Goal: Task Accomplishment & Management: Use online tool/utility

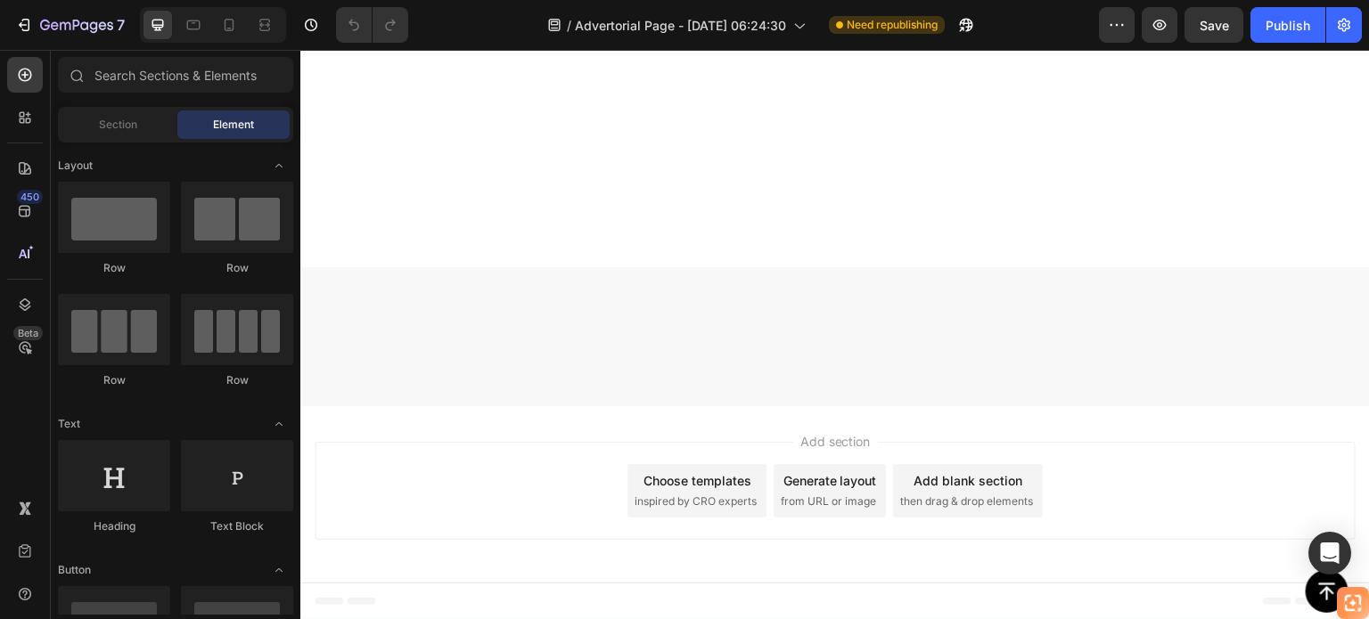
scroll to position [4099, 0]
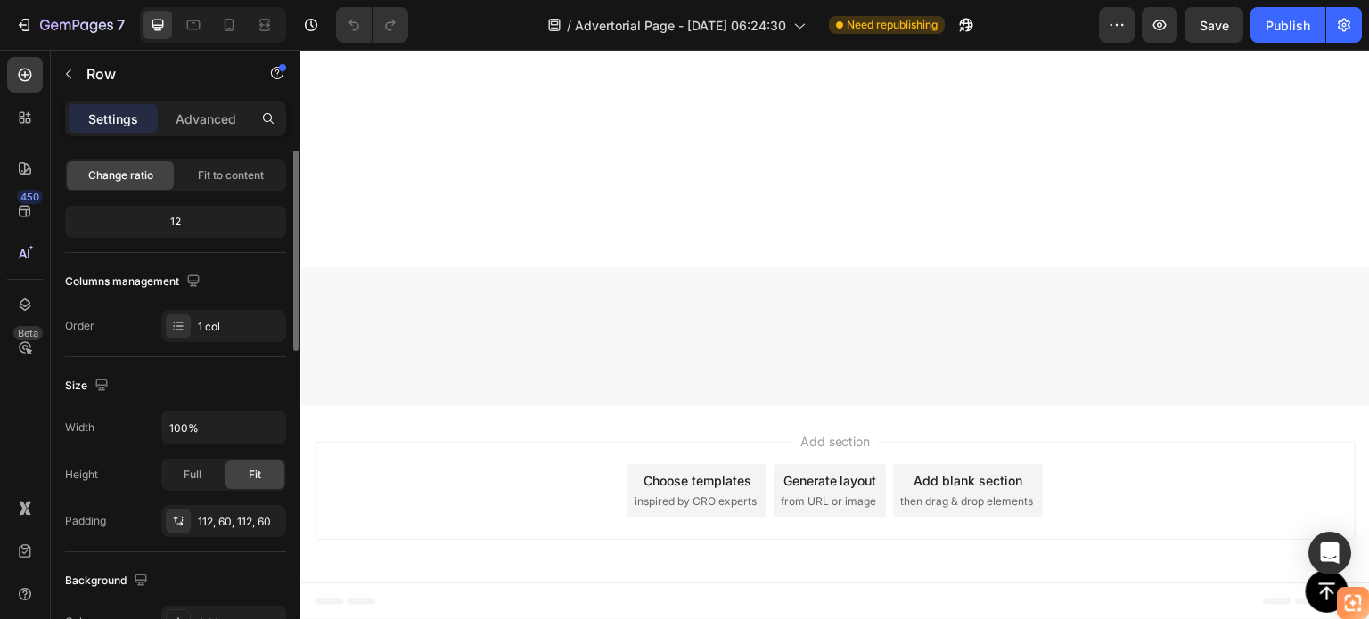
scroll to position [0, 0]
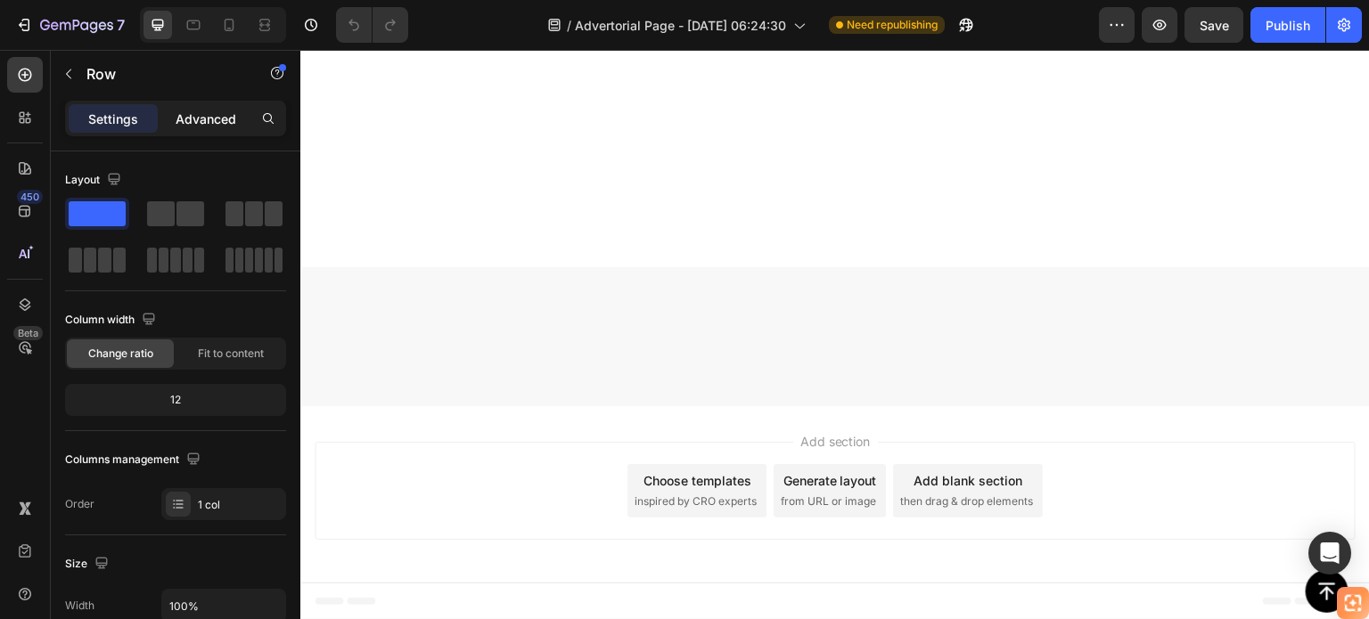
click at [208, 114] on p "Advanced" at bounding box center [206, 119] width 61 height 19
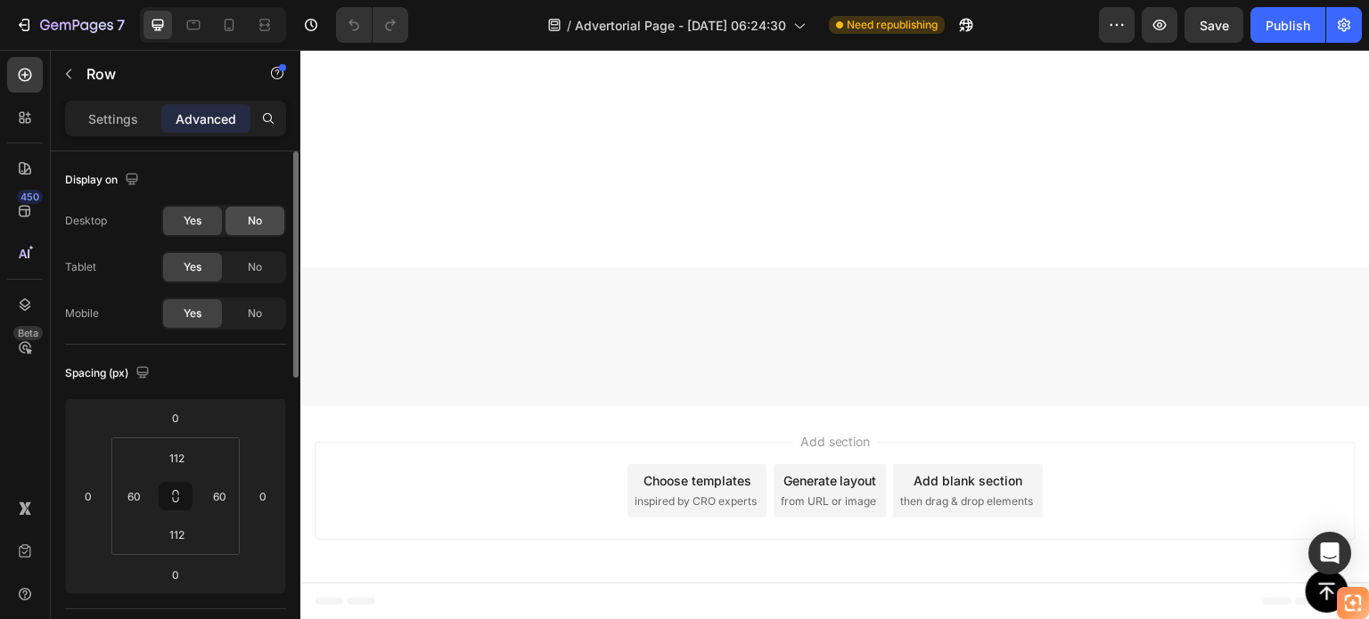
click at [242, 224] on div "No" at bounding box center [254, 221] width 59 height 29
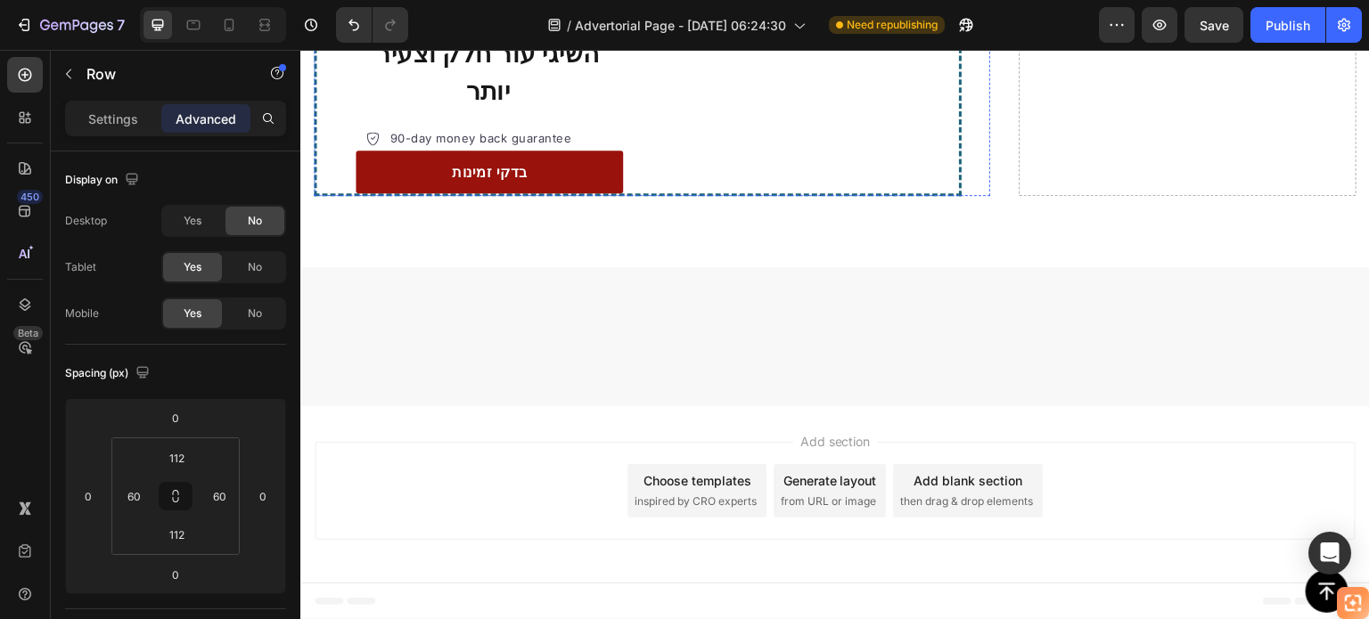
scroll to position [4099, 0]
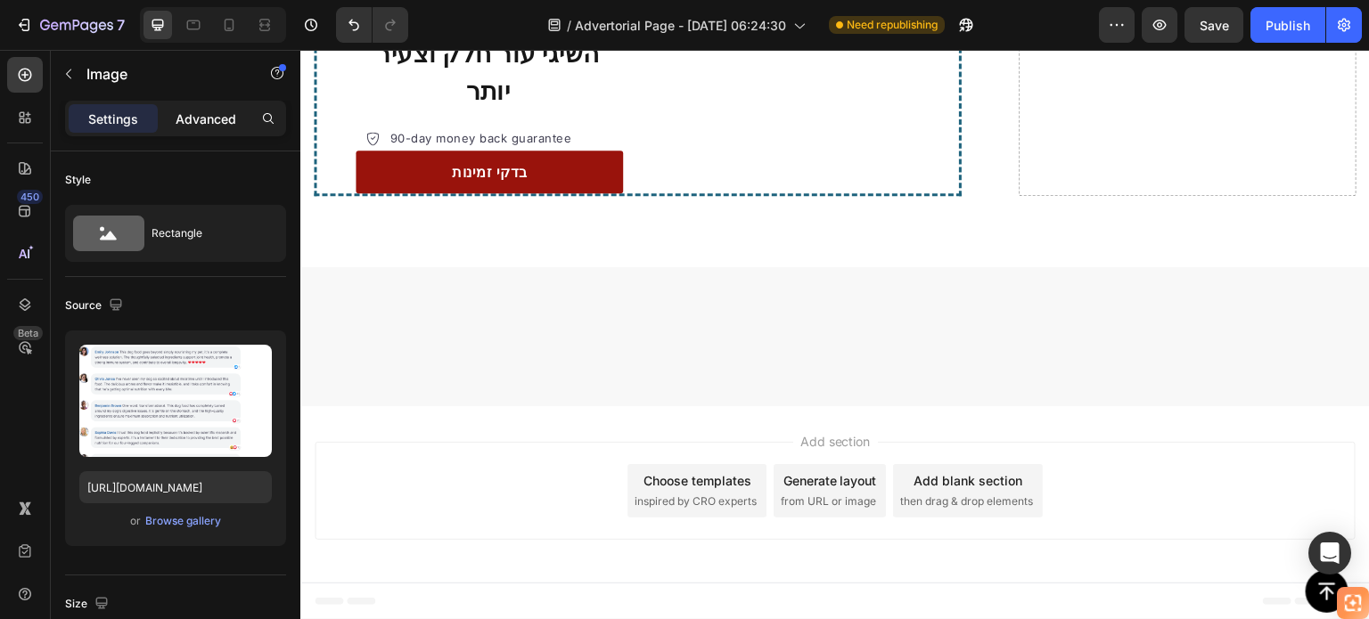
click at [204, 120] on p "Advanced" at bounding box center [206, 119] width 61 height 19
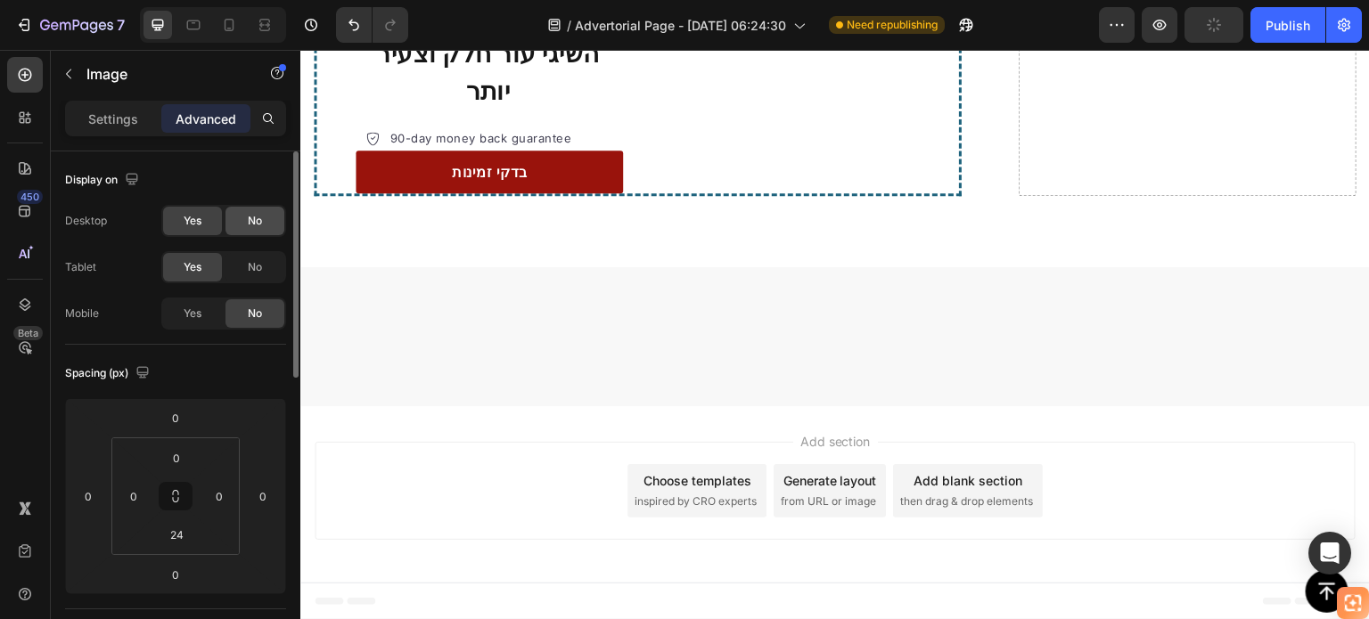
click at [242, 218] on div "No" at bounding box center [254, 221] width 59 height 29
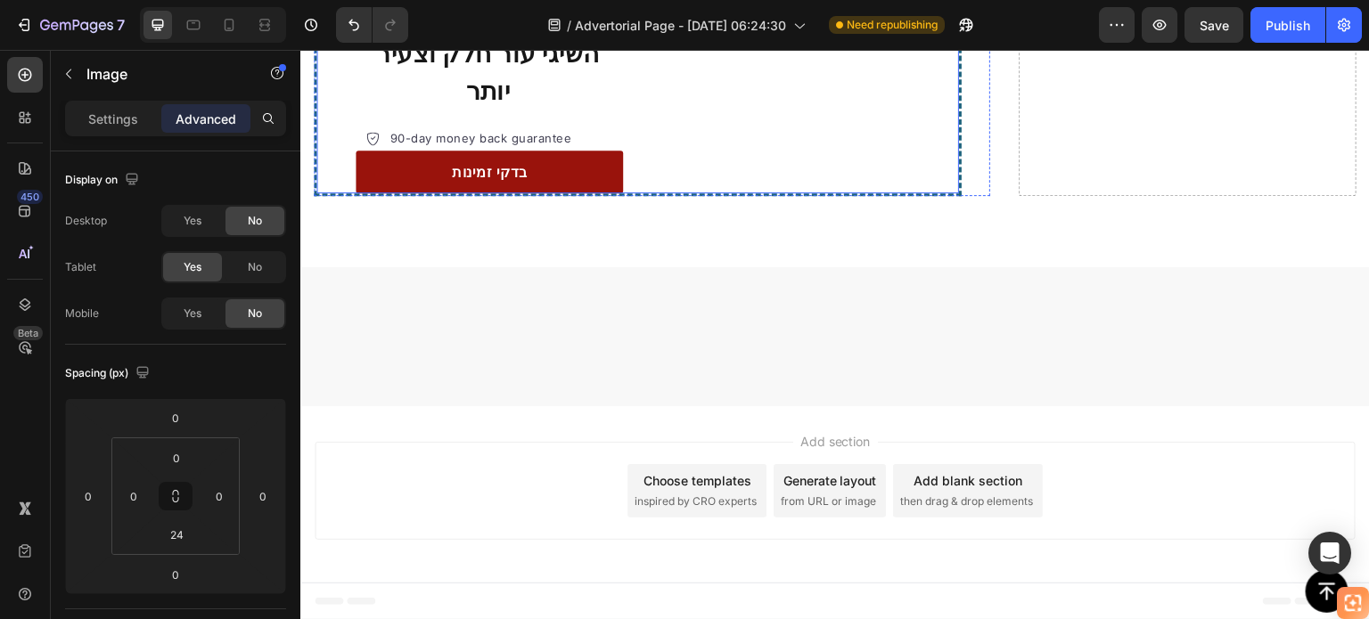
click at [627, 196] on div "שפרי מוצקות והרמה הפכי נפילה ואובדן נפח תמכי בהורמונים ובחשק המיני השיגי עור חל…" at bounding box center [638, 38] width 648 height 315
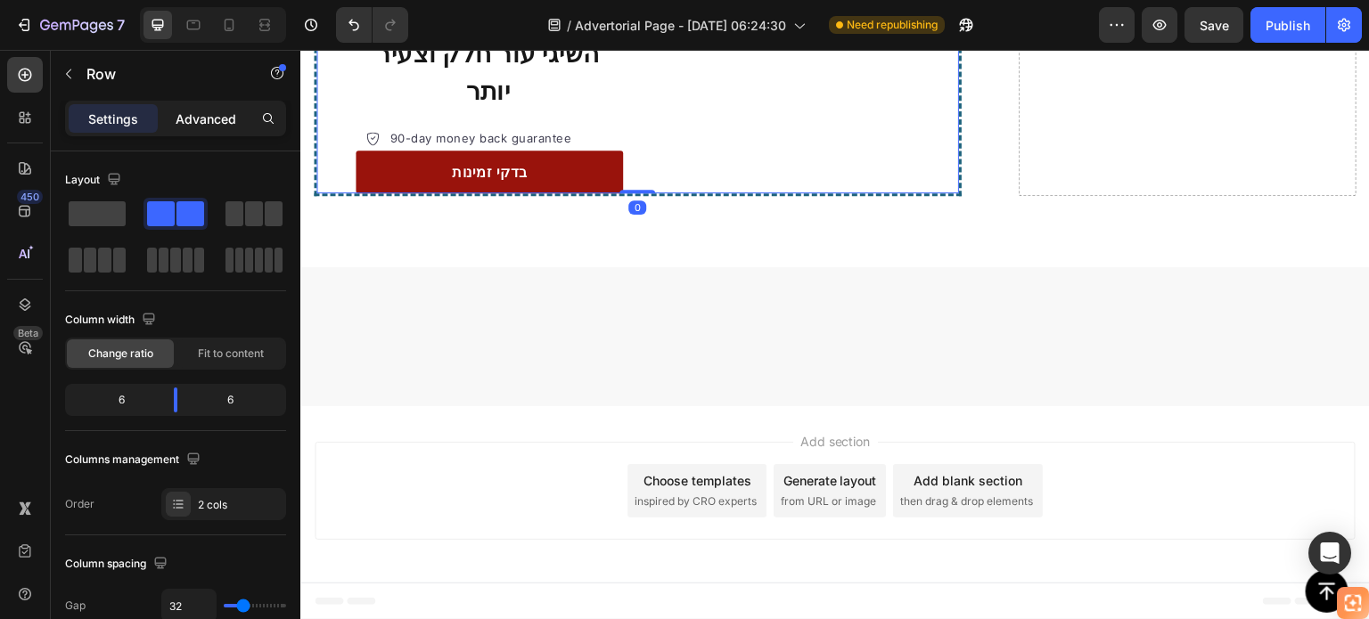
click at [214, 120] on p "Advanced" at bounding box center [206, 119] width 61 height 19
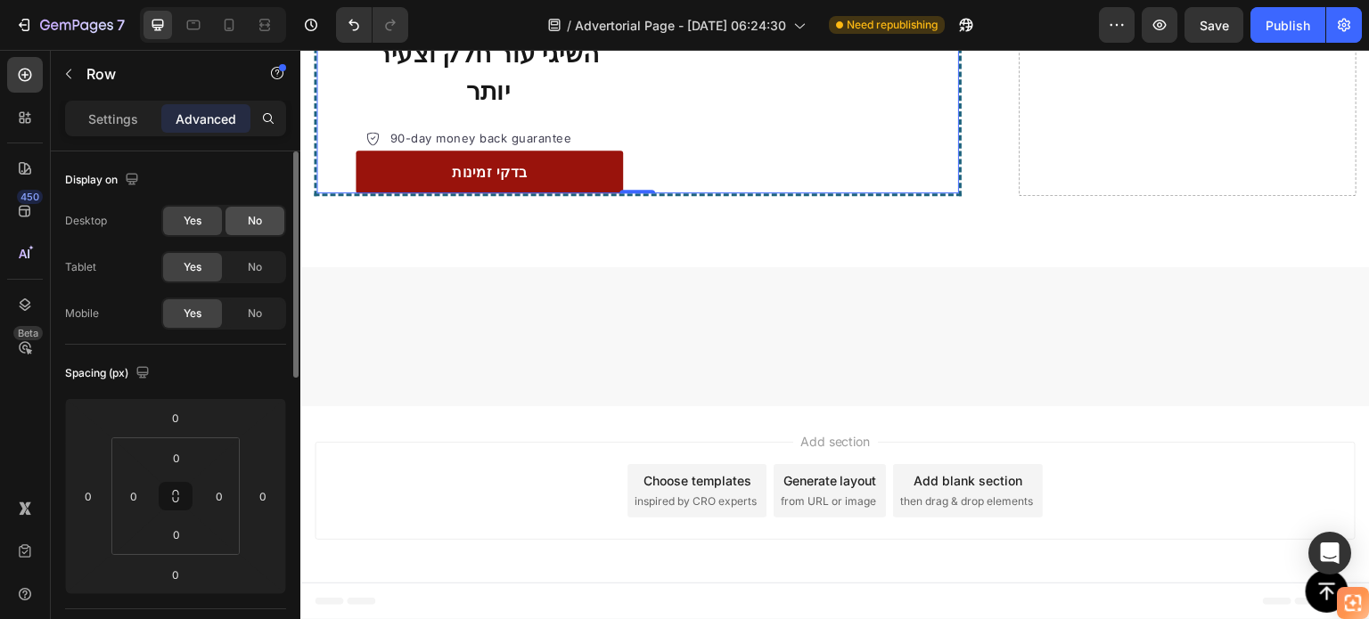
click at [252, 215] on span "No" at bounding box center [255, 221] width 14 height 16
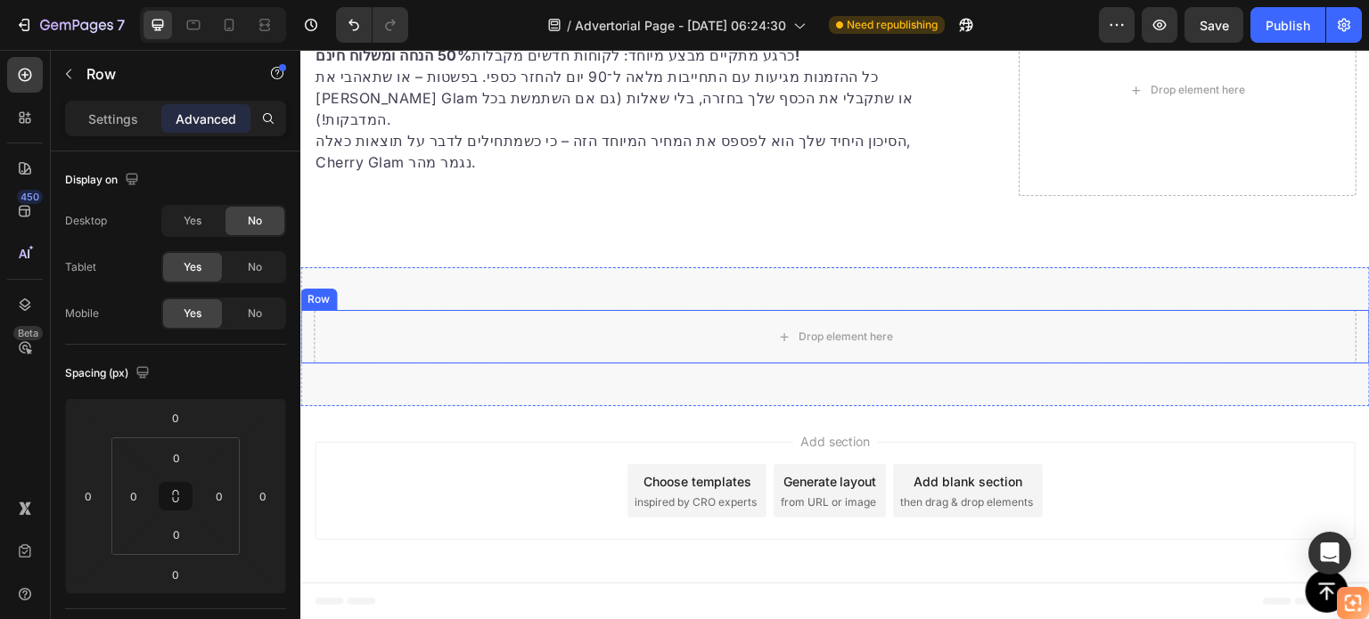
scroll to position [4024, 0]
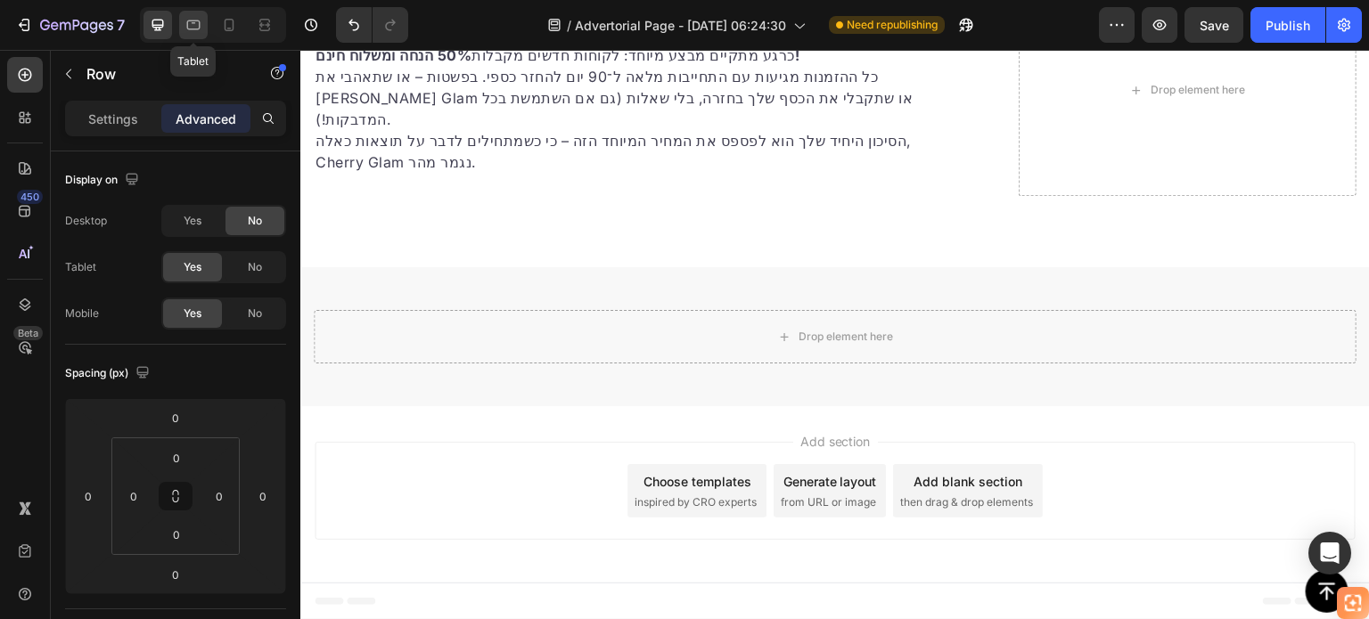
click at [199, 24] on icon at bounding box center [193, 25] width 13 height 10
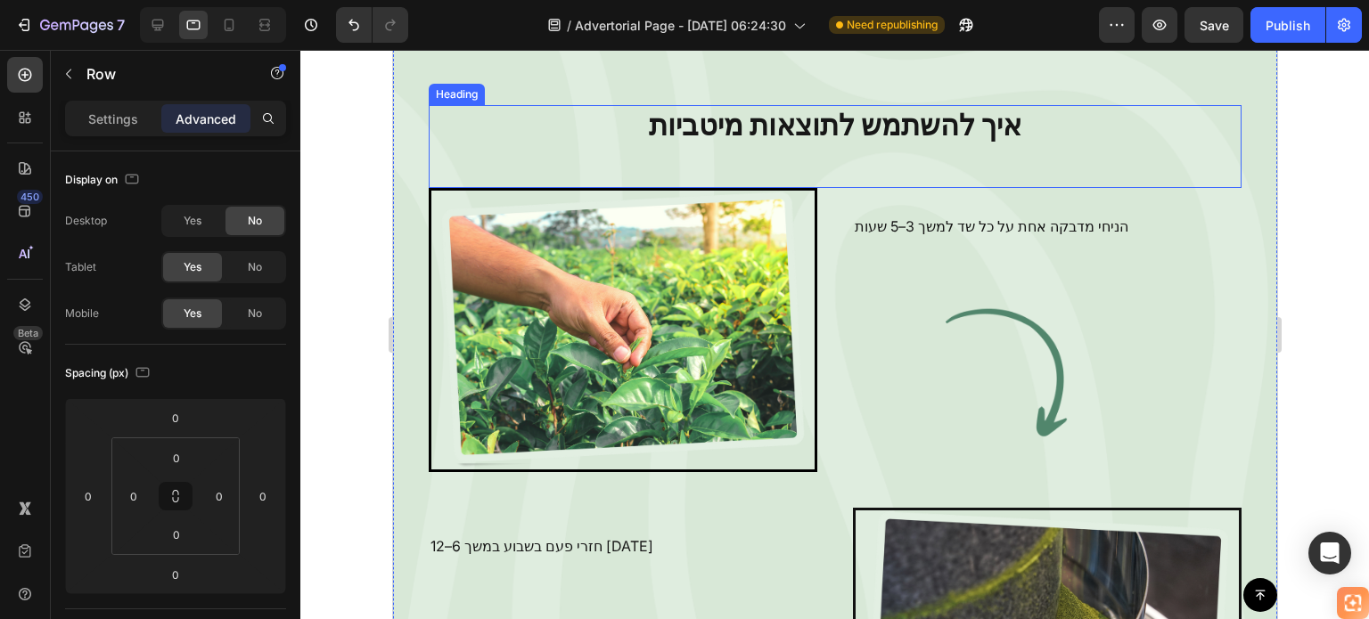
scroll to position [3668, 0]
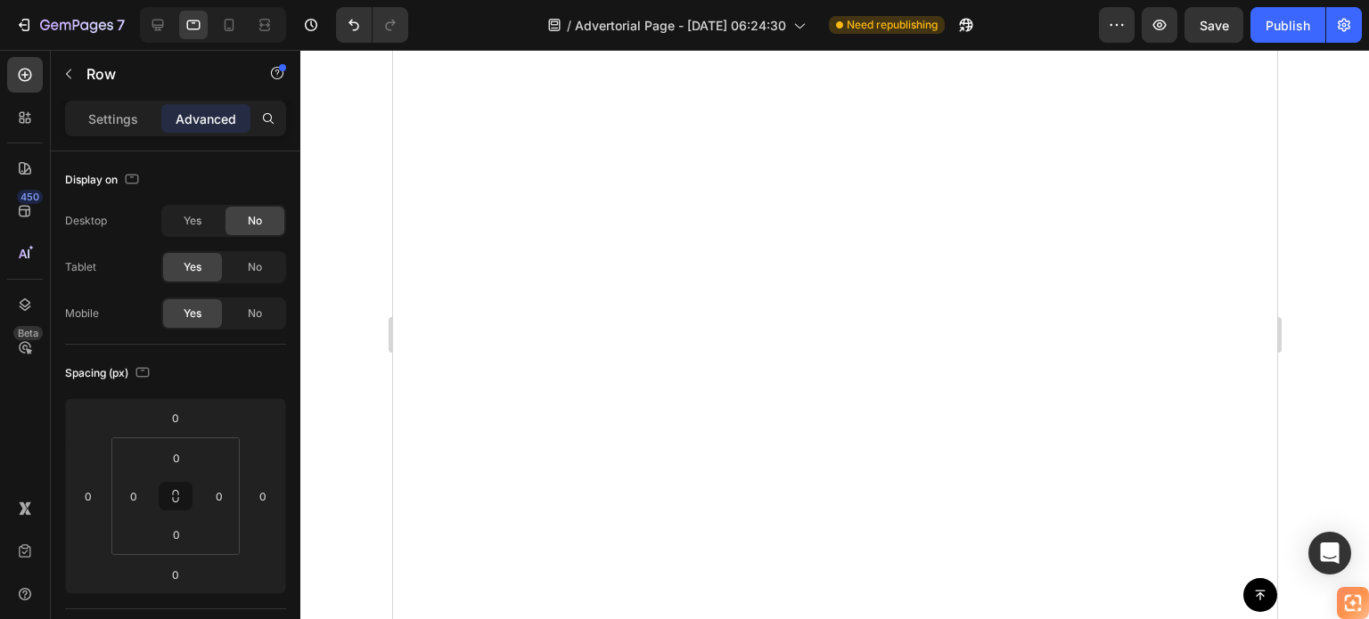
click at [243, 268] on div "No" at bounding box center [254, 267] width 59 height 29
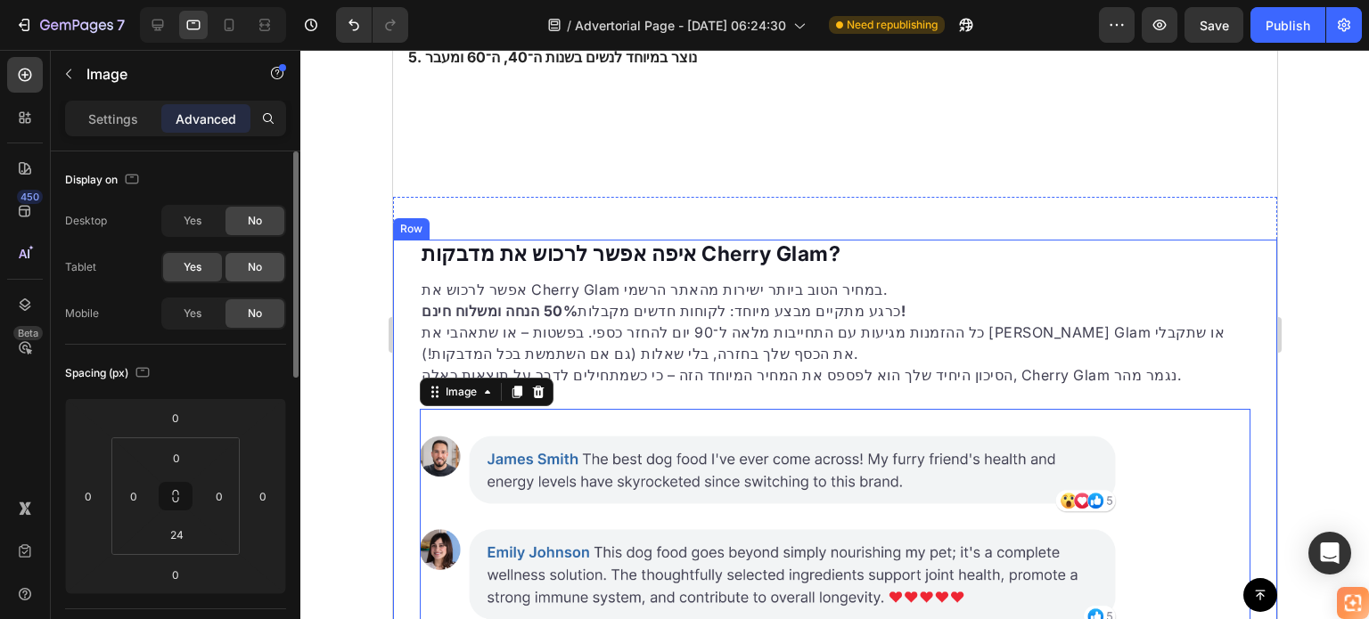
click at [260, 264] on span "No" at bounding box center [255, 267] width 14 height 16
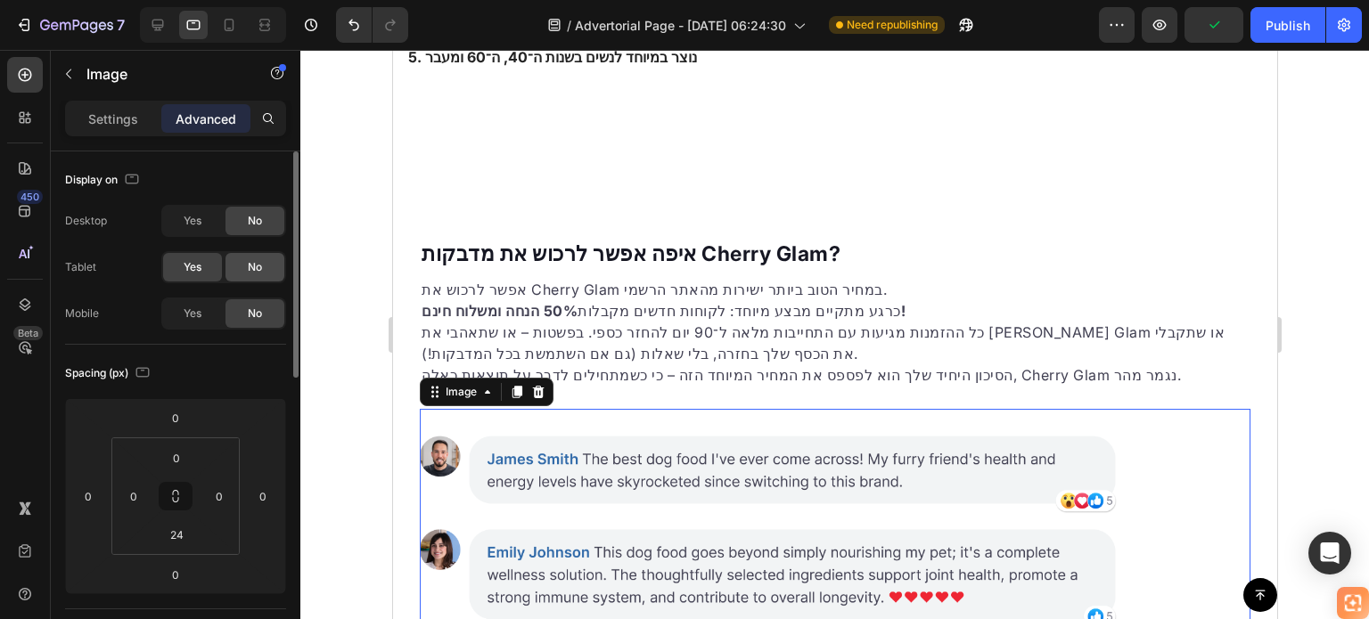
click at [272, 268] on div "No" at bounding box center [254, 267] width 59 height 29
click at [542, 385] on icon at bounding box center [537, 392] width 14 height 14
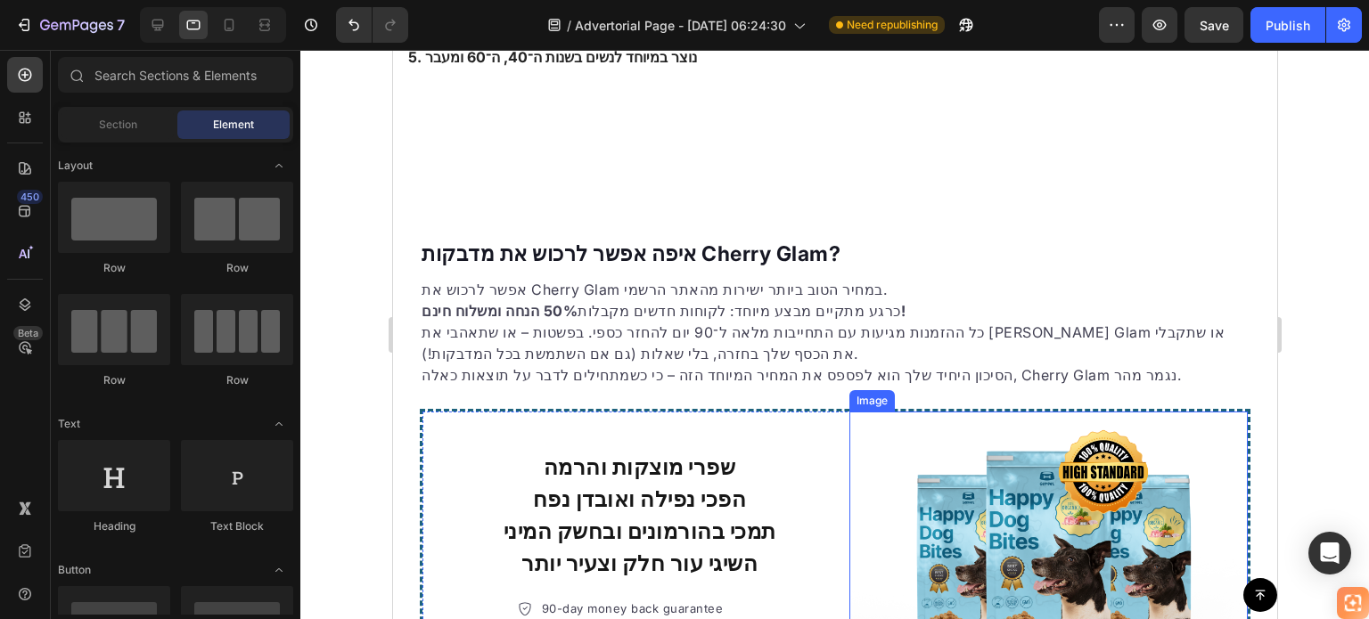
click at [851, 412] on img at bounding box center [1047, 556] width 398 height 288
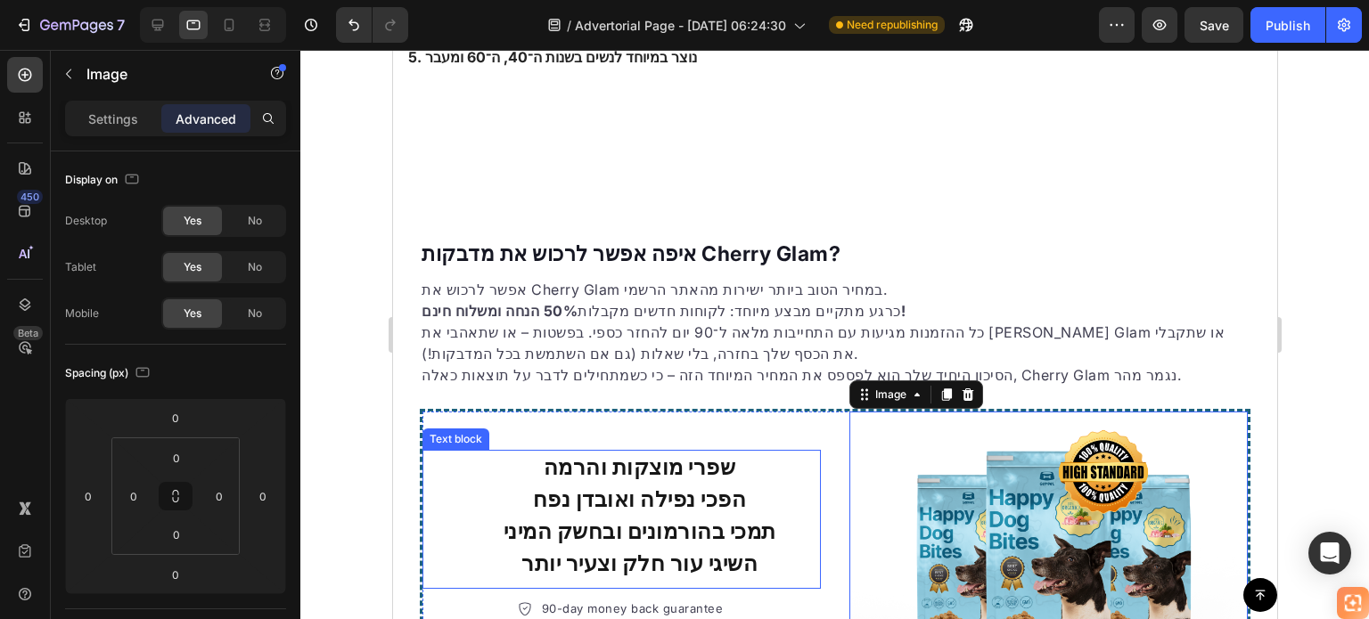
click at [800, 452] on p "שפרי מוצקות והרמה" at bounding box center [638, 468] width 359 height 32
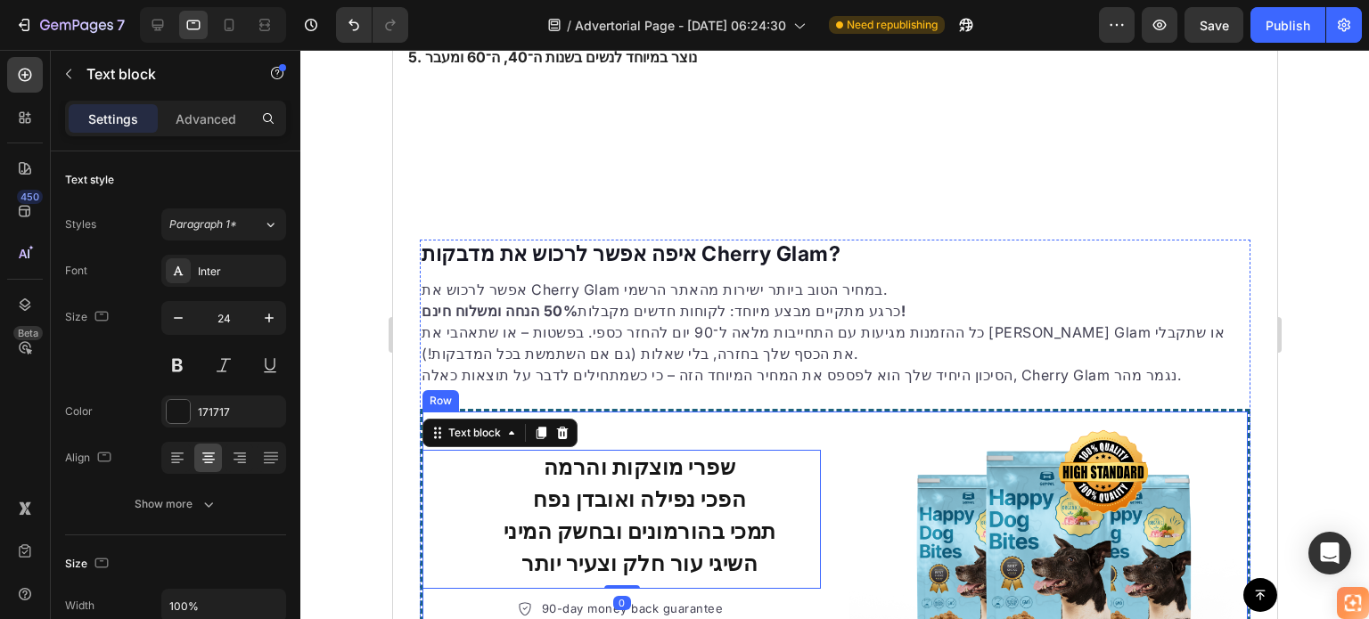
click at [810, 412] on div "שפרי מוצקות והרמה הפכי נפילה ואובדן נפח תמכי בהורמונים ובחשק המיני השיגי עור חל…" at bounding box center [621, 556] width 398 height 288
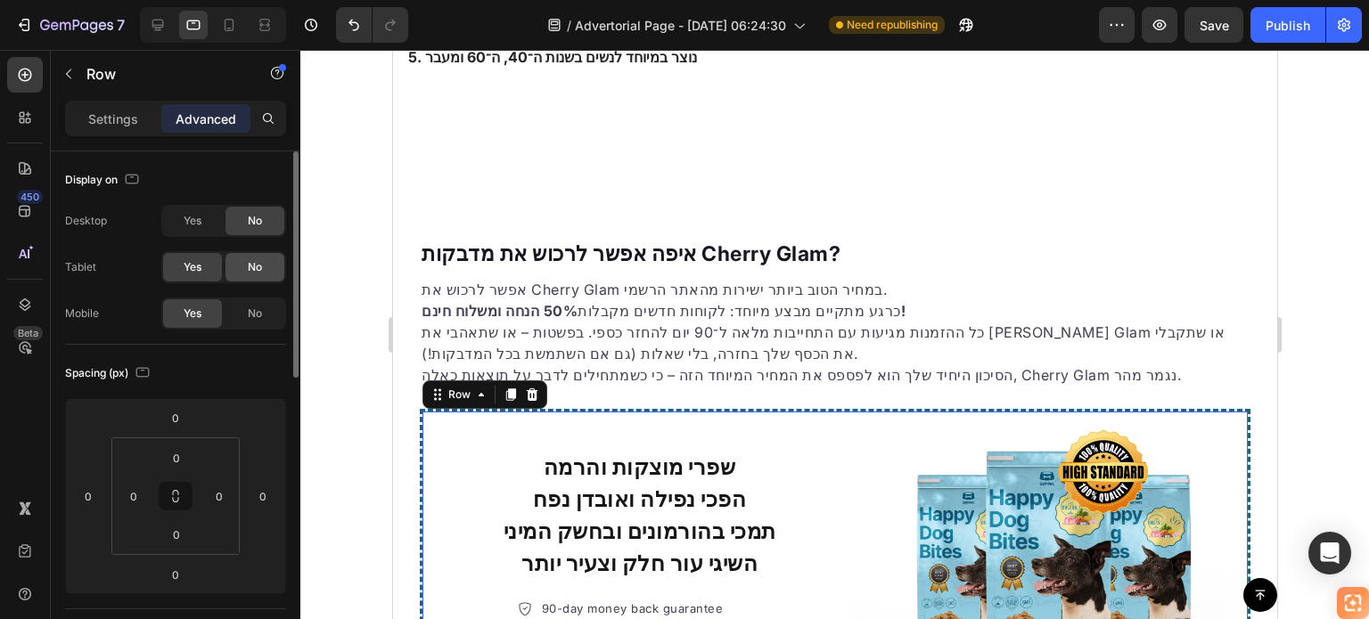
click at [264, 274] on div "No" at bounding box center [254, 267] width 59 height 29
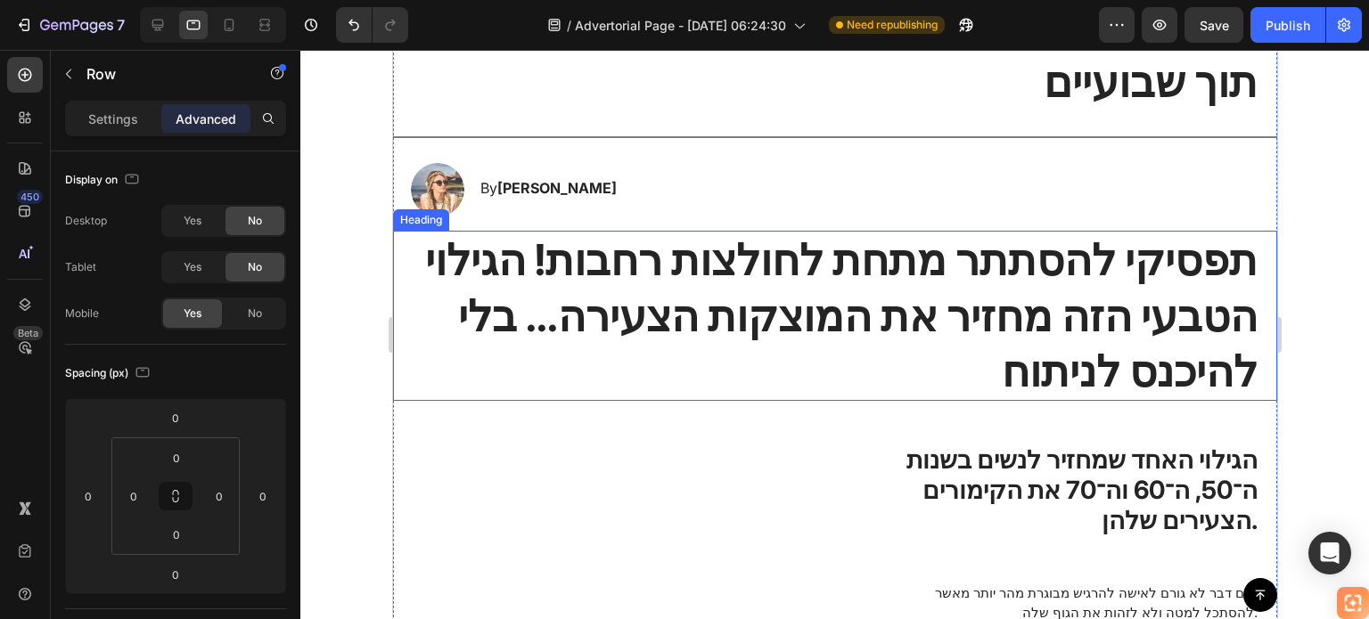
scroll to position [89, 0]
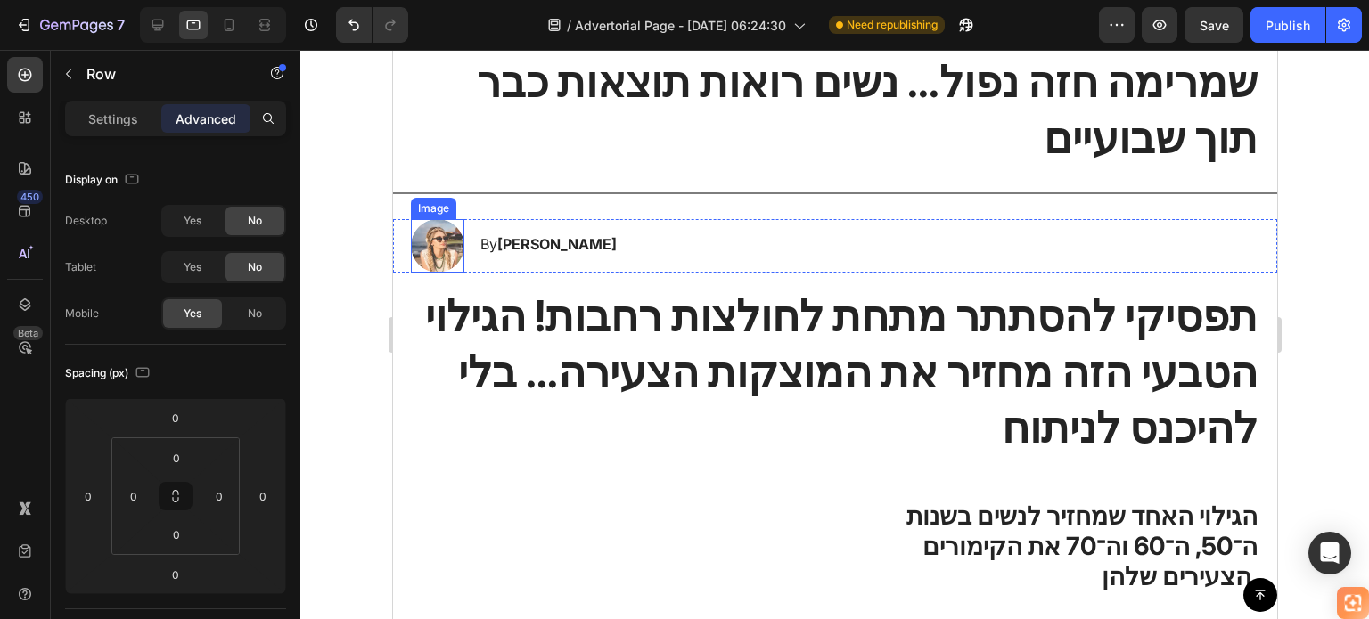
click at [450, 219] on img at bounding box center [436, 245] width 53 height 53
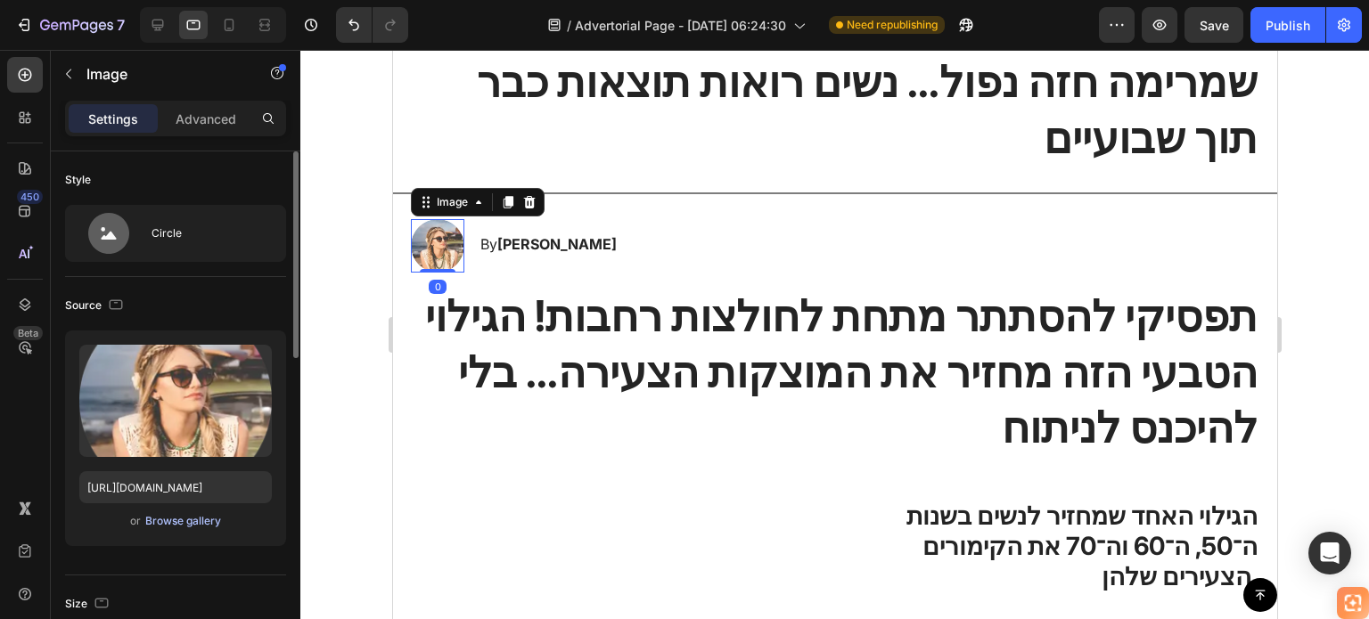
click at [179, 525] on div "Browse gallery" at bounding box center [183, 521] width 76 height 16
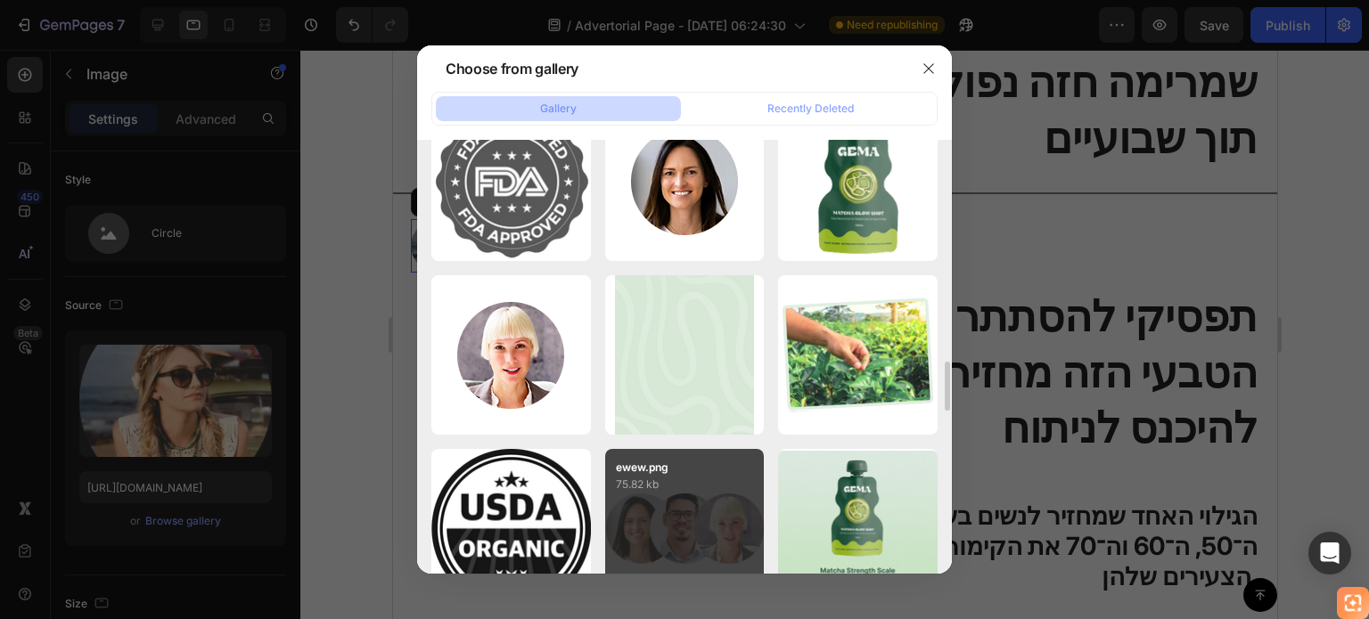
scroll to position [1871, 0]
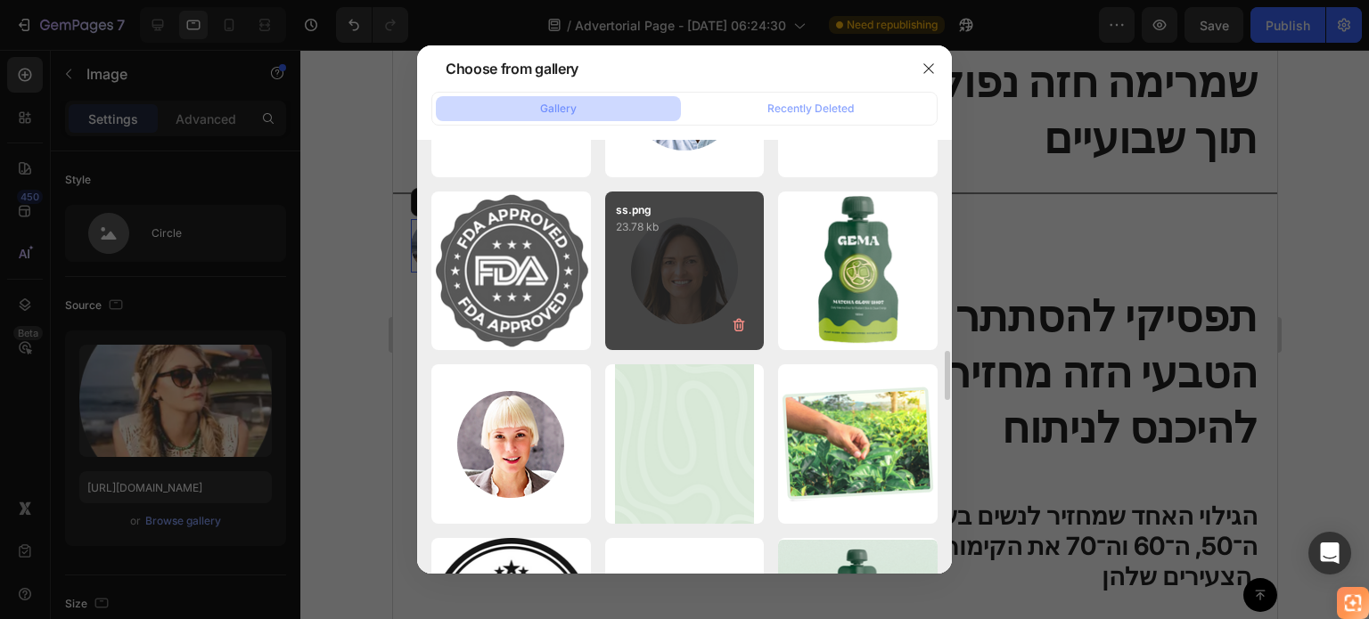
click at [649, 312] on div "ss.png 23.78 kb" at bounding box center [685, 272] width 160 height 160
type input "[URL][DOMAIN_NAME]"
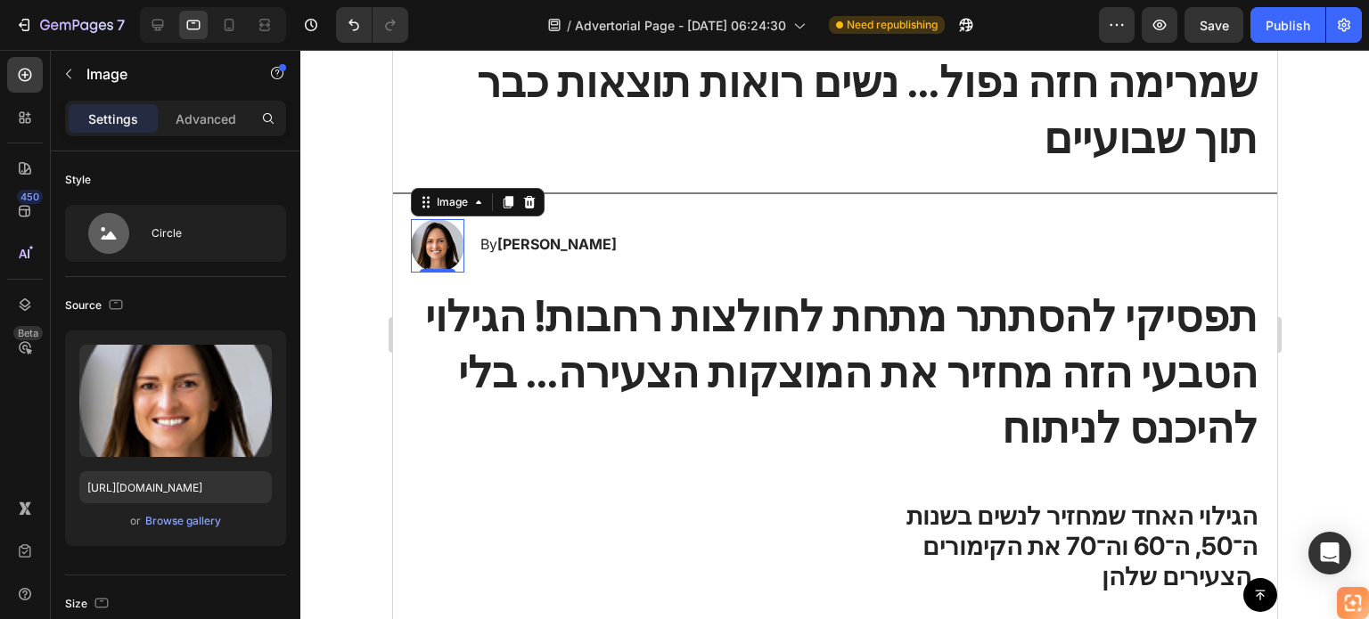
click at [371, 357] on div at bounding box center [834, 334] width 1068 height 569
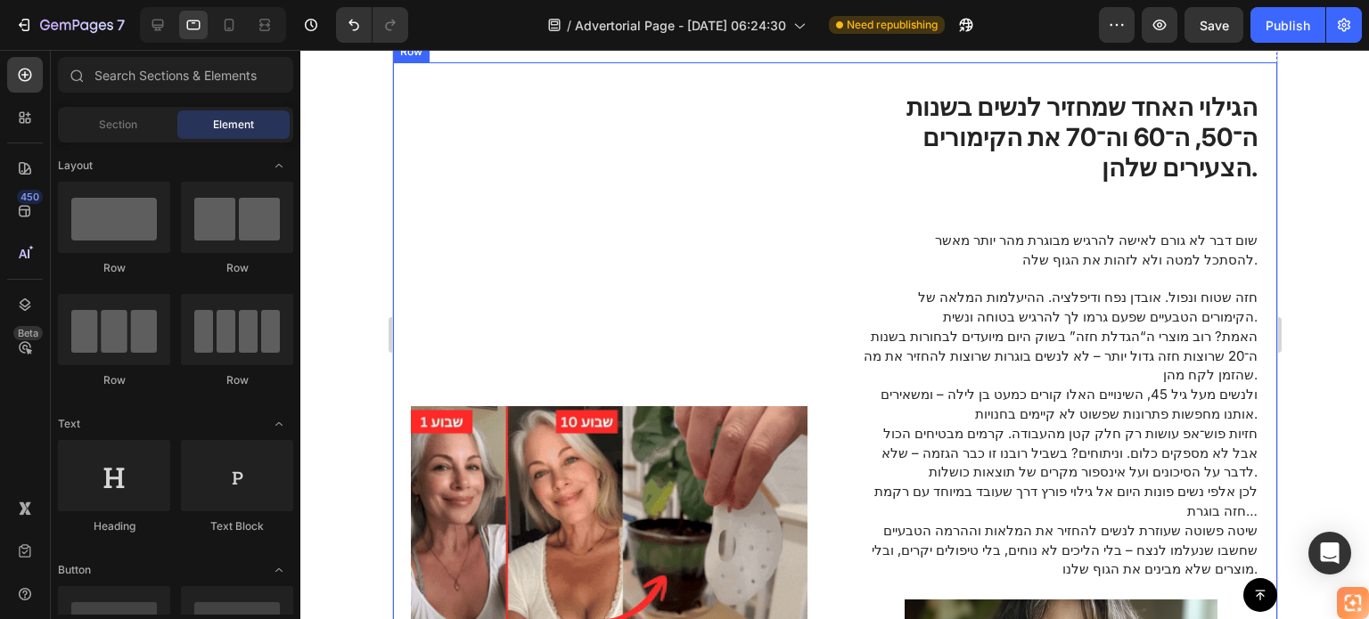
scroll to position [624, 0]
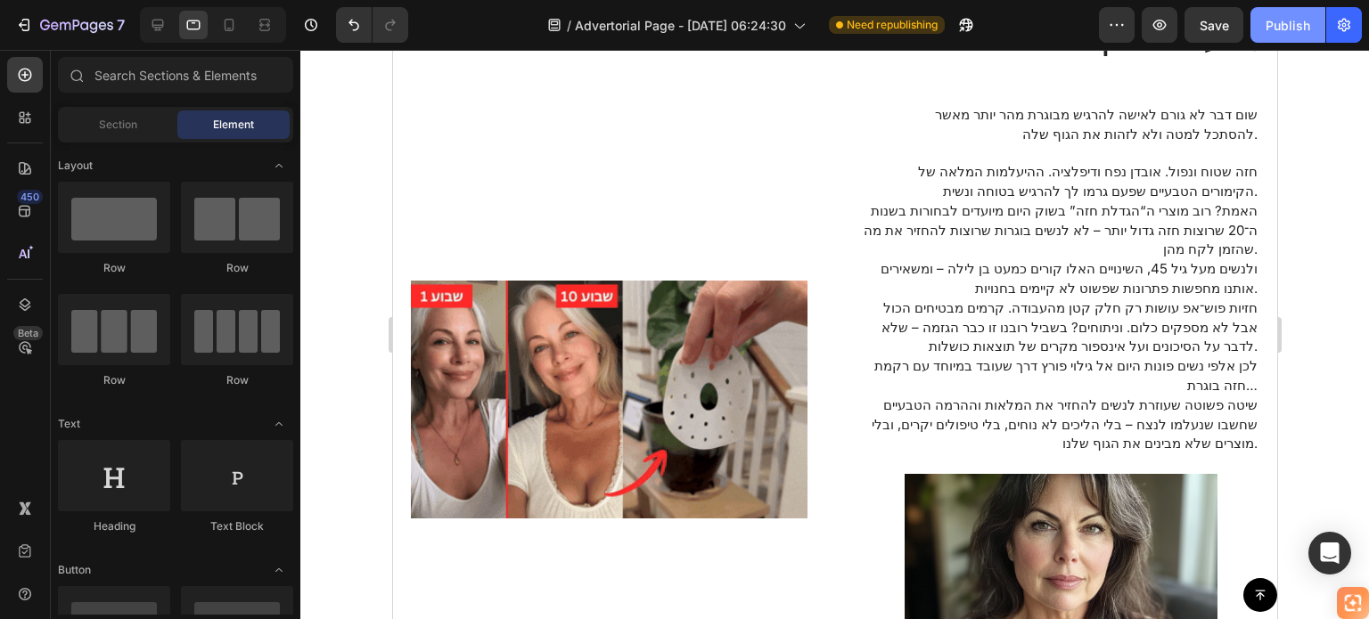
click at [1298, 17] on div "Publish" at bounding box center [1287, 25] width 45 height 19
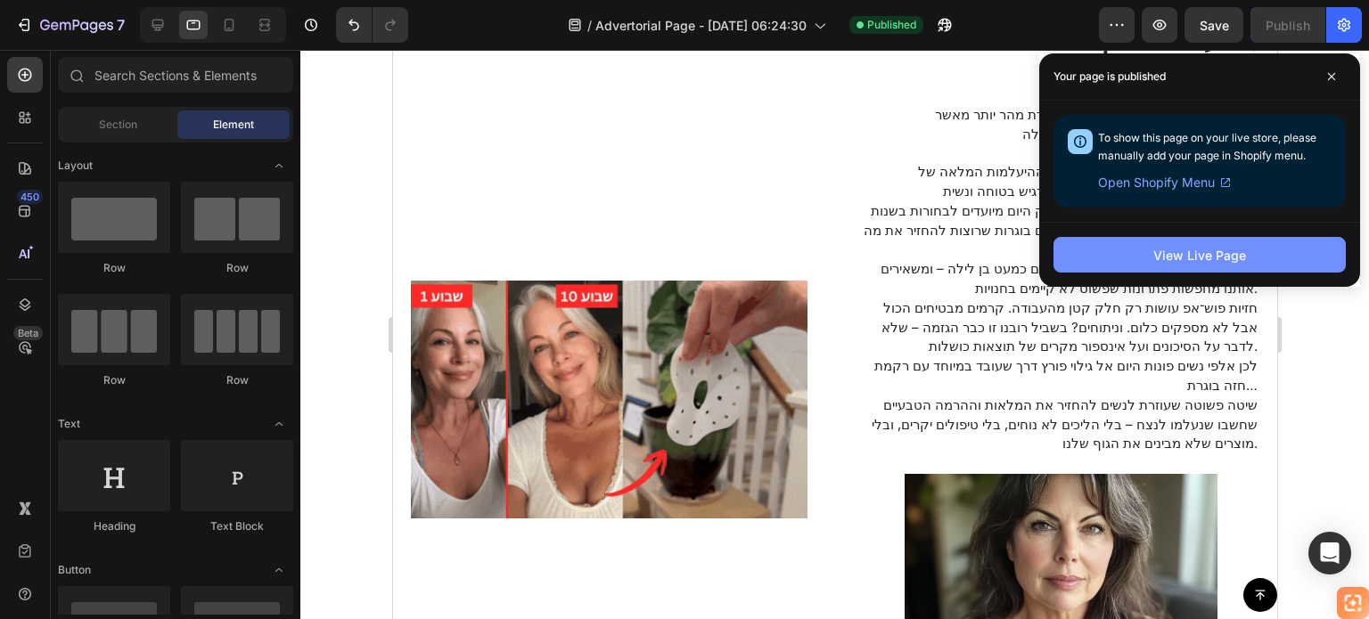
click at [1165, 259] on div "View Live Page" at bounding box center [1199, 255] width 93 height 19
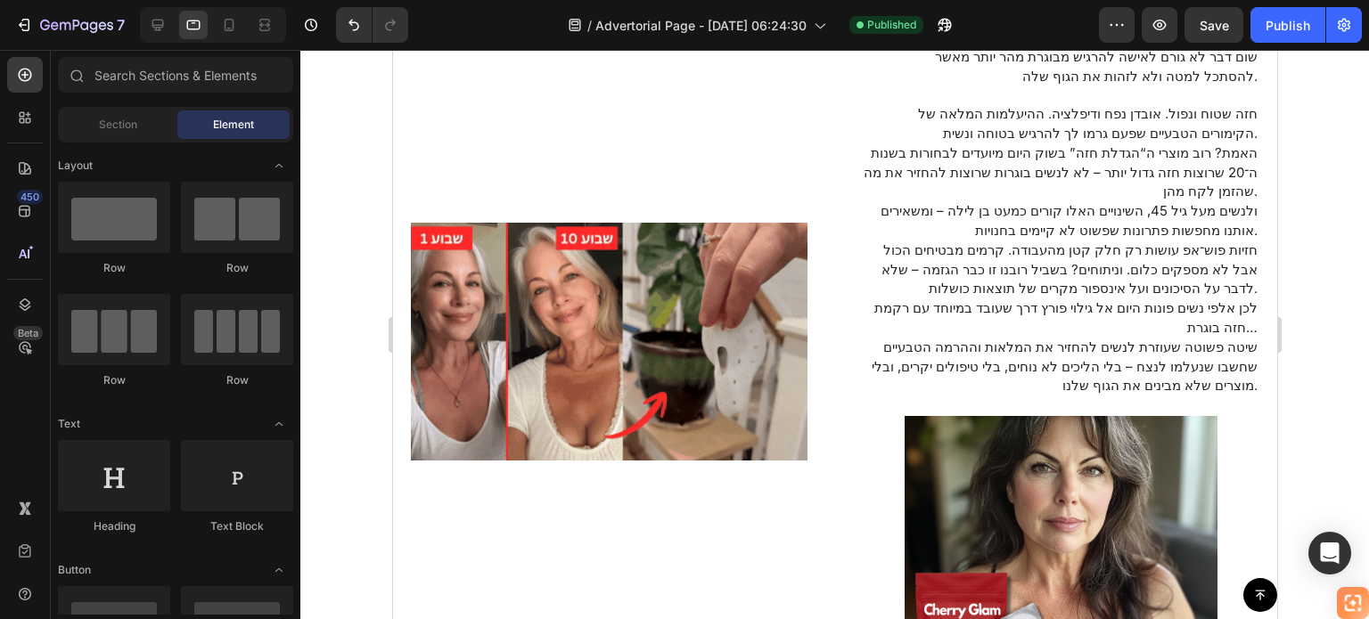
scroll to position [713, 0]
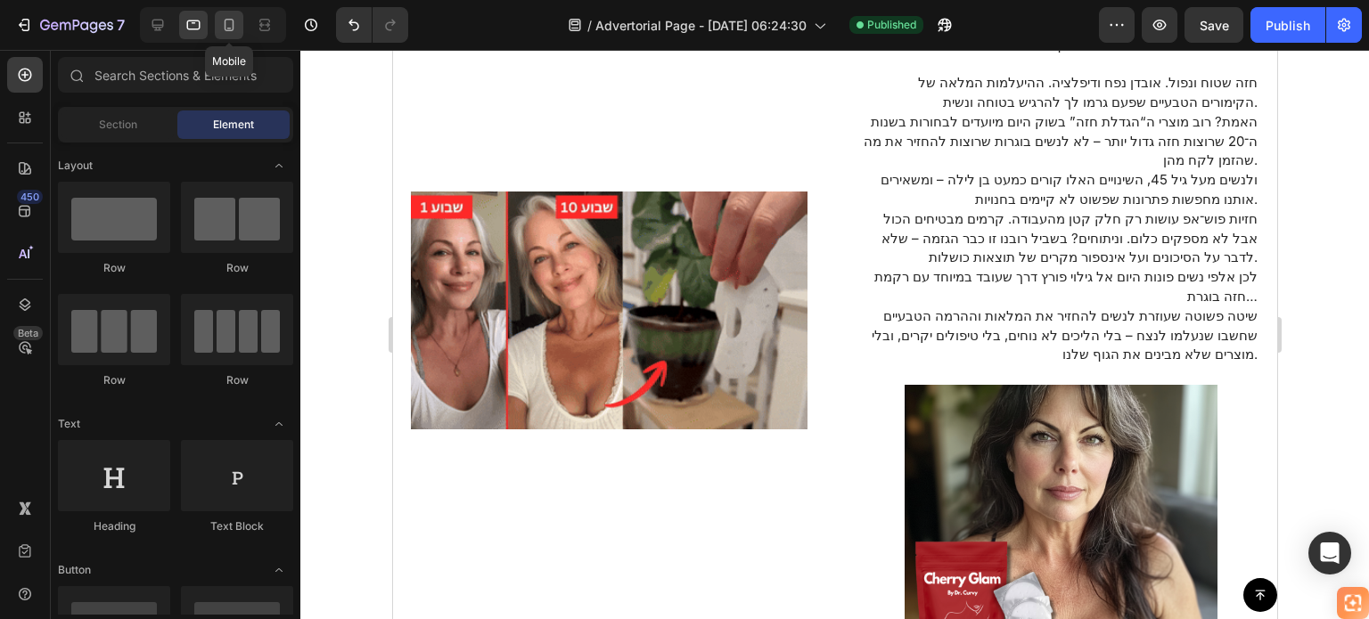
click at [235, 16] on icon at bounding box center [229, 25] width 18 height 18
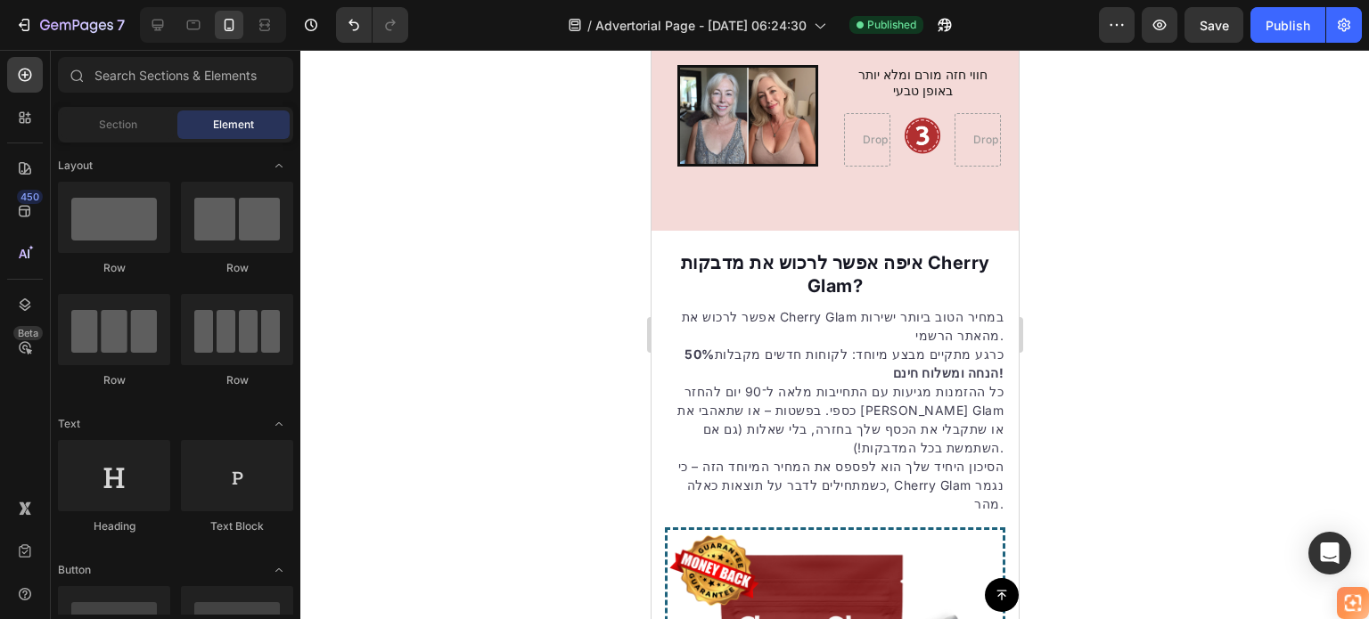
scroll to position [4153, 0]
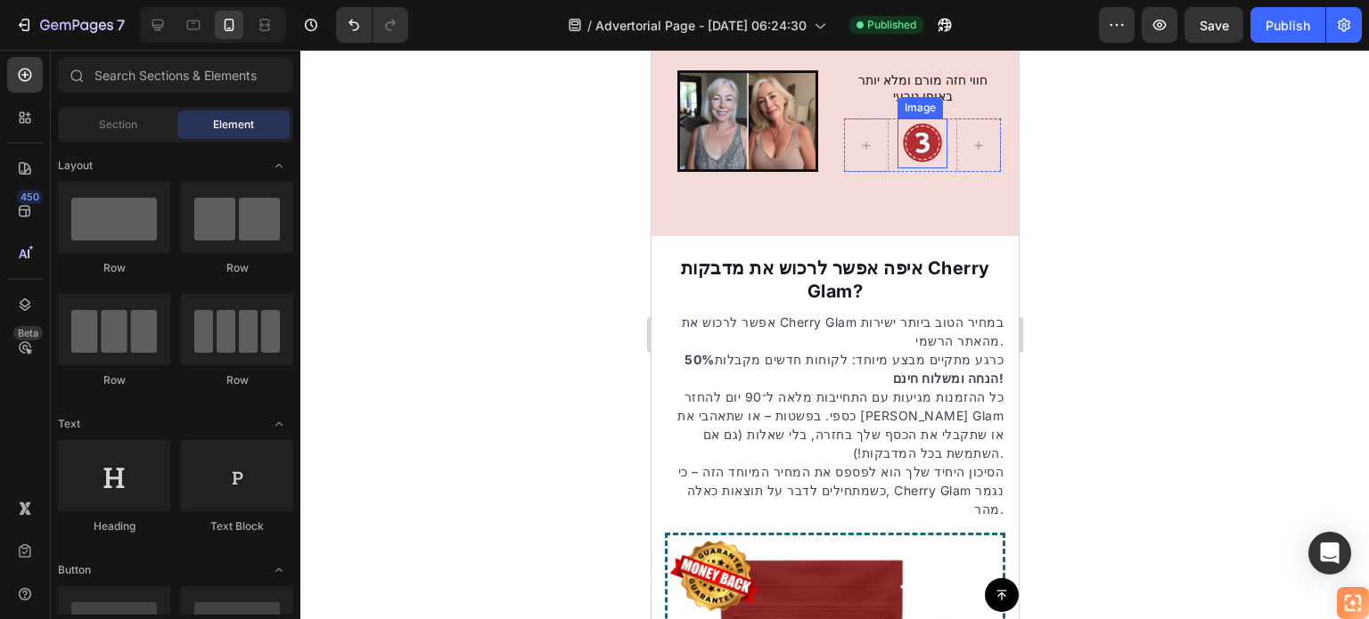
click at [912, 133] on img at bounding box center [921, 144] width 50 height 50
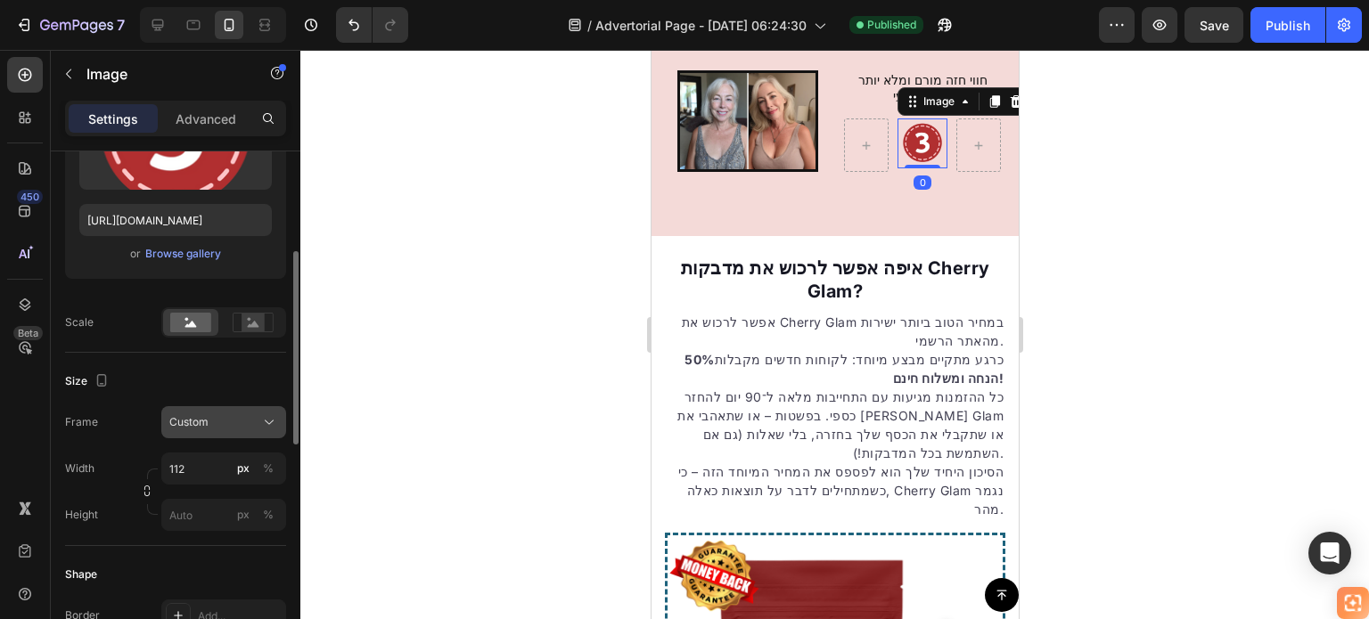
scroll to position [446, 0]
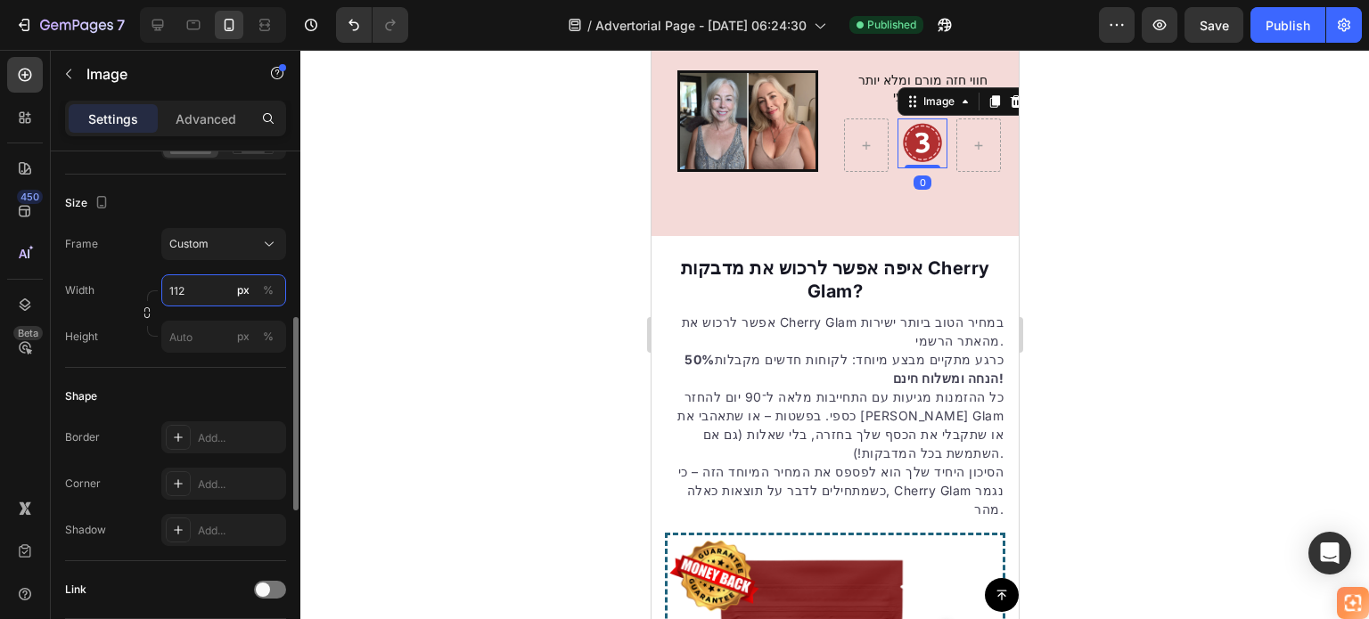
click at [206, 290] on input "112" at bounding box center [223, 290] width 125 height 32
type input "80"
click at [1137, 300] on div at bounding box center [834, 334] width 1068 height 569
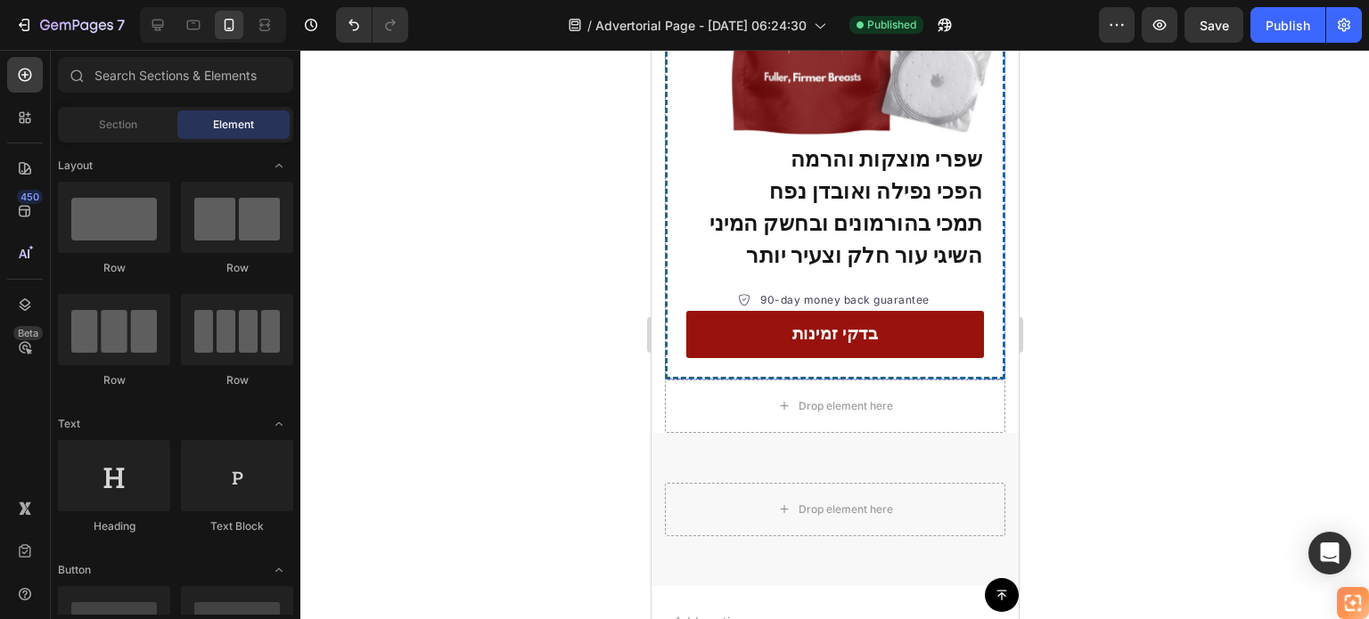
scroll to position [4955, 0]
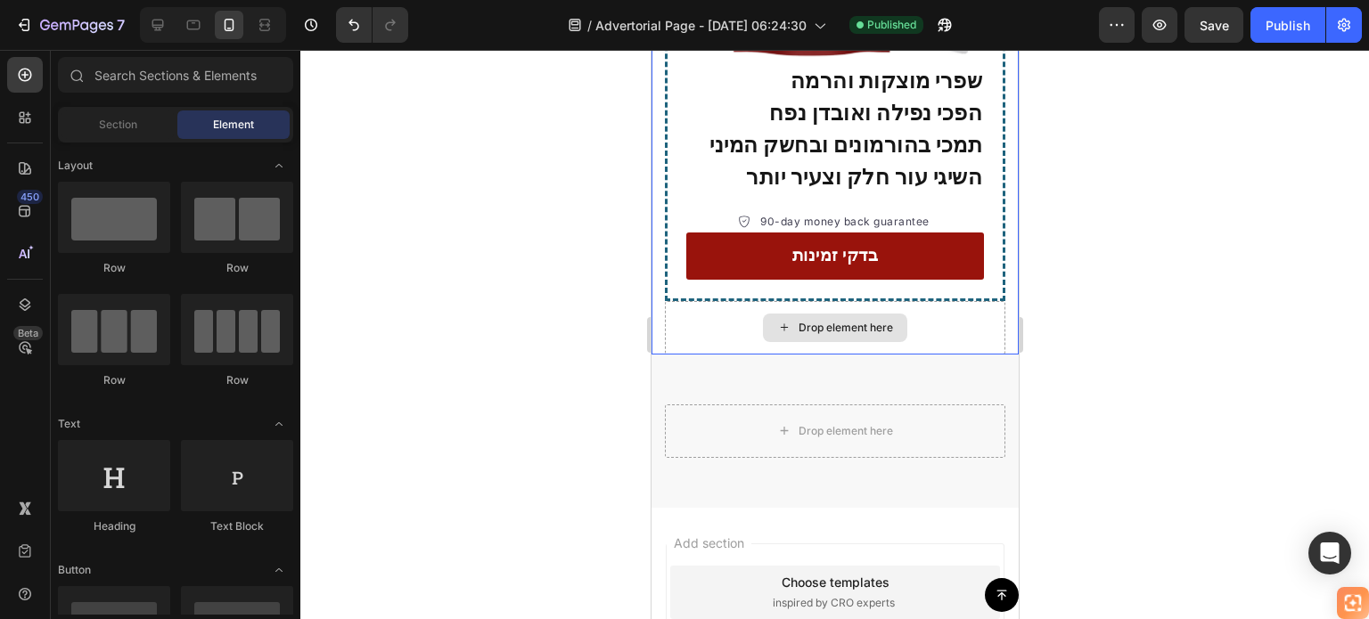
click at [805, 314] on div "Drop element here" at bounding box center [834, 328] width 144 height 29
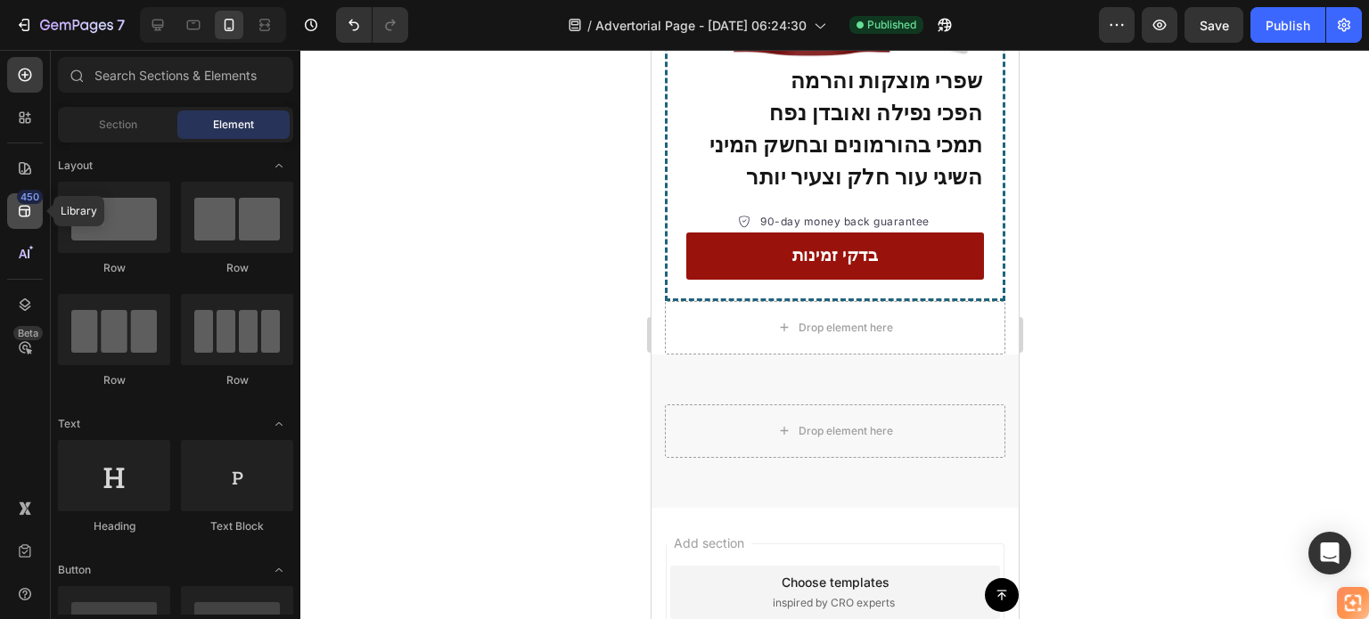
click at [15, 199] on div "450" at bounding box center [25, 211] width 36 height 36
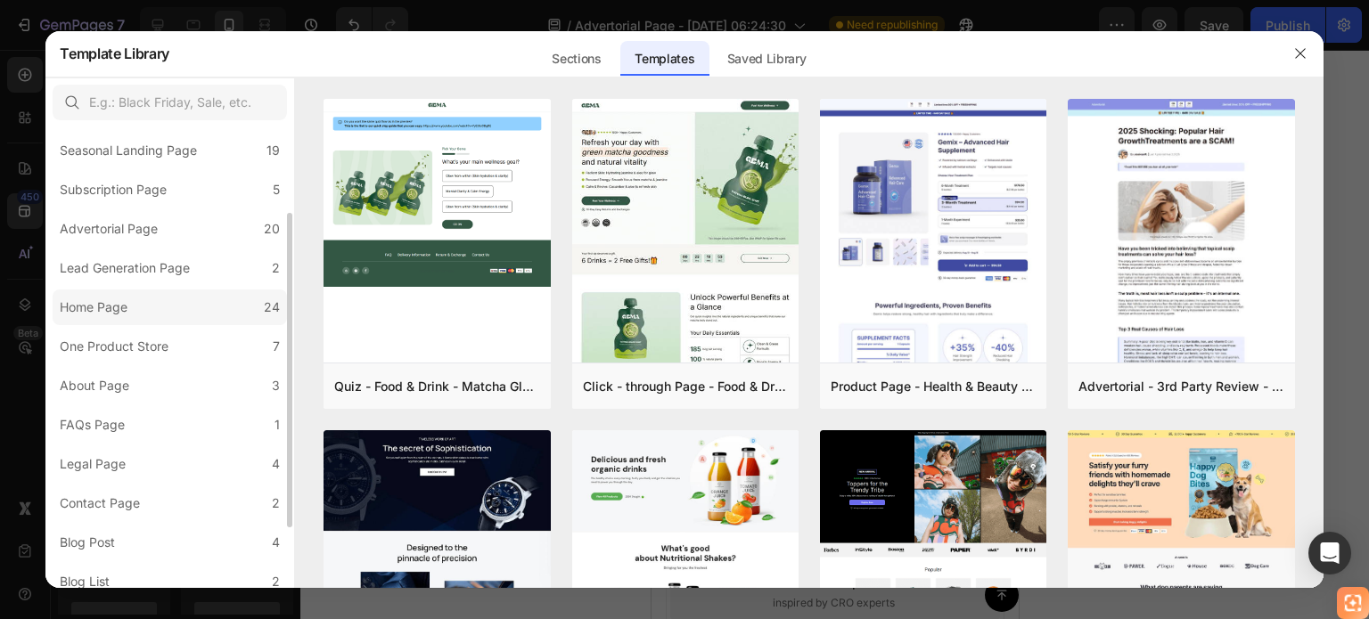
scroll to position [37, 0]
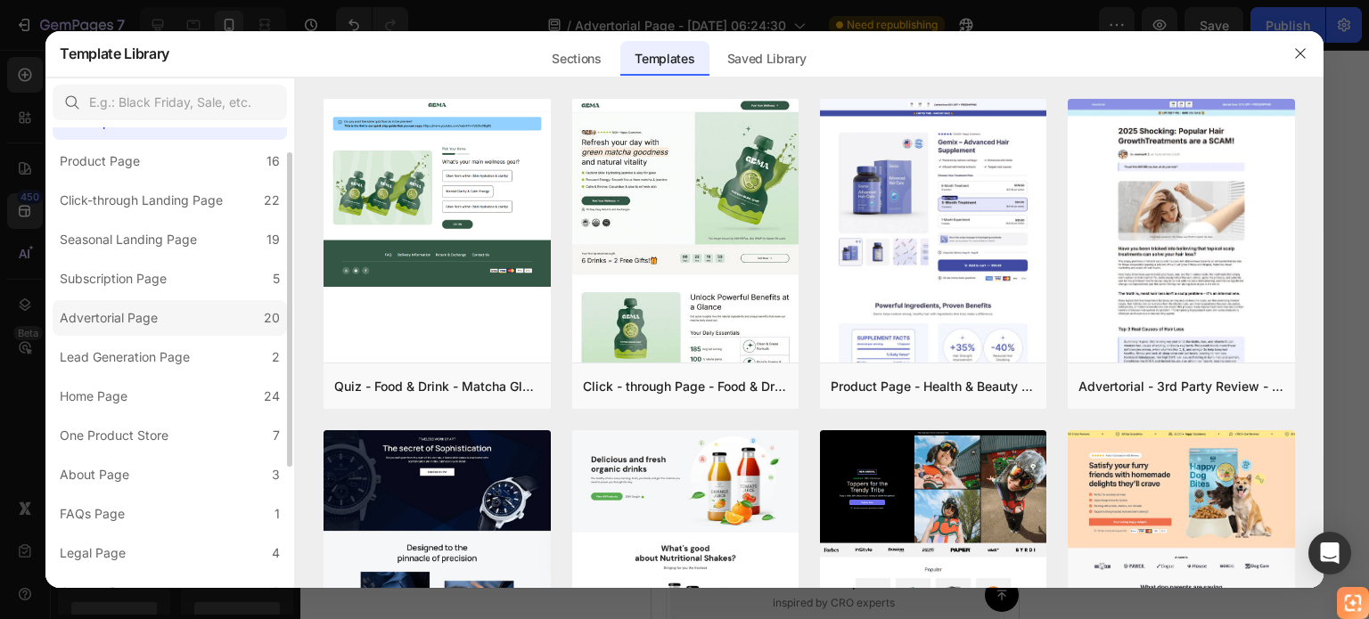
click at [157, 316] on div "Advertorial Page" at bounding box center [109, 317] width 98 height 21
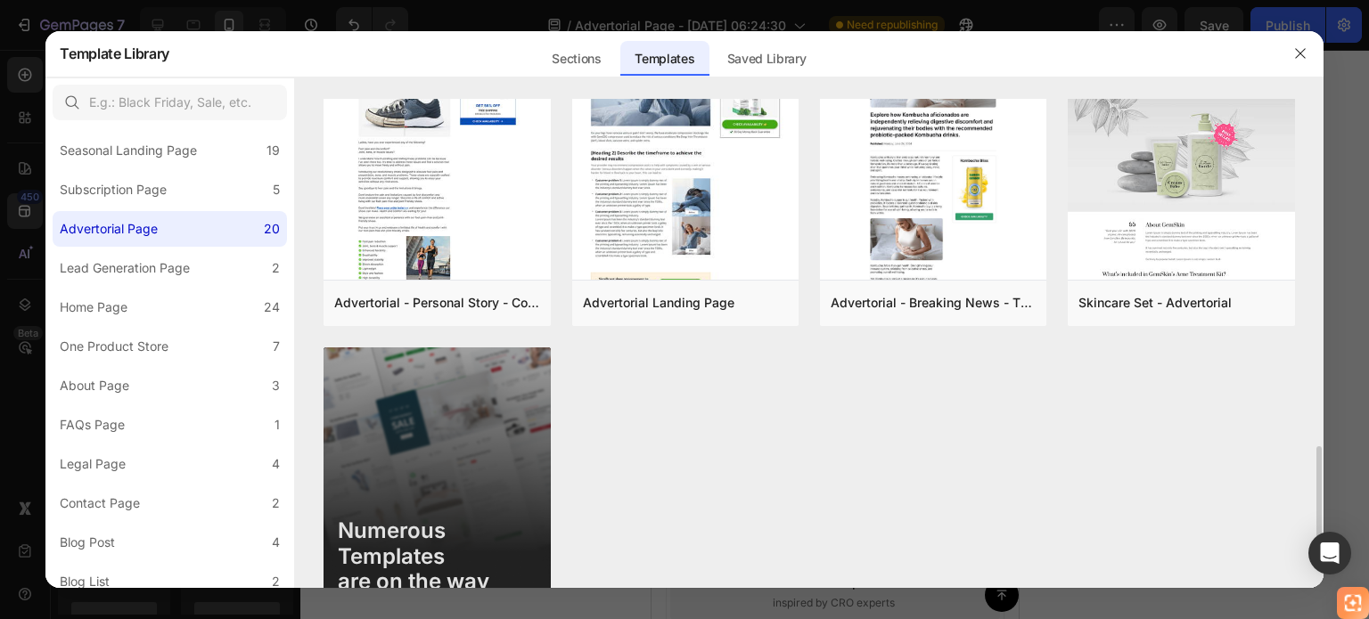
scroll to position [1500, 0]
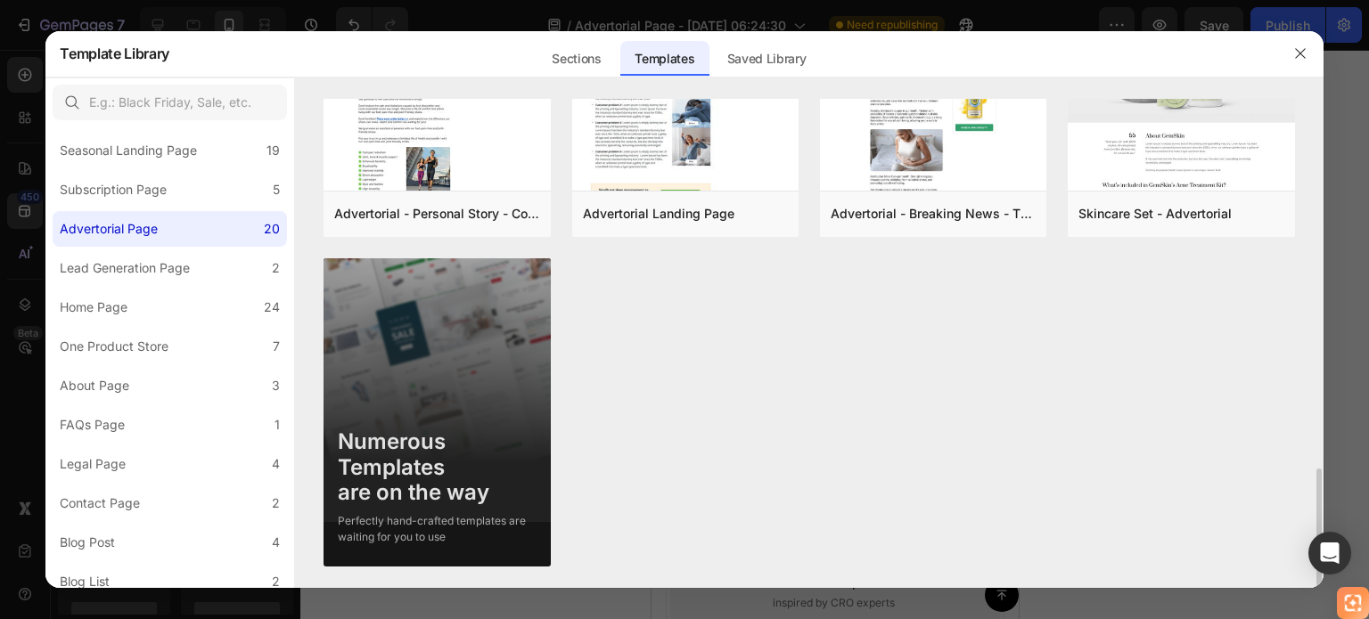
click at [426, 528] on div "Perfectly hand-crafted templates are waiting for you to use" at bounding box center [437, 529] width 198 height 32
click at [440, 428] on div "Numerous Templates are on the way Perfectly hand-crafted templates are waiting …" at bounding box center [436, 480] width 226 height 130
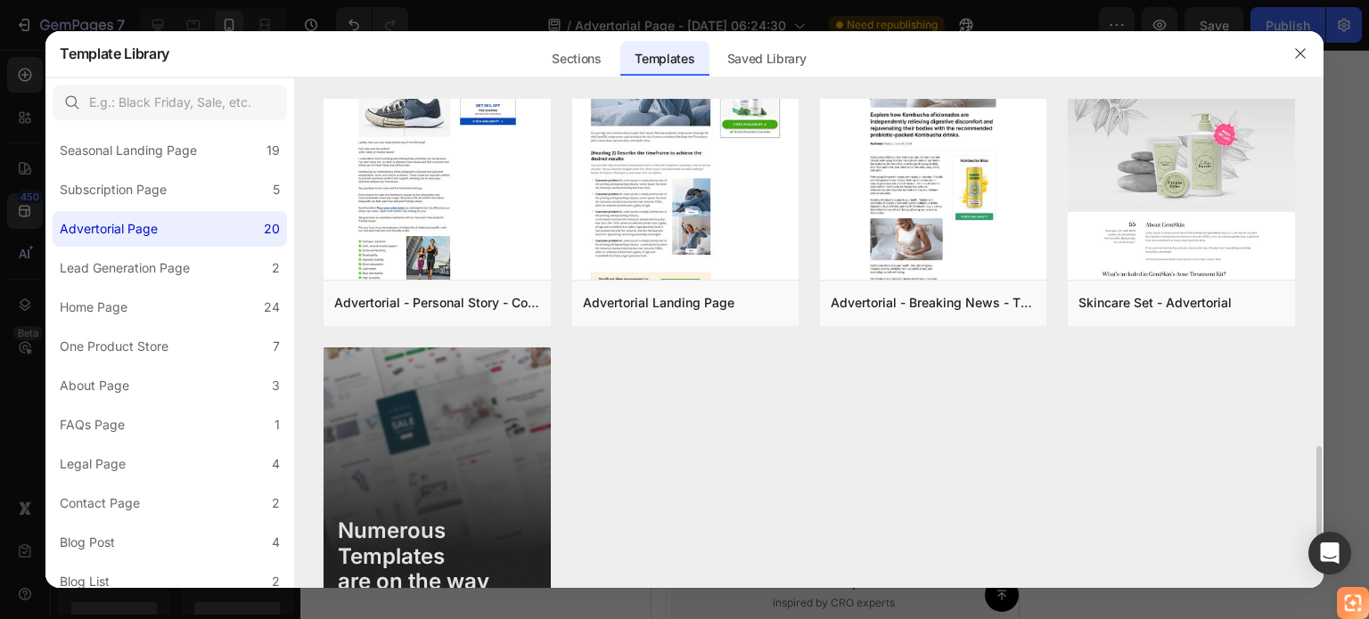
click at [472, 481] on img at bounding box center [436, 504] width 226 height 313
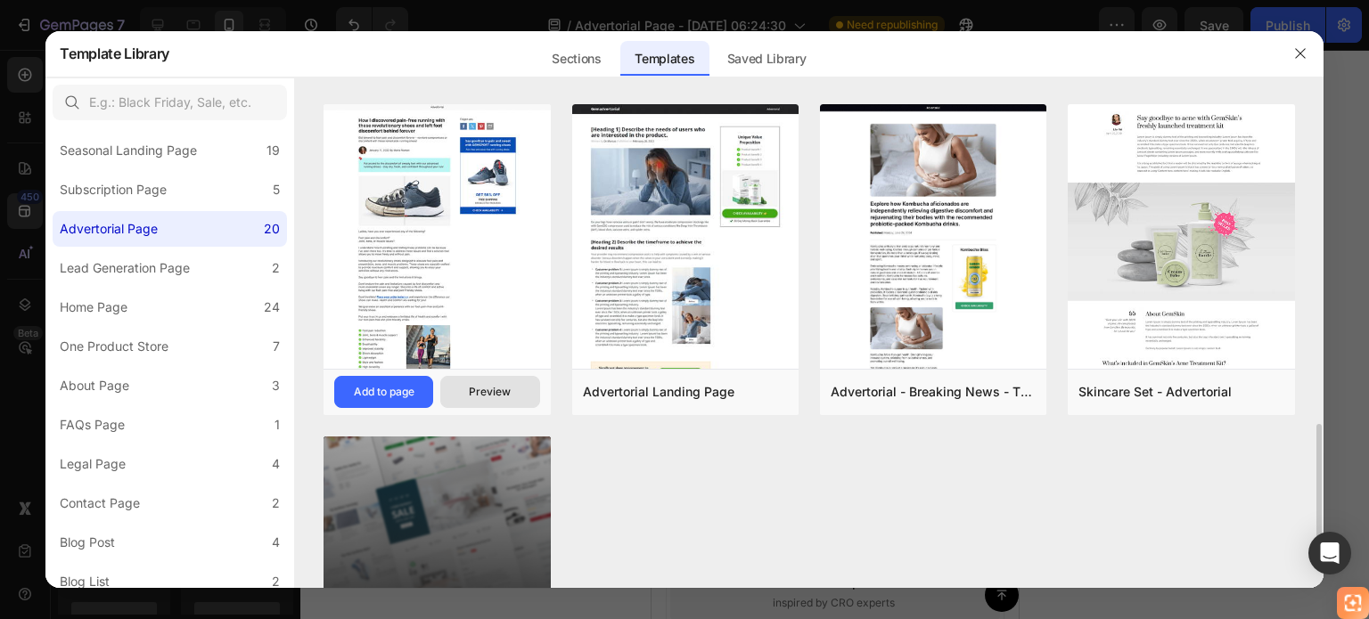
click at [481, 388] on div "Preview" at bounding box center [490, 392] width 42 height 16
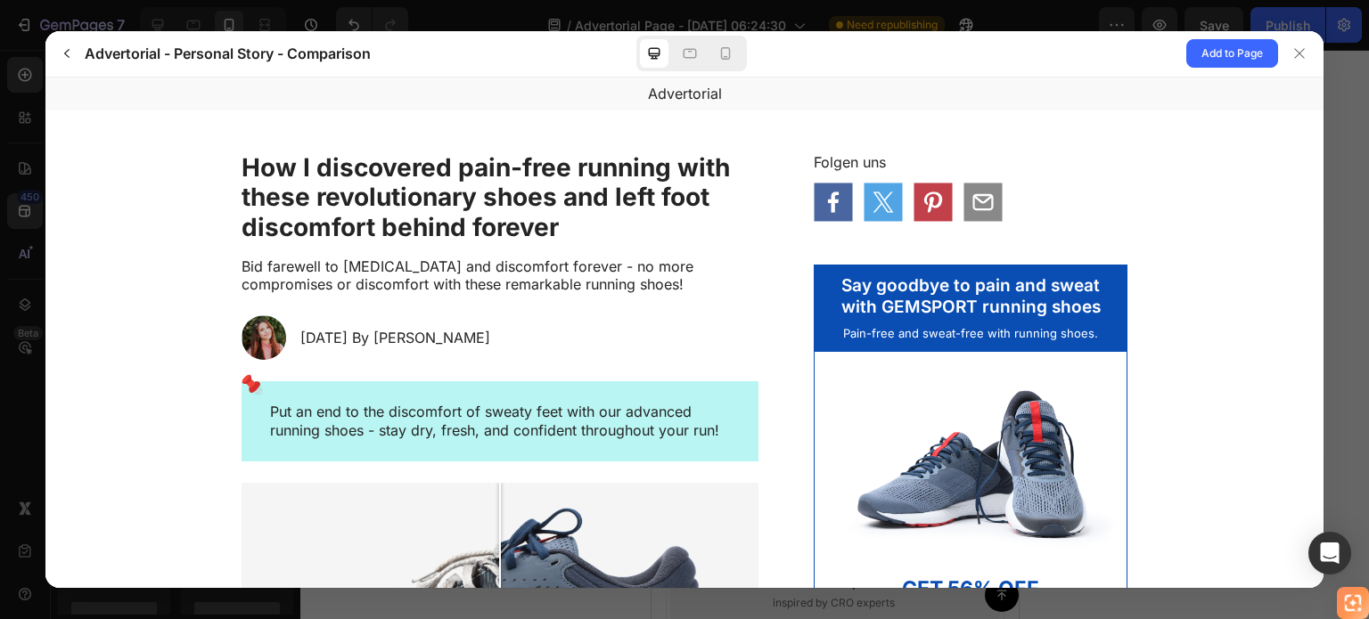
click at [552, 421] on p "Put an end to the discomfort of sweaty feet with our advanced running shoes - s…" at bounding box center [500, 420] width 460 height 37
click at [413, 421] on p "Put an end to the discomfort of sweaty feet with our advanced running shoes - s…" at bounding box center [500, 420] width 460 height 37
drag, startPoint x: 310, startPoint y: 404, endPoint x: 429, endPoint y: 416, distance: 119.2
click at [431, 414] on p "Put an end to the discomfort of sweaty feet with our advanced running shoes - s…" at bounding box center [500, 420] width 460 height 37
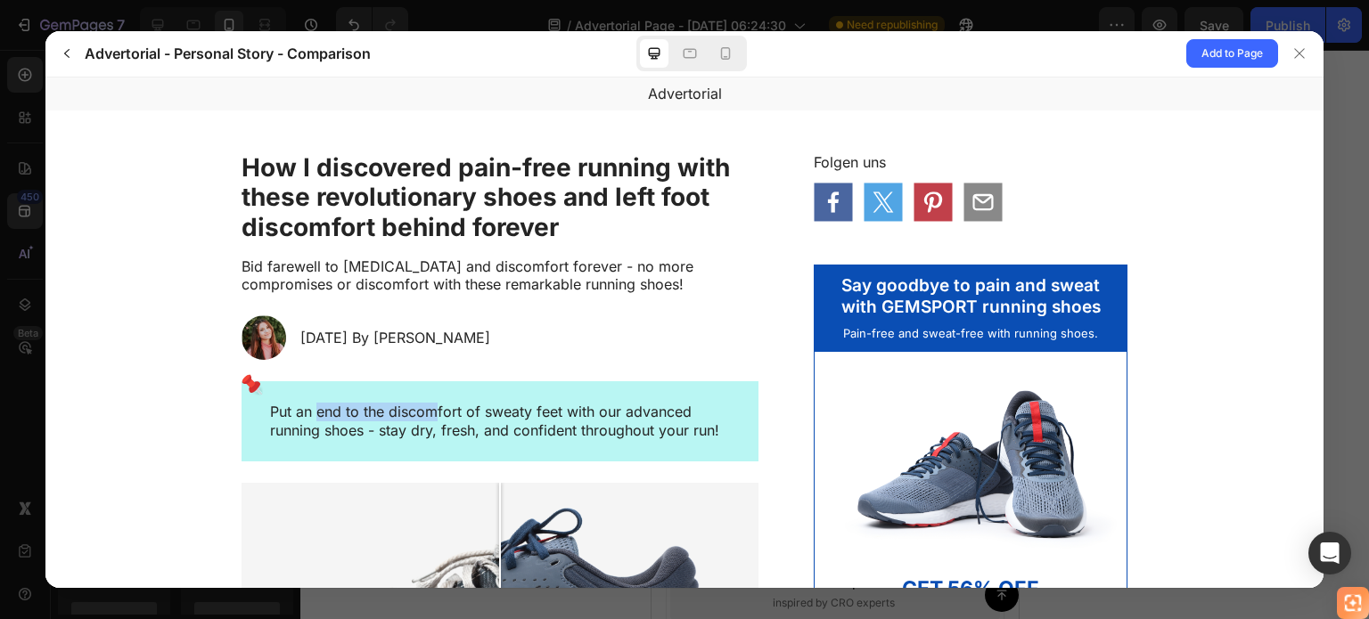
click at [277, 409] on p "Put an end to the discomfort of sweaty feet with our advanced running shoes - s…" at bounding box center [500, 420] width 460 height 37
click at [1213, 52] on span "Add to Page" at bounding box center [1231, 53] width 61 height 21
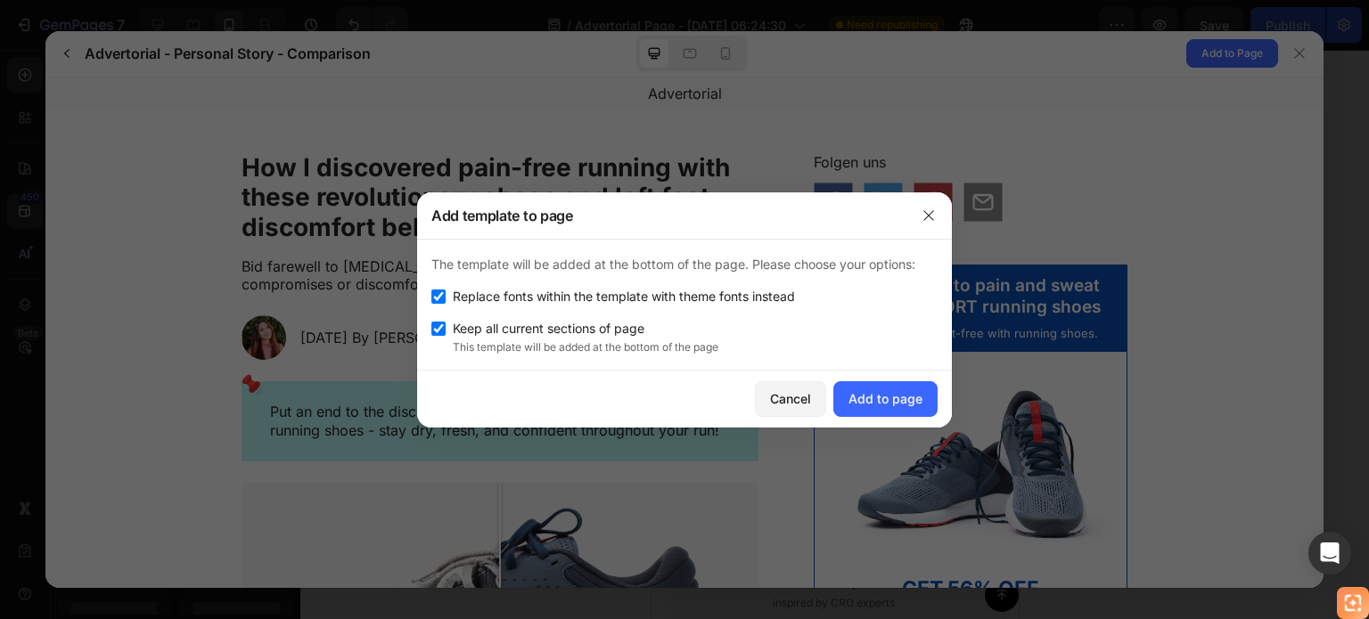
click at [596, 292] on span "Replace fonts within the template with theme fonts instead" at bounding box center [624, 296] width 342 height 21
click at [595, 292] on span "Replace fonts within the template with theme fonts instead" at bounding box center [624, 296] width 342 height 21
click at [438, 295] on input "checkbox" at bounding box center [438, 297] width 14 height 14
checkbox input "true"
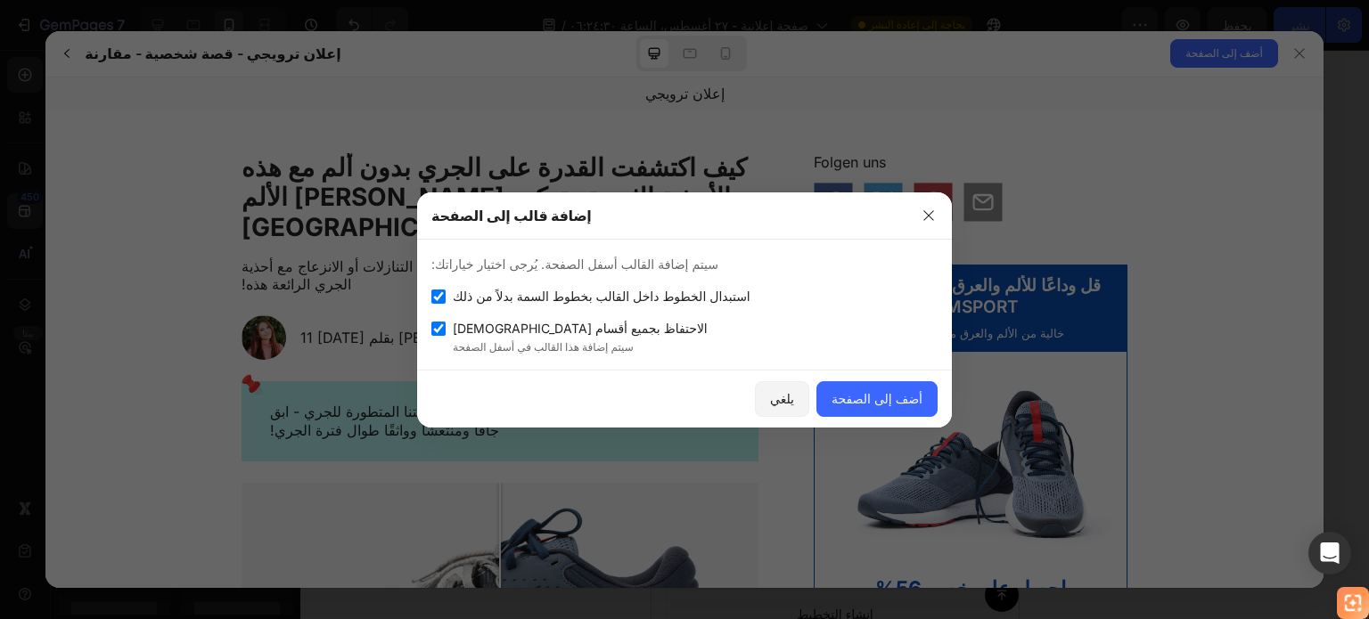
scroll to position [4913, 0]
click at [439, 326] on input "checkbox" at bounding box center [438, 329] width 14 height 14
checkbox input "false"
click at [488, 341] on font "سيتم إضافة هذا القالب في أسفل الصفحة" at bounding box center [543, 346] width 181 height 13
click at [533, 350] on font "سيتم إضافة هذا القالب في أسفل الصفحة" at bounding box center [543, 346] width 181 height 13
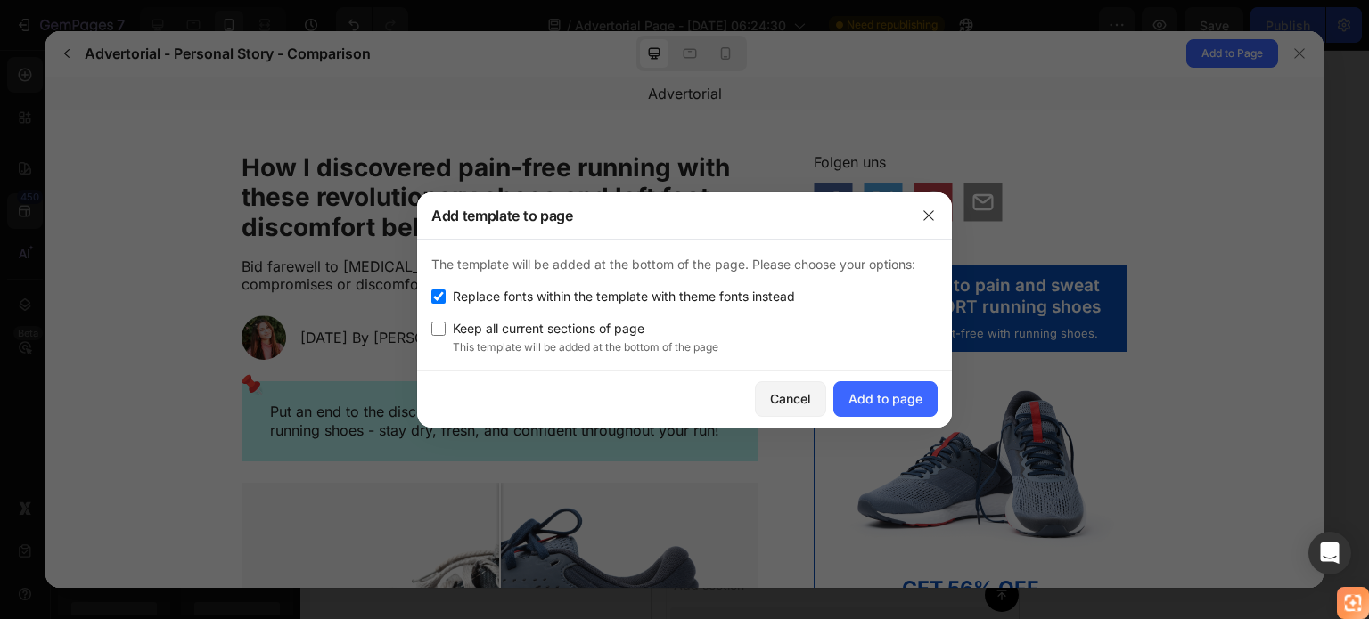
scroll to position [4955, 0]
click at [858, 389] on div "Add to page" at bounding box center [885, 398] width 74 height 19
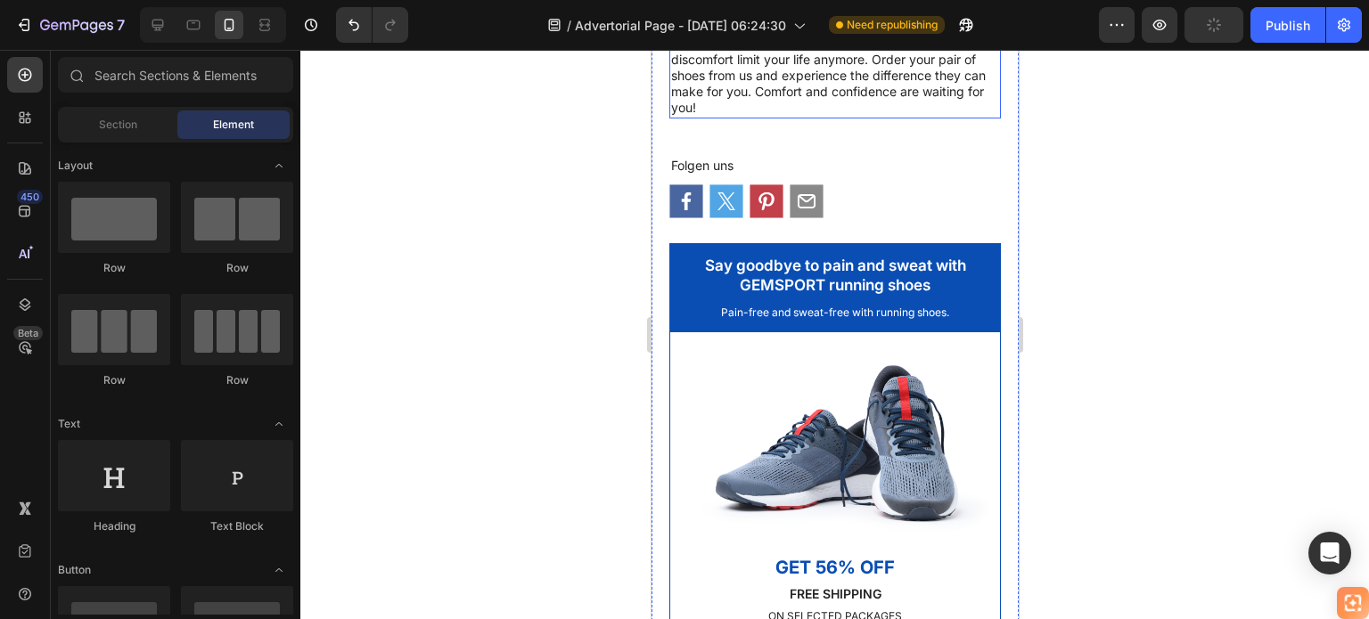
scroll to position [1998, 0]
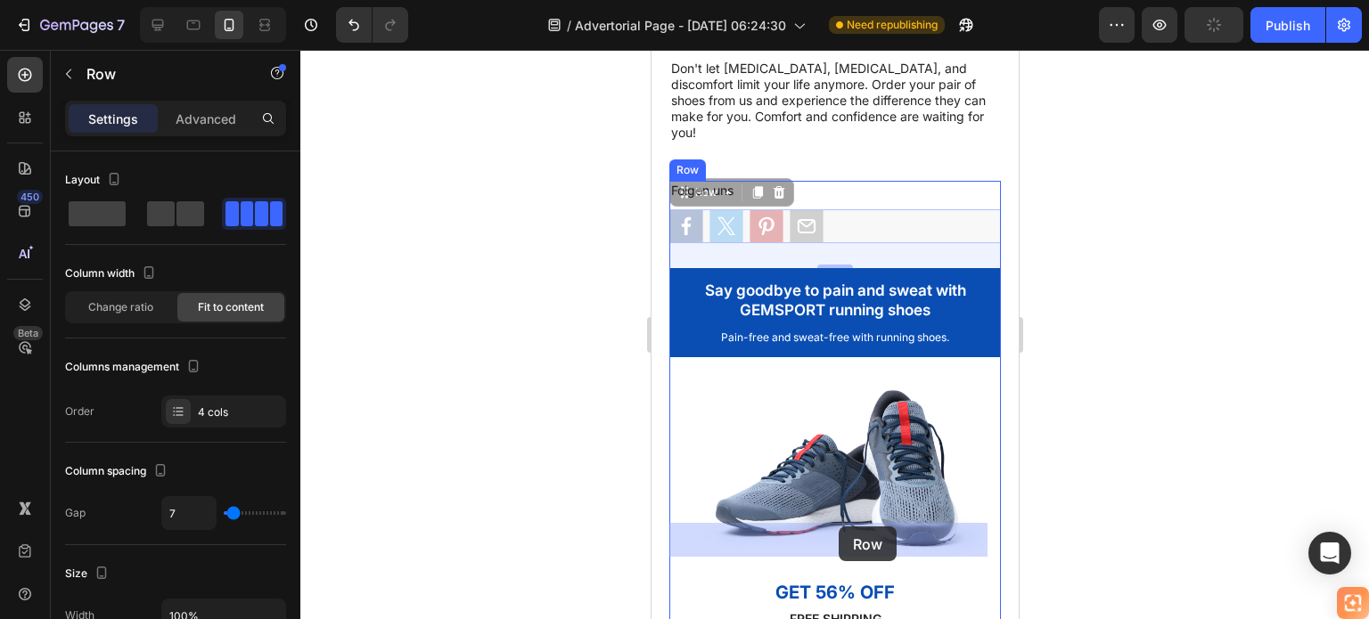
drag, startPoint x: 845, startPoint y: 530, endPoint x: 840, endPoint y: 509, distance: 21.8
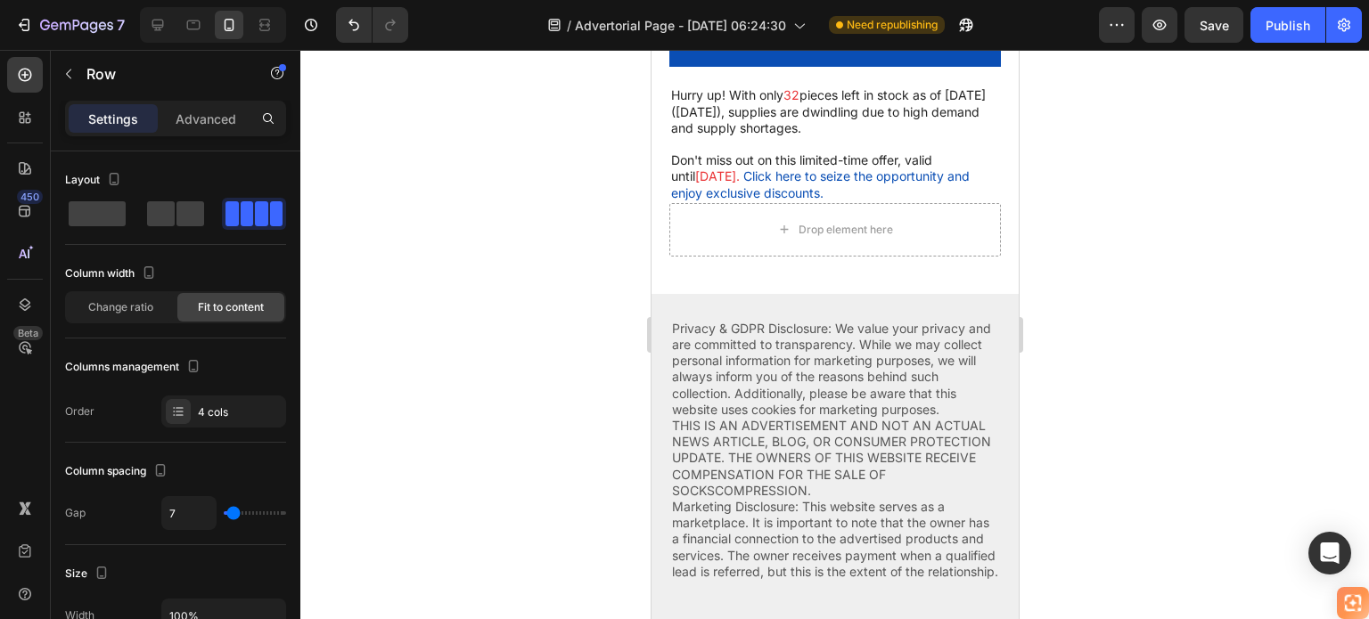
scroll to position [10196, 0]
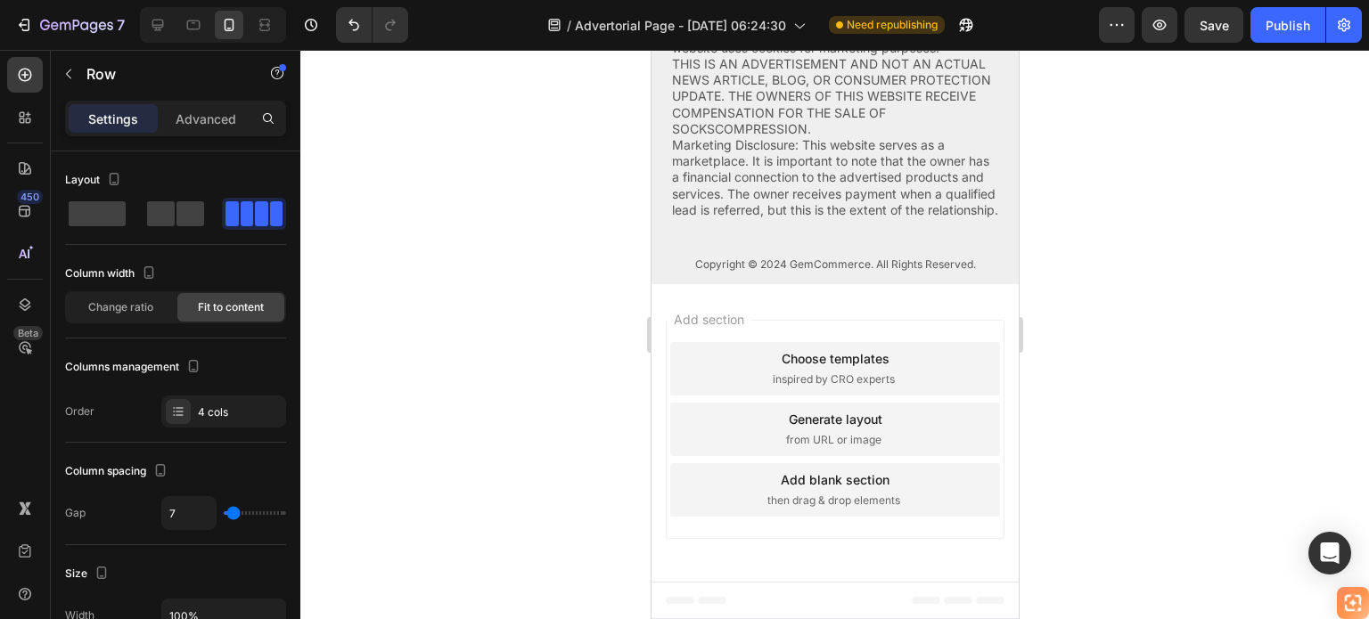
drag, startPoint x: 838, startPoint y: 236, endPoint x: 810, endPoint y: 661, distance: 426.0
click at [364, 28] on button "Undo/Redo" at bounding box center [354, 25] width 36 height 36
drag, startPoint x: 319, startPoint y: 399, endPoint x: 367, endPoint y: 29, distance: 372.9
click at [364, 29] on button "Undo/Redo" at bounding box center [354, 25] width 36 height 36
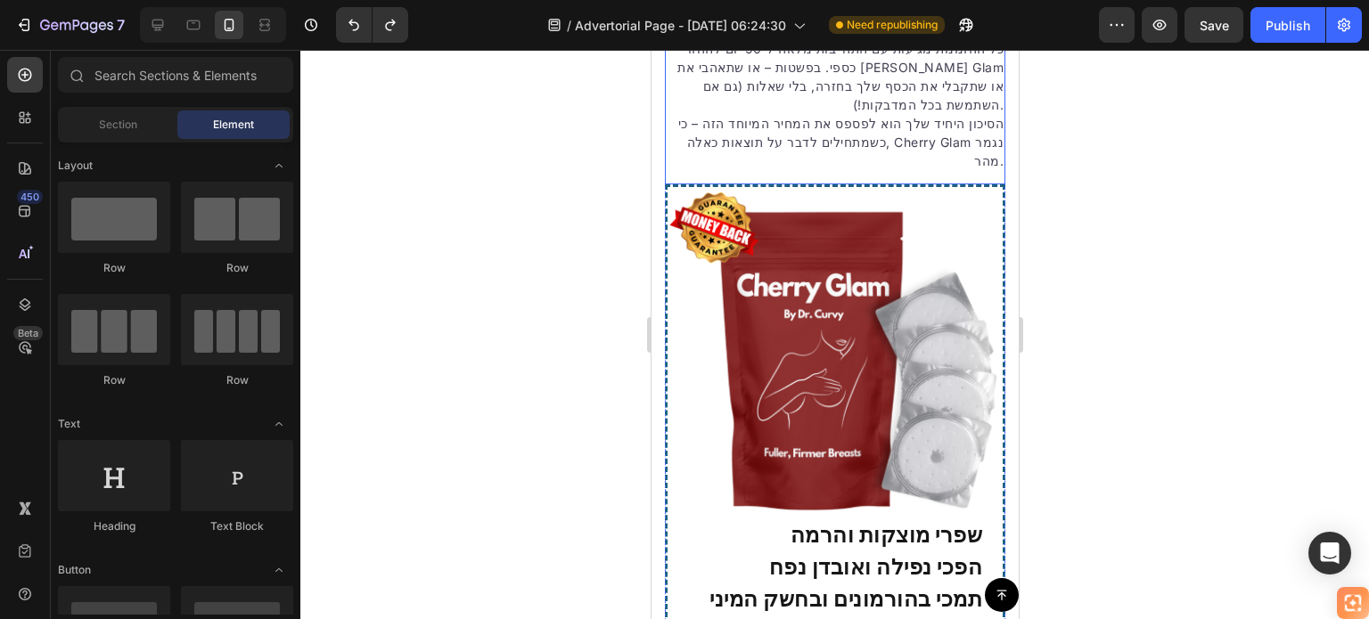
scroll to position [2561, 0]
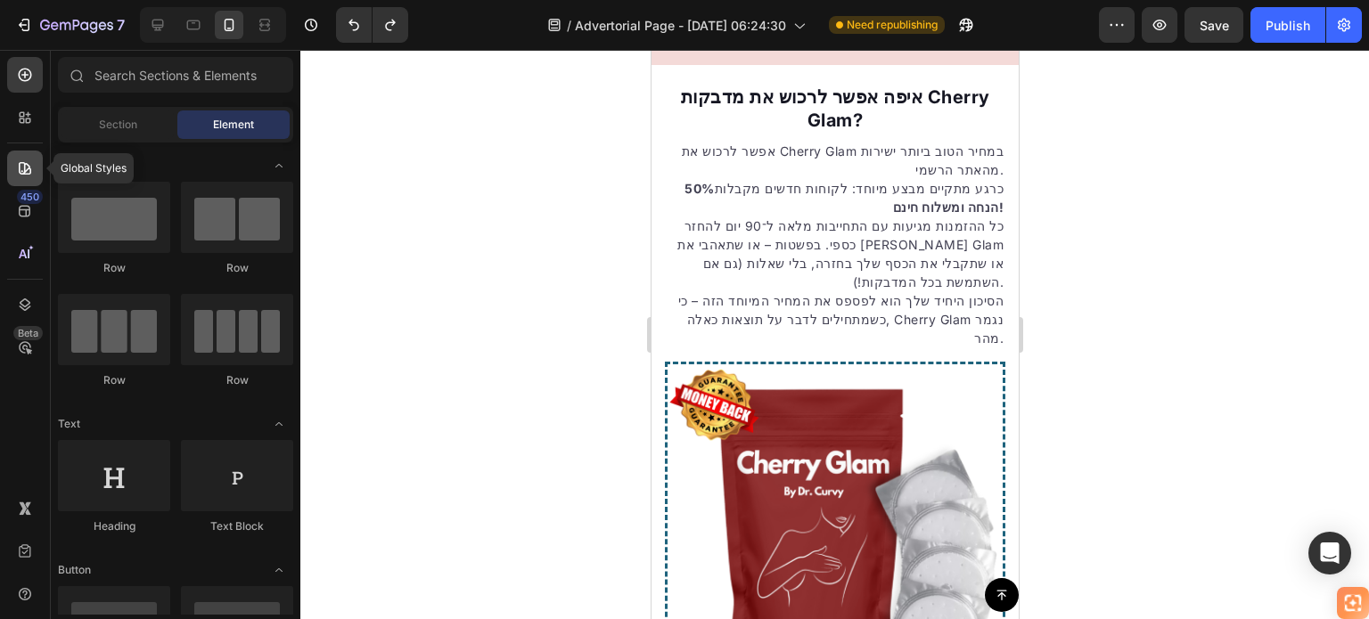
click at [39, 167] on div at bounding box center [25, 169] width 36 height 36
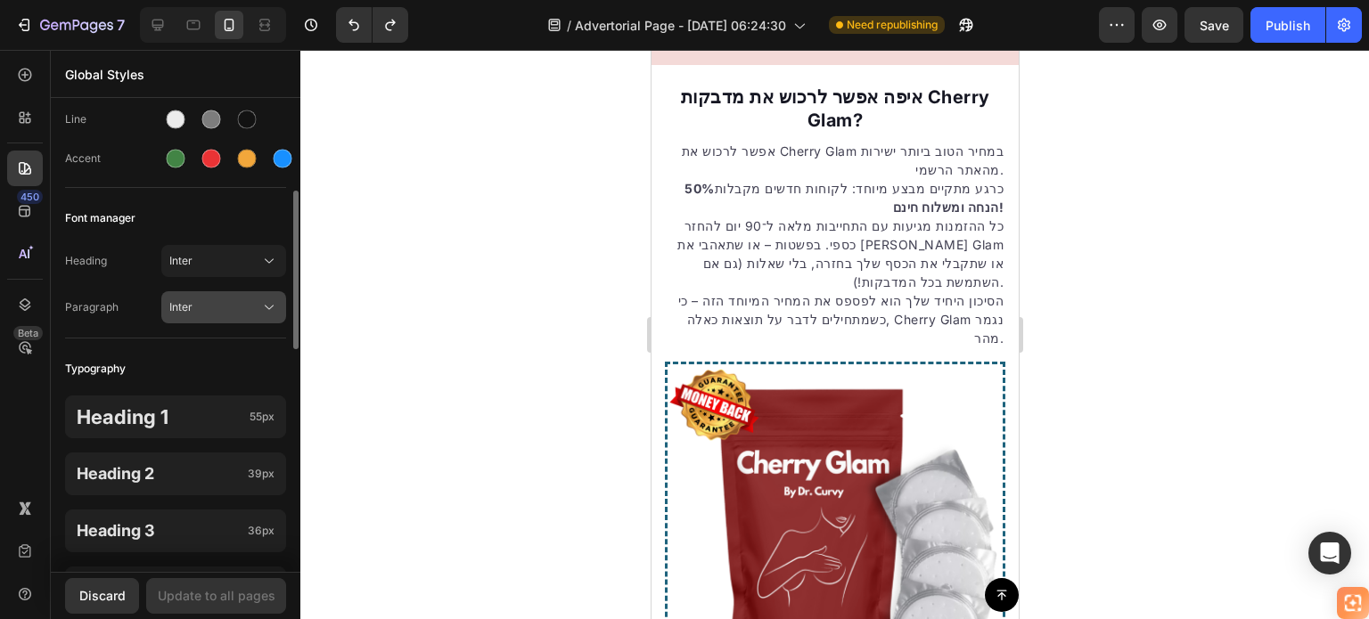
scroll to position [356, 0]
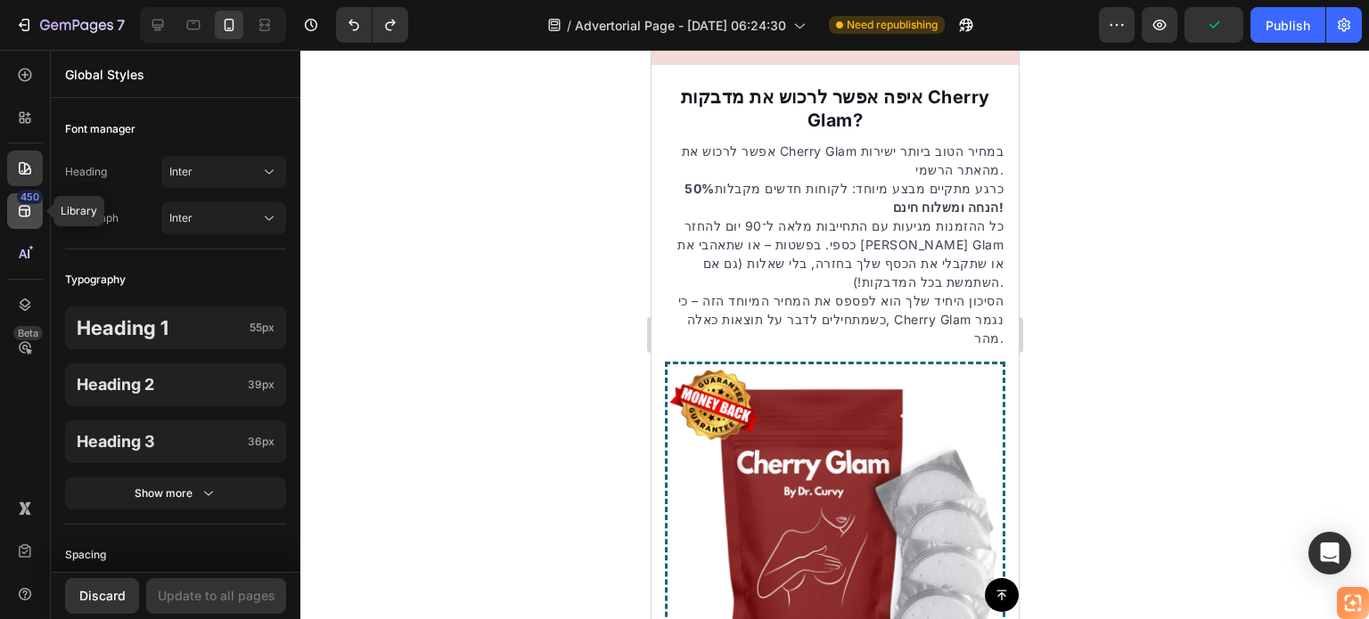
click at [30, 202] on div "450" at bounding box center [30, 197] width 26 height 14
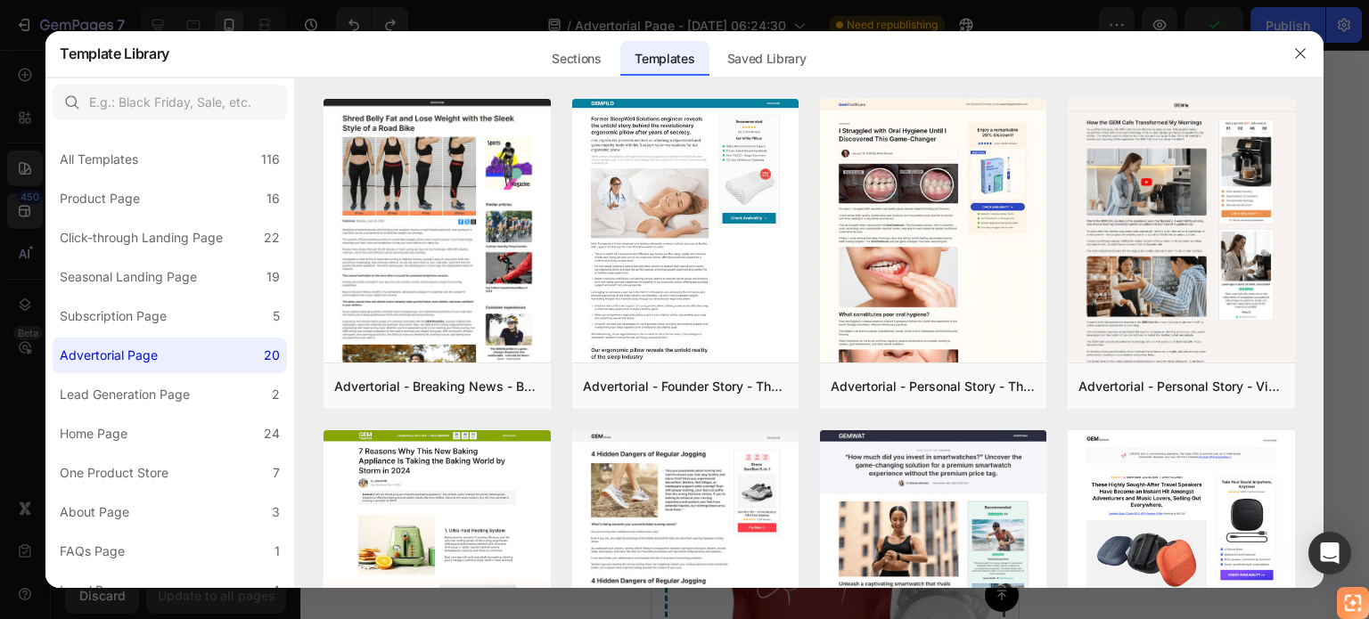
click at [29, 113] on div at bounding box center [684, 309] width 1369 height 619
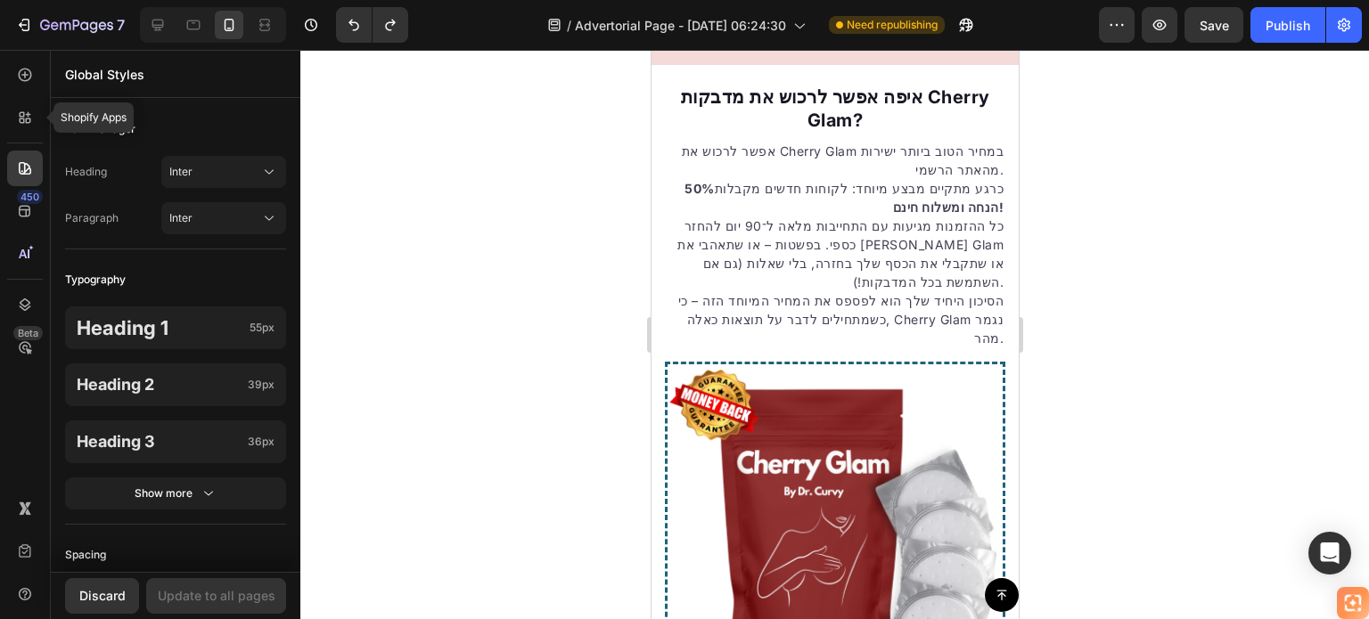
click at [29, 113] on icon at bounding box center [28, 114] width 5 height 5
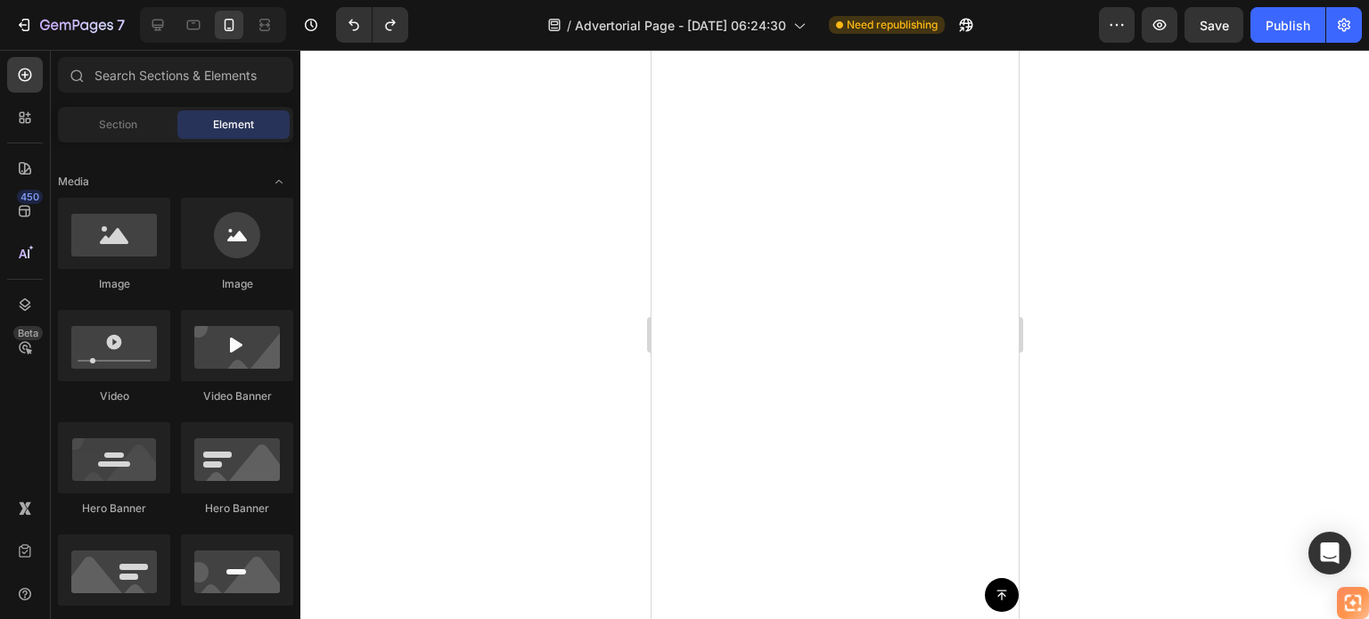
scroll to position [0, 0]
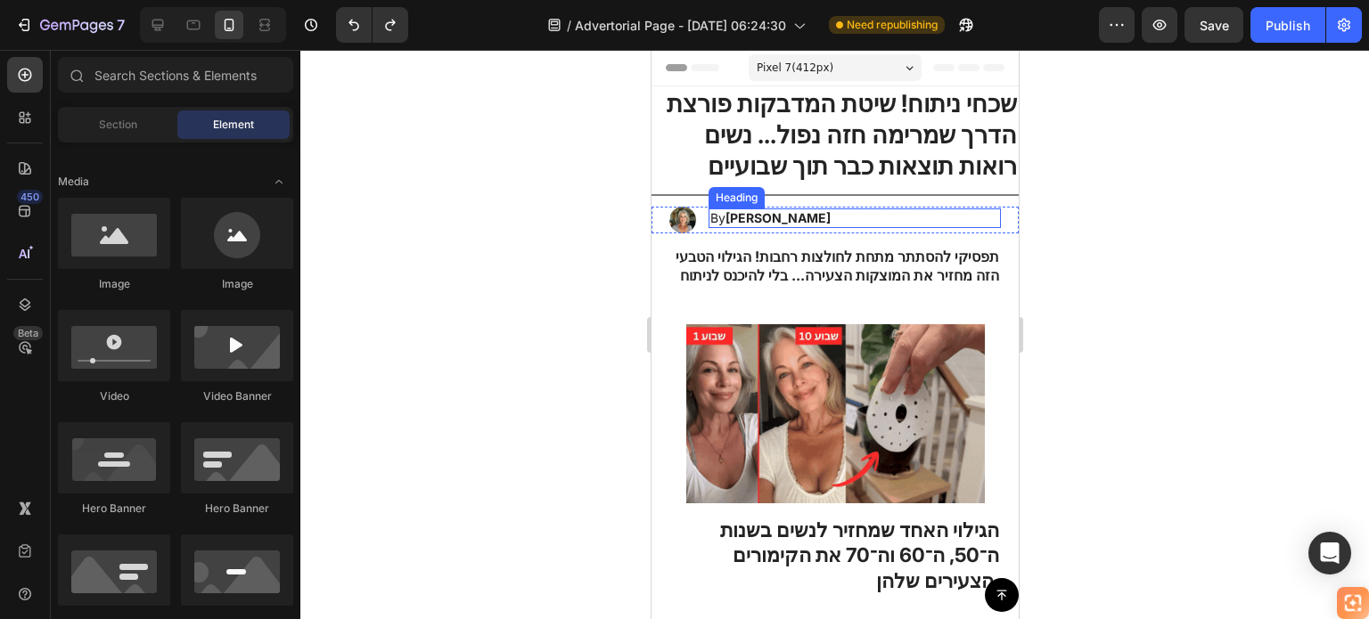
click at [824, 219] on h2 "By [PERSON_NAME]" at bounding box center [854, 219] width 292 height 20
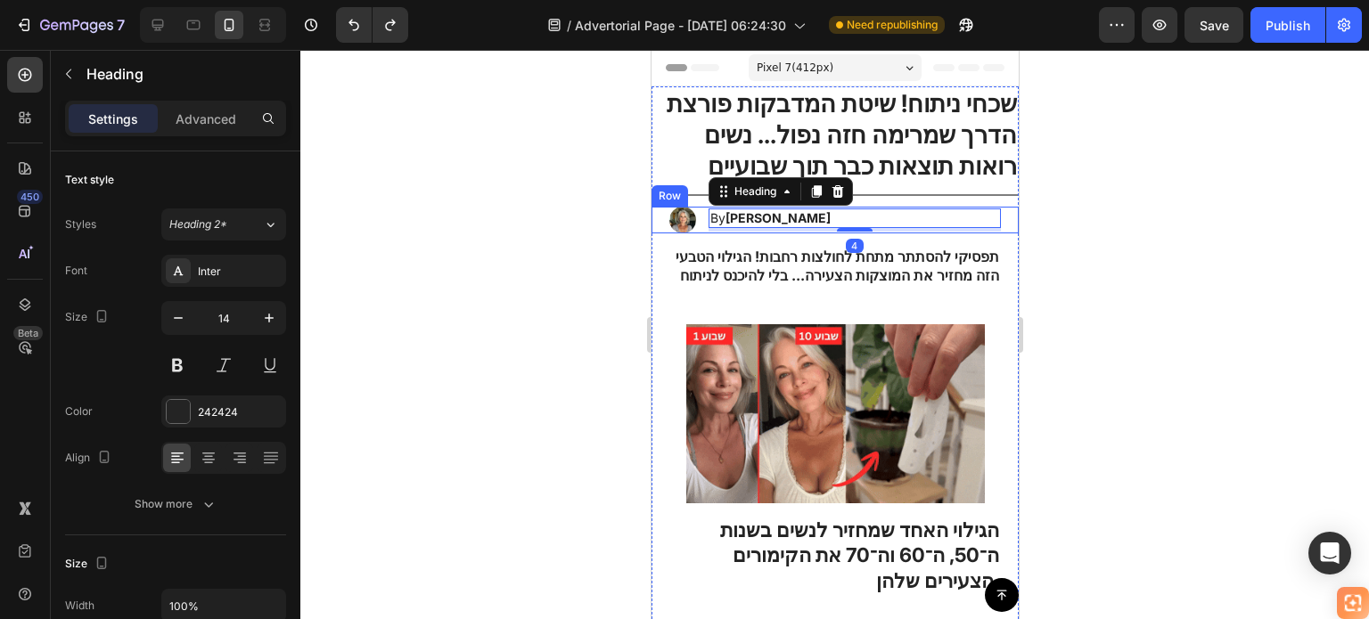
drag, startPoint x: 593, startPoint y: 229, endPoint x: 524, endPoint y: 244, distance: 70.3
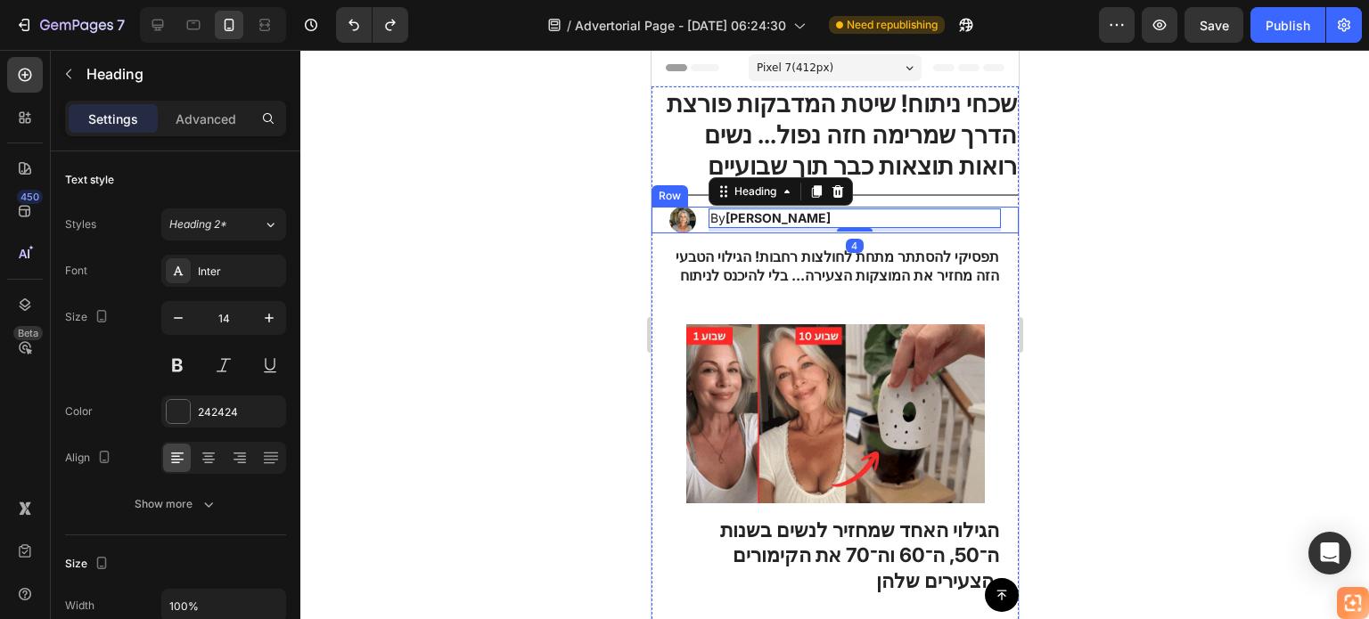
click at [593, 231] on div at bounding box center [834, 334] width 1068 height 569
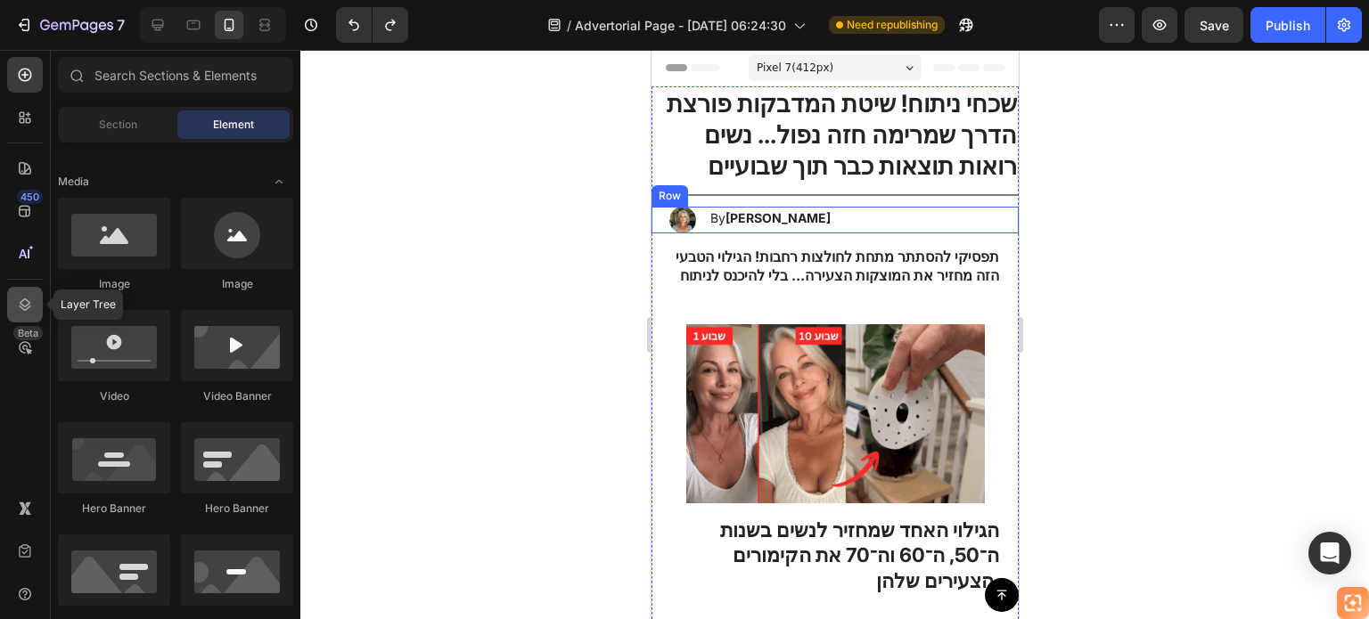
click at [32, 321] on div at bounding box center [25, 305] width 36 height 36
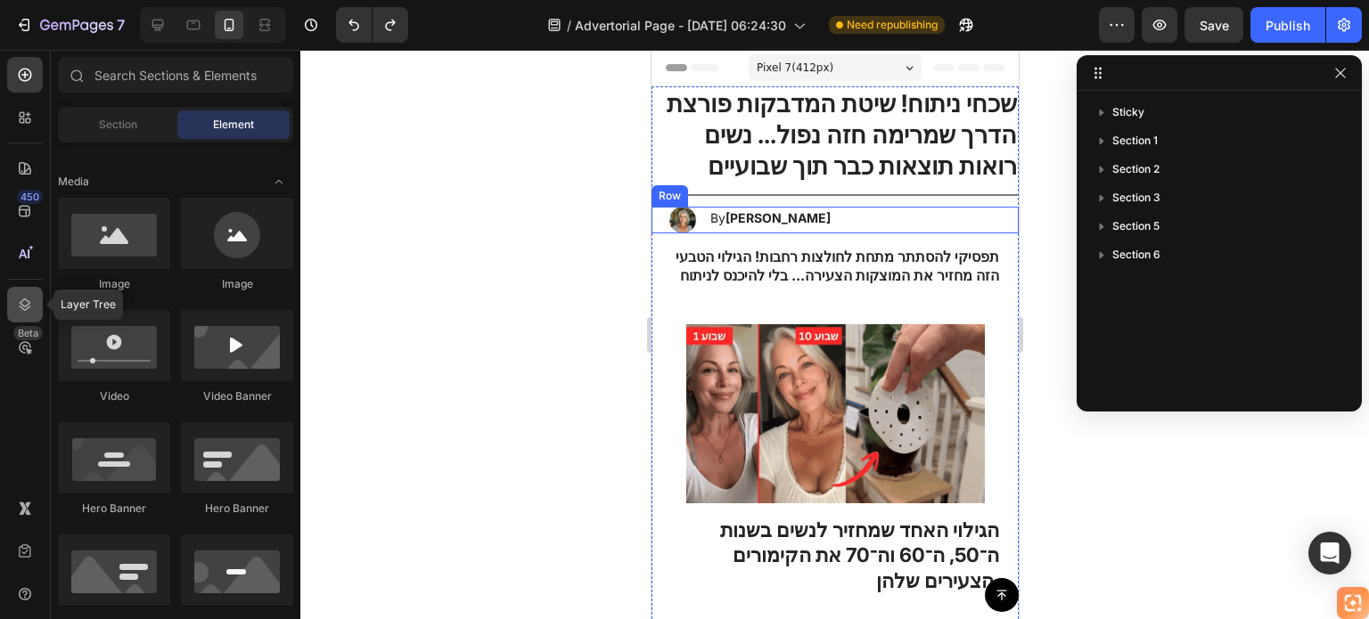
click at [32, 321] on div at bounding box center [25, 305] width 36 height 36
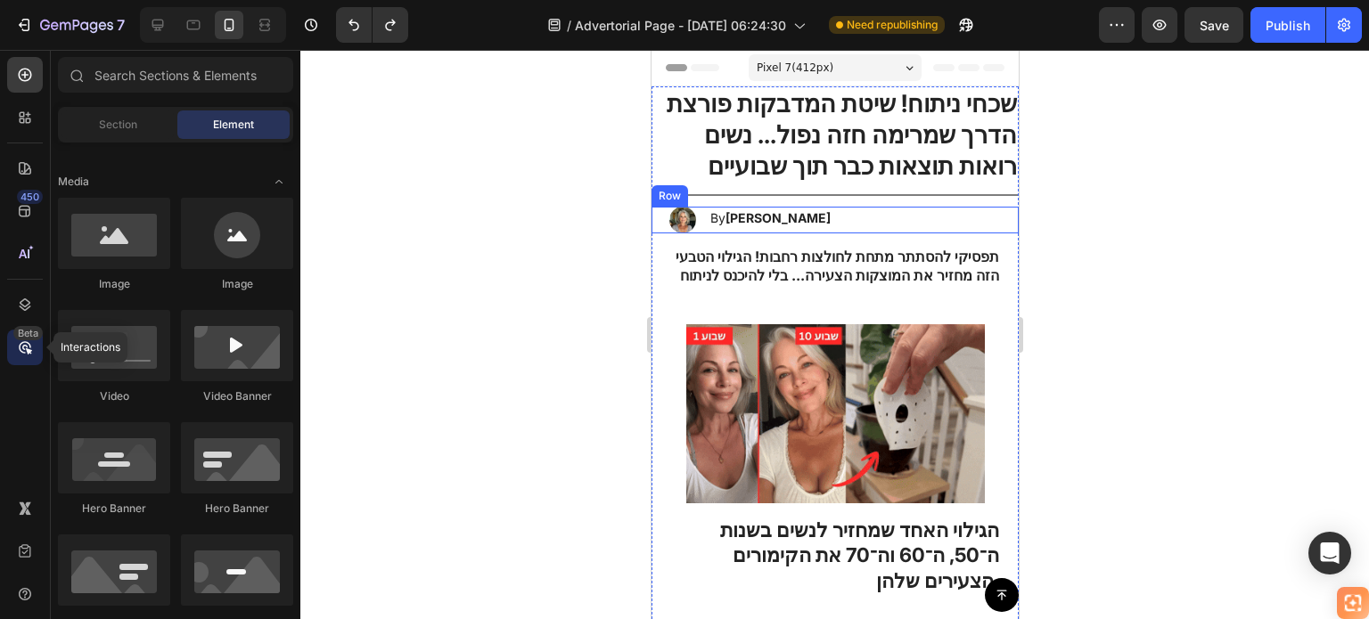
click at [36, 345] on div "Beta" at bounding box center [25, 348] width 36 height 36
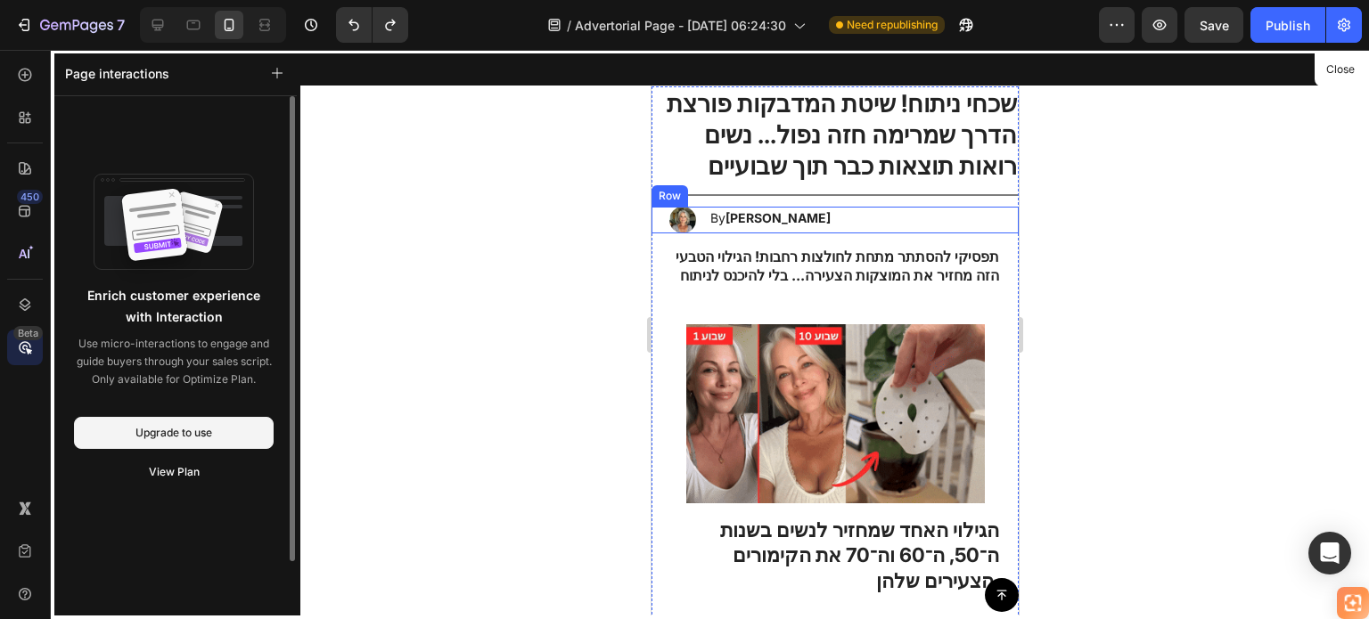
drag, startPoint x: 78, startPoint y: 290, endPoint x: 241, endPoint y: 329, distance: 166.9
click at [241, 329] on div "Enrich customer experience with Interaction Use micro-interactions to engage an…" at bounding box center [174, 336] width 200 height 103
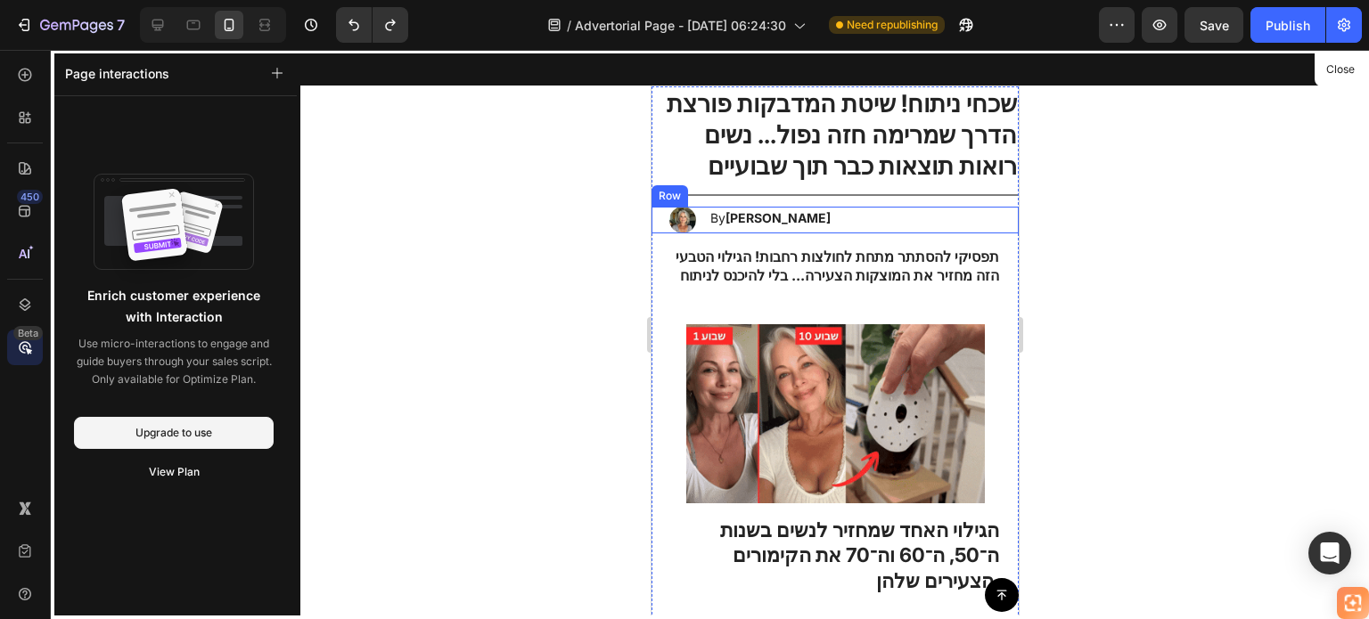
click at [413, 200] on div at bounding box center [834, 334] width 1068 height 569
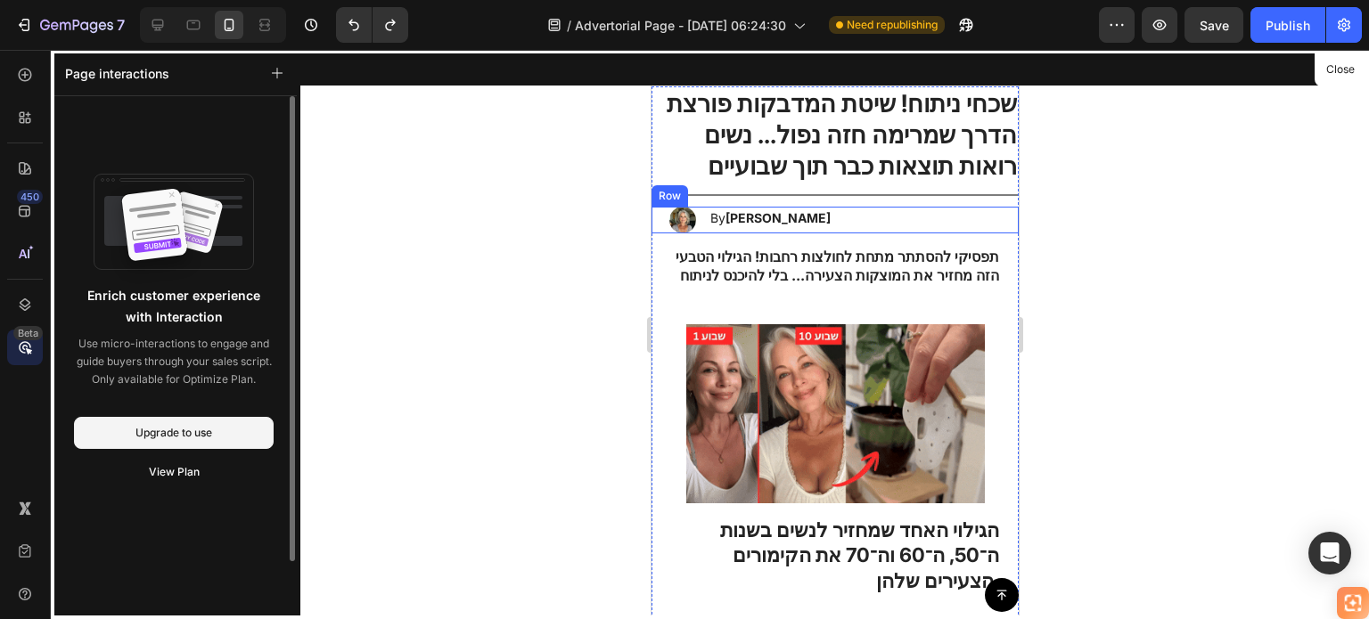
drag, startPoint x: 85, startPoint y: 341, endPoint x: 267, endPoint y: 399, distance: 191.6
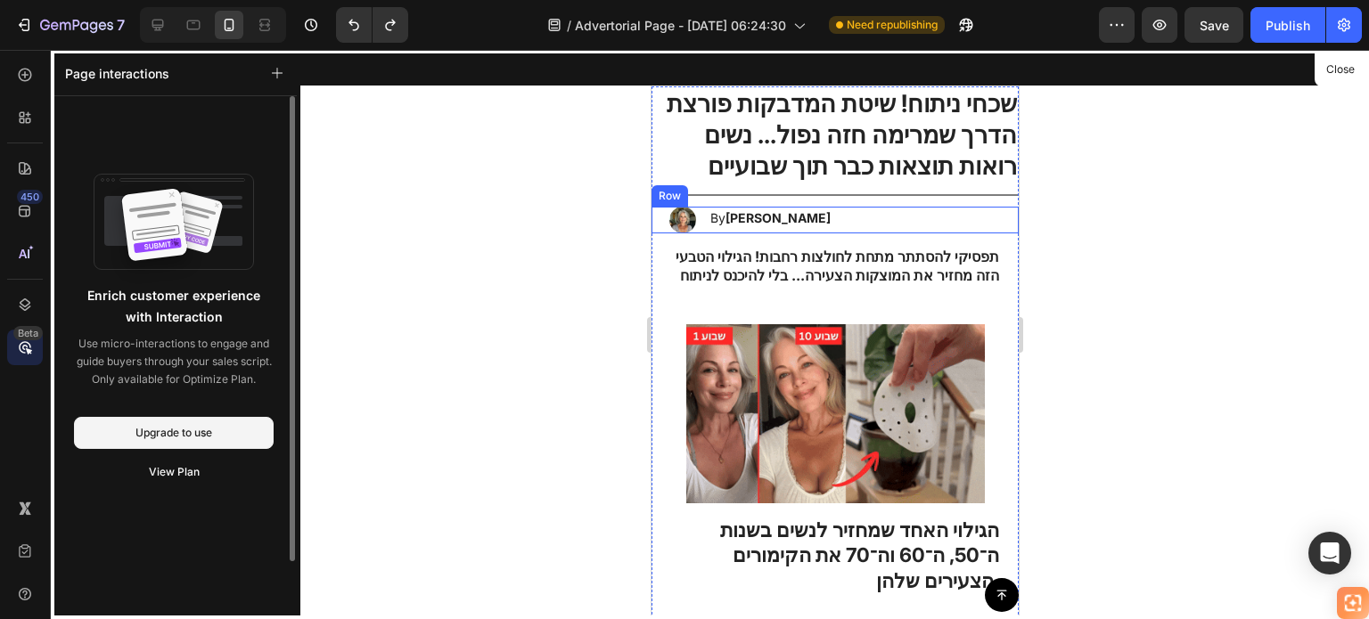
click at [267, 399] on div "Enrich customer experience with Interaction Use micro-interactions to engage an…" at bounding box center [174, 394] width 200 height 469
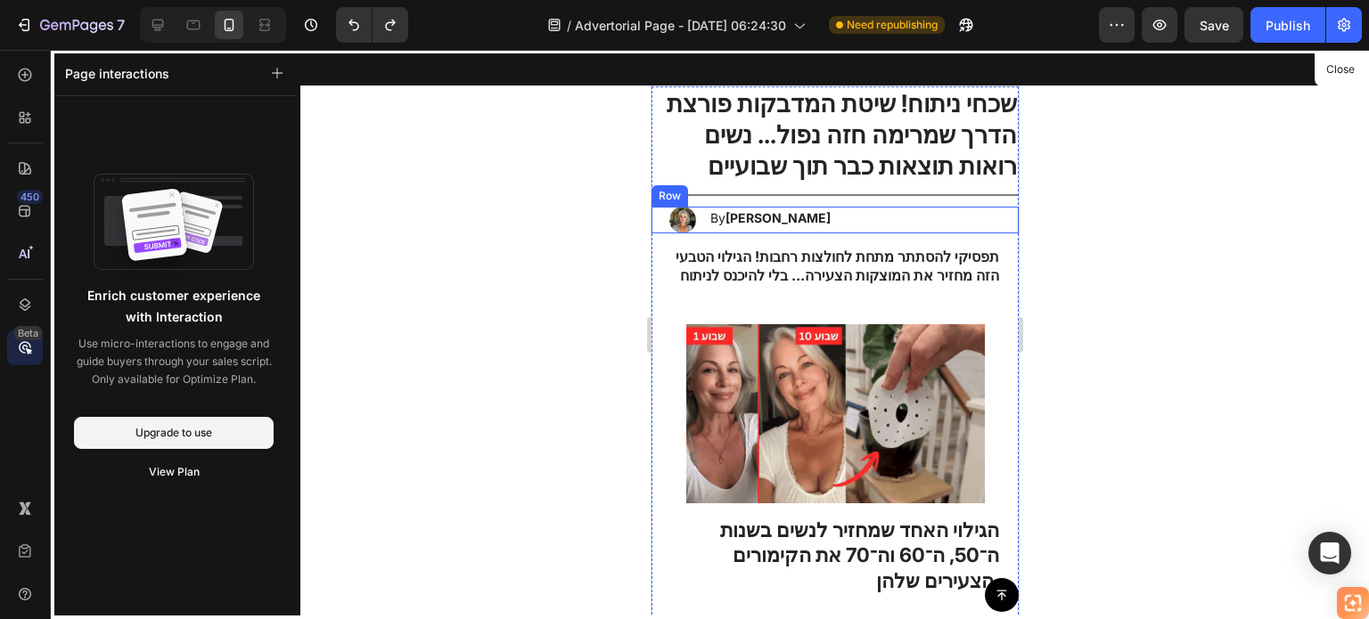
click at [410, 208] on div at bounding box center [834, 334] width 1068 height 569
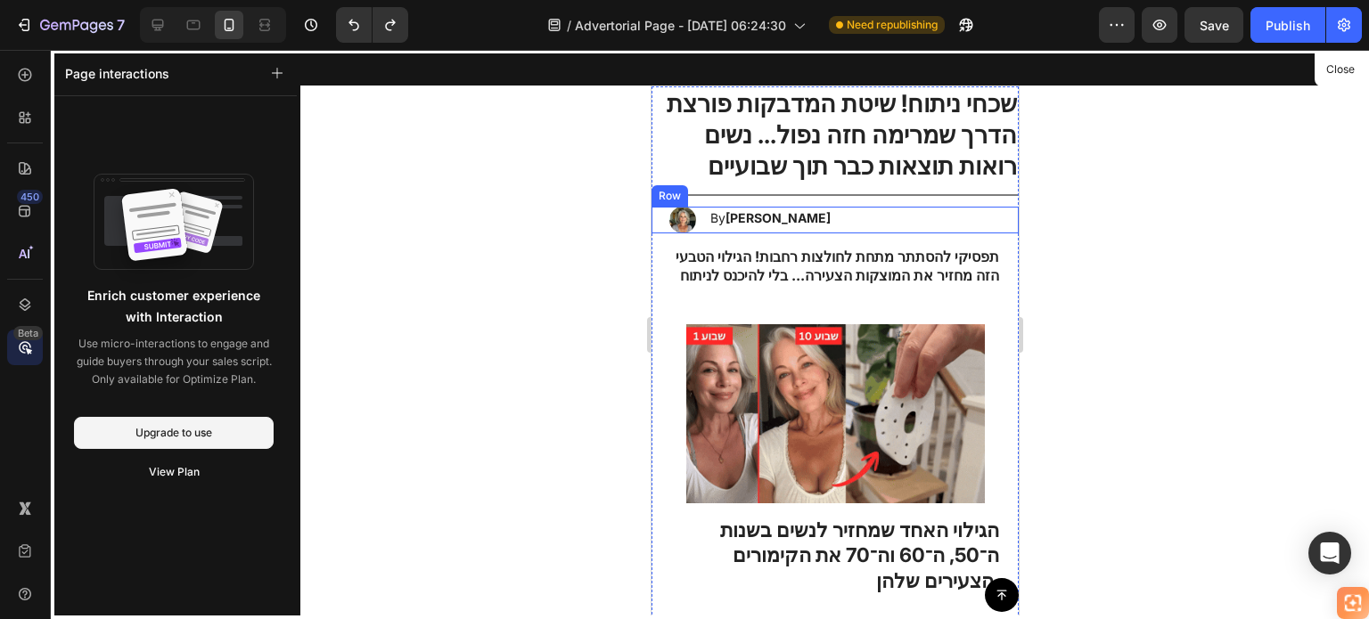
drag, startPoint x: 18, startPoint y: 427, endPoint x: 18, endPoint y: 414, distance: 12.5
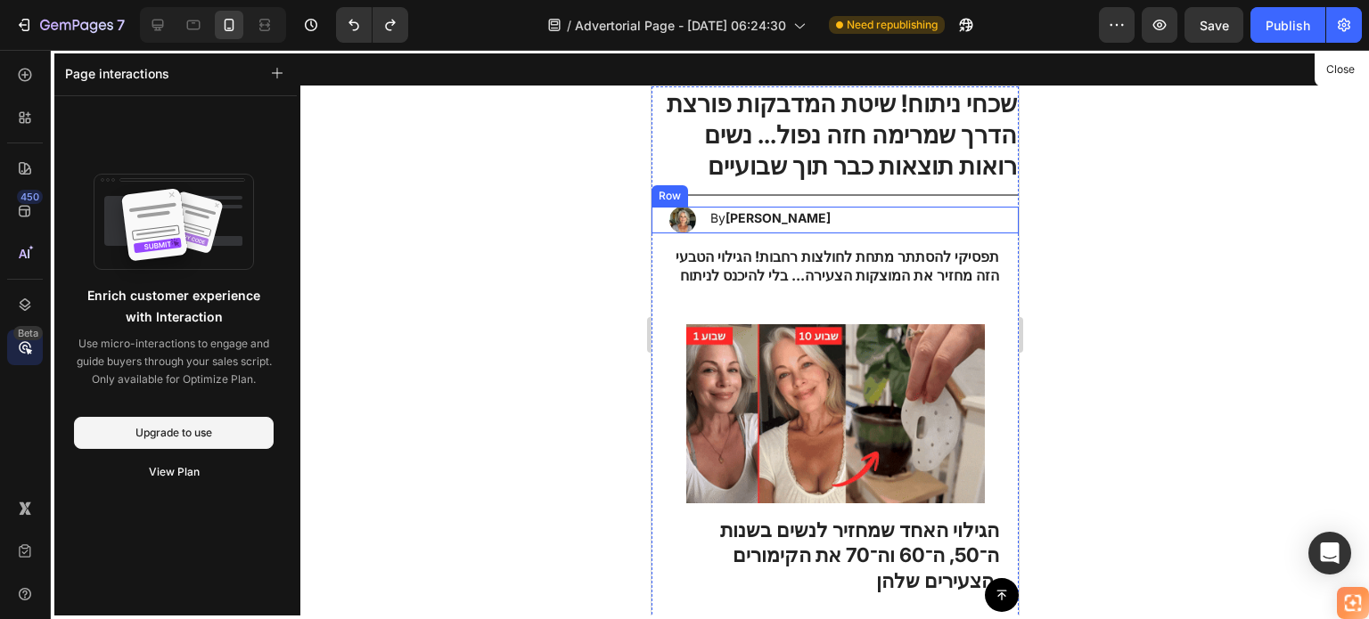
click at [18, 428] on div "450 Beta" at bounding box center [25, 274] width 36 height 434
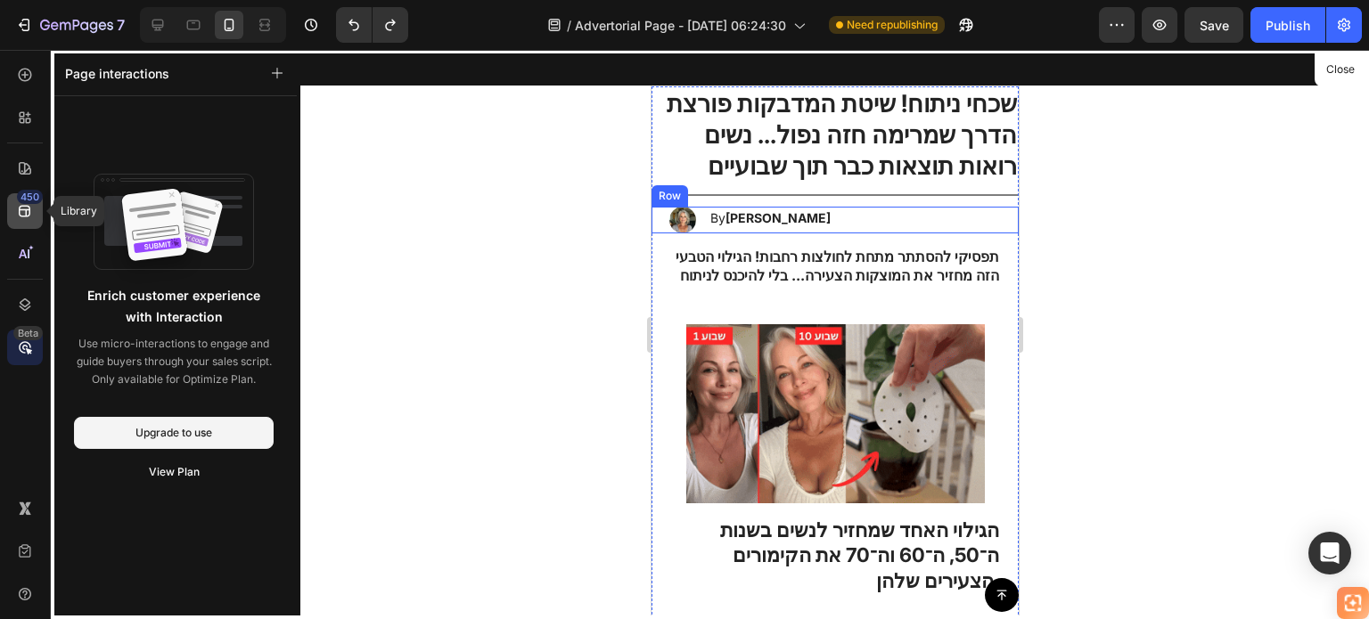
click at [32, 209] on icon at bounding box center [25, 211] width 18 height 18
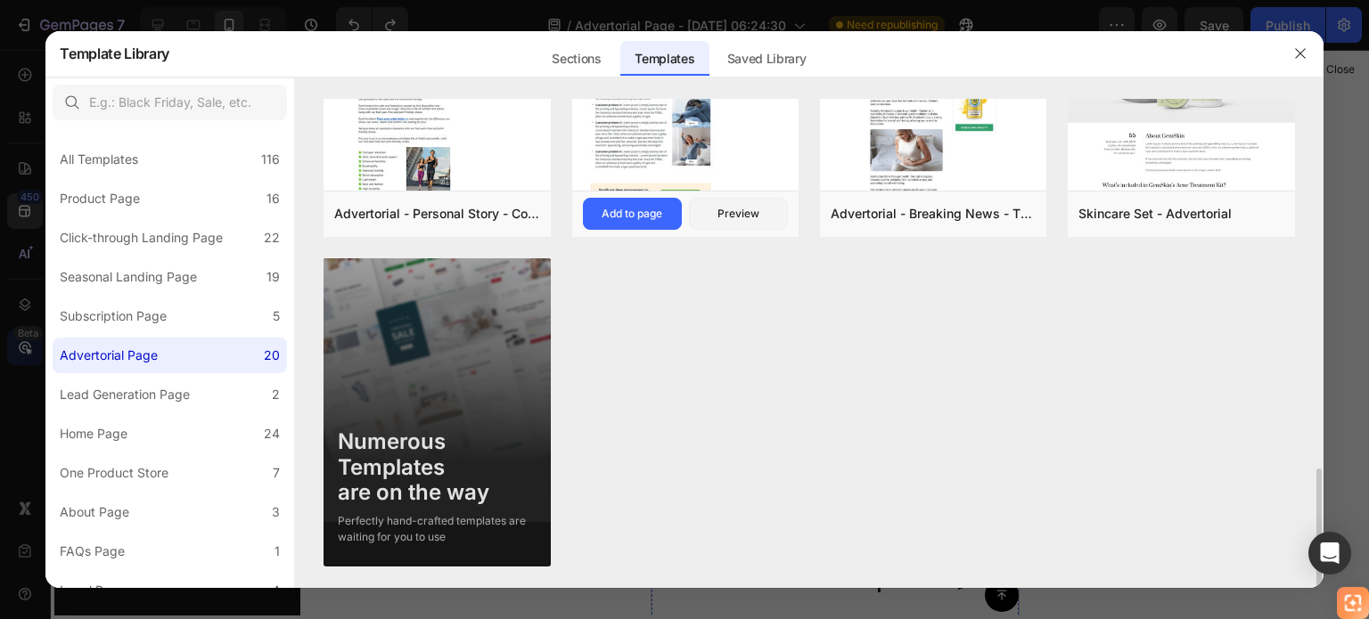
scroll to position [1322, 0]
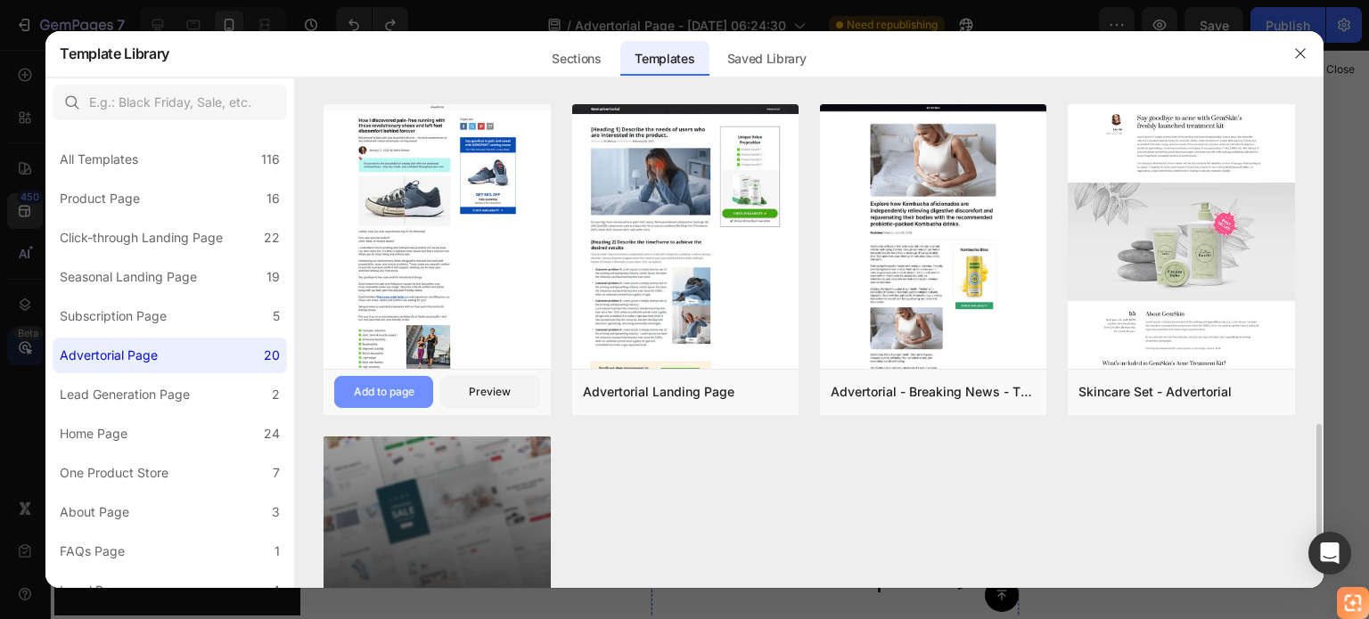
click at [418, 389] on button "Add to page" at bounding box center [383, 392] width 99 height 32
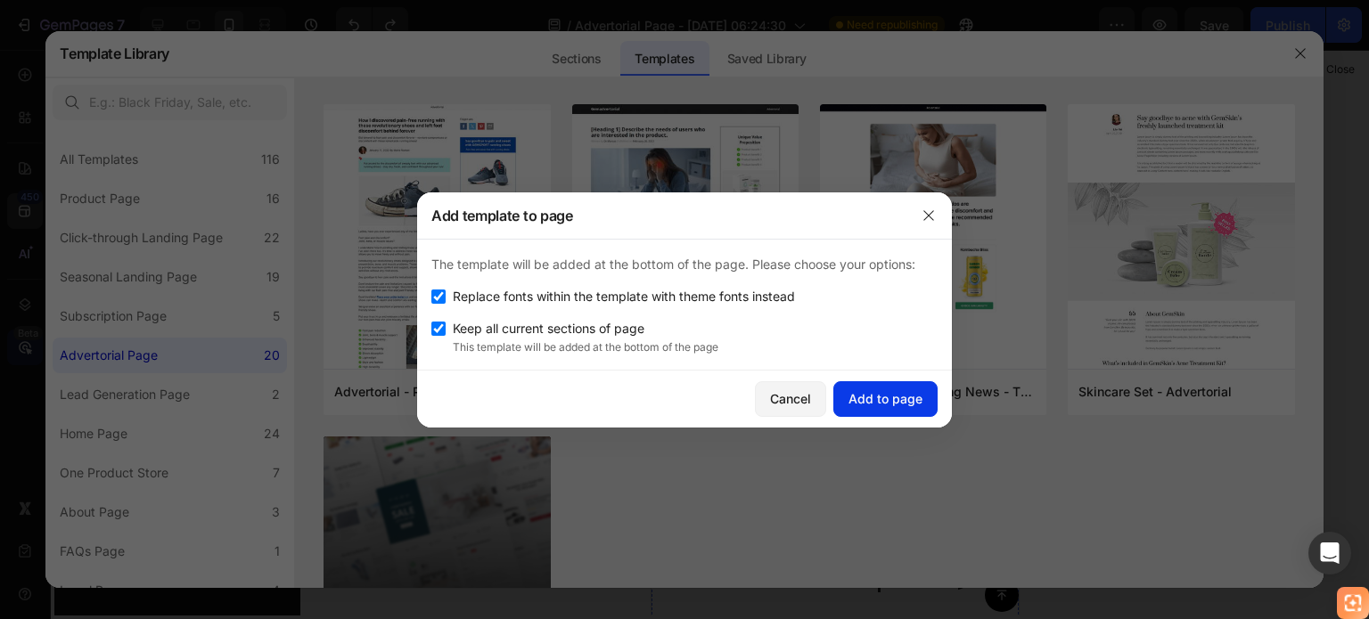
click at [845, 406] on button "Add to page" at bounding box center [885, 399] width 104 height 36
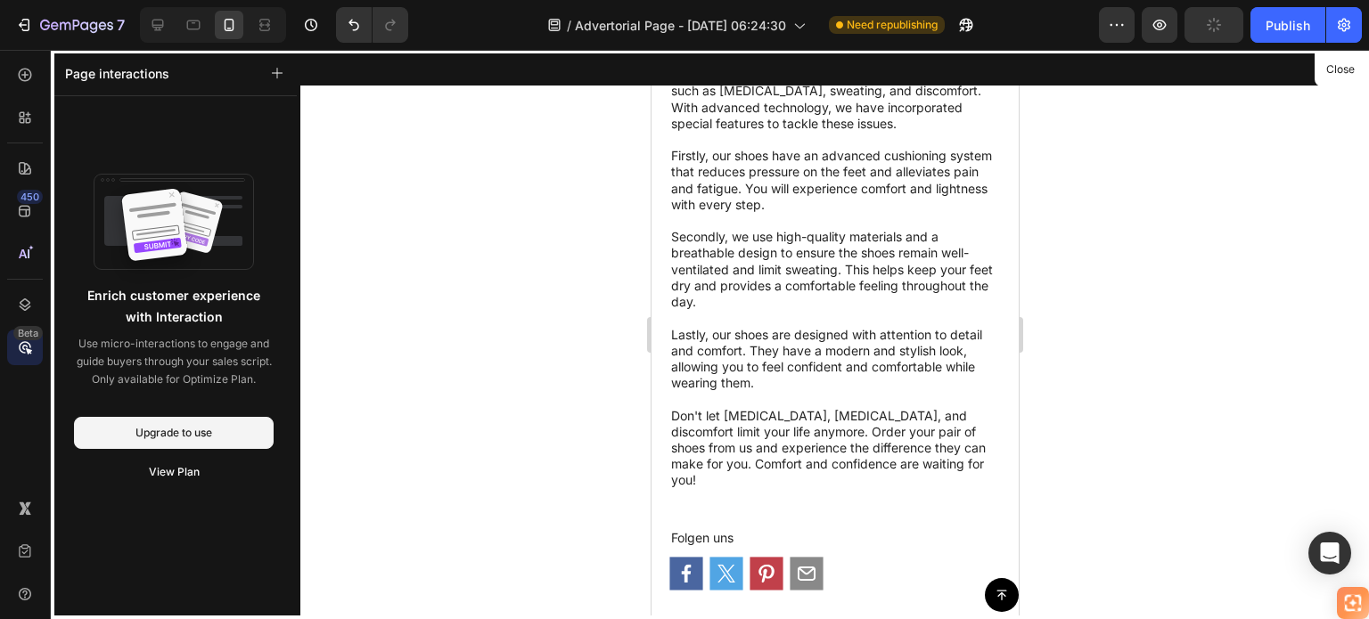
scroll to position [7507, 0]
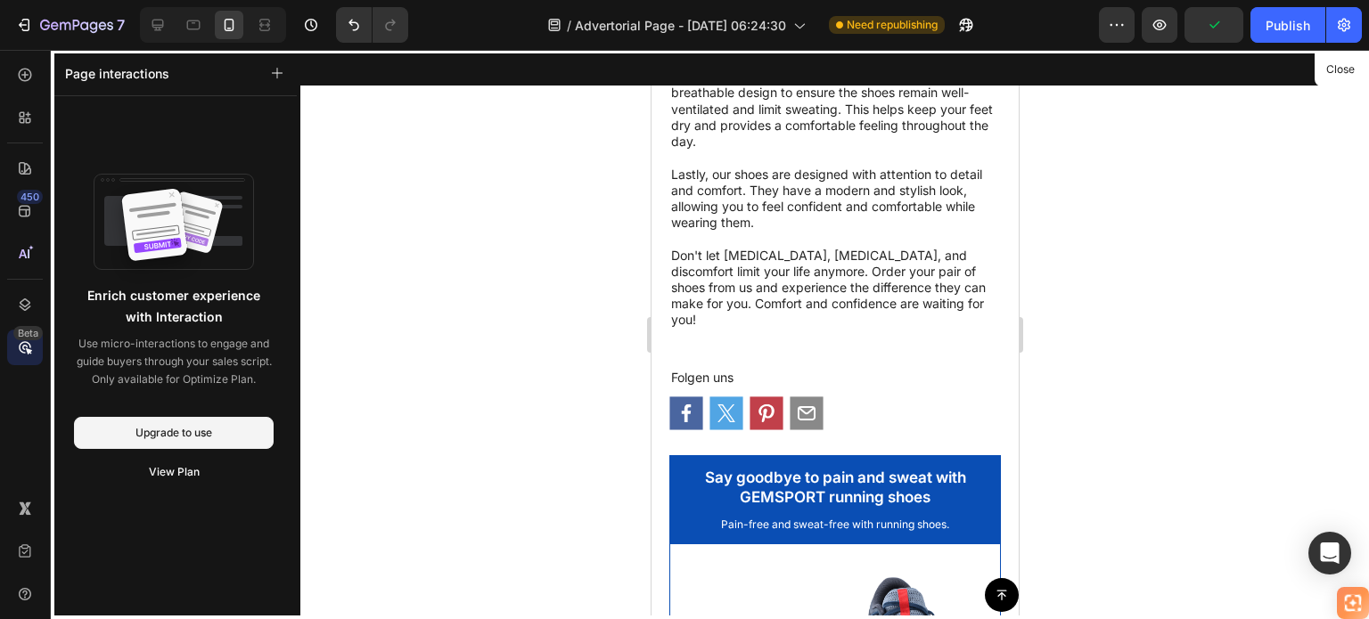
click at [842, 362] on div at bounding box center [834, 334] width 367 height 569
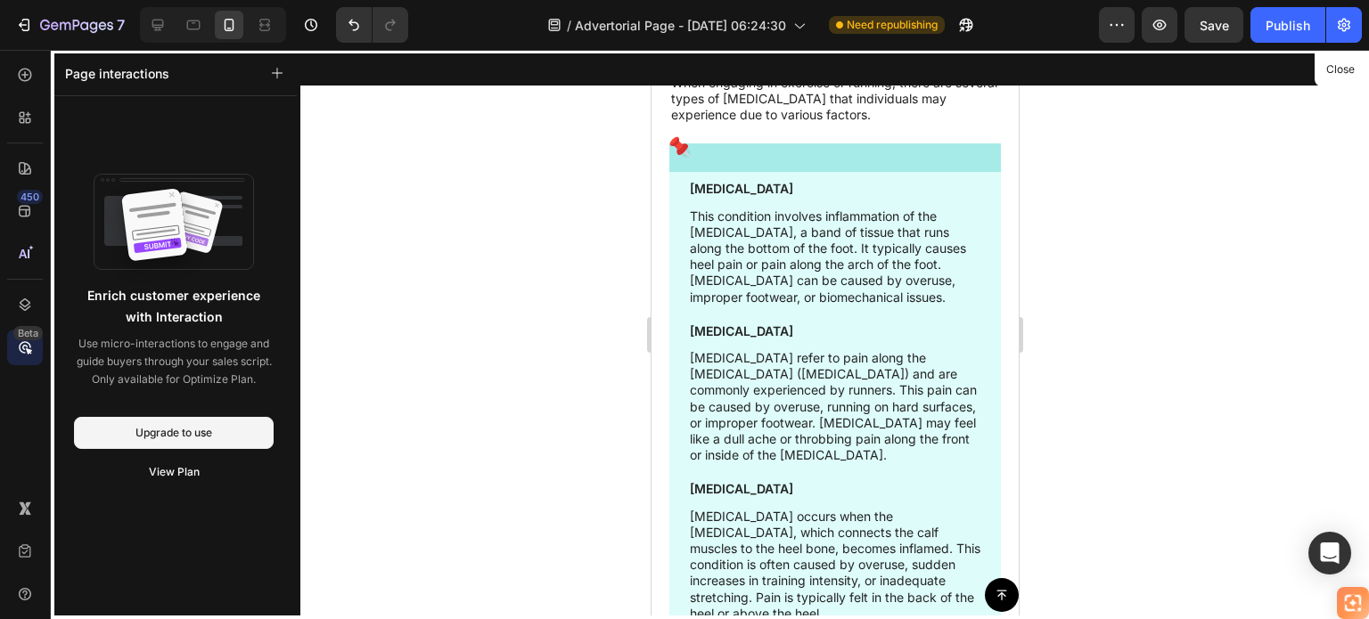
scroll to position [8191, 0]
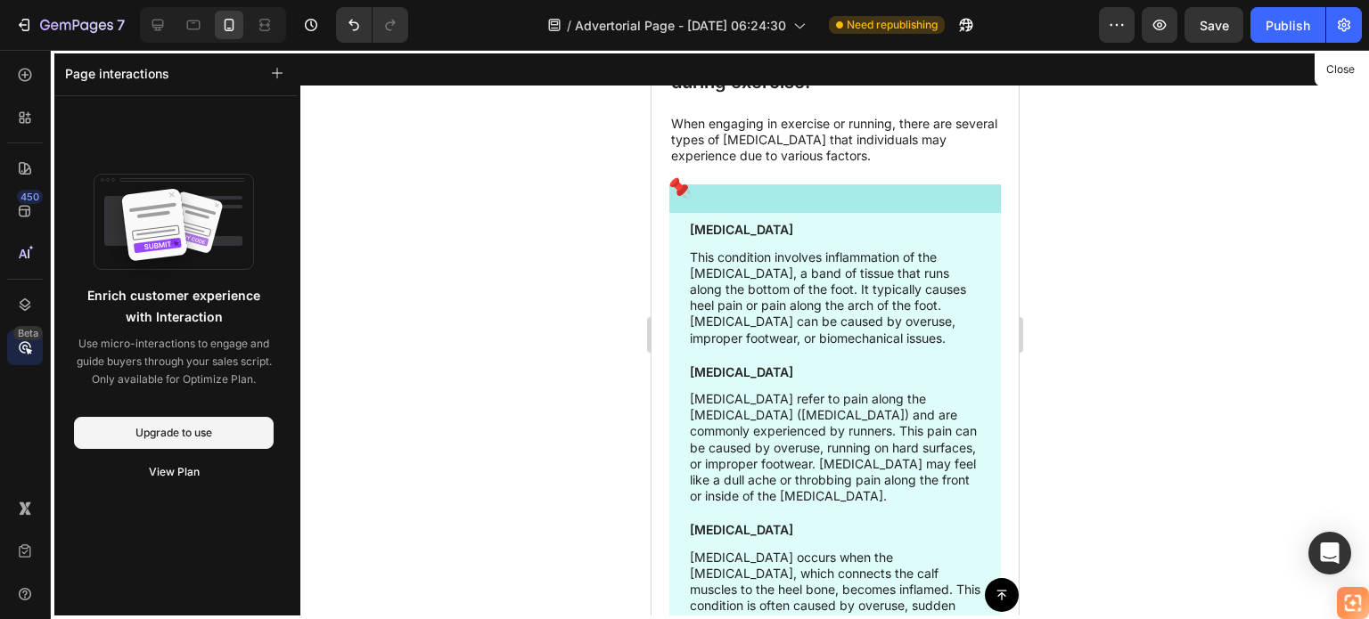
click at [799, 282] on div at bounding box center [834, 334] width 367 height 569
click at [750, 252] on div at bounding box center [834, 334] width 367 height 569
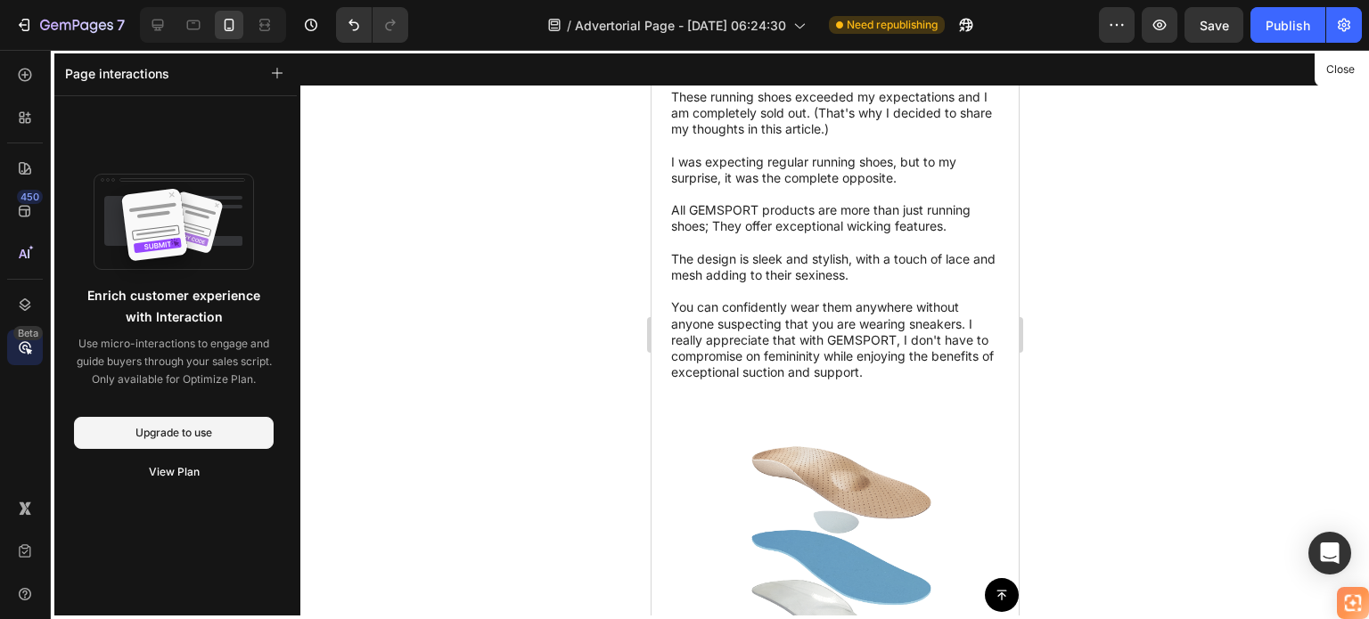
scroll to position [12762, 0]
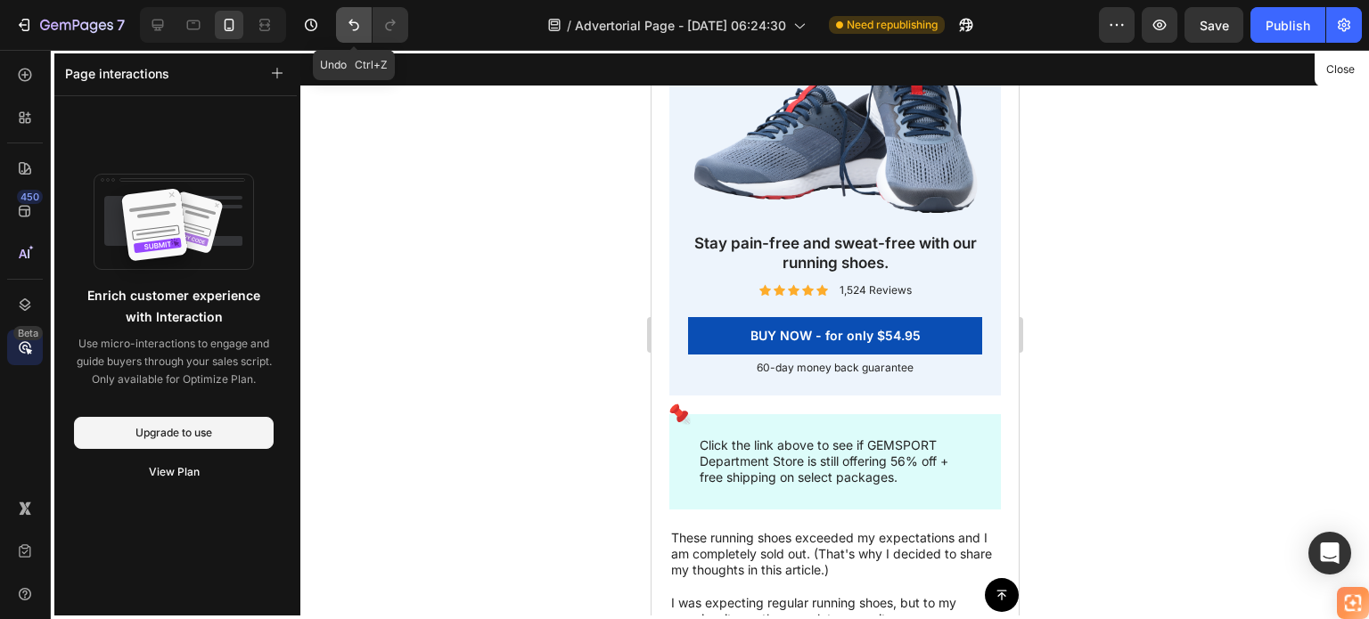
click at [351, 10] on button "Undo/Redo" at bounding box center [354, 25] width 36 height 36
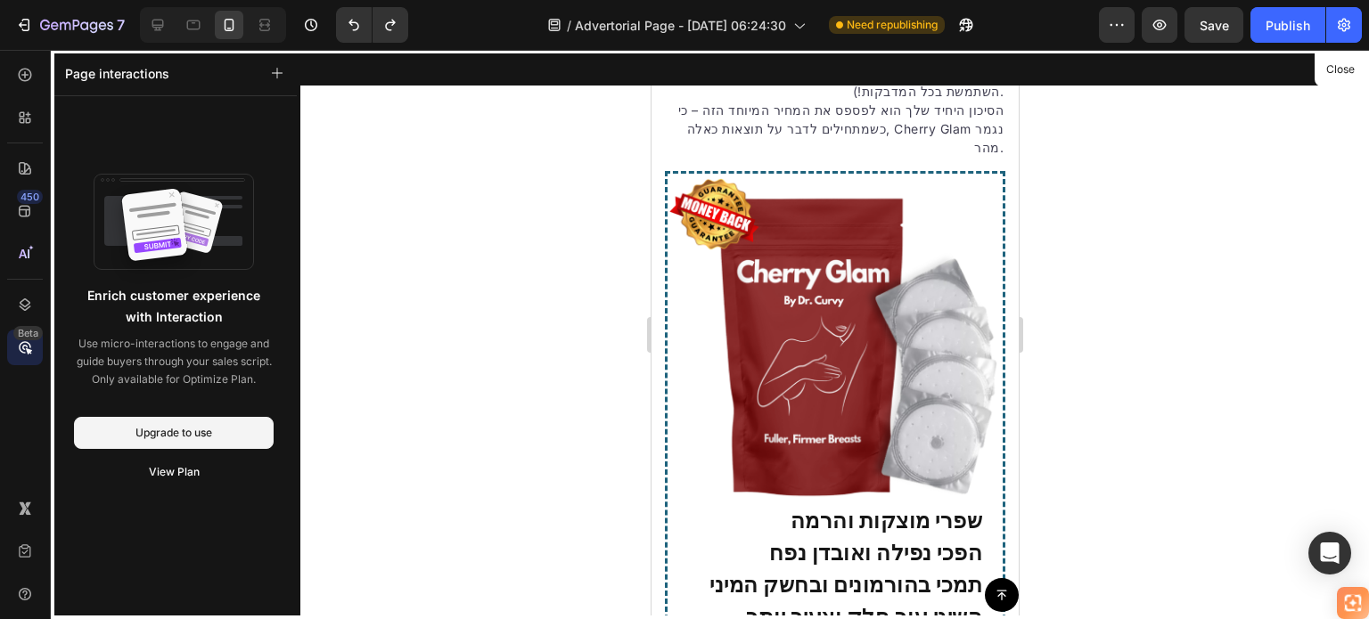
scroll to position [4502, 0]
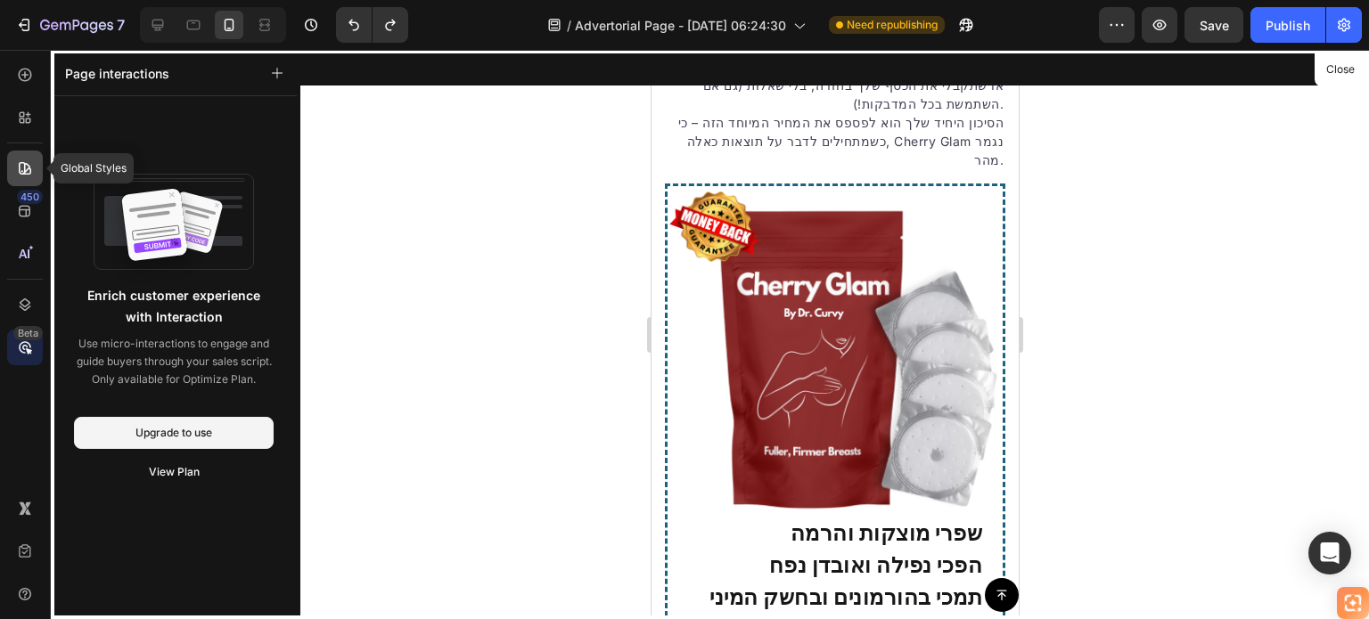
click at [36, 167] on div at bounding box center [25, 169] width 36 height 36
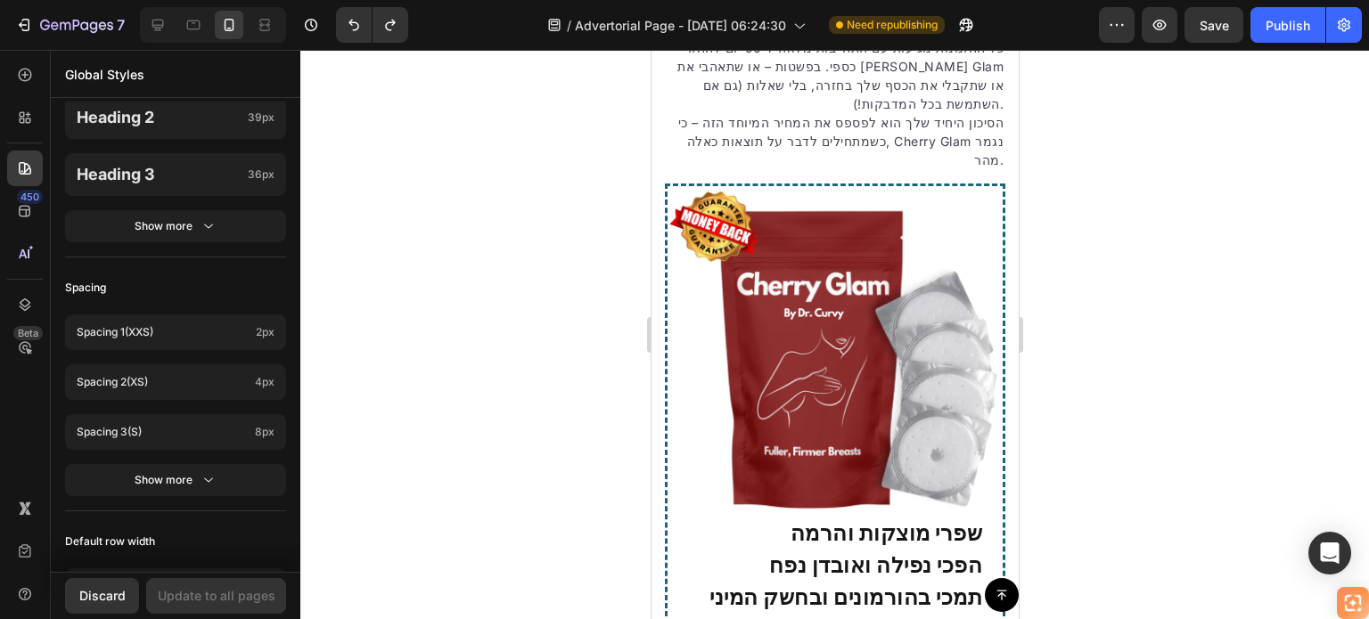
scroll to position [929, 0]
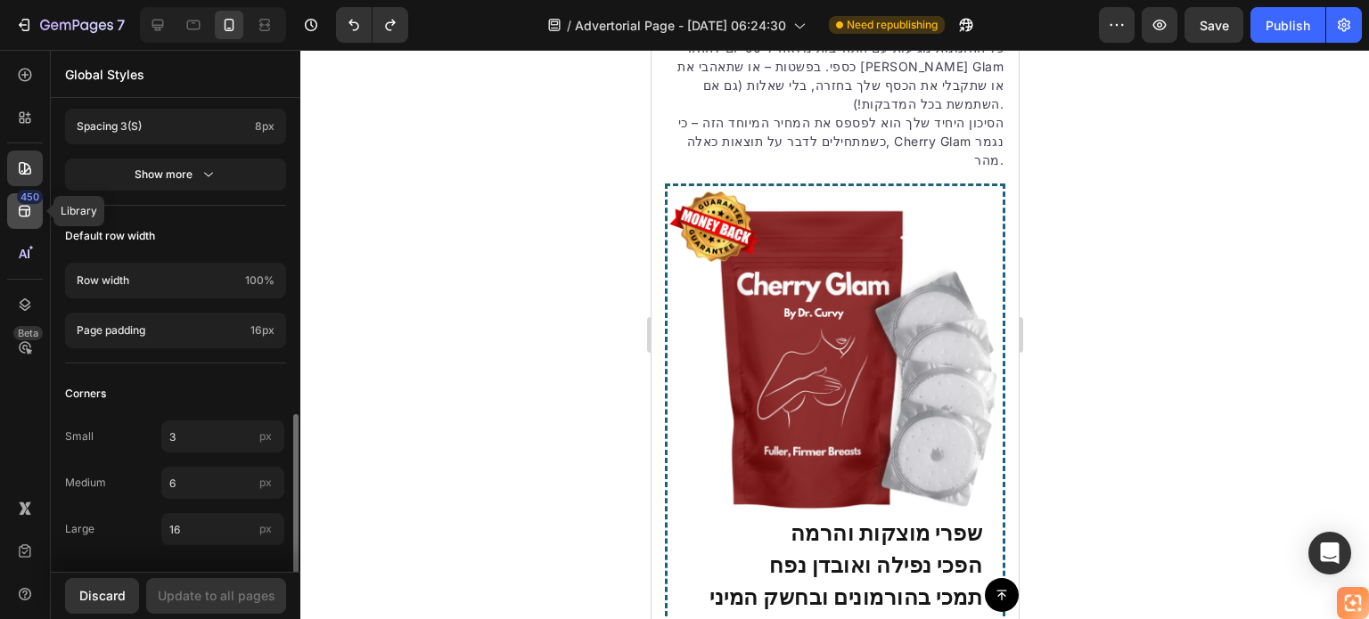
click at [20, 208] on icon at bounding box center [25, 211] width 18 height 18
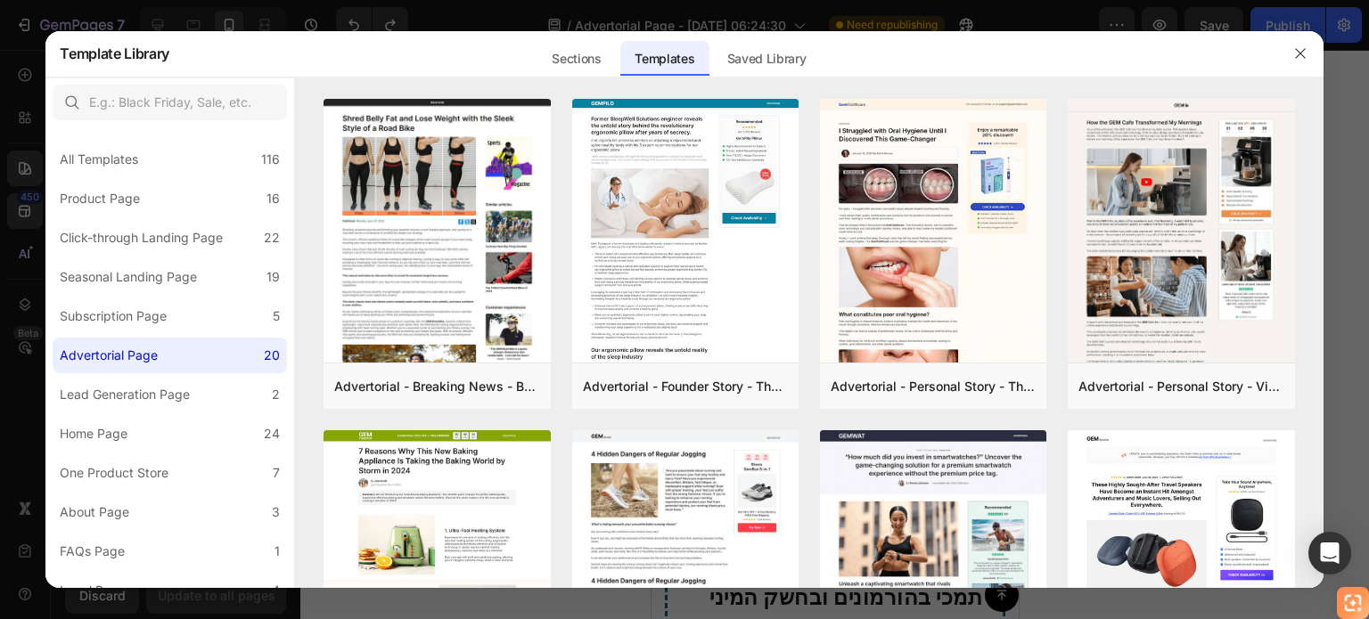
click at [21, 173] on div at bounding box center [684, 309] width 1369 height 619
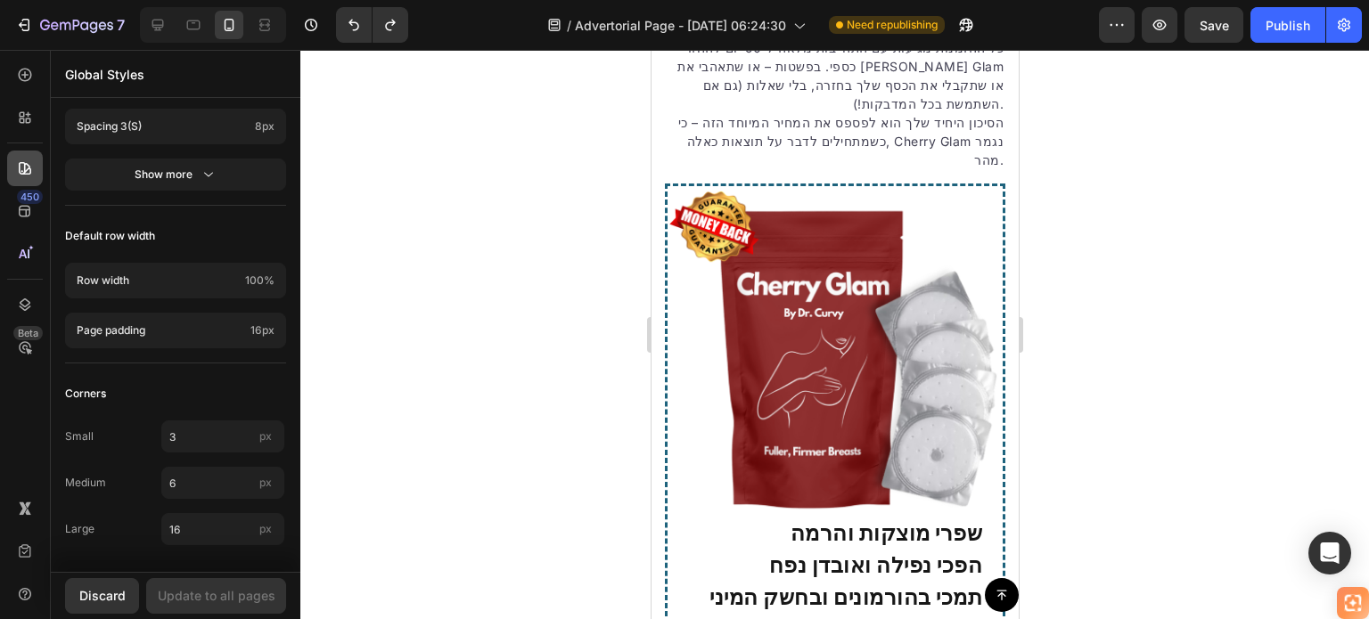
click at [21, 168] on icon at bounding box center [25, 169] width 18 height 18
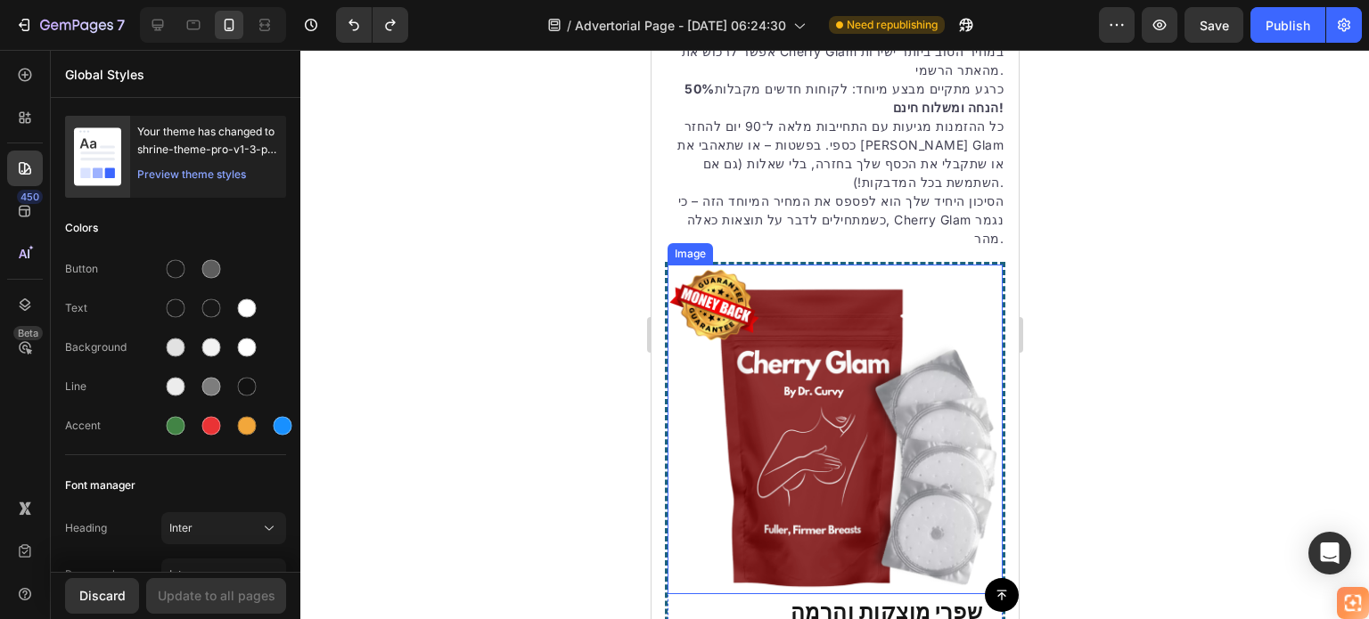
scroll to position [4324, 0]
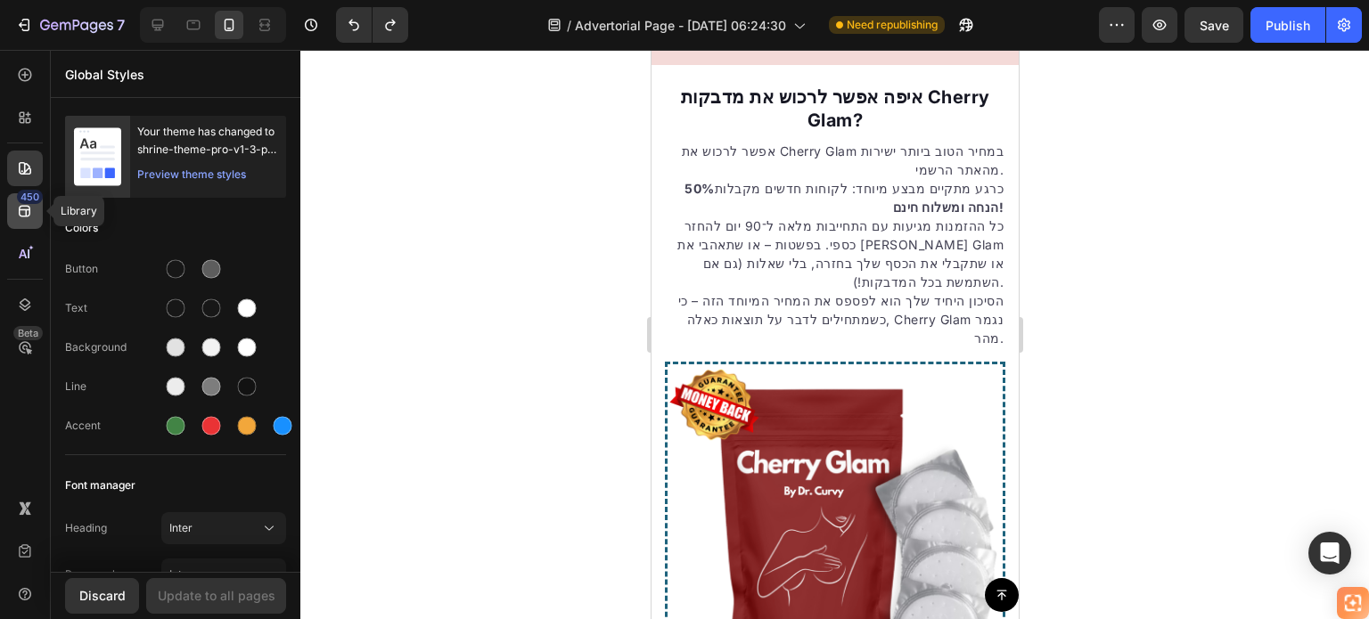
click at [23, 215] on icon at bounding box center [25, 211] width 18 height 18
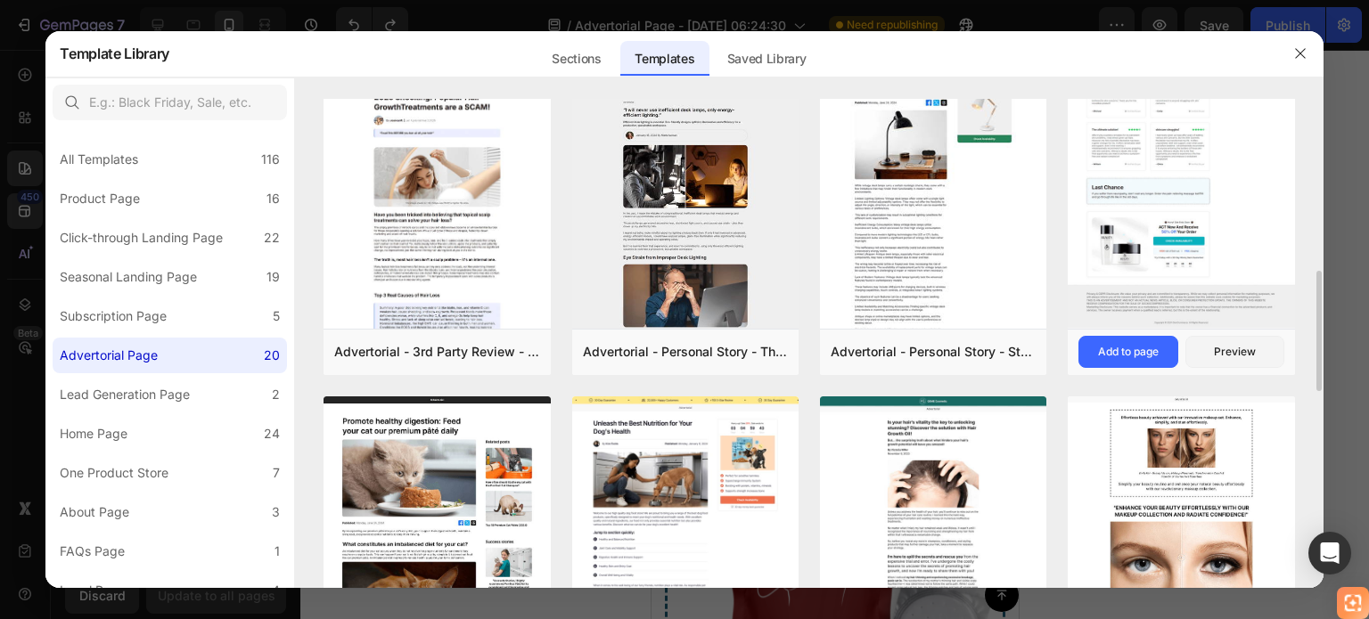
scroll to position [609, 0]
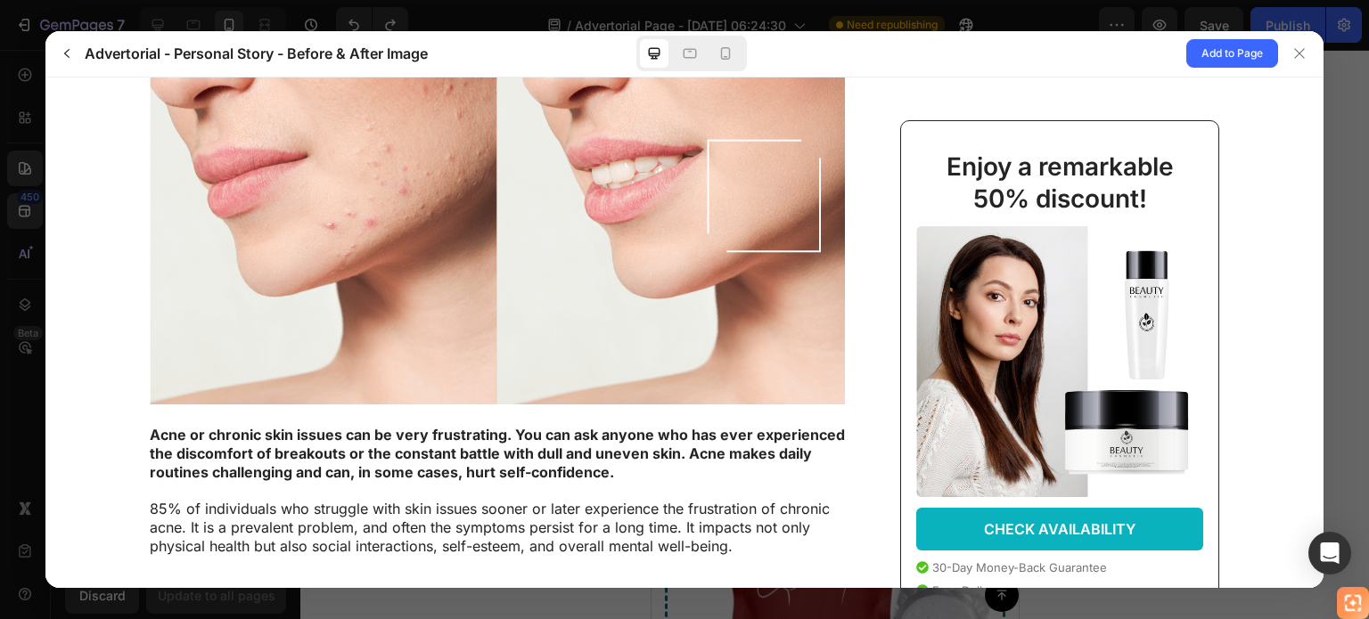
scroll to position [267, 0]
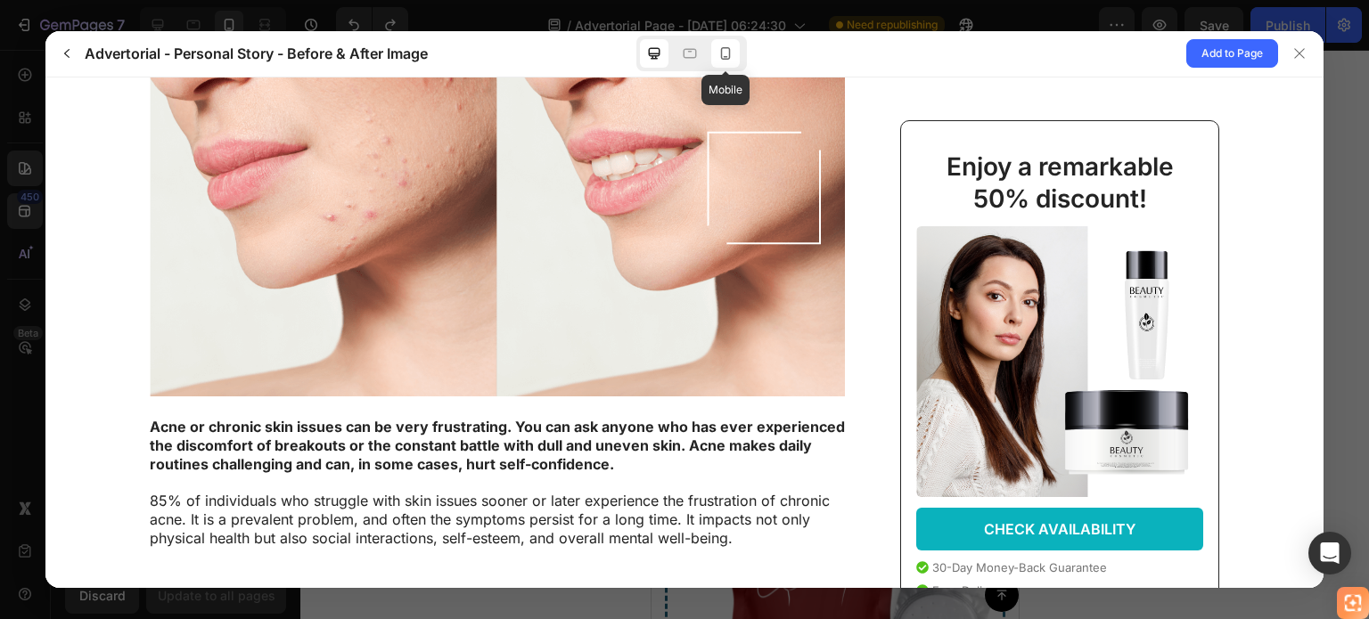
click at [724, 45] on icon at bounding box center [725, 54] width 18 height 18
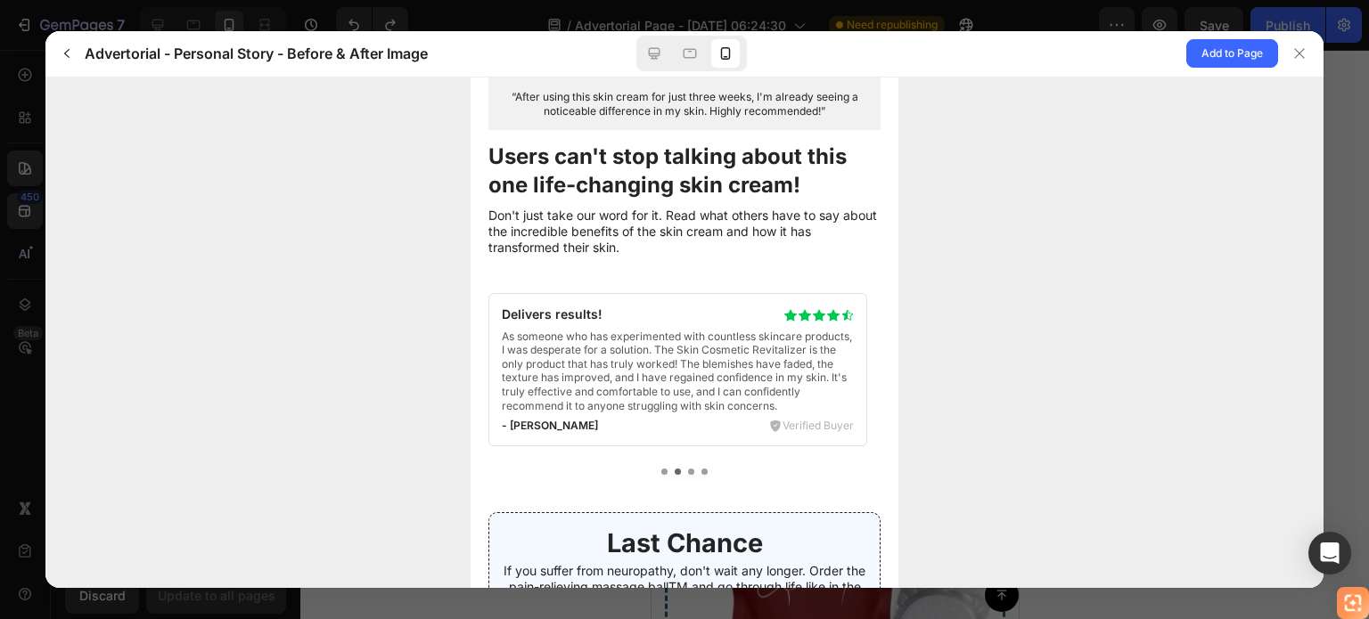
scroll to position [6593, 0]
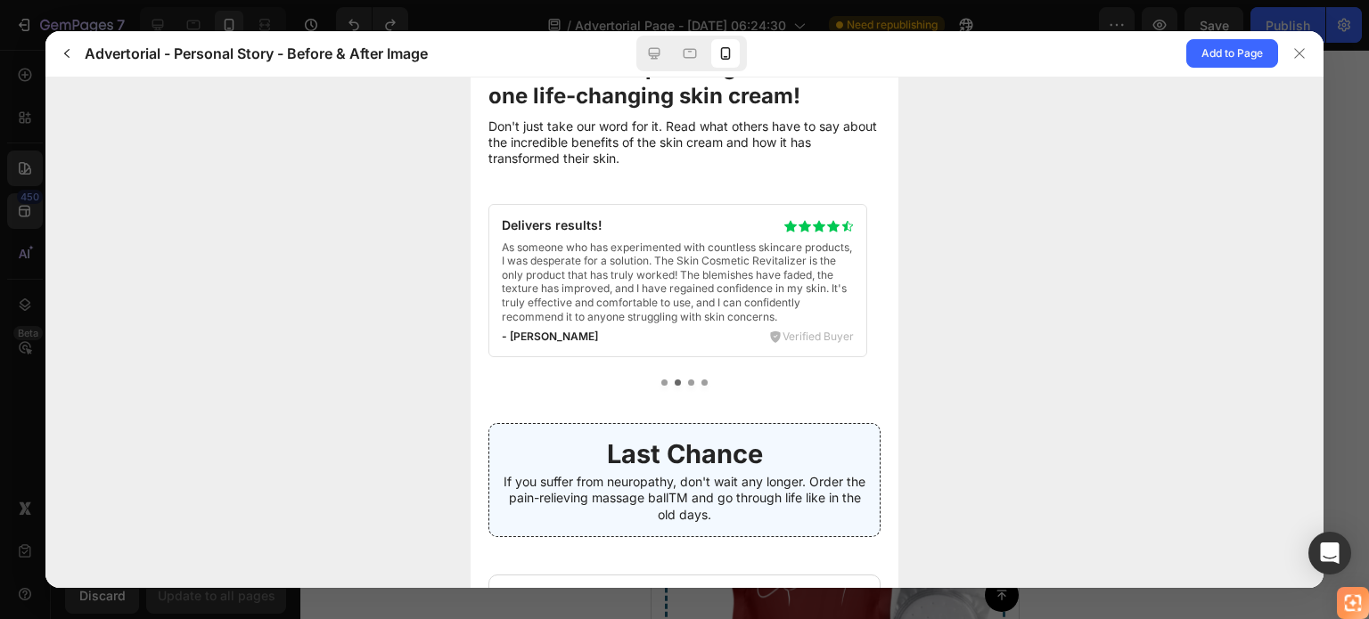
click at [715, 288] on p "As someone who has experimented with countless skincare products, I was despera…" at bounding box center [677, 281] width 350 height 83
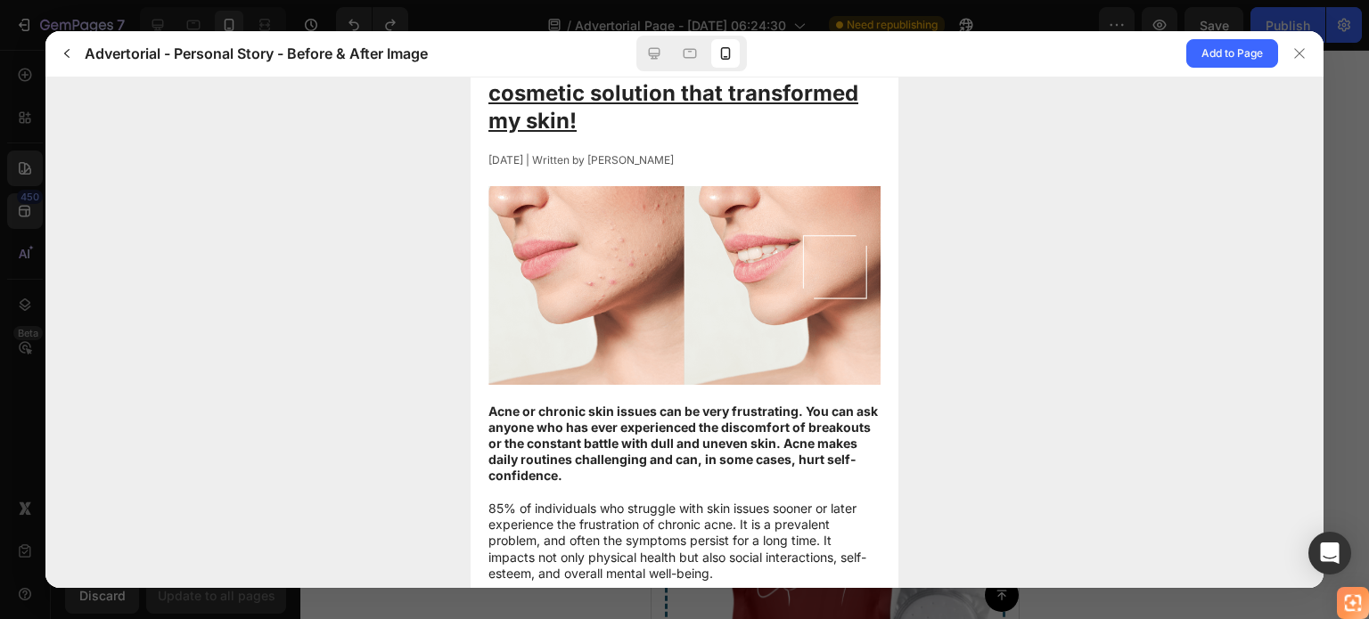
scroll to position [0, 0]
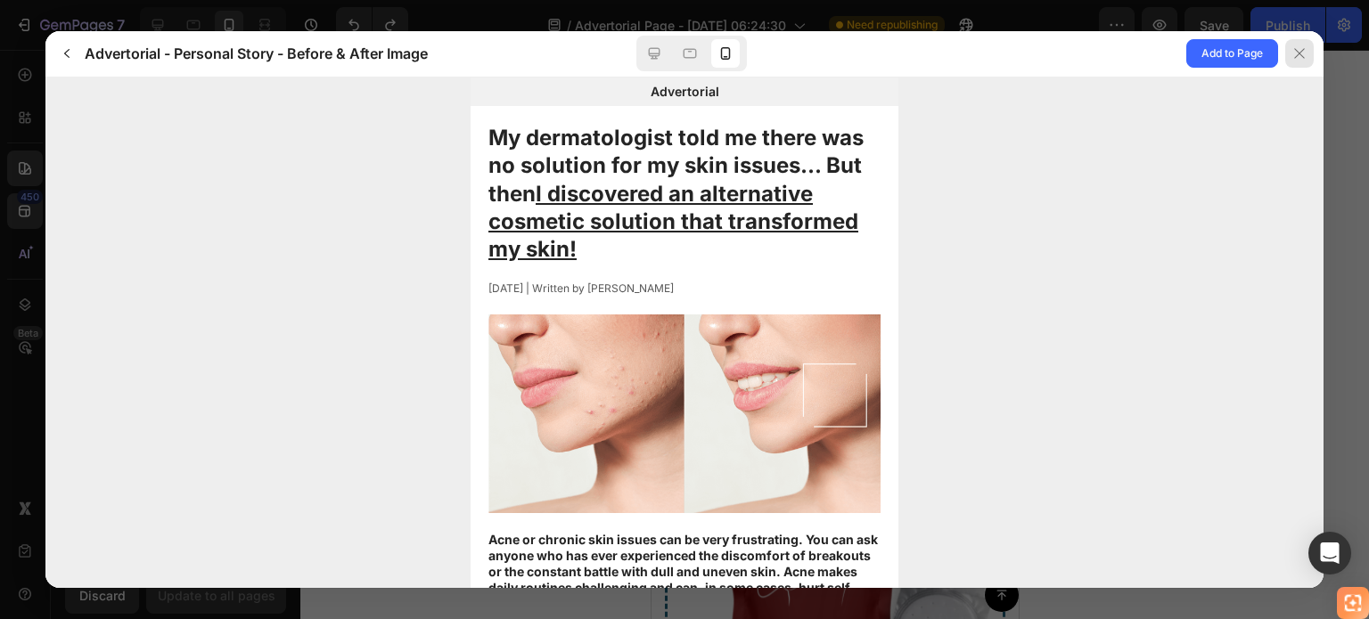
click at [1310, 50] on div at bounding box center [1299, 53] width 29 height 29
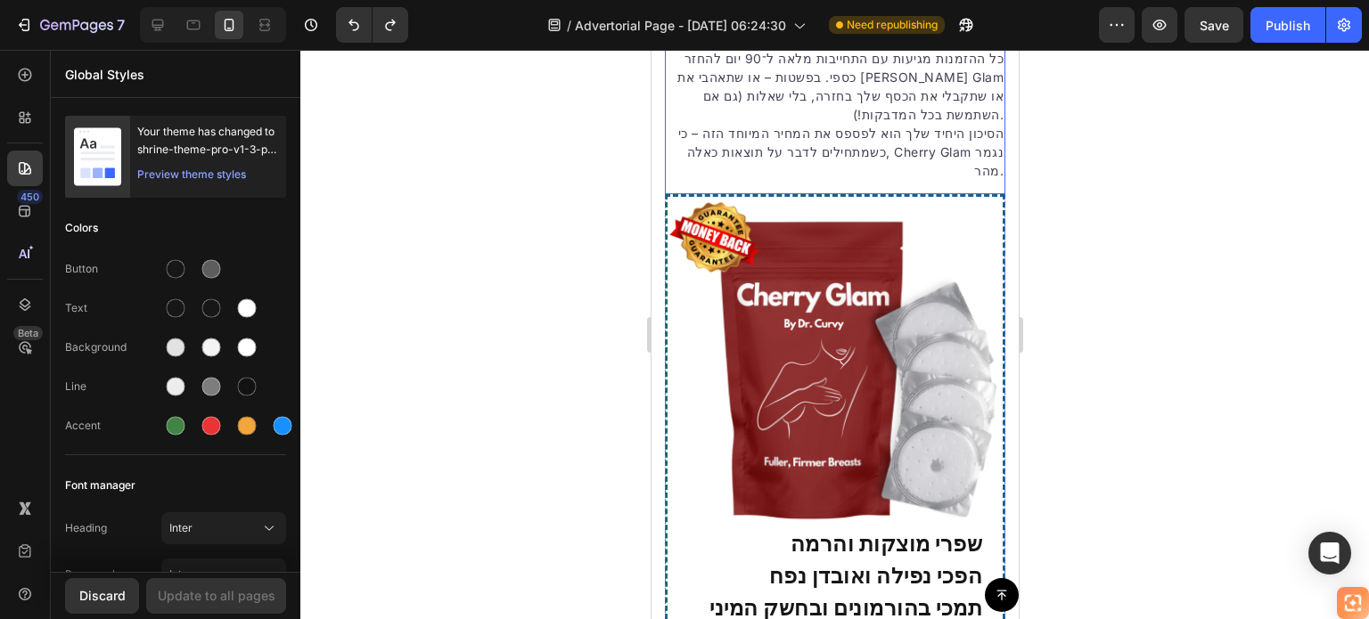
scroll to position [4502, 0]
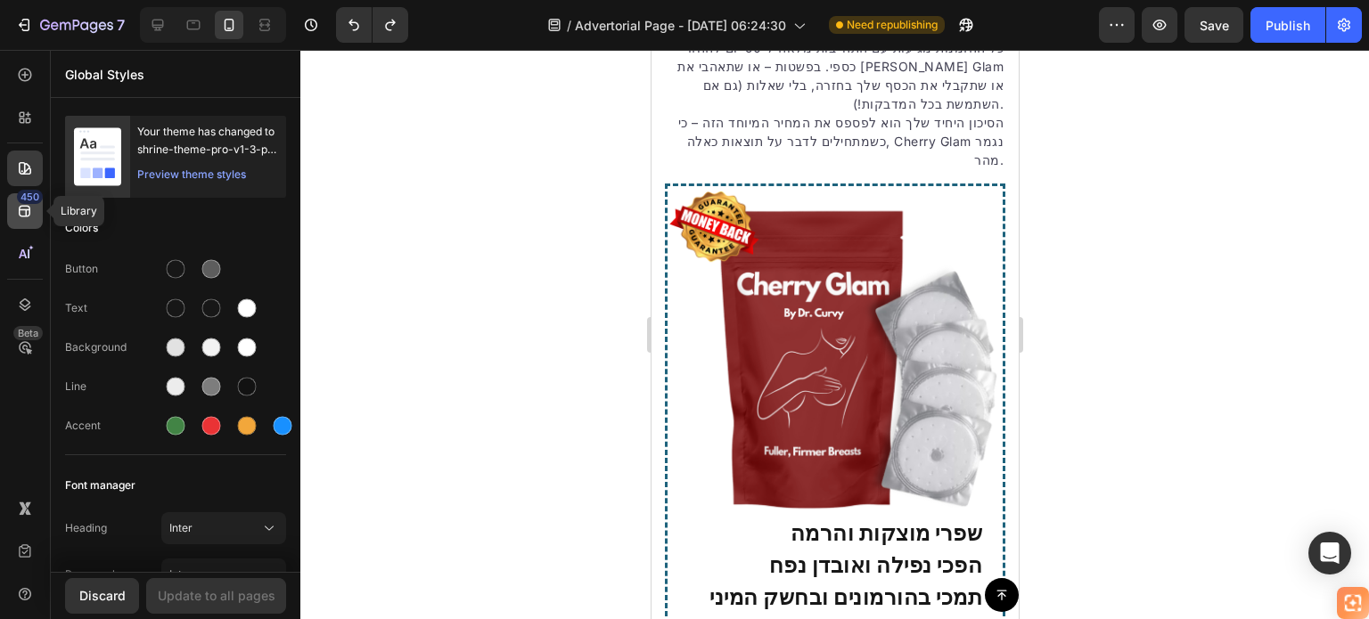
click at [20, 202] on div "450" at bounding box center [30, 197] width 26 height 14
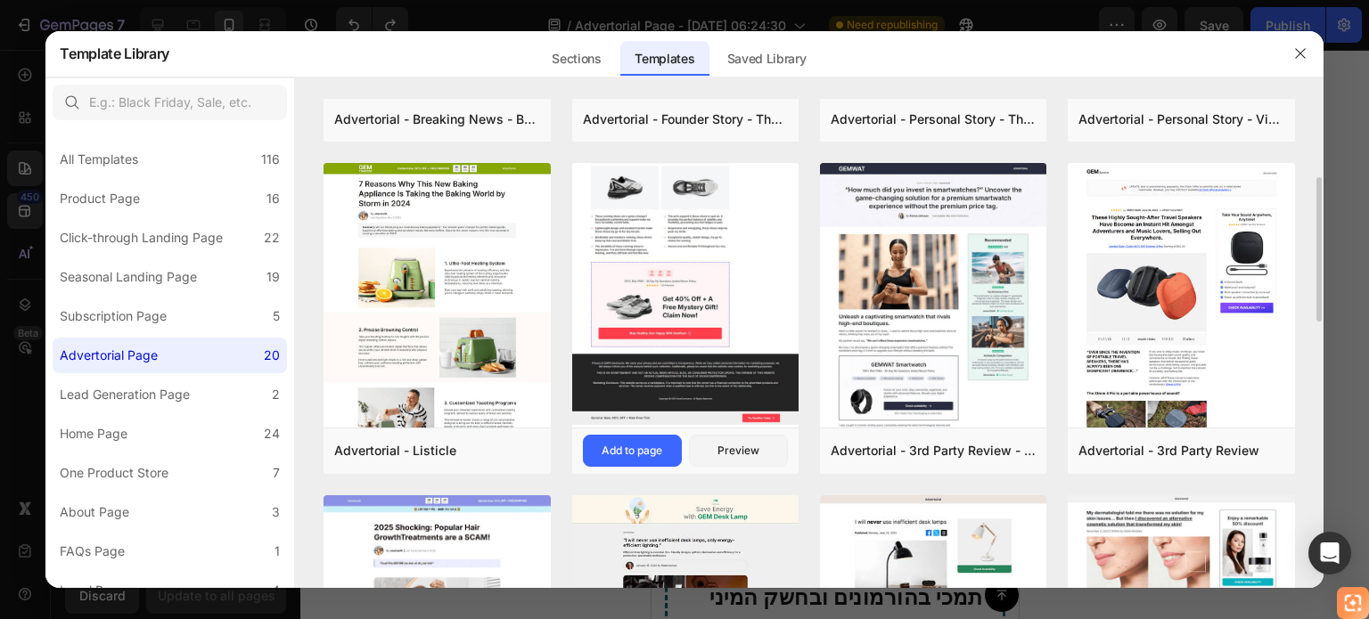
scroll to position [0, 0]
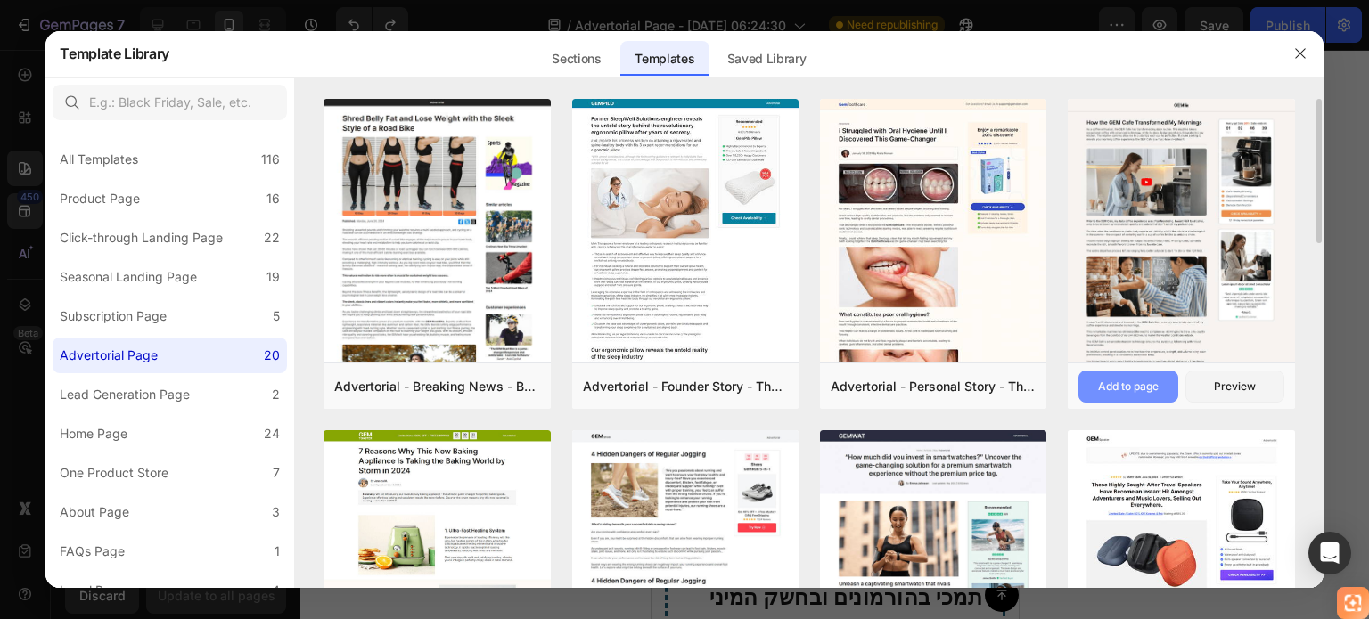
click at [1130, 384] on div "Add to page" at bounding box center [1128, 387] width 61 height 16
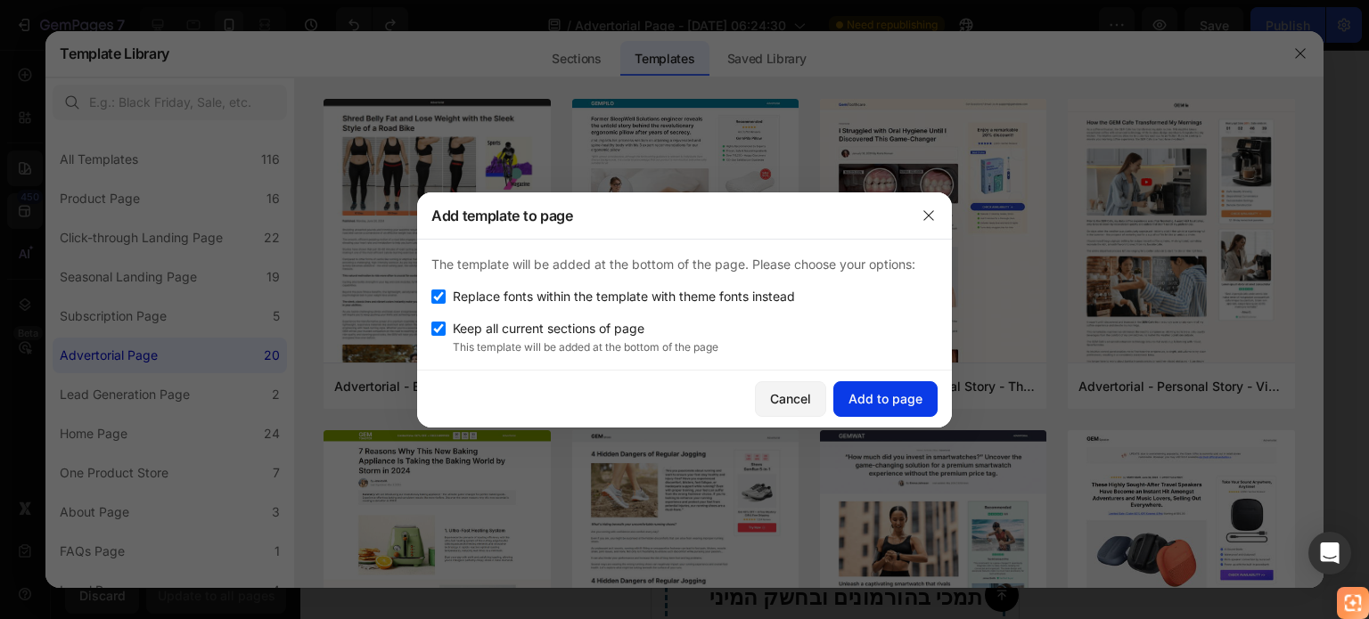
click at [876, 397] on div "Add to page" at bounding box center [885, 398] width 74 height 19
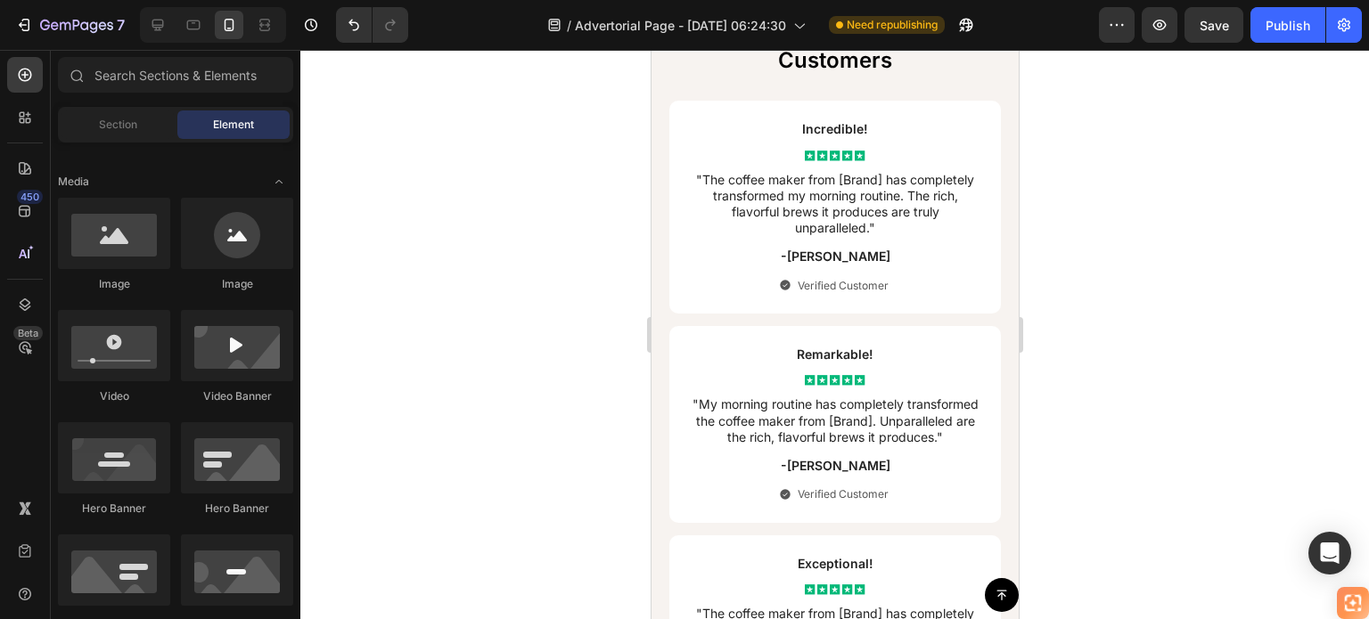
scroll to position [12368, 0]
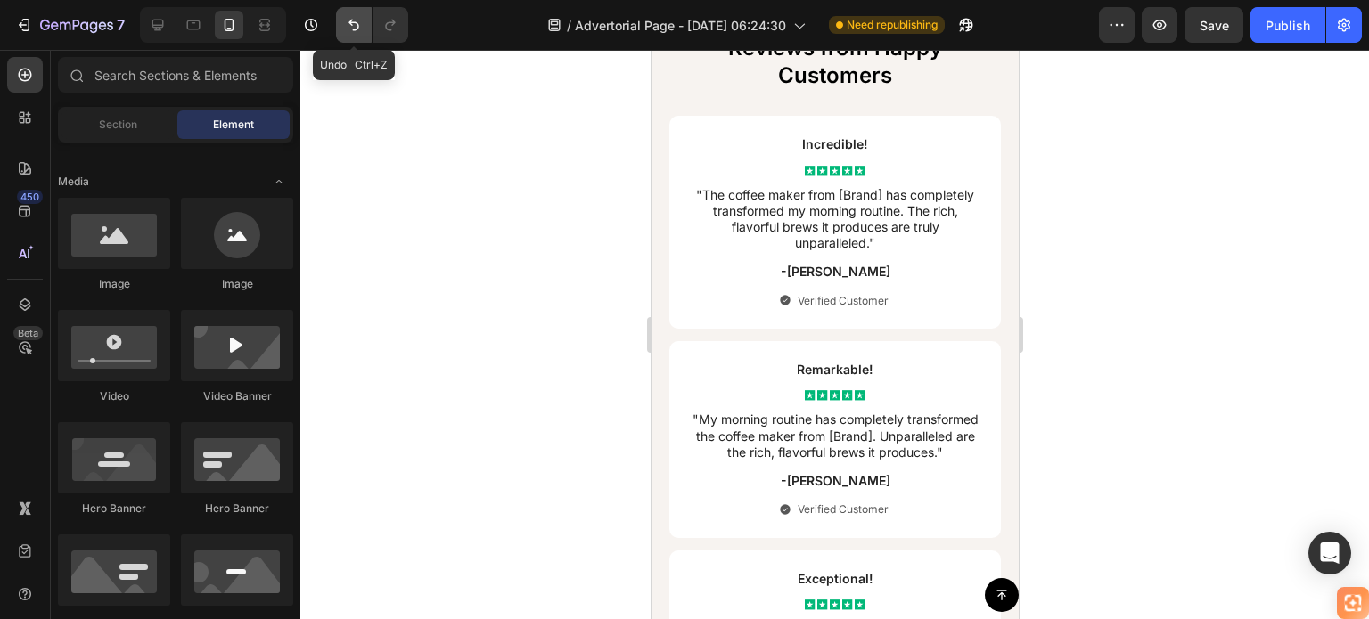
click at [343, 27] on button "Undo/Redo" at bounding box center [354, 25] width 36 height 36
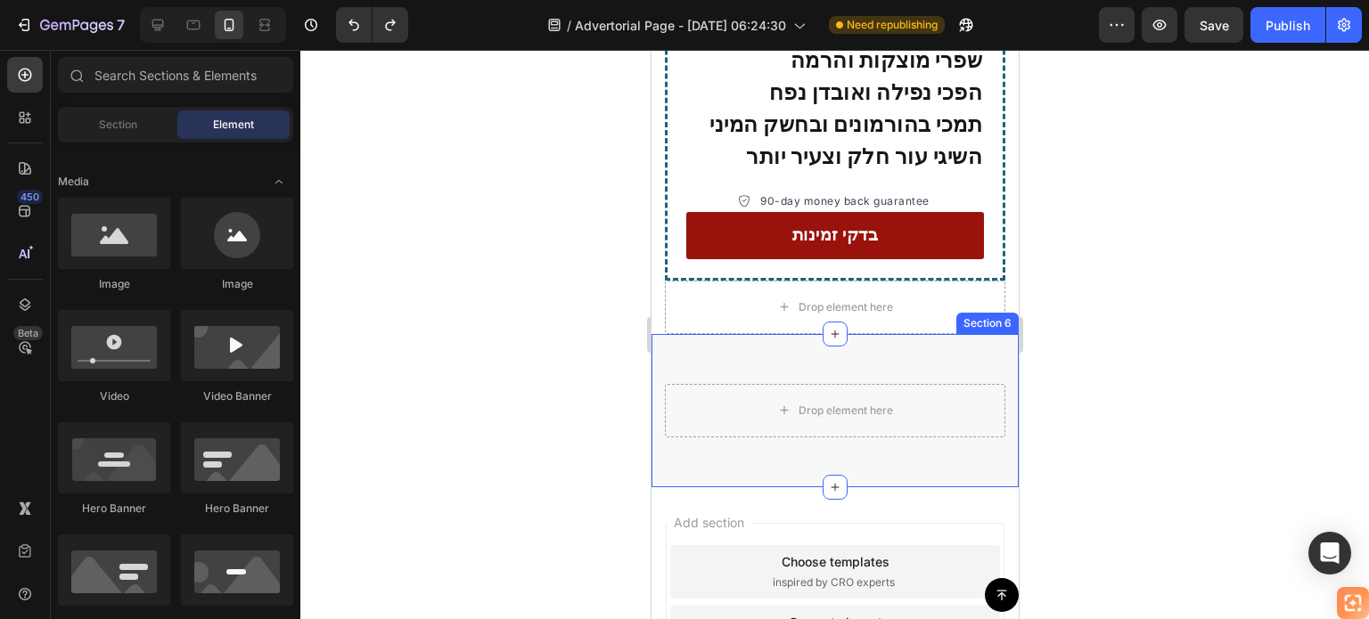
scroll to position [4859, 0]
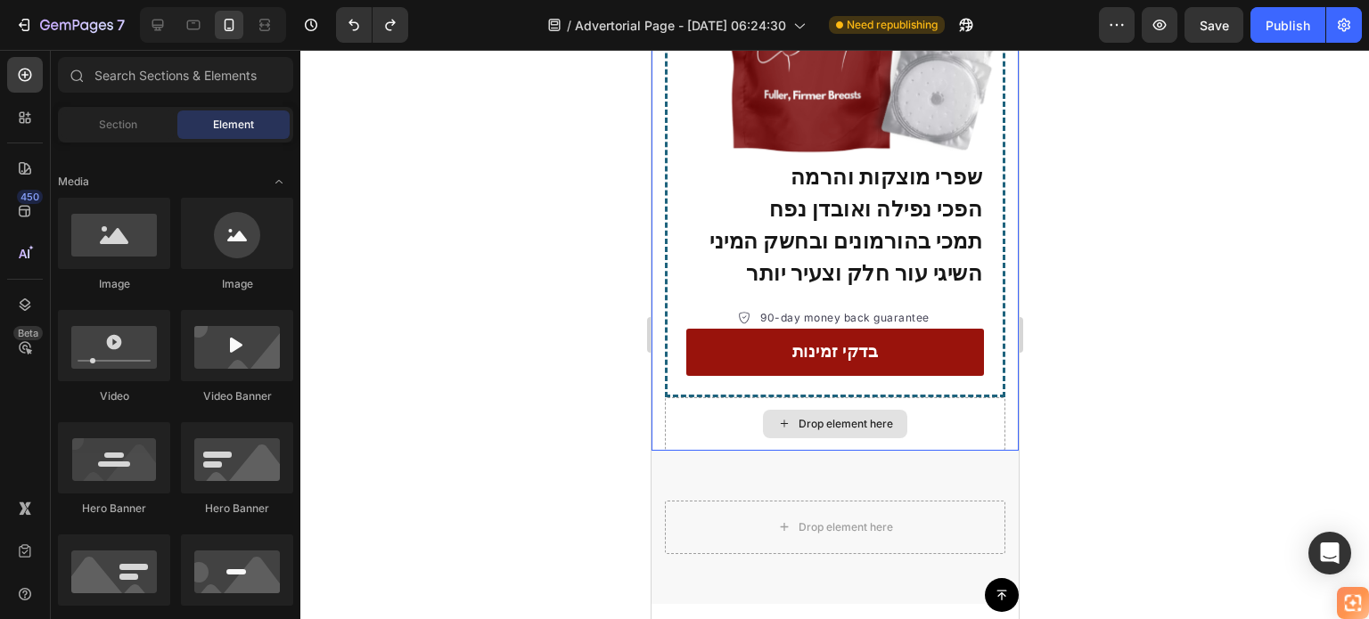
click at [805, 417] on div "Drop element here" at bounding box center [845, 424] width 94 height 14
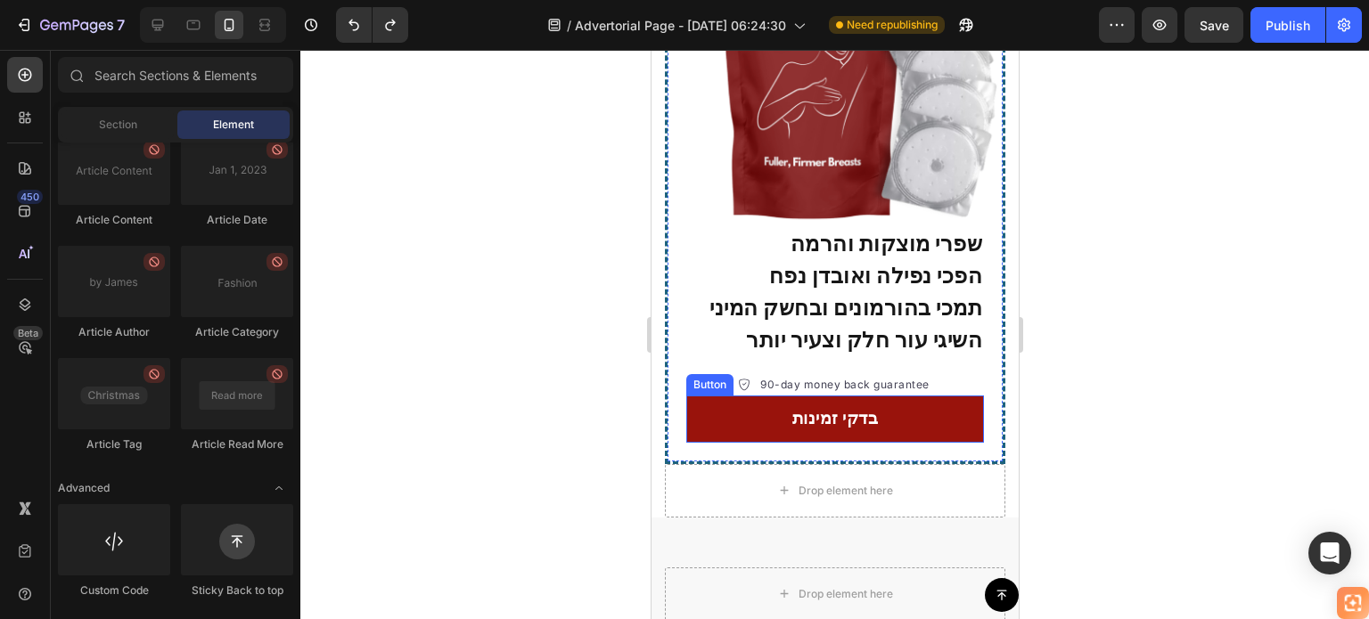
scroll to position [4769, 0]
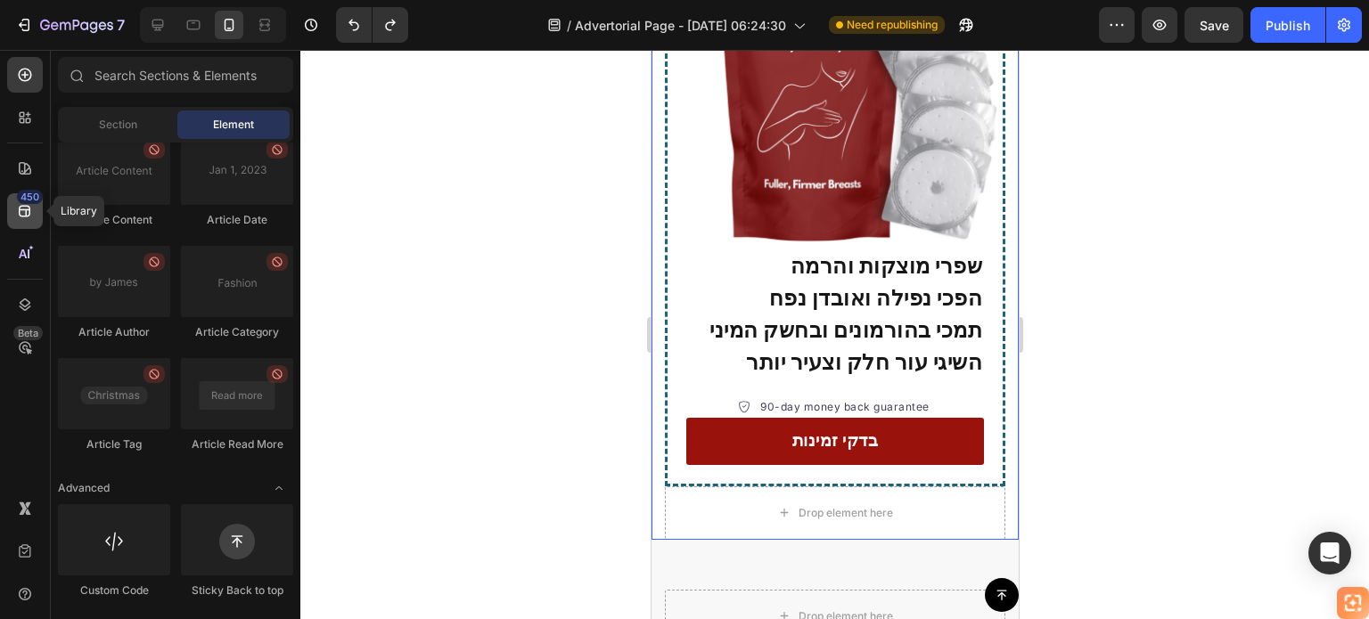
click at [32, 210] on icon at bounding box center [25, 211] width 18 height 18
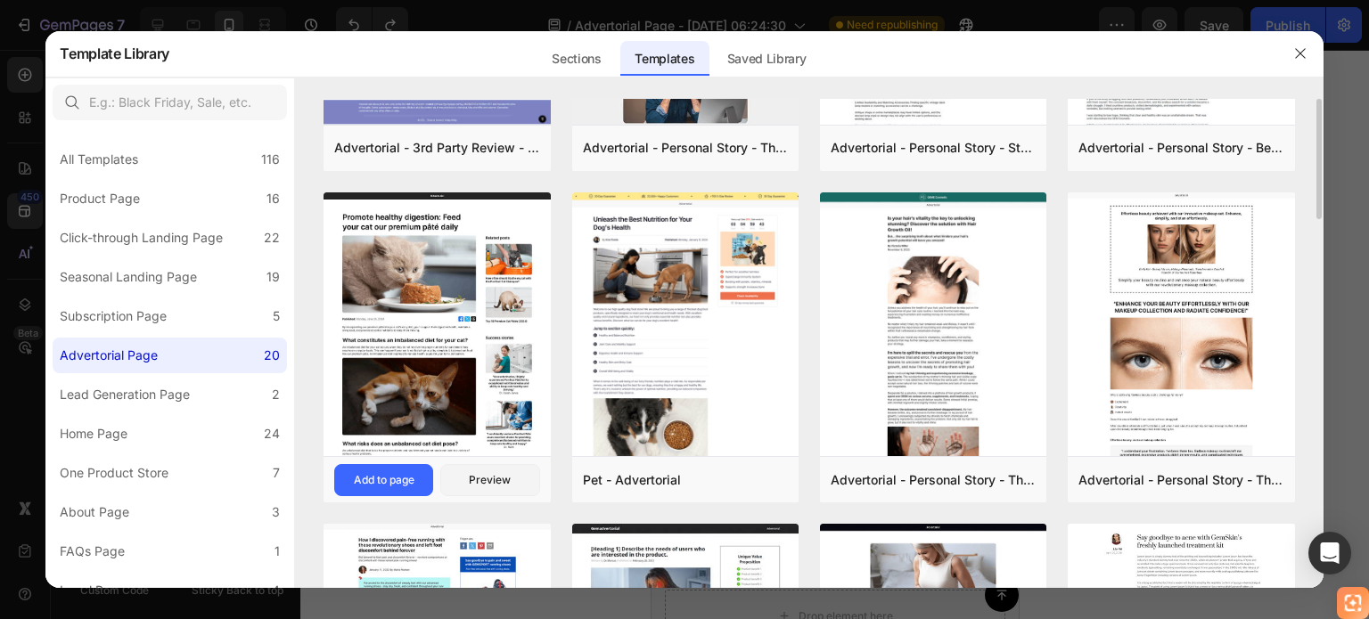
scroll to position [724, 0]
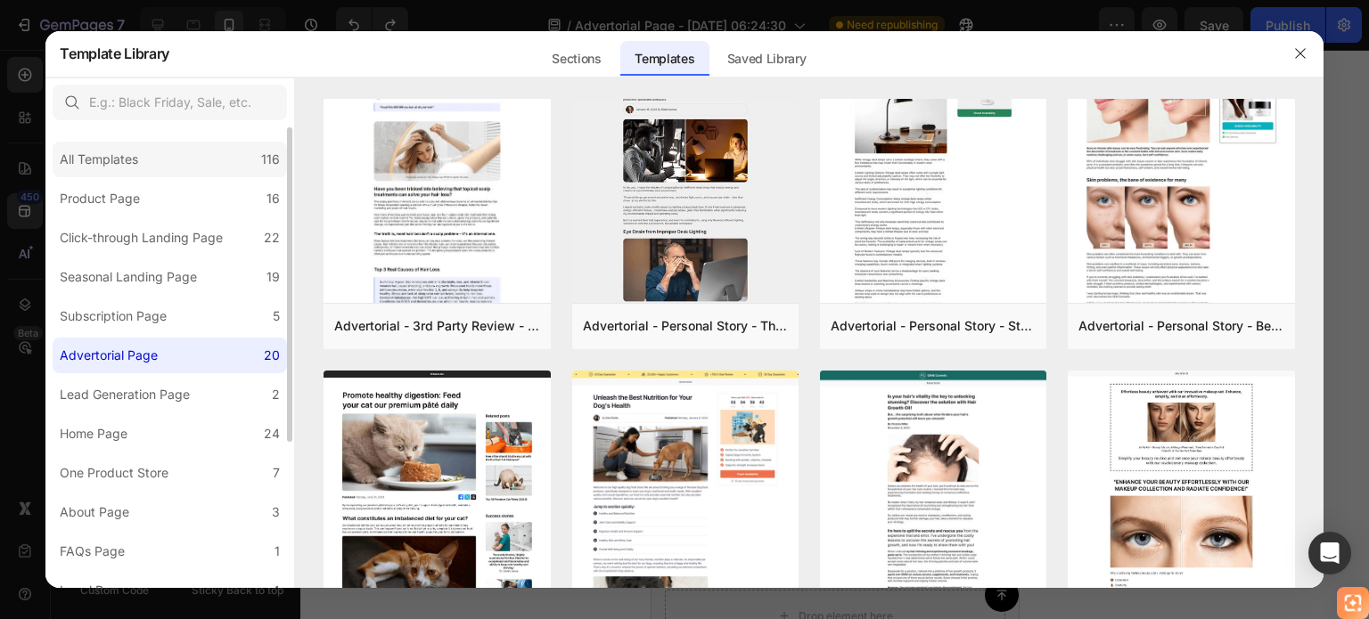
click at [157, 145] on div "All Templates 116" at bounding box center [170, 160] width 234 height 36
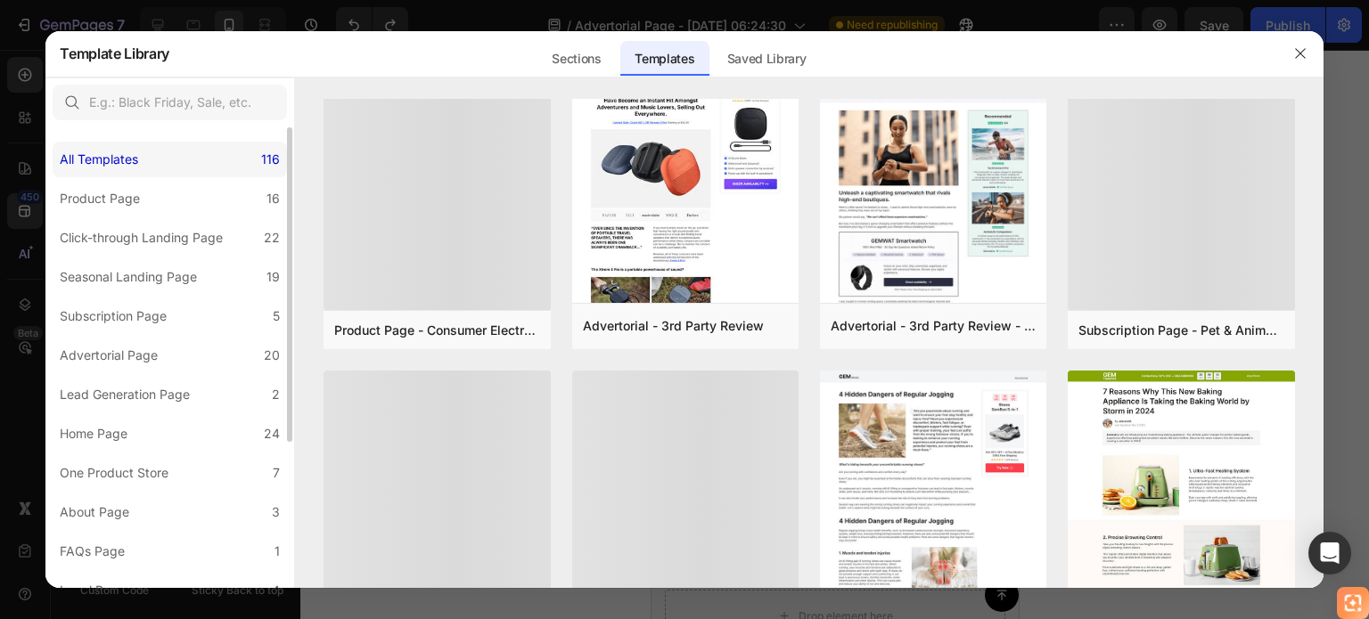
scroll to position [0, 0]
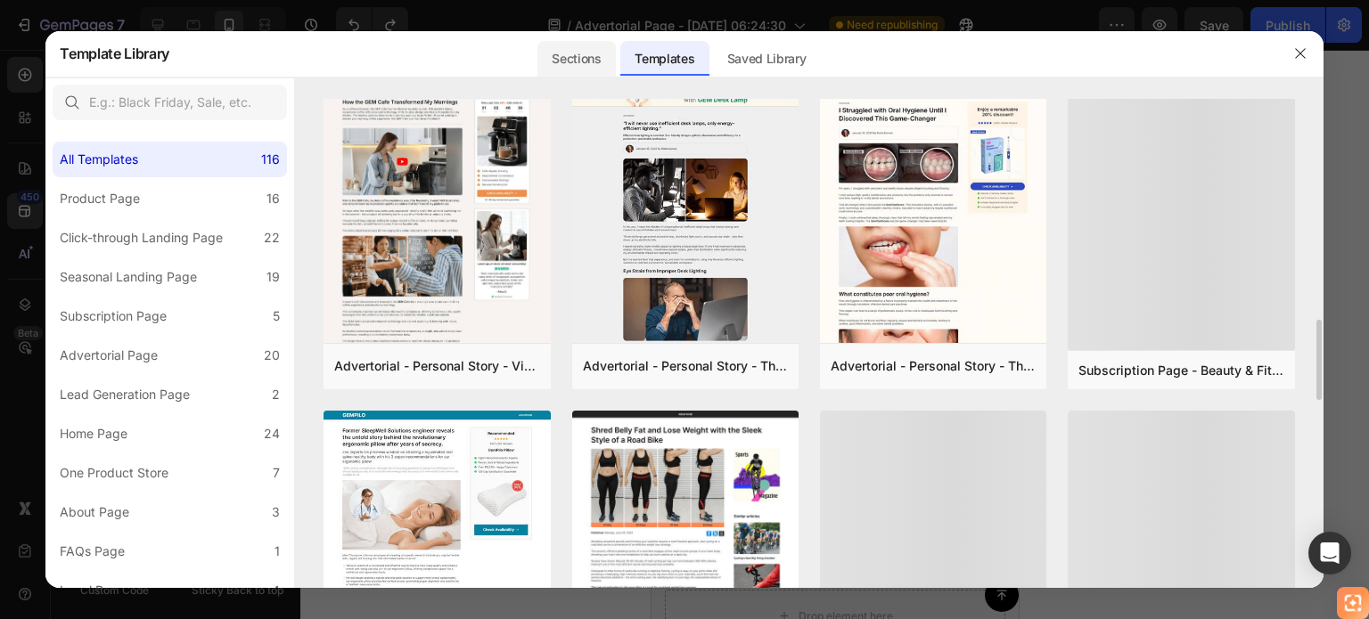
click at [574, 60] on div "Sections" at bounding box center [576, 59] width 78 height 36
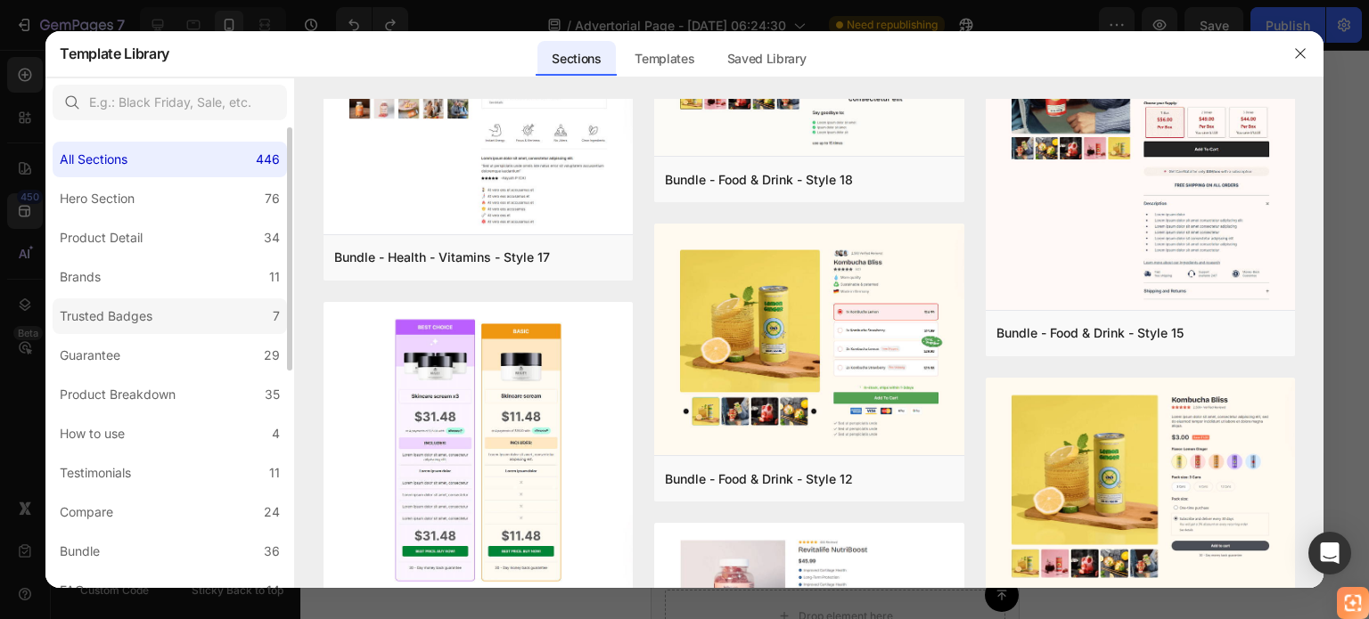
click at [189, 315] on label "Trusted Badges 7" at bounding box center [170, 317] width 234 height 36
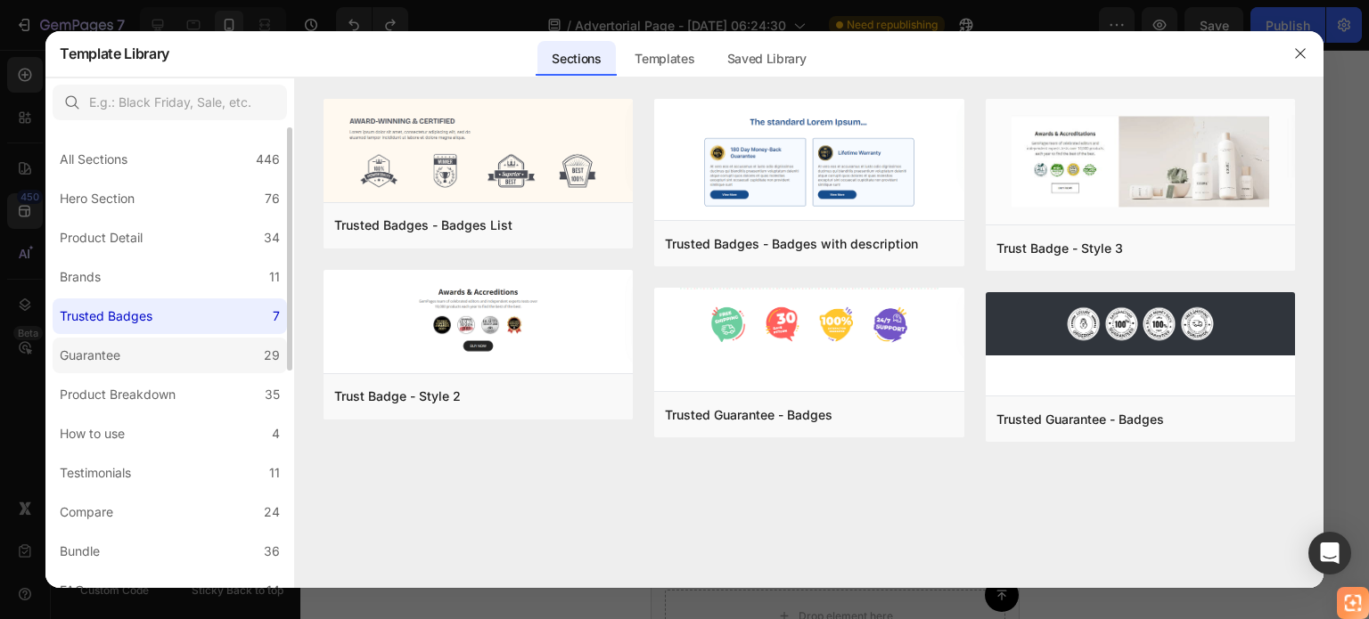
click at [233, 348] on label "Guarantee 29" at bounding box center [170, 356] width 234 height 36
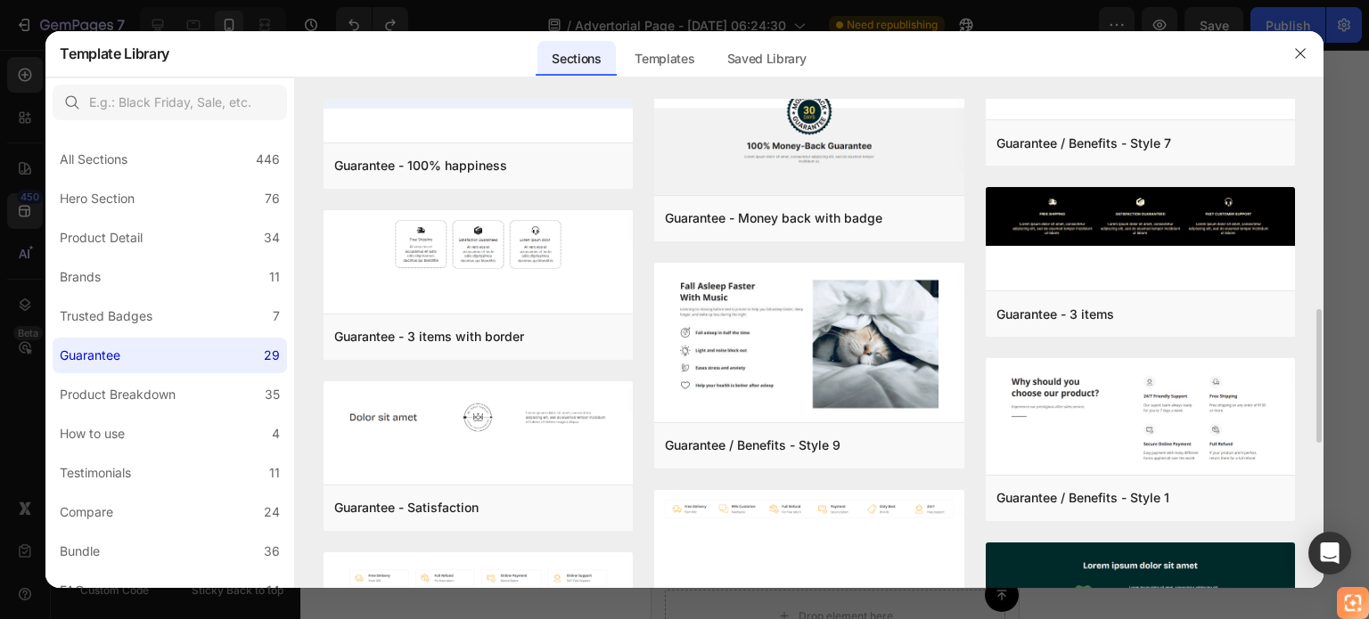
scroll to position [681, 0]
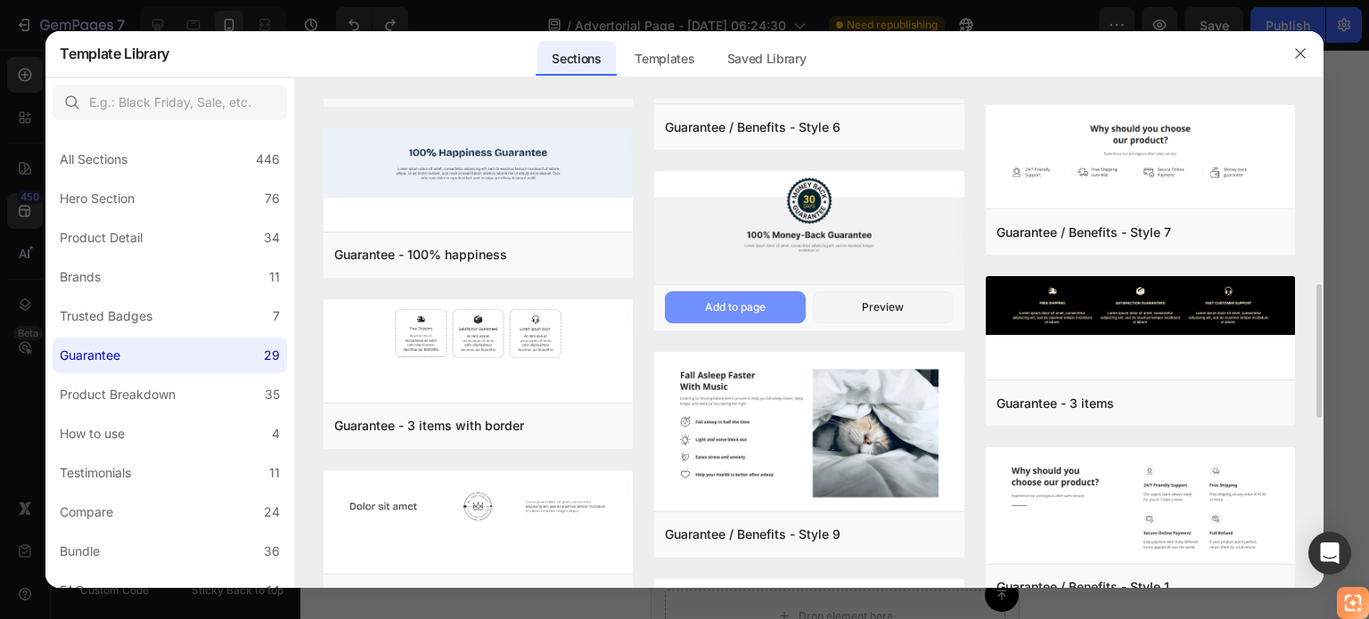
click at [719, 307] on div "Add to page" at bounding box center [735, 307] width 61 height 16
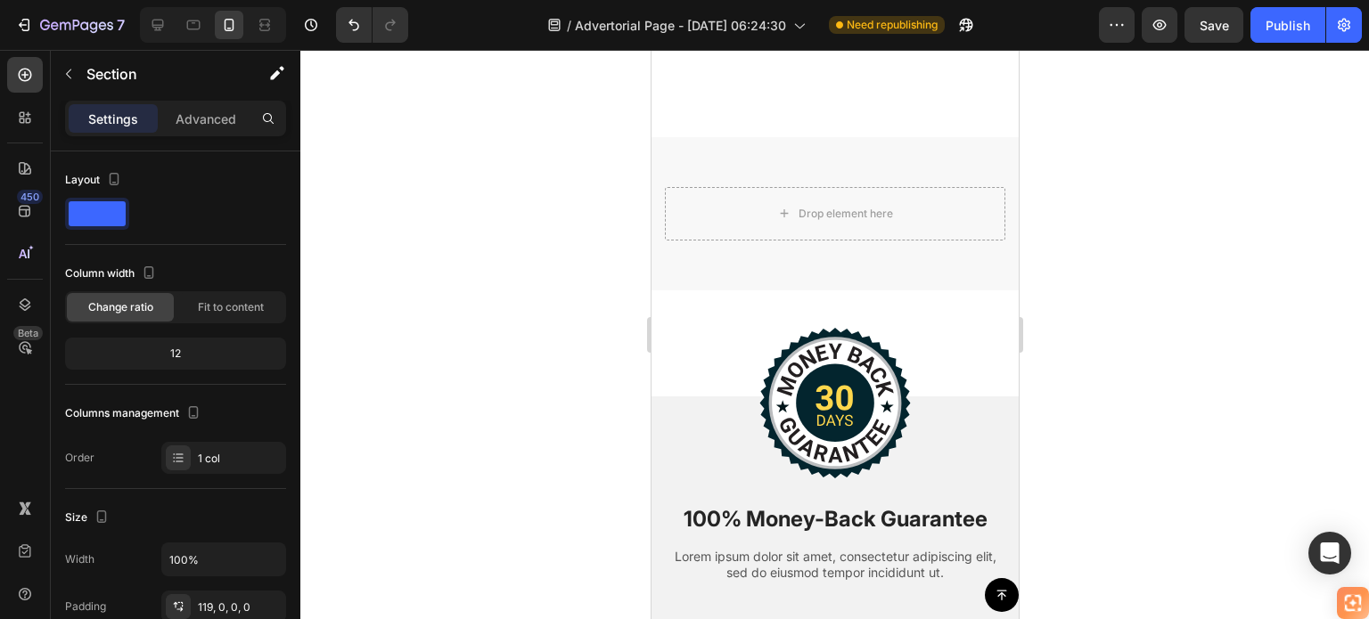
scroll to position [5354, 0]
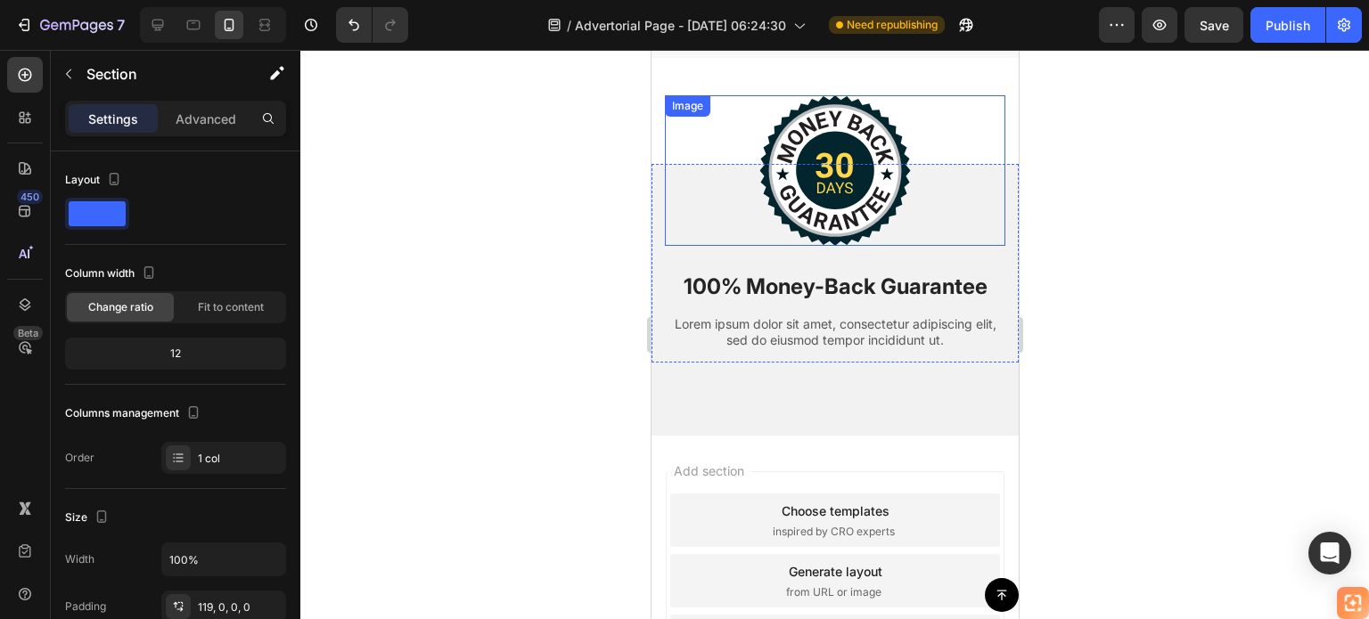
click at [864, 174] on img at bounding box center [833, 170] width 151 height 151
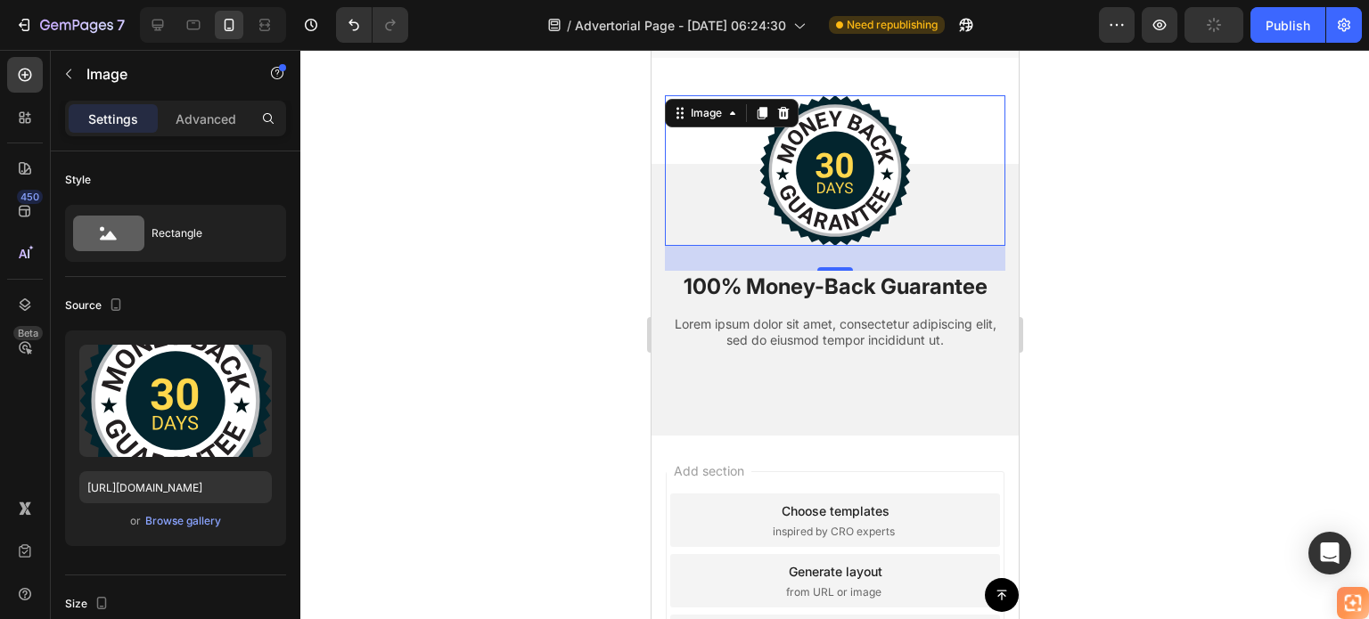
type input "[URL][DOMAIN_NAME]"
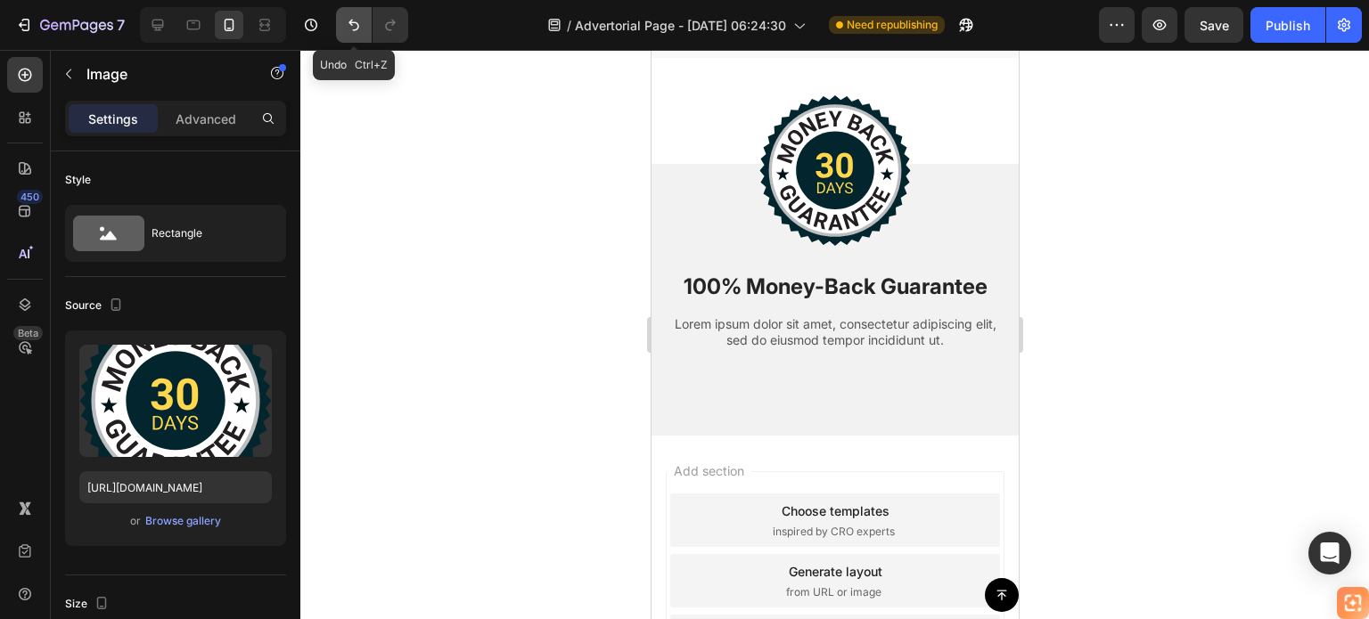
click at [354, 21] on icon "Undo/Redo" at bounding box center [354, 25] width 18 height 18
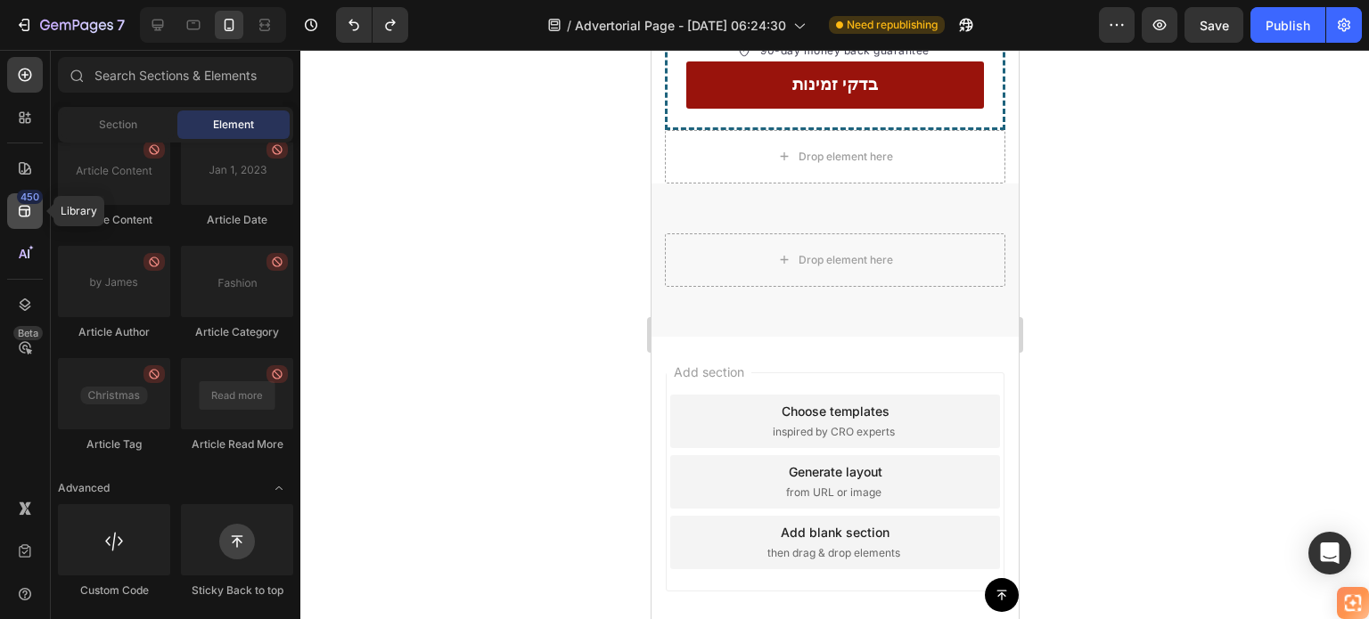
click at [21, 207] on icon at bounding box center [25, 211] width 18 height 18
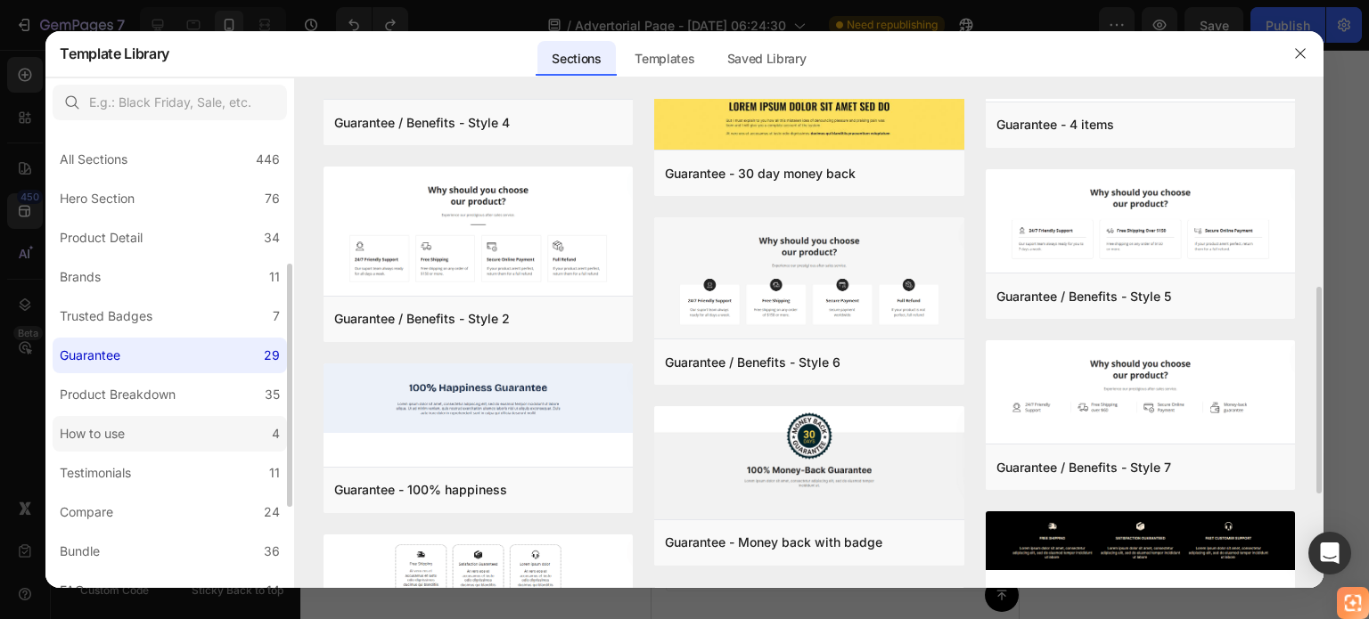
scroll to position [89, 0]
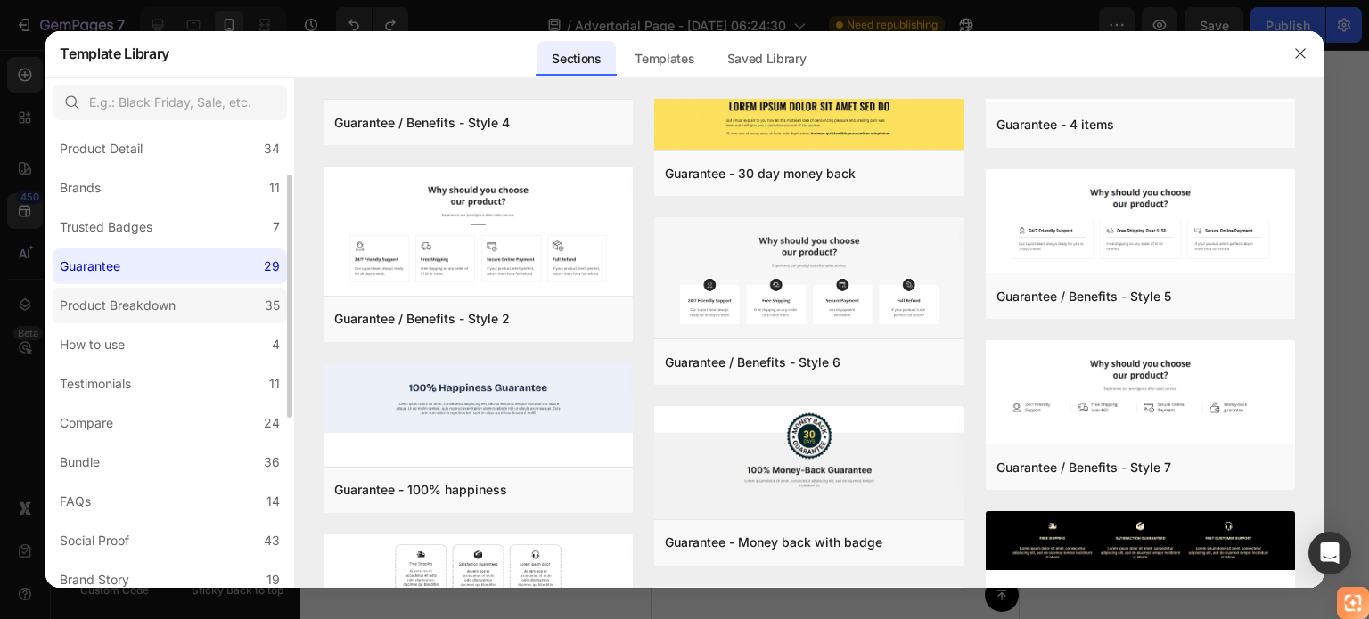
click at [151, 313] on div "Product Breakdown" at bounding box center [118, 305] width 116 height 21
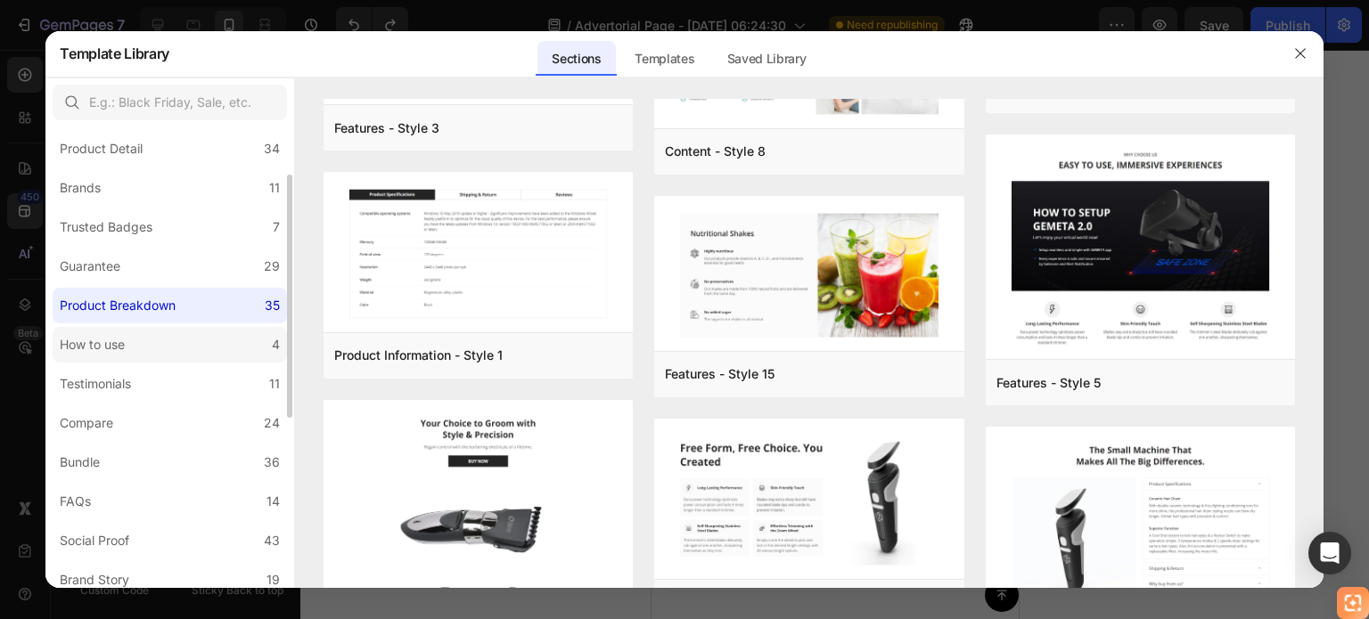
scroll to position [1386, 0]
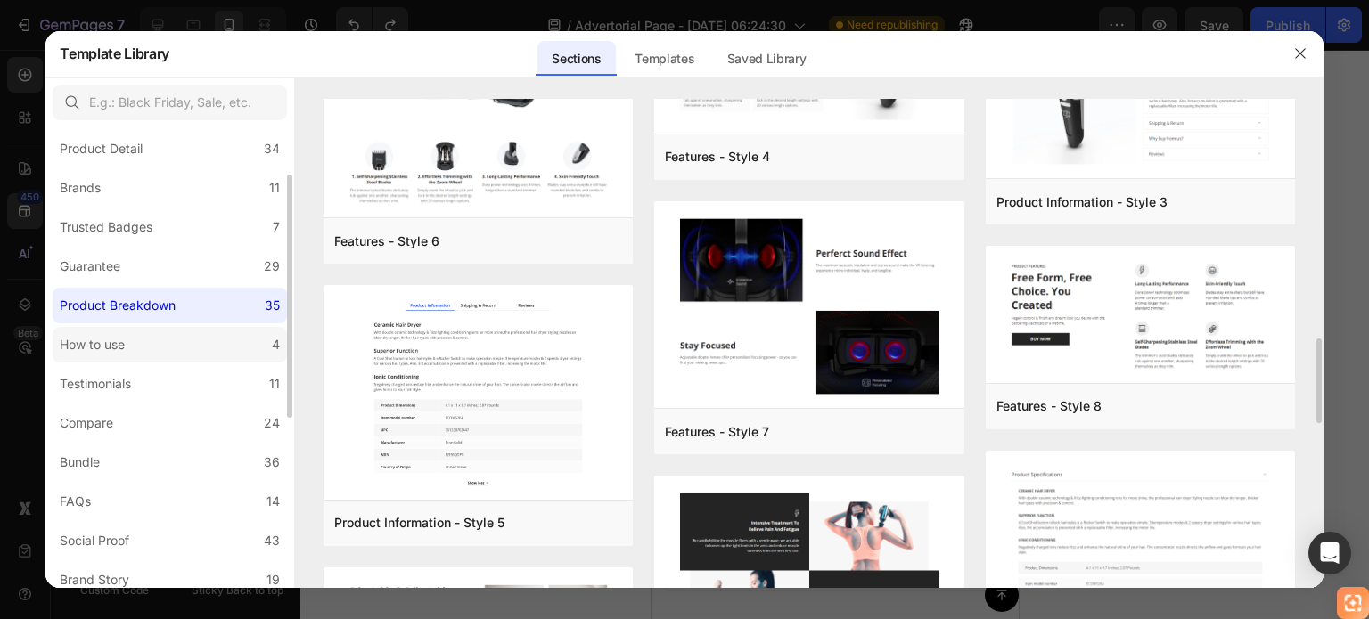
click at [150, 343] on label "How to use 4" at bounding box center [170, 345] width 234 height 36
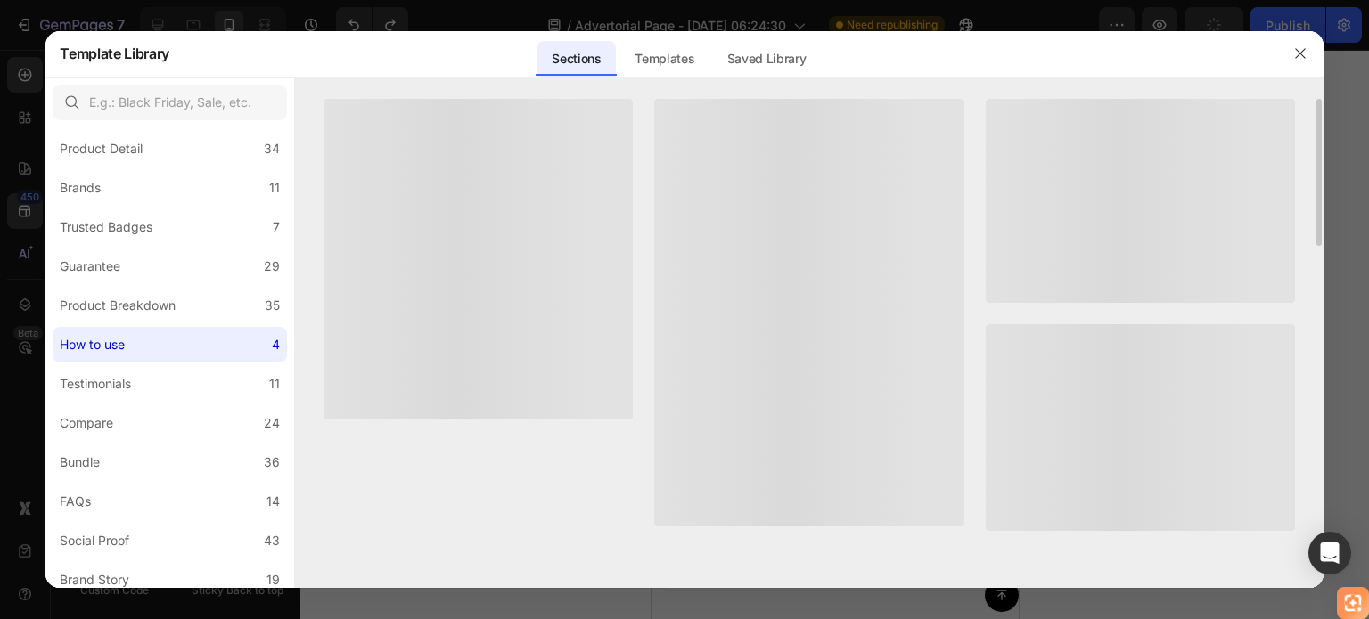
scroll to position [0, 0]
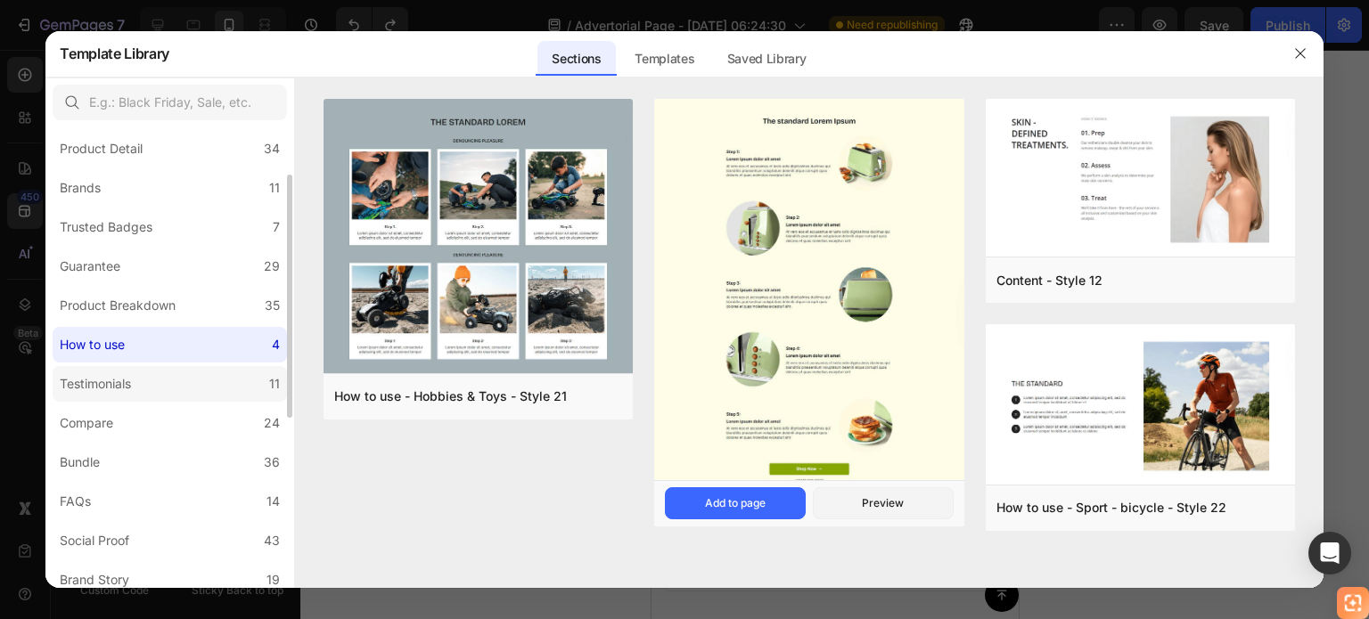
click at [200, 376] on label "Testimonials 11" at bounding box center [170, 384] width 234 height 36
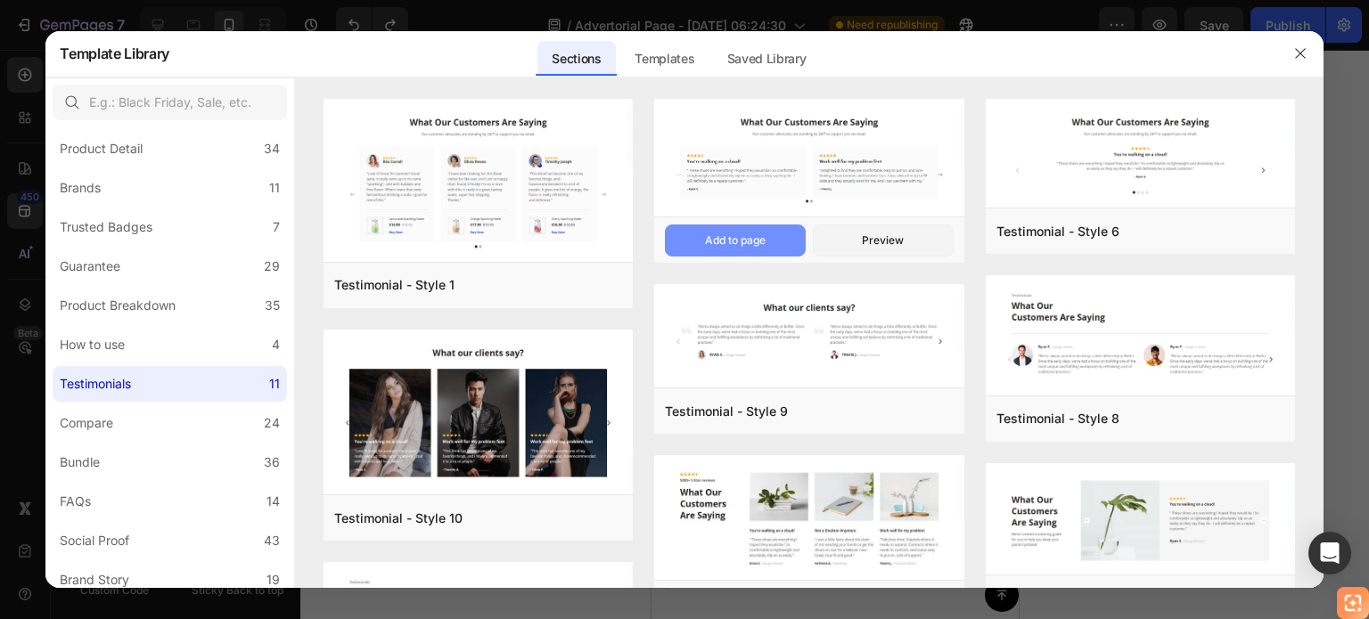
click at [762, 238] on div "Add to page" at bounding box center [735, 241] width 61 height 16
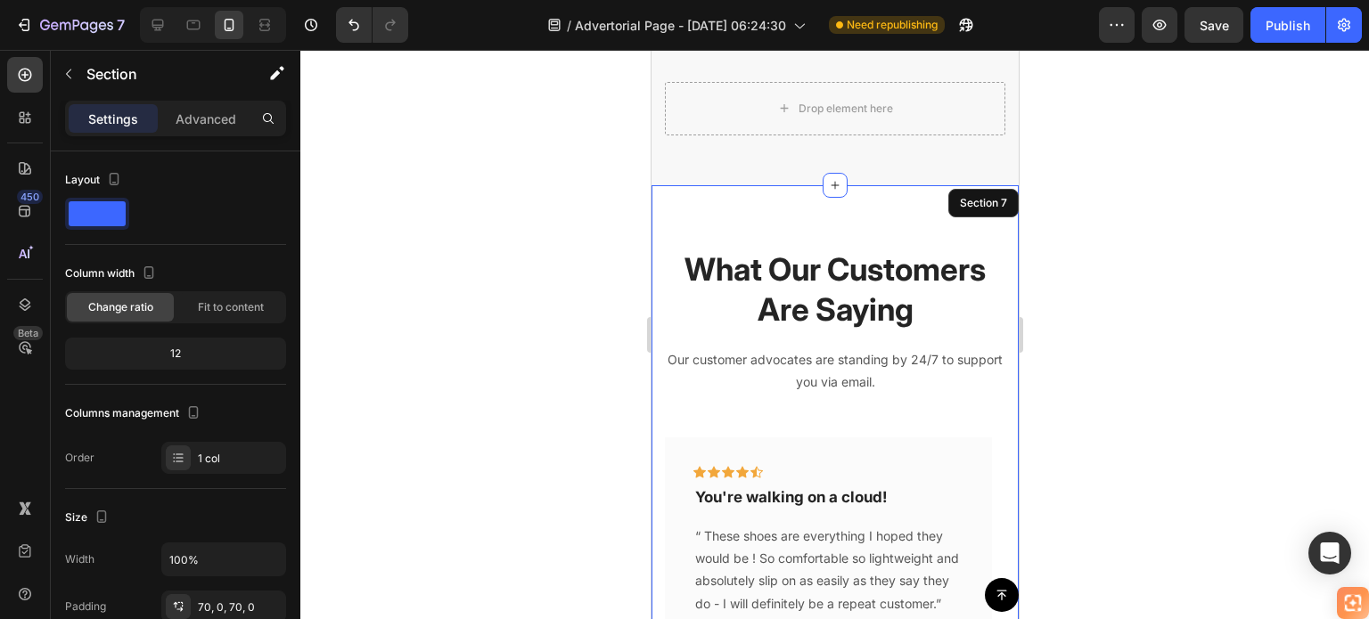
scroll to position [5183, 0]
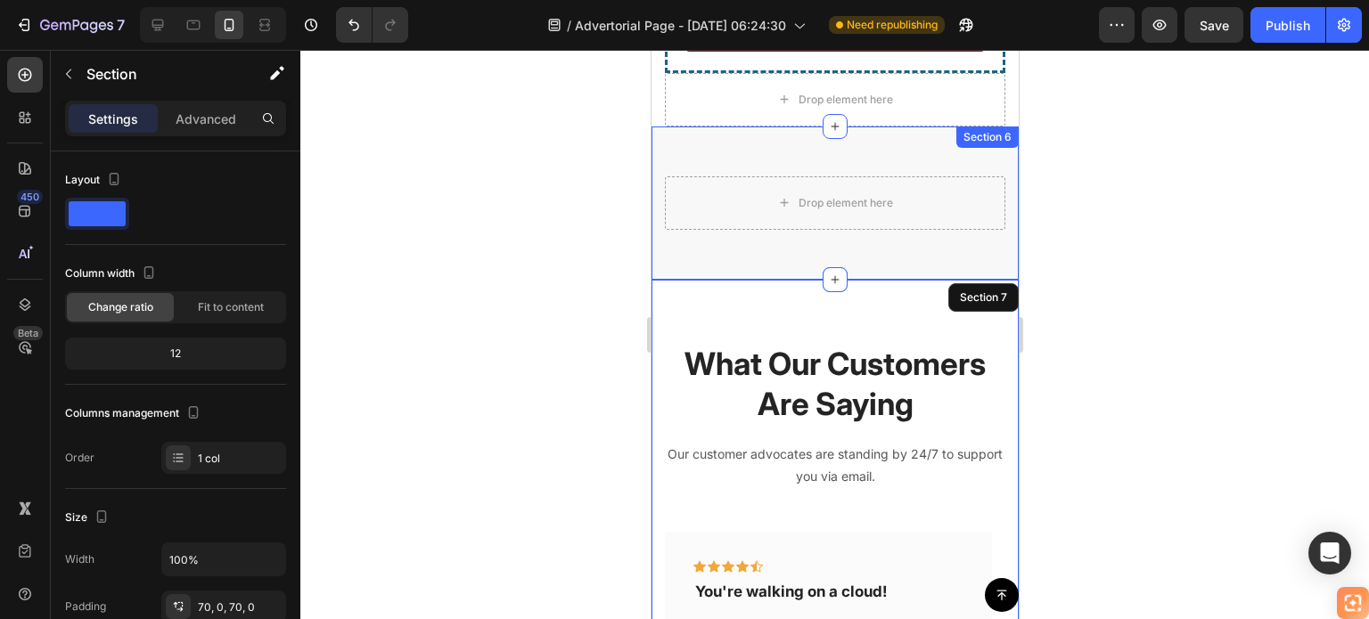
click at [937, 210] on div "Drop element here Row Section 6" at bounding box center [834, 203] width 367 height 153
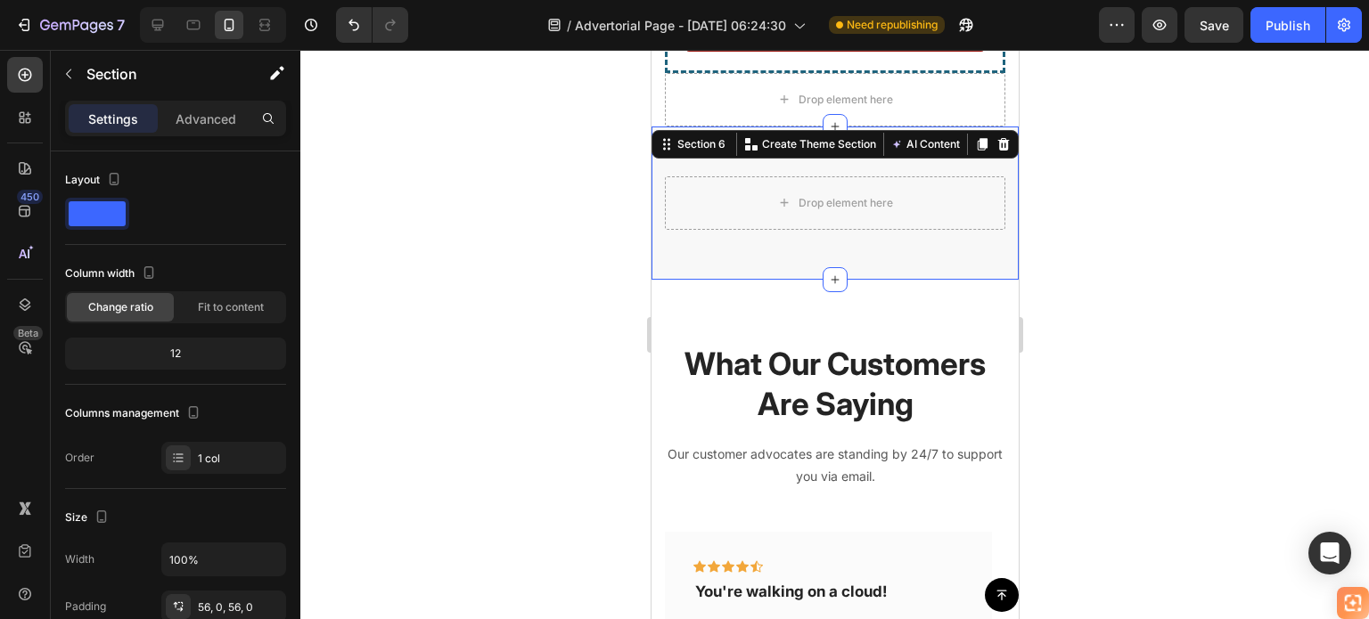
scroll to position [446, 0]
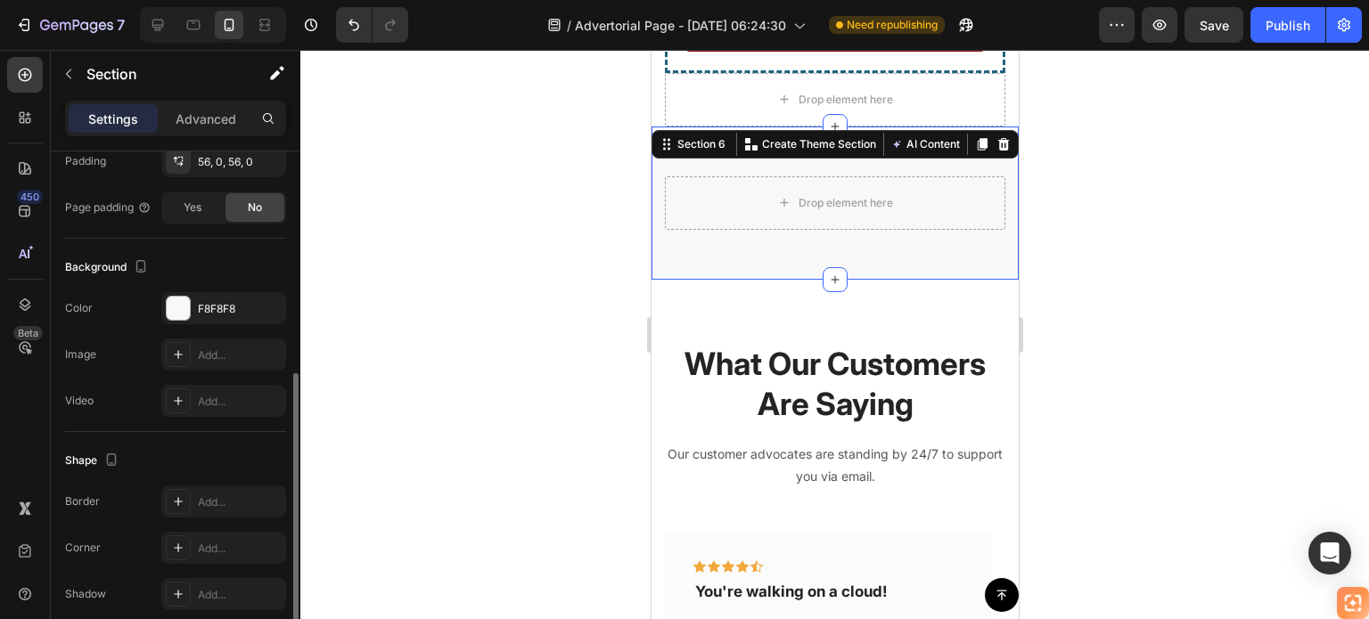
click at [1208, 220] on div at bounding box center [834, 334] width 1068 height 569
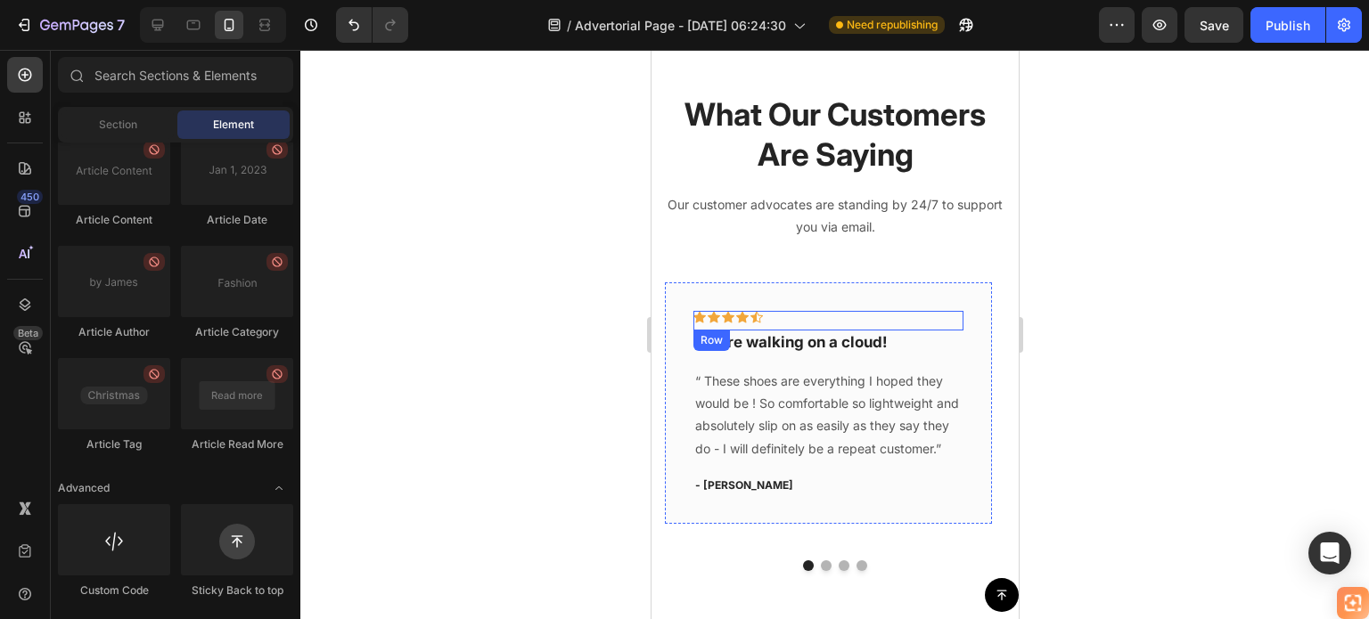
scroll to position [5450, 0]
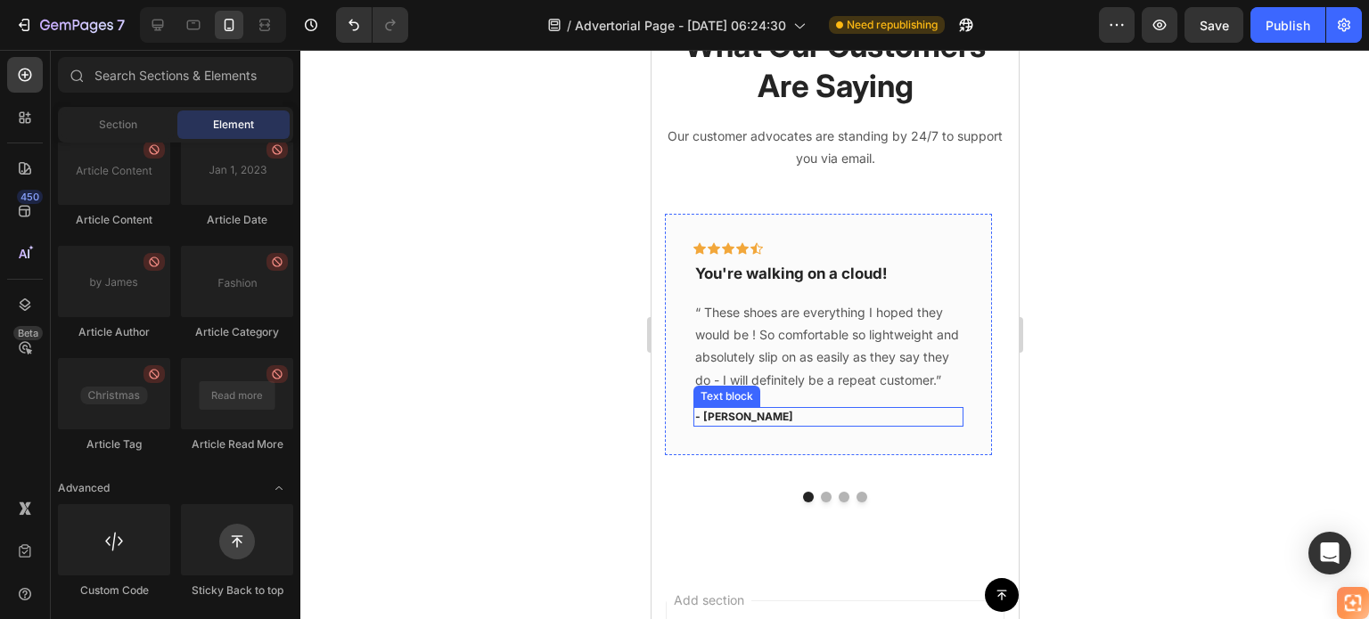
click at [776, 429] on div "Icon Icon Icon Icon Icon Row You're walking on a cloud! Text block “ These shoe…" at bounding box center [827, 335] width 327 height 242
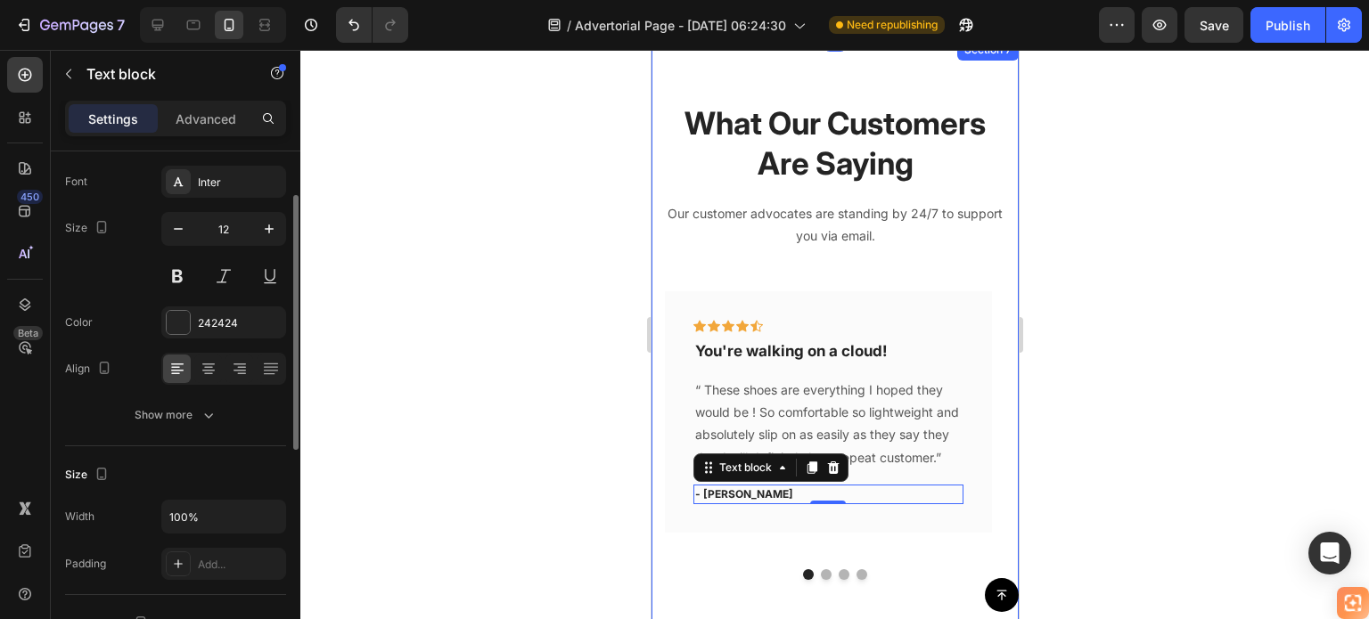
scroll to position [5284, 0]
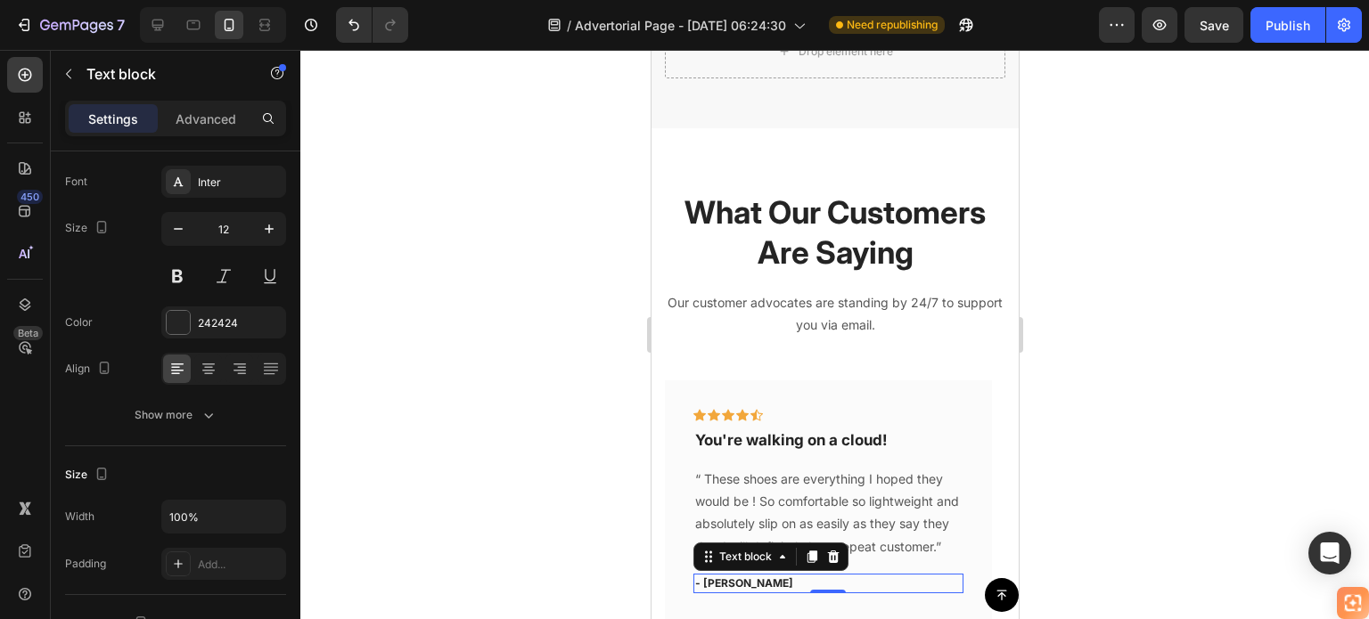
click at [1302, 217] on div at bounding box center [834, 334] width 1068 height 569
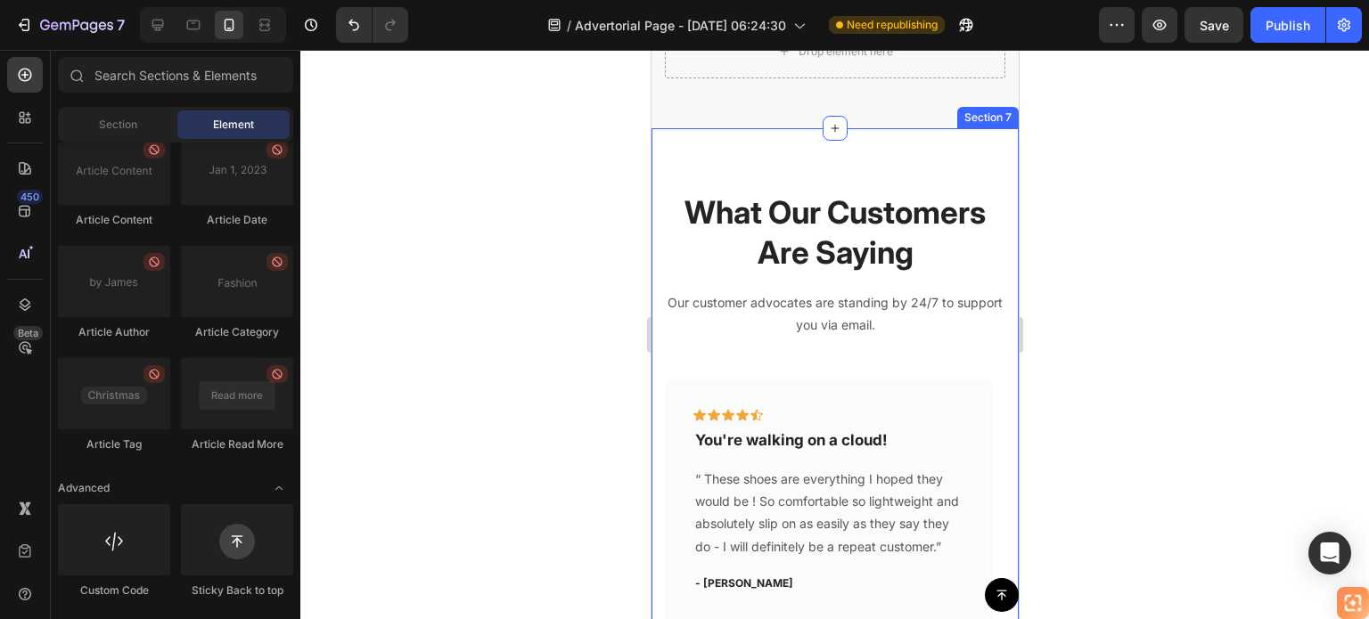
click at [818, 163] on div "What Our Customers Are Saying Heading Our customer advocates are standing by 24…" at bounding box center [834, 430] width 367 height 604
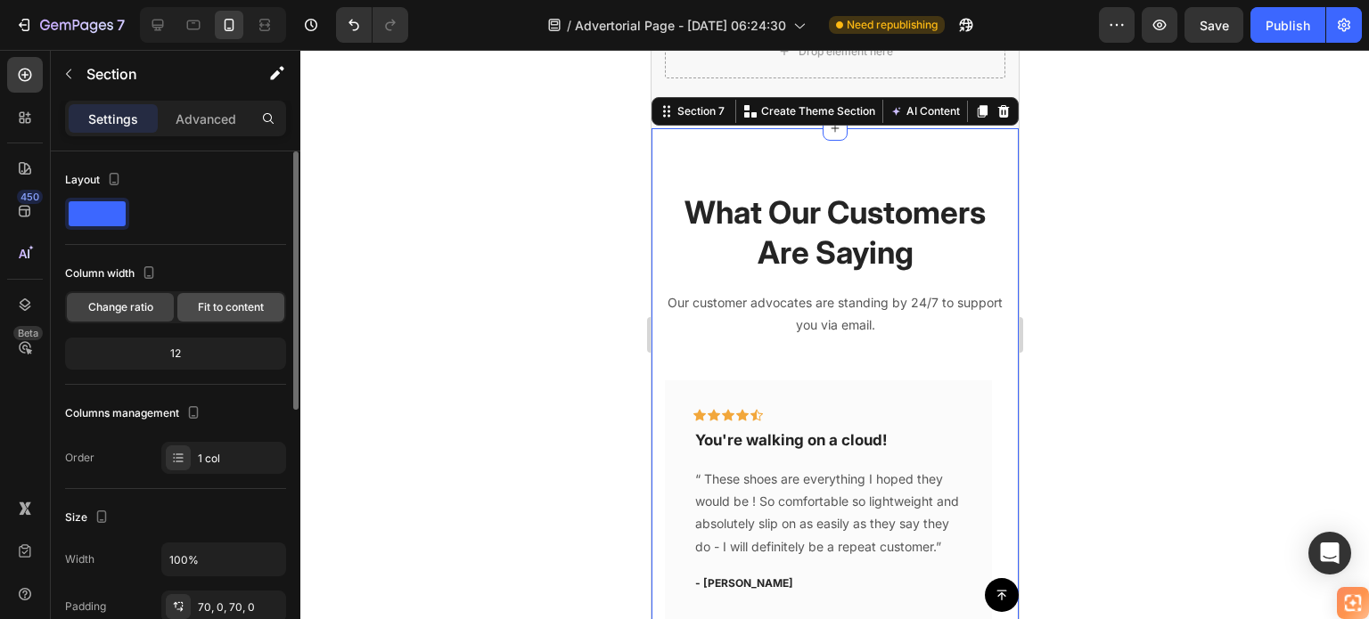
click at [224, 301] on span "Fit to content" at bounding box center [231, 307] width 66 height 16
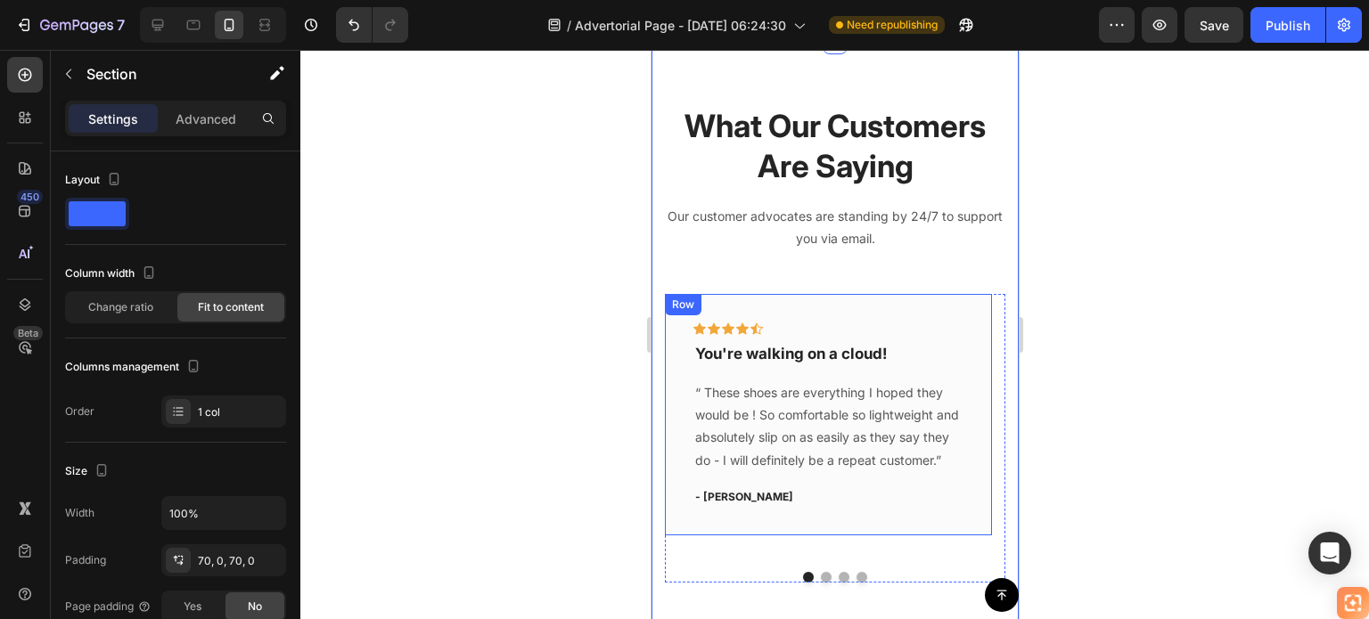
scroll to position [5462, 0]
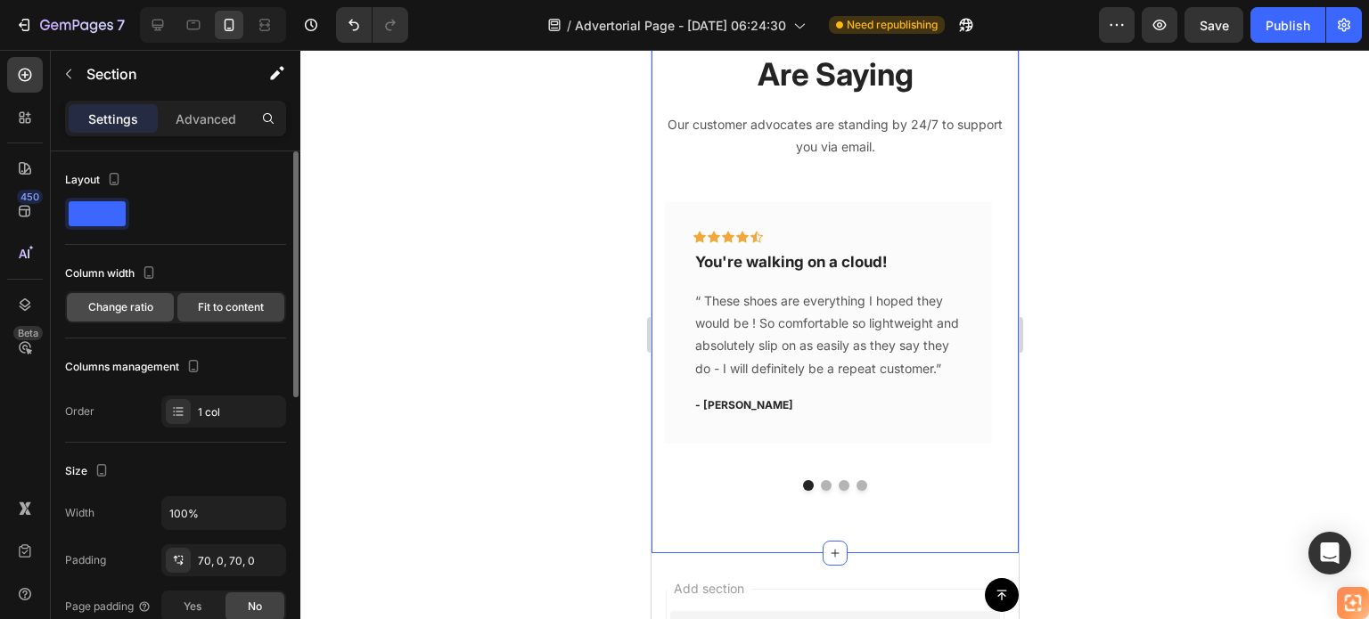
click at [116, 307] on span "Change ratio" at bounding box center [120, 307] width 65 height 16
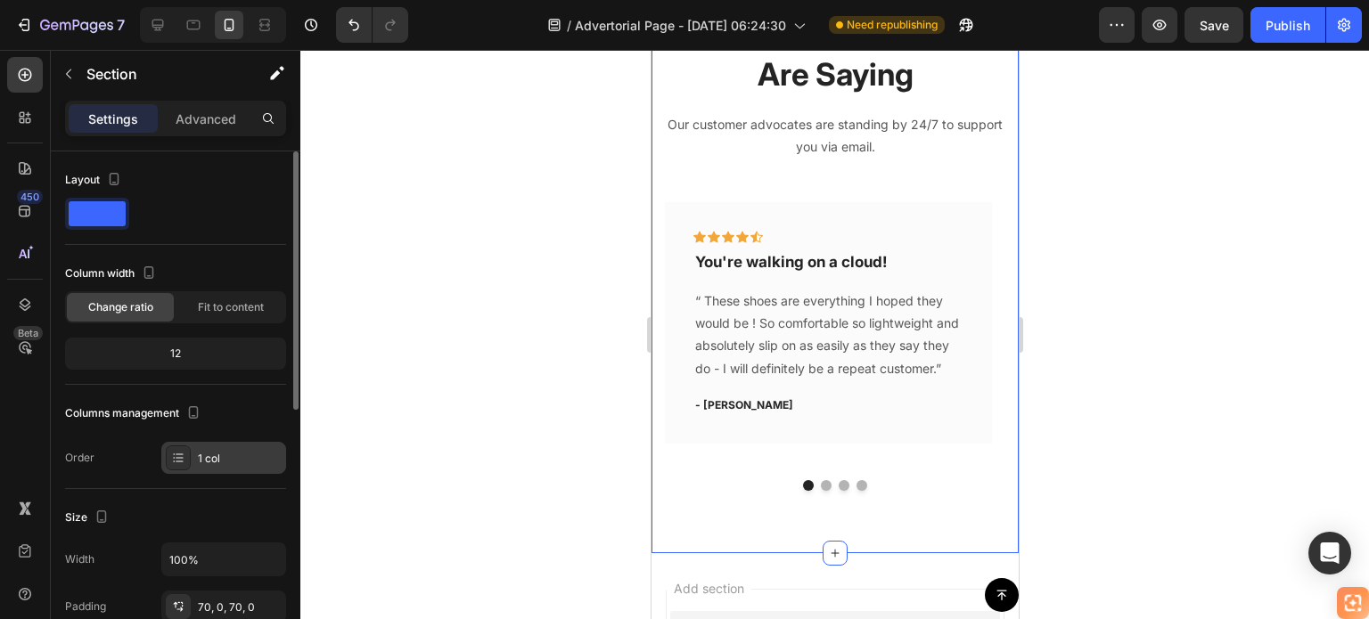
click at [175, 446] on div at bounding box center [178, 458] width 25 height 25
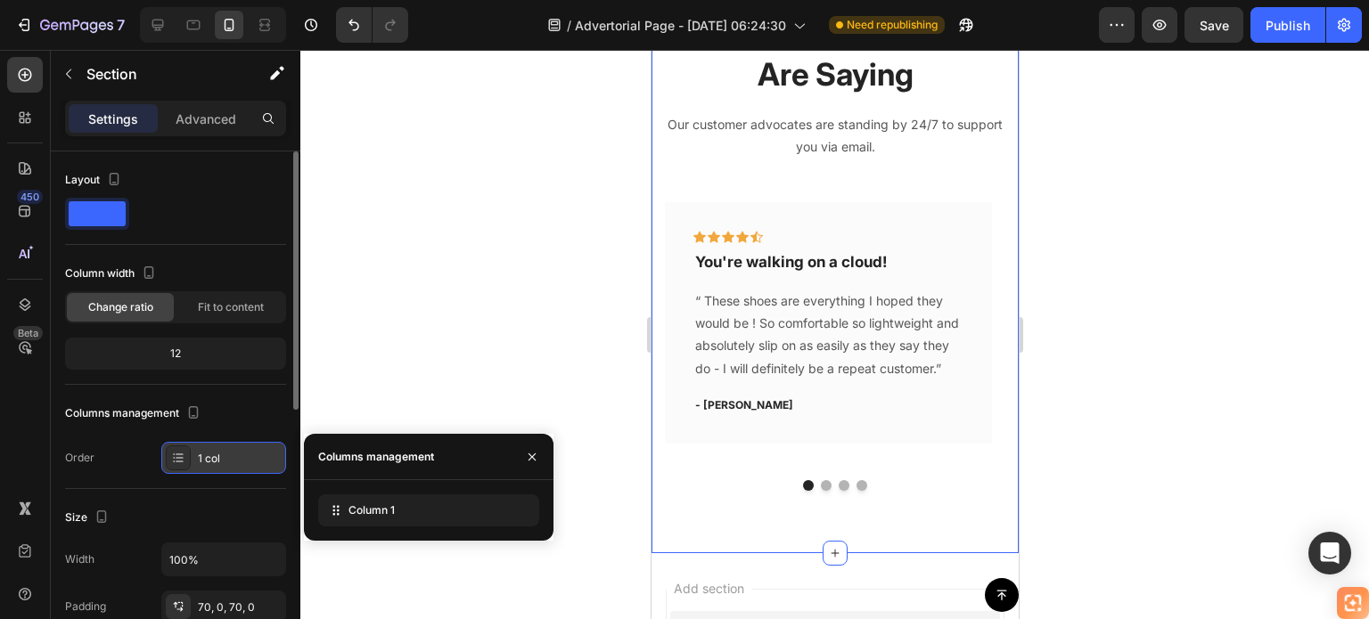
click at [175, 446] on div at bounding box center [178, 458] width 25 height 25
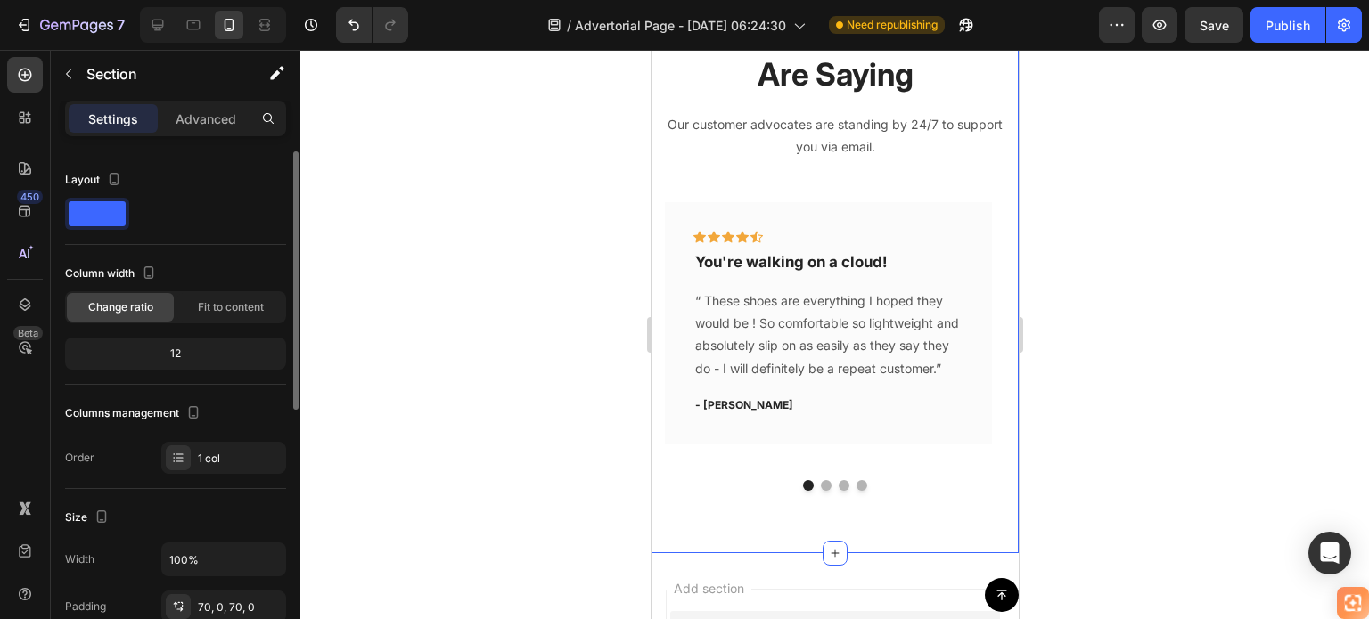
click at [182, 348] on div "12" at bounding box center [176, 353] width 214 height 25
click at [174, 359] on div "12" at bounding box center [176, 353] width 214 height 25
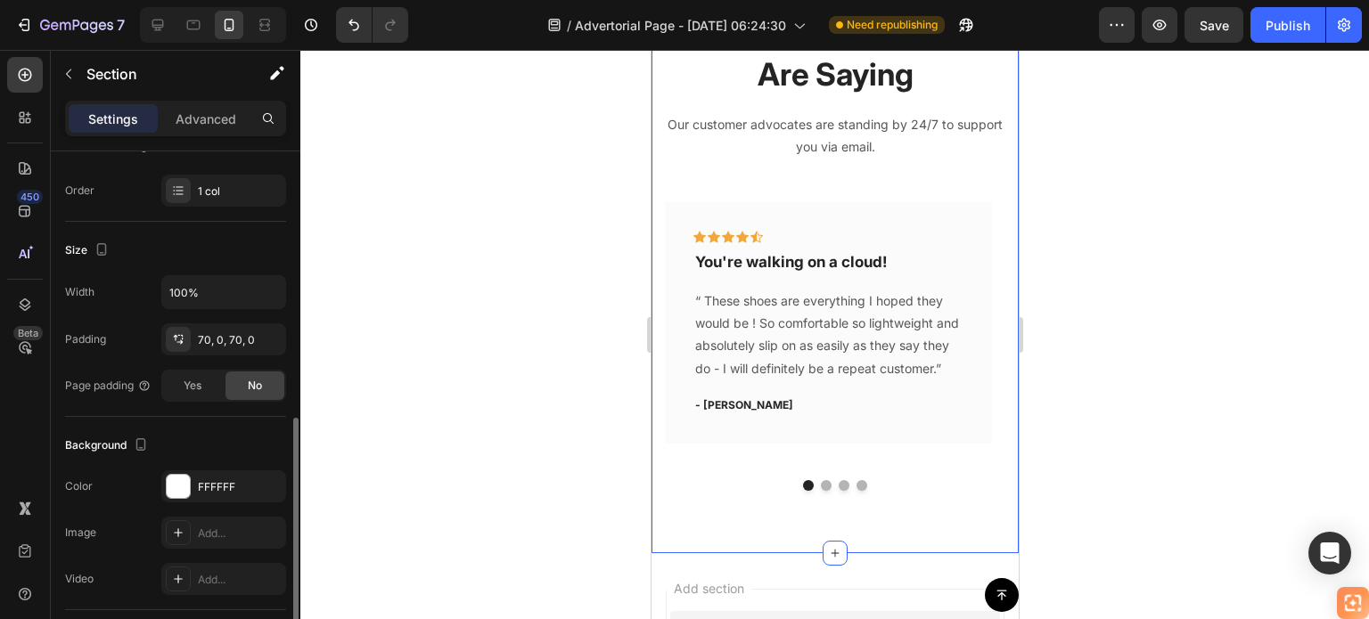
scroll to position [356, 0]
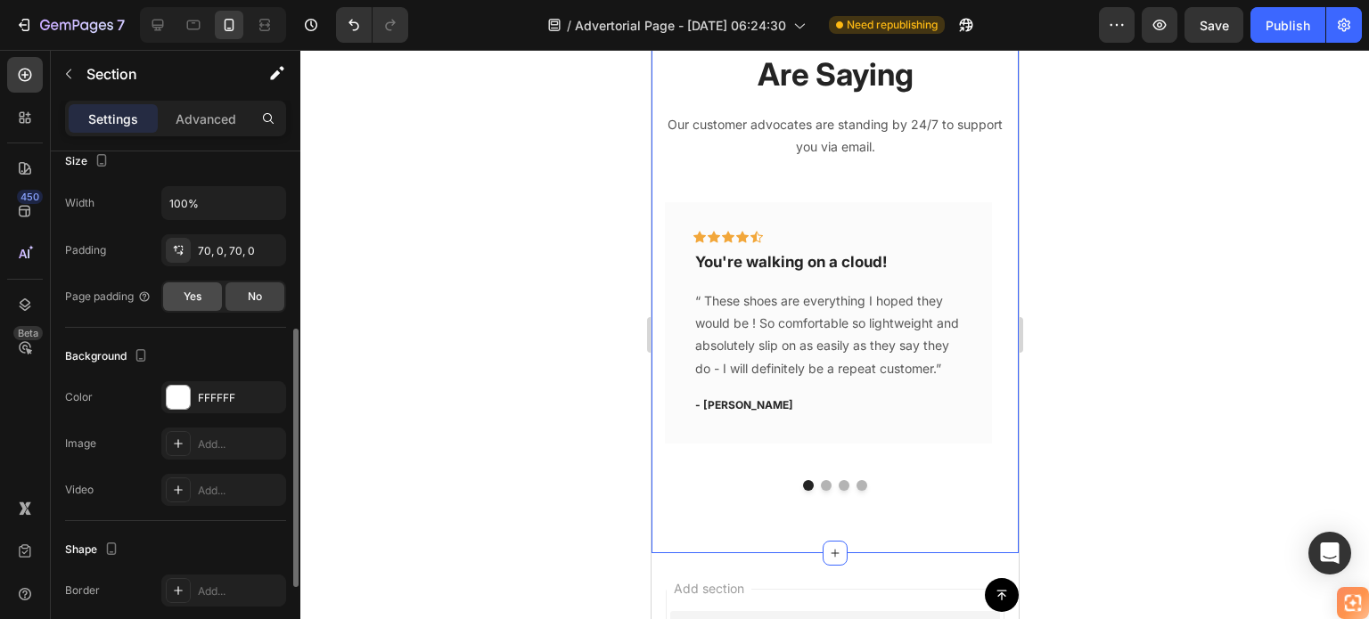
click at [187, 299] on span "Yes" at bounding box center [193, 297] width 18 height 16
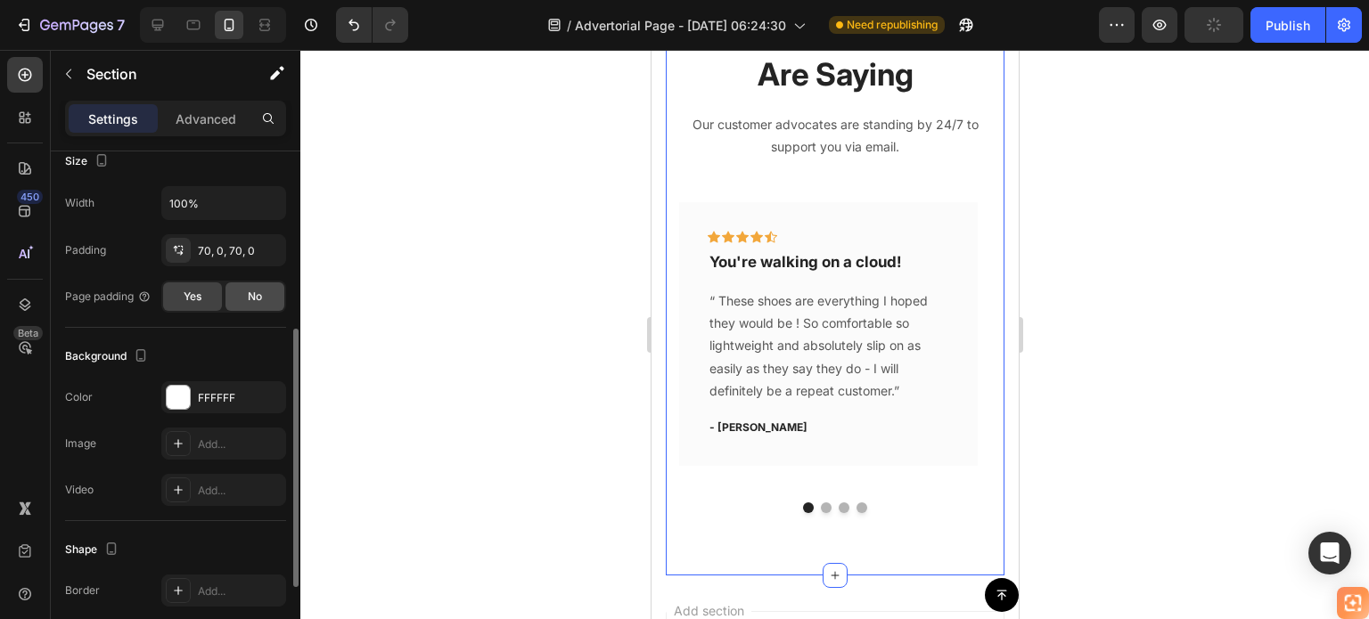
click at [273, 293] on div "No" at bounding box center [254, 296] width 59 height 29
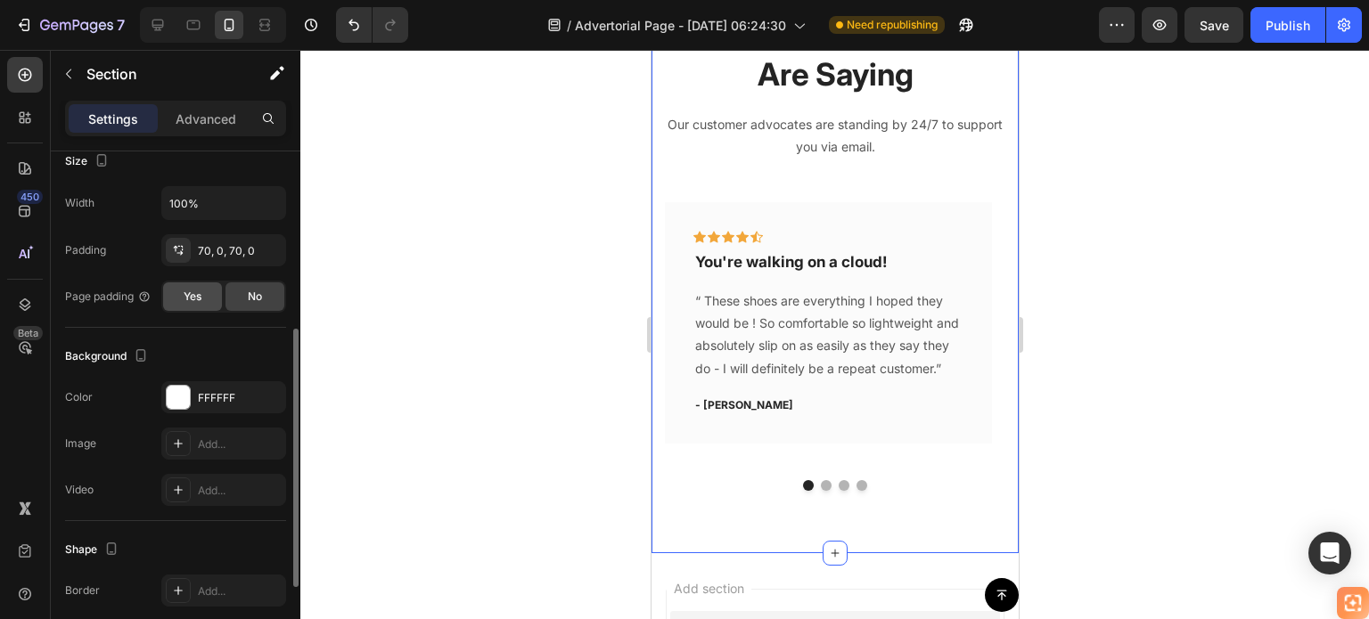
click at [214, 292] on div "Yes" at bounding box center [192, 296] width 59 height 29
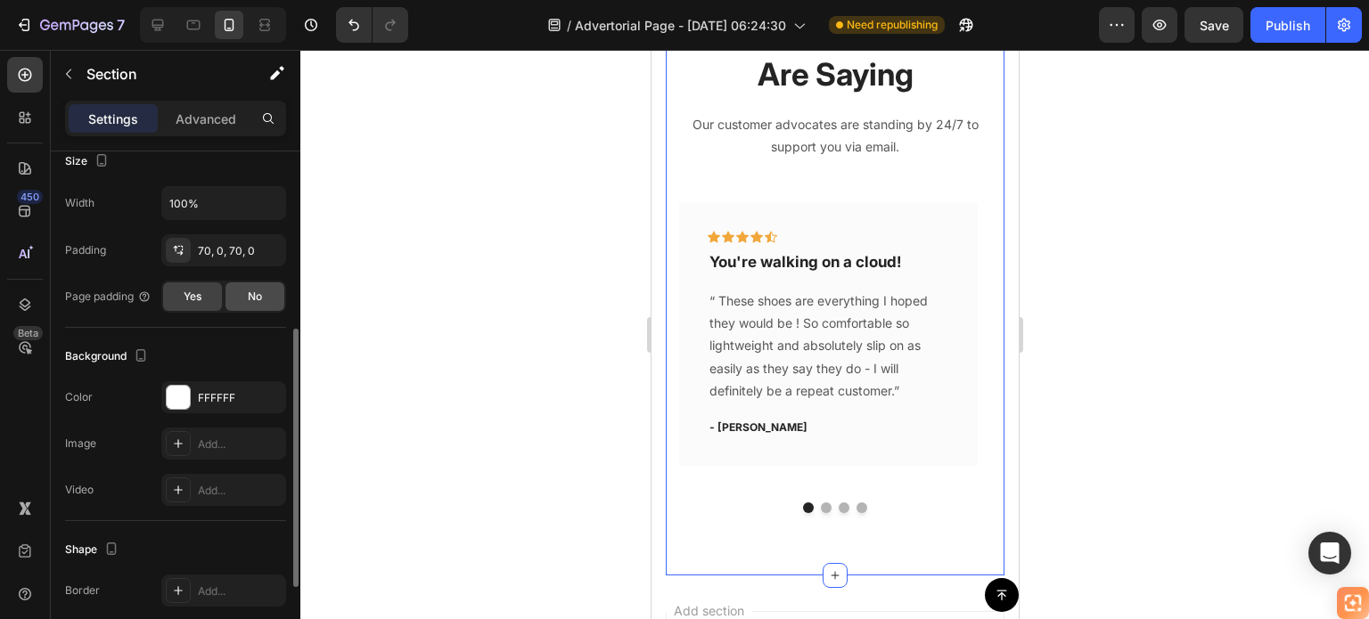
click at [241, 291] on div "No" at bounding box center [254, 296] width 59 height 29
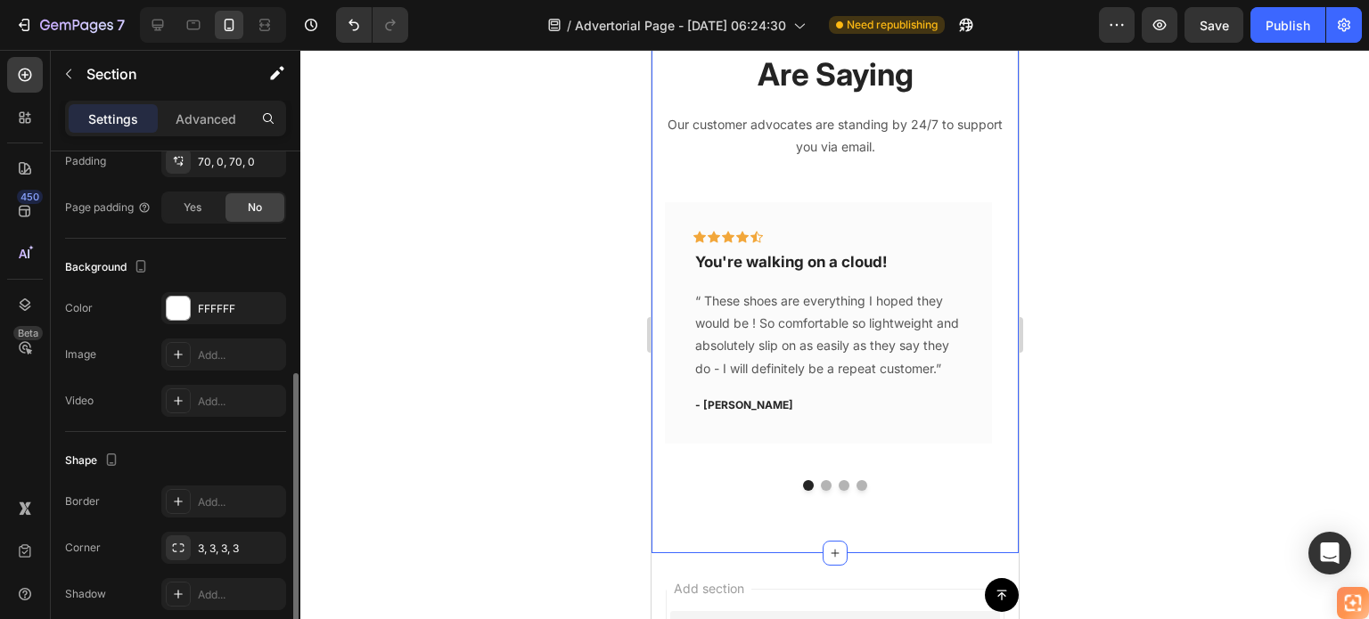
scroll to position [520, 0]
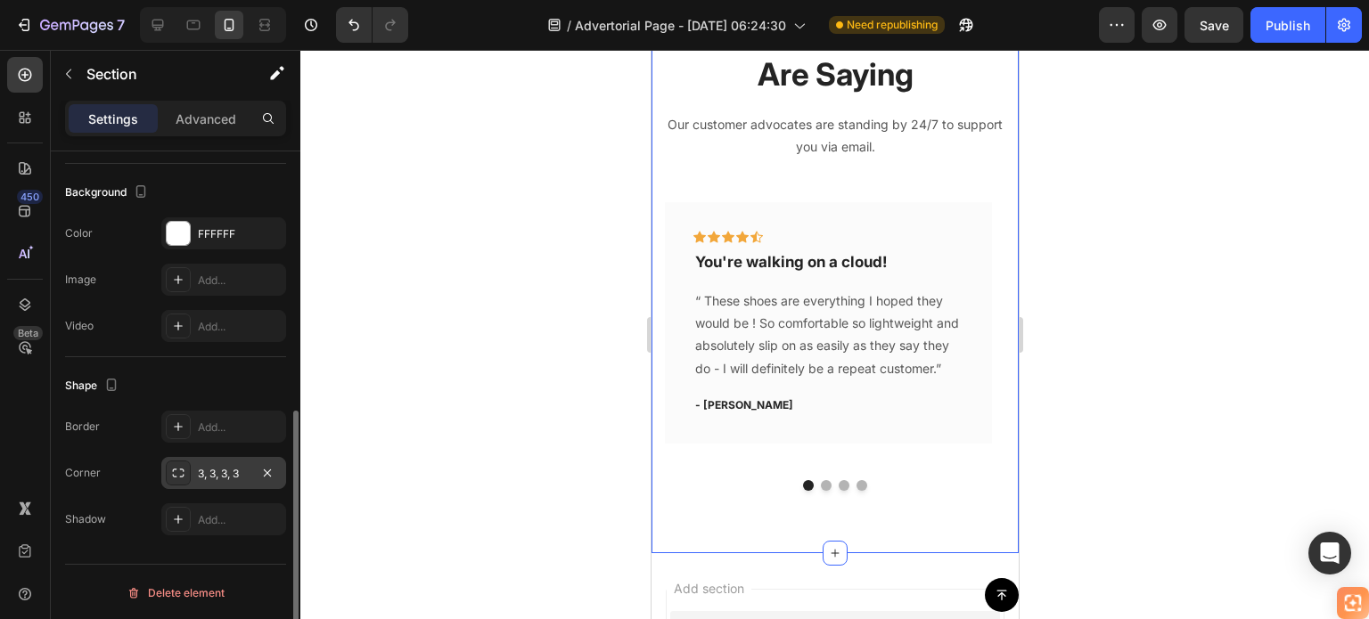
click at [217, 471] on div "3, 3, 3, 3" at bounding box center [224, 474] width 52 height 16
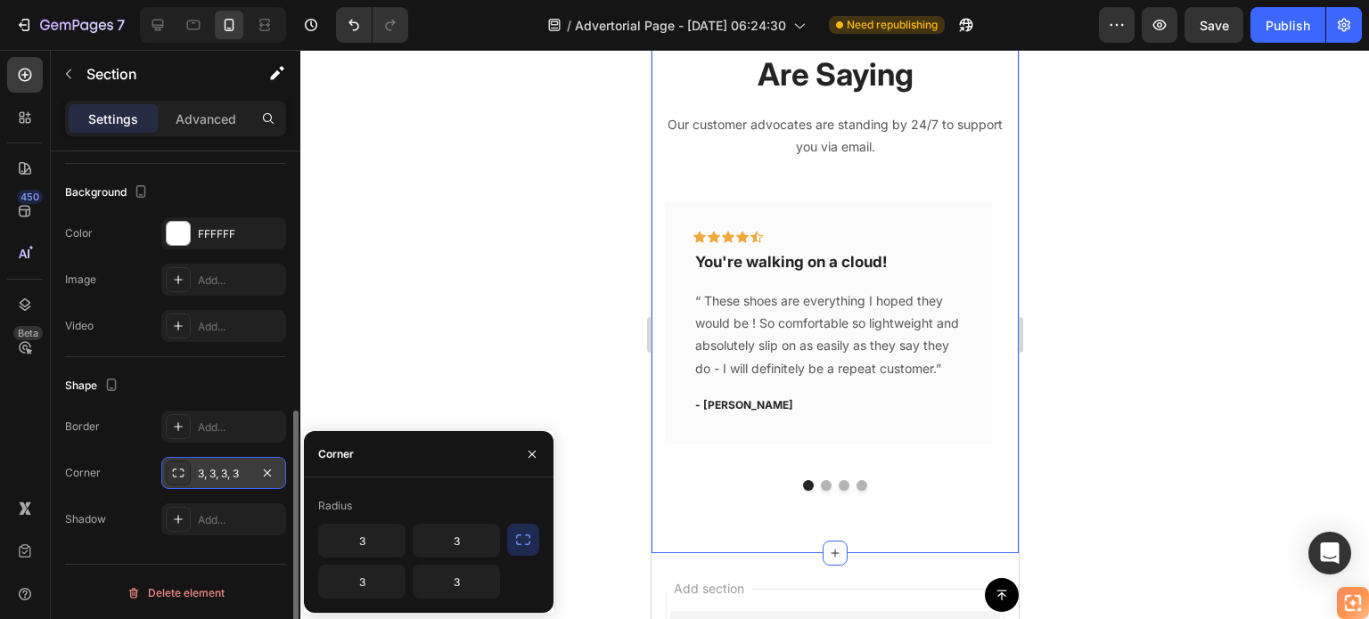
click at [217, 471] on div "3, 3, 3, 3" at bounding box center [224, 474] width 52 height 16
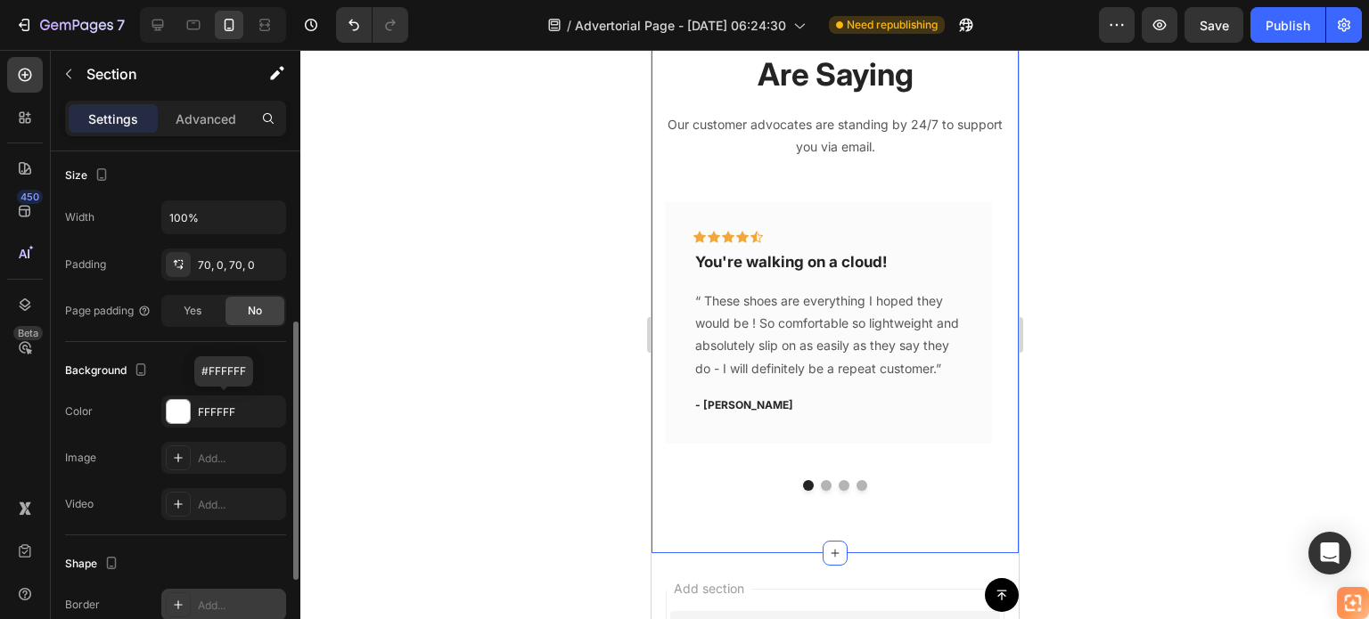
scroll to position [253, 0]
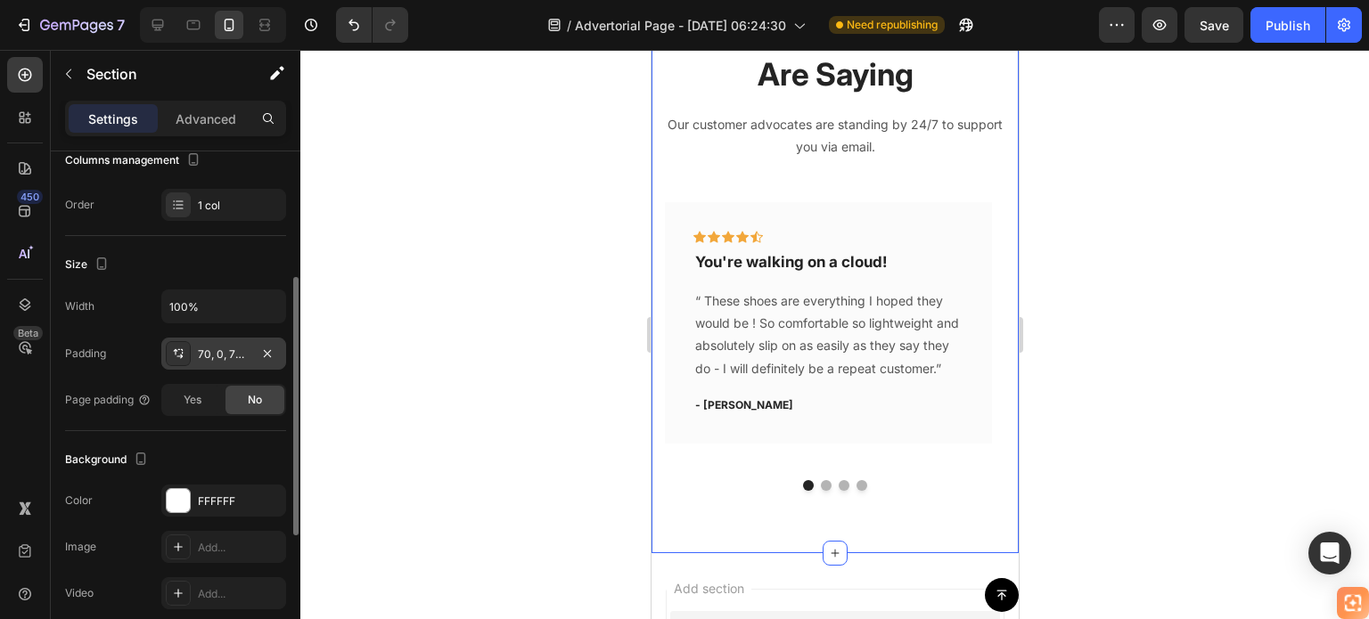
click at [220, 347] on div "70, 0, 70, 0" at bounding box center [224, 355] width 52 height 16
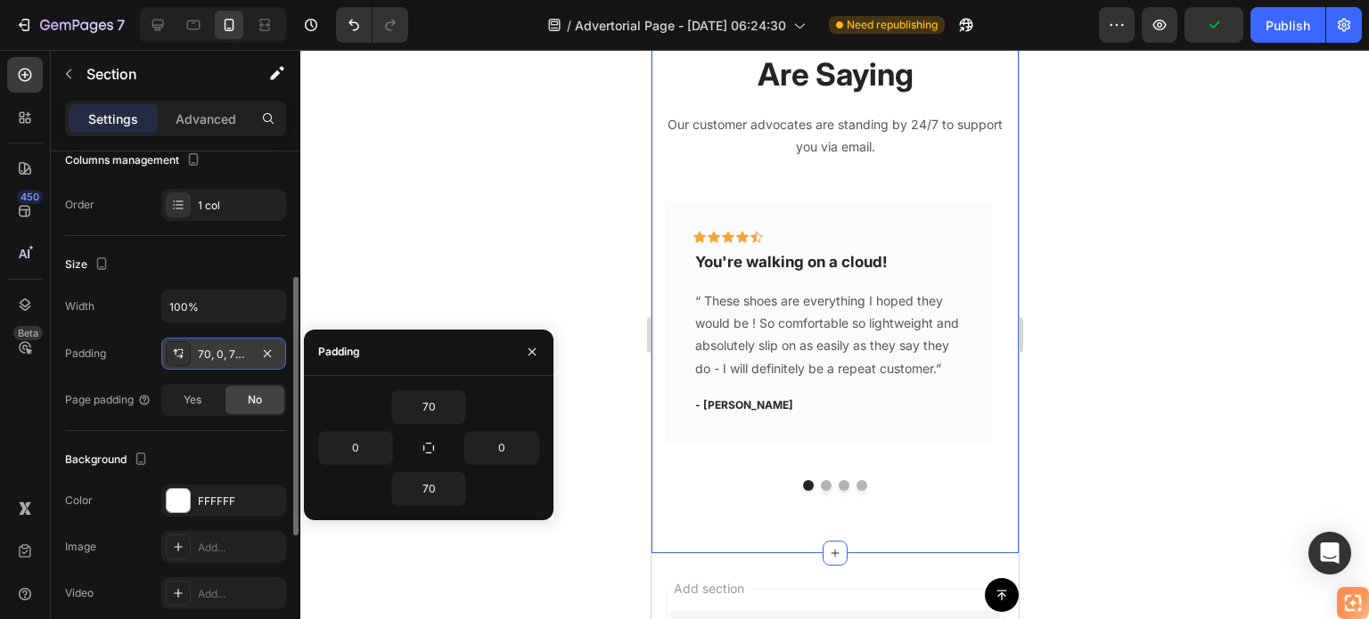
click at [220, 347] on div "70, 0, 70, 0" at bounding box center [224, 355] width 52 height 16
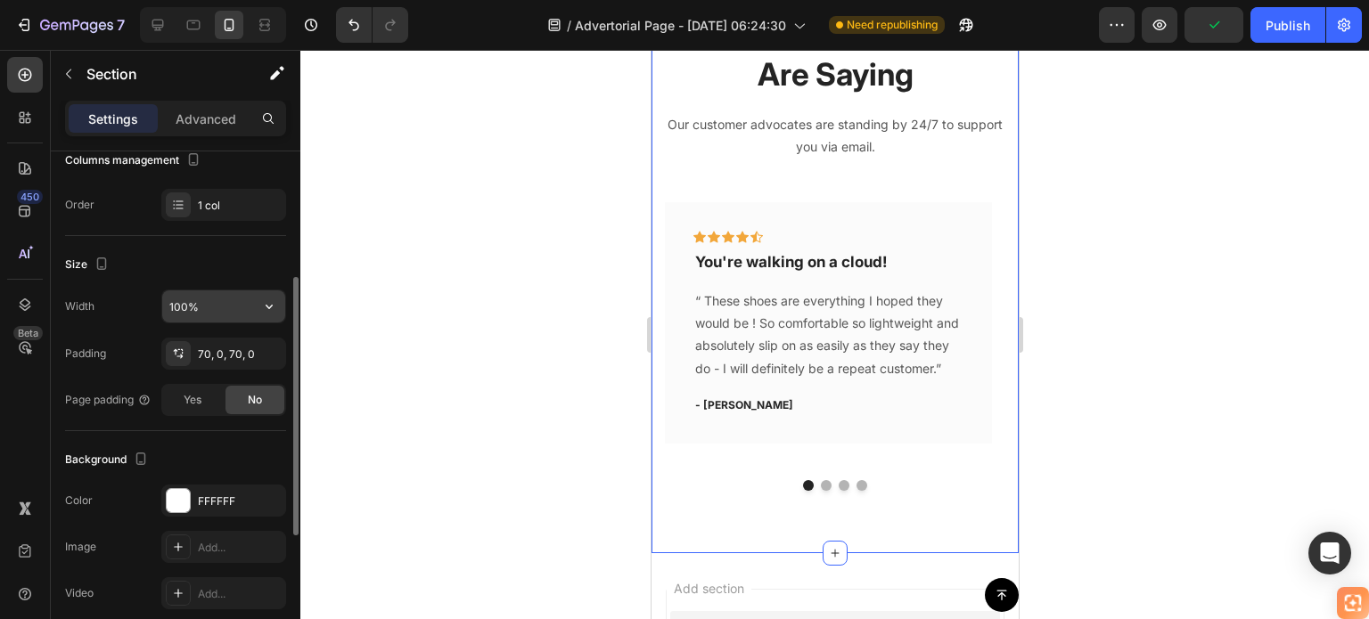
click at [218, 302] on input "100%" at bounding box center [223, 307] width 123 height 32
click at [217, 308] on input "100%" at bounding box center [223, 307] width 123 height 32
click at [275, 308] on icon "button" at bounding box center [269, 307] width 18 height 18
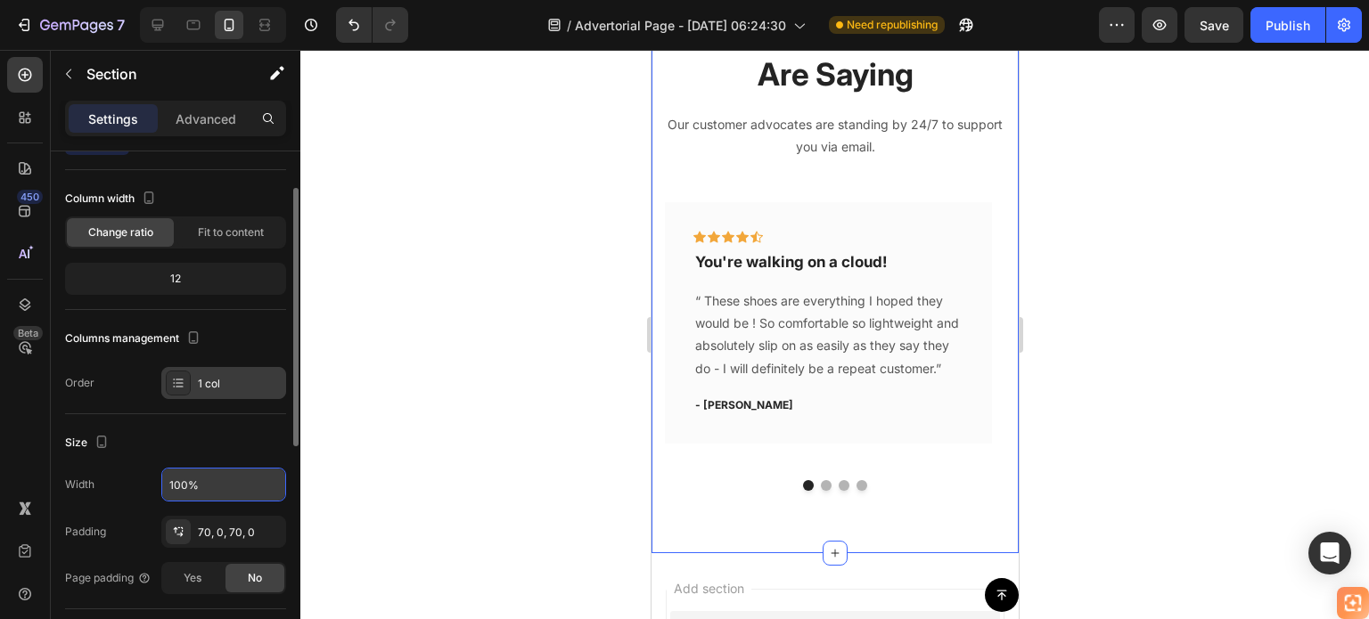
click at [177, 381] on icon at bounding box center [178, 383] width 14 height 14
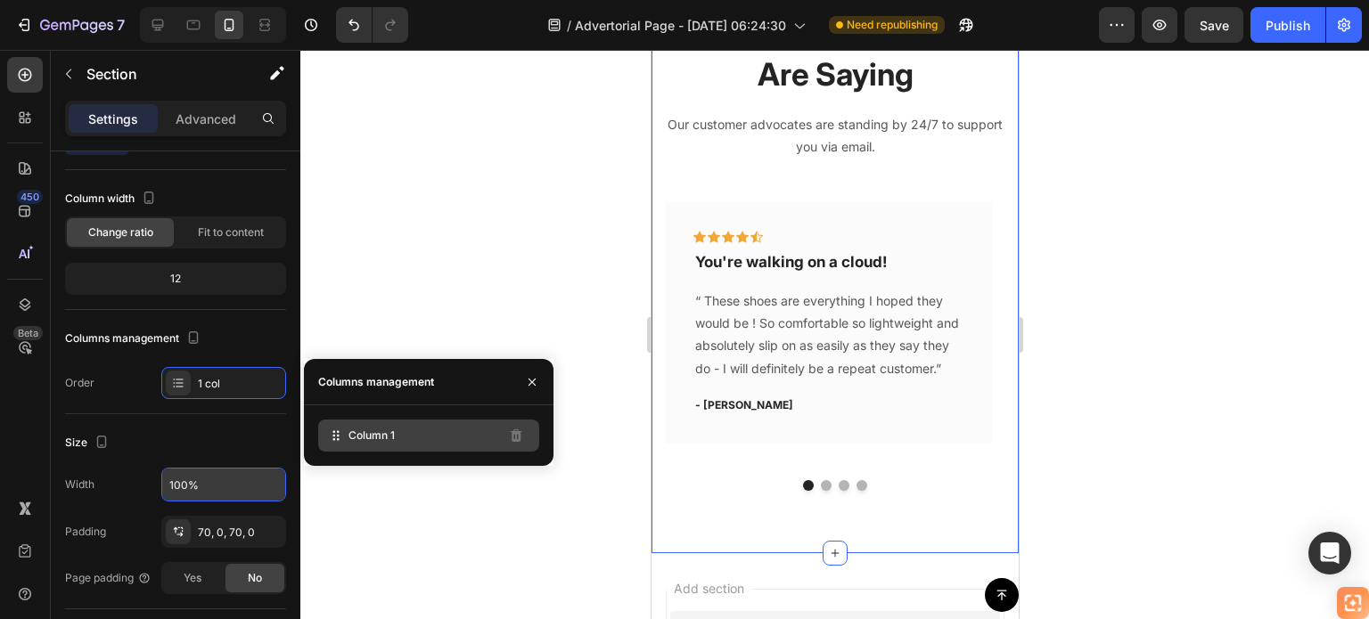
click at [386, 430] on span "Column 1" at bounding box center [371, 436] width 46 height 16
drag, startPoint x: 392, startPoint y: 433, endPoint x: 385, endPoint y: 442, distance: 11.4
click at [385, 455] on div "Column 1" at bounding box center [429, 435] width 250 height 61
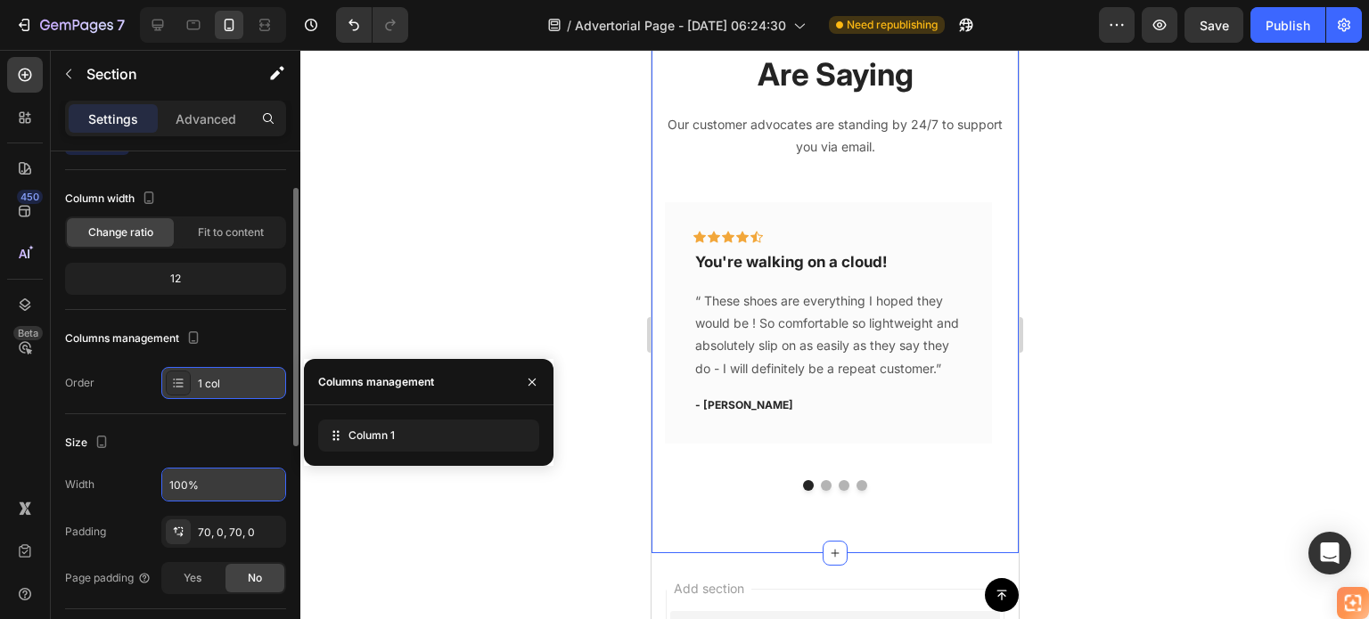
click at [217, 376] on div "1 col" at bounding box center [240, 384] width 84 height 16
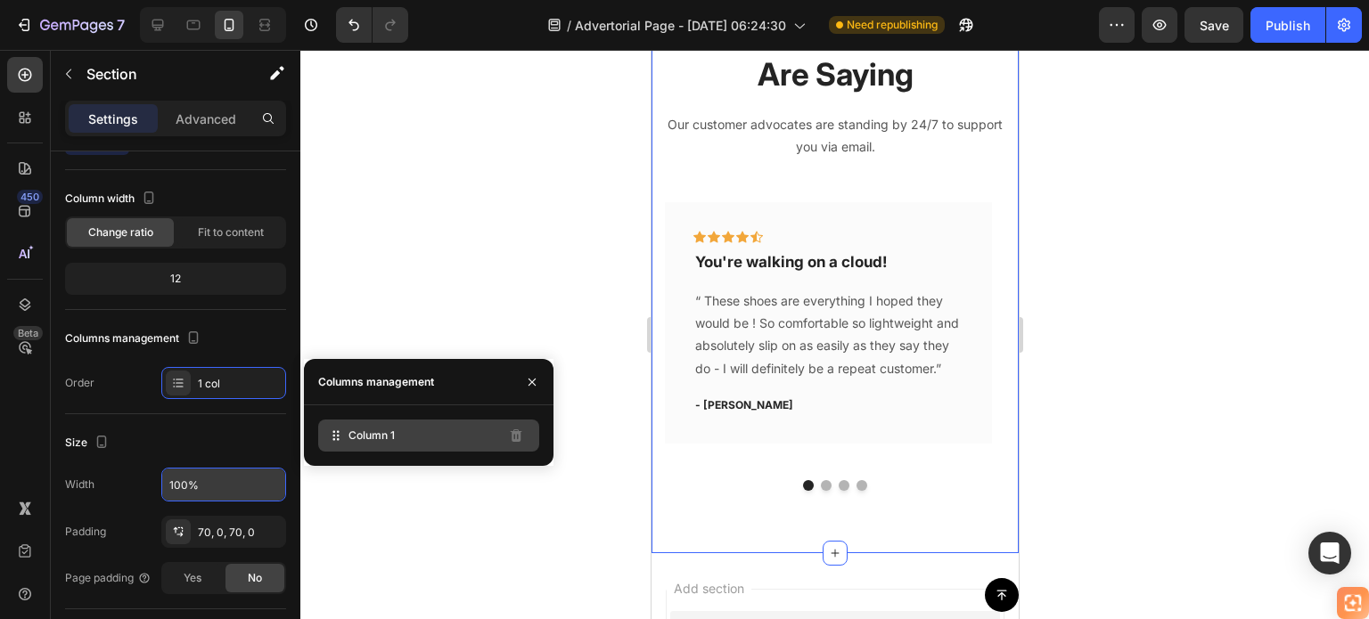
click at [356, 435] on span "Column 1" at bounding box center [371, 436] width 46 height 16
drag, startPoint x: 356, startPoint y: 435, endPoint x: 328, endPoint y: 422, distance: 31.1
click at [328, 422] on div "Column 1" at bounding box center [428, 436] width 221 height 32
click at [350, 448] on div "Column 1" at bounding box center [428, 436] width 221 height 32
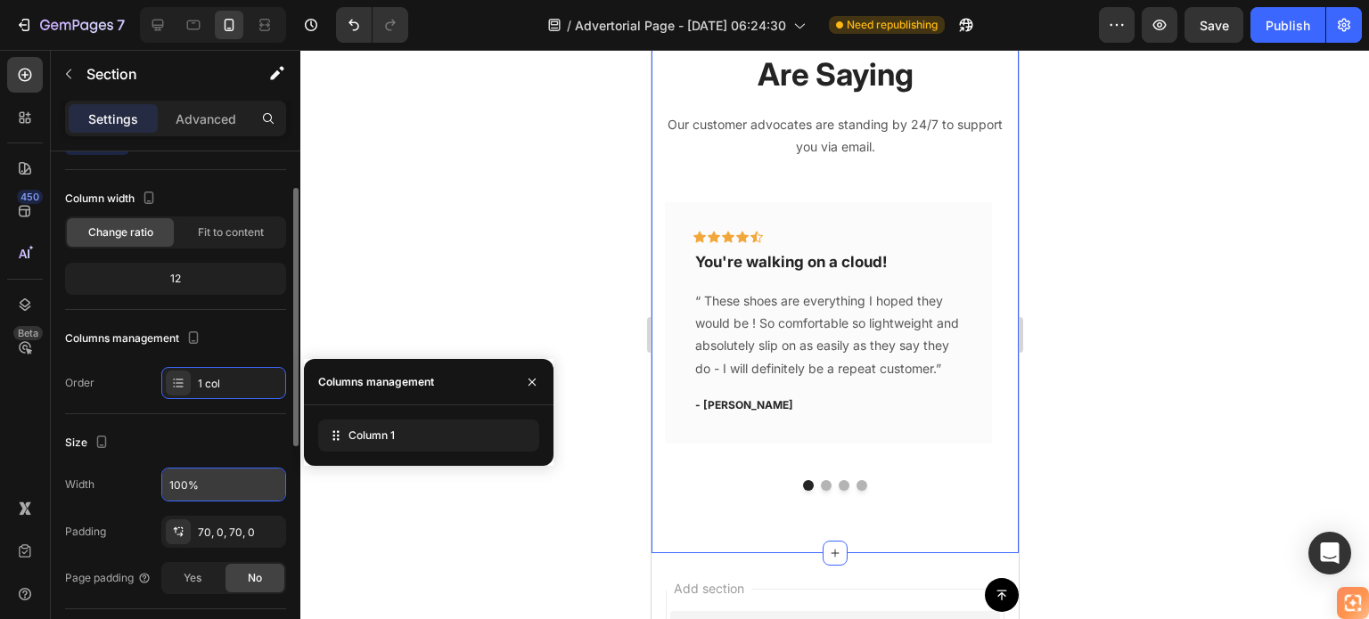
drag, startPoint x: 77, startPoint y: 381, endPoint x: 103, endPoint y: 364, distance: 31.6
click at [77, 381] on div "Order" at bounding box center [79, 383] width 29 height 16
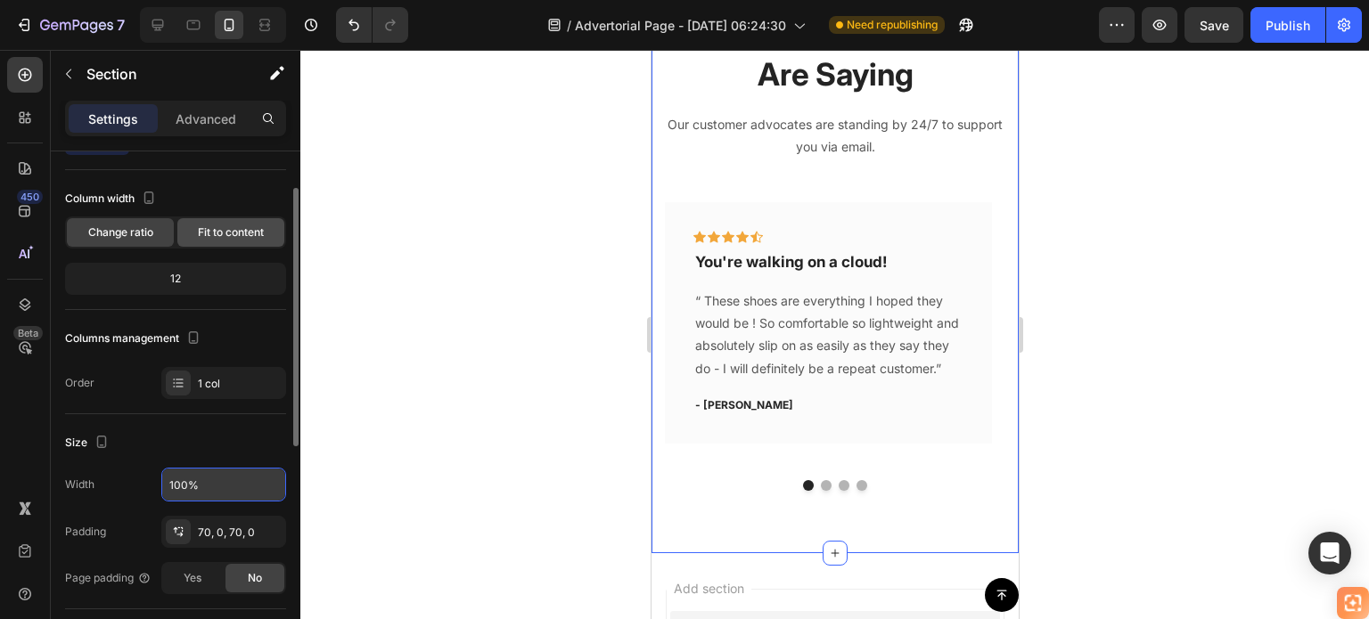
click at [225, 234] on span "Fit to content" at bounding box center [231, 233] width 66 height 16
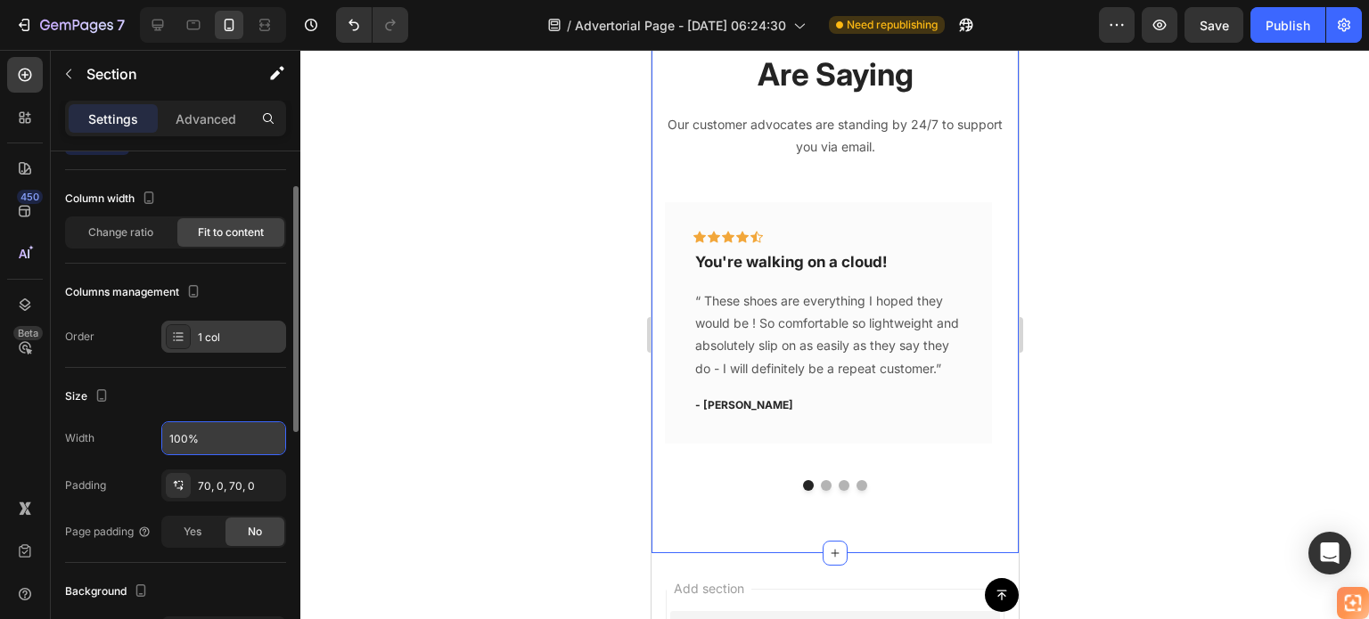
click at [217, 346] on div "1 col" at bounding box center [223, 337] width 125 height 32
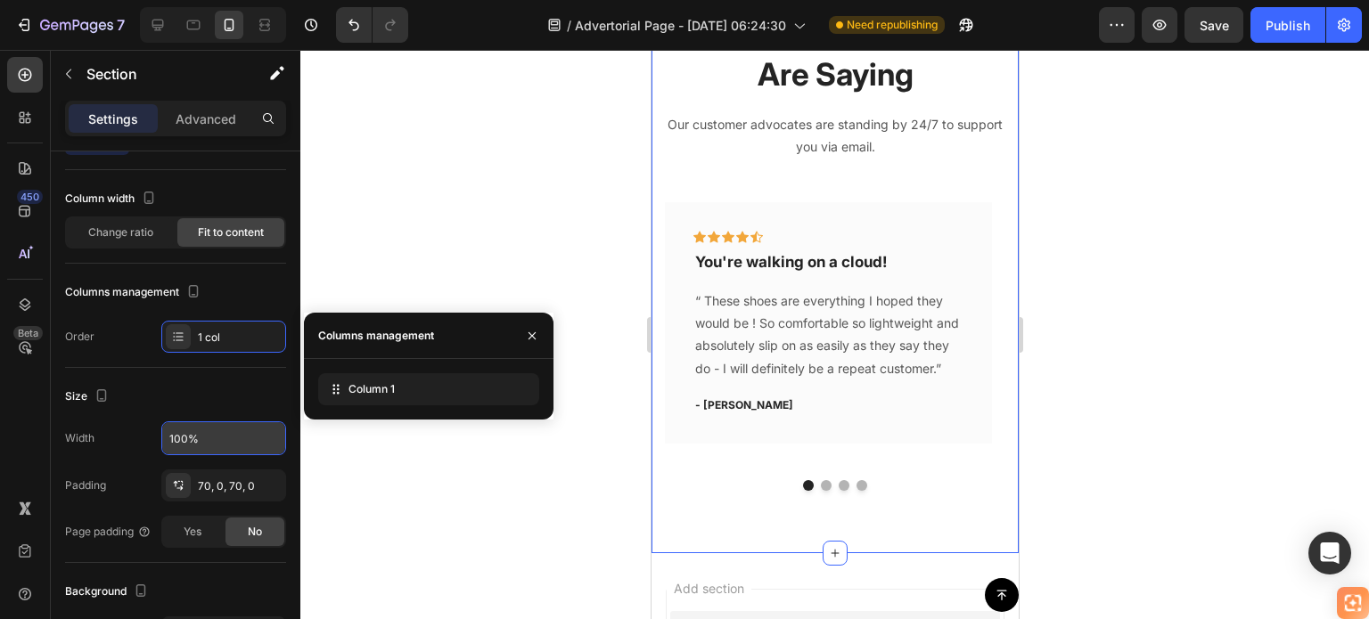
drag, startPoint x: 380, startPoint y: 397, endPoint x: 380, endPoint y: 467, distance: 70.4
click at [380, 0] on div "7 Version history / Advertorial Page - [DATE] 06:24:30 Need republishing Previe…" at bounding box center [684, 0] width 1369 height 0
click at [530, 329] on icon "button" at bounding box center [532, 336] width 14 height 14
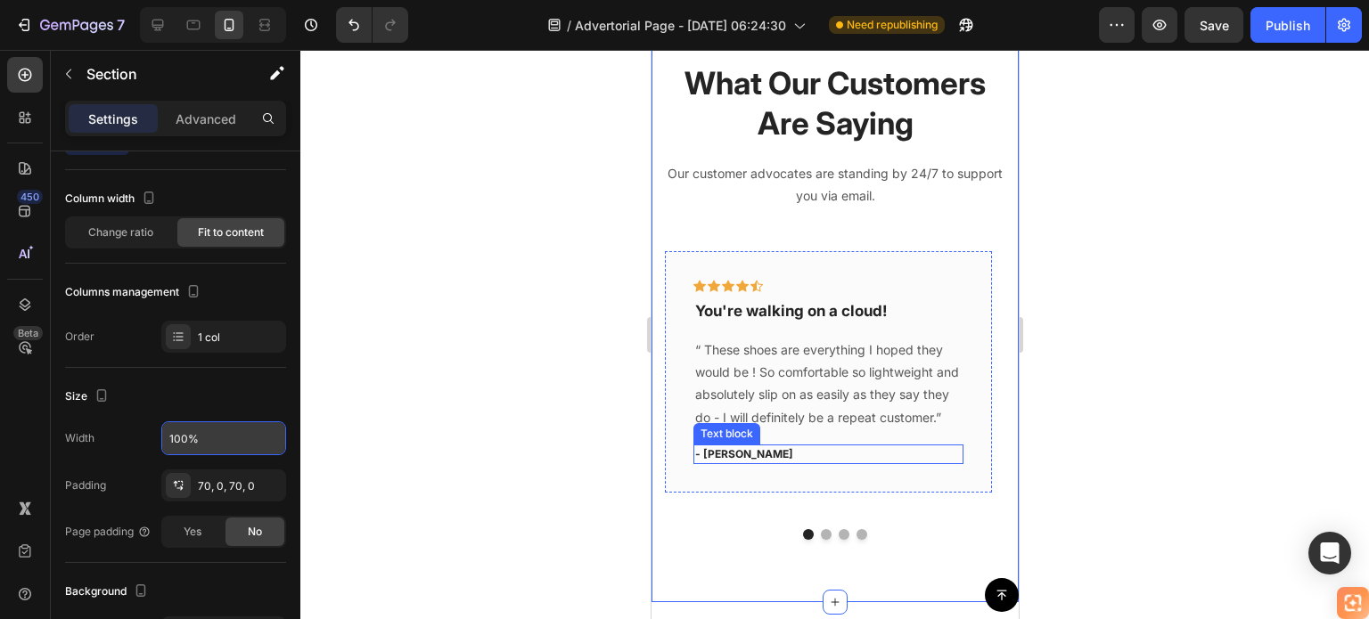
scroll to position [5284, 0]
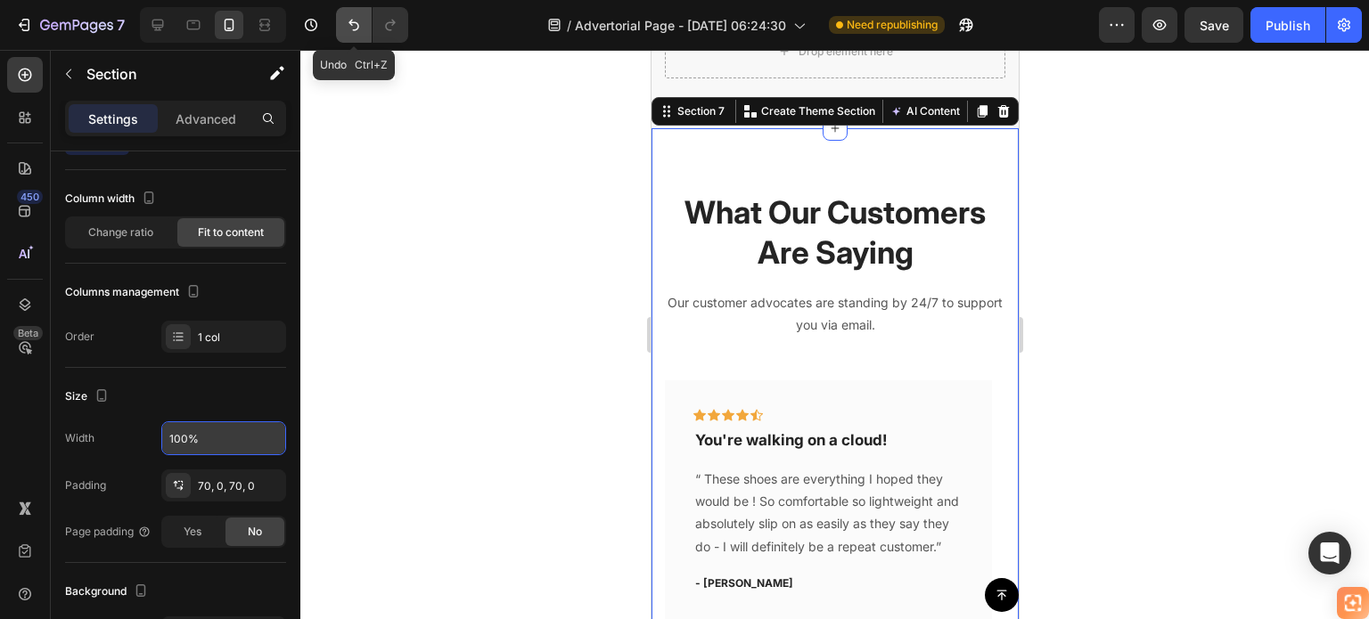
click at [346, 16] on icon "Undo/Redo" at bounding box center [354, 25] width 18 height 18
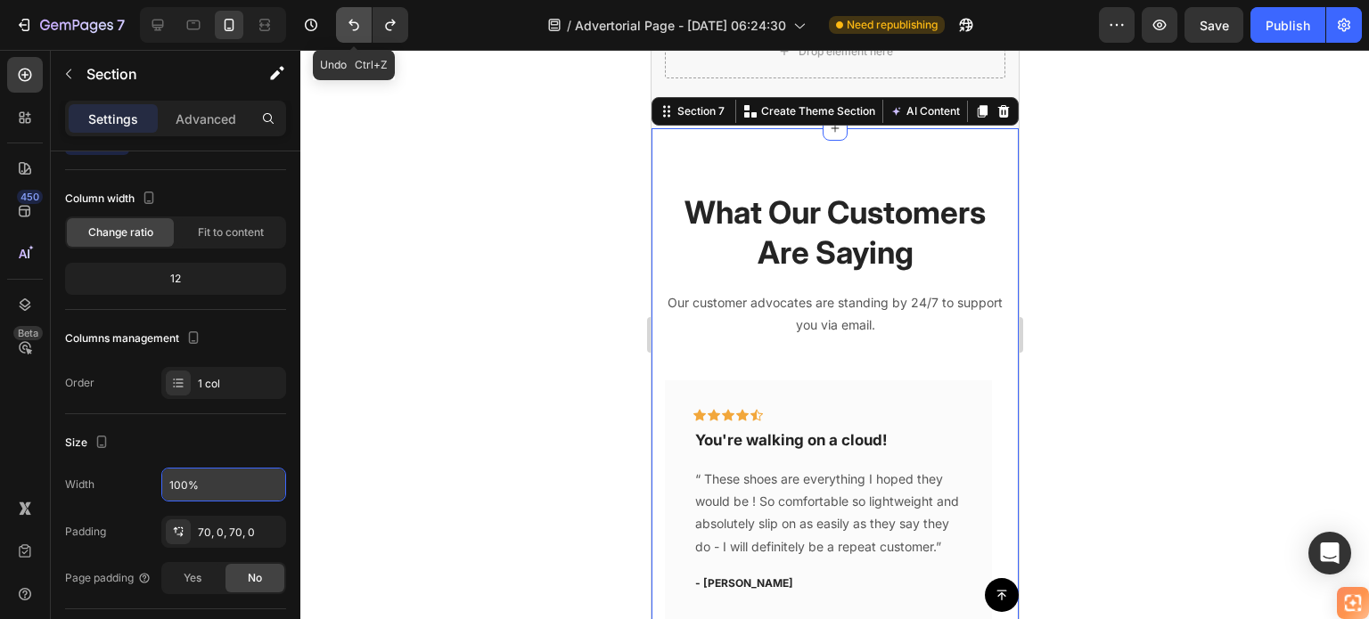
click at [340, 29] on button "Undo/Redo" at bounding box center [354, 25] width 36 height 36
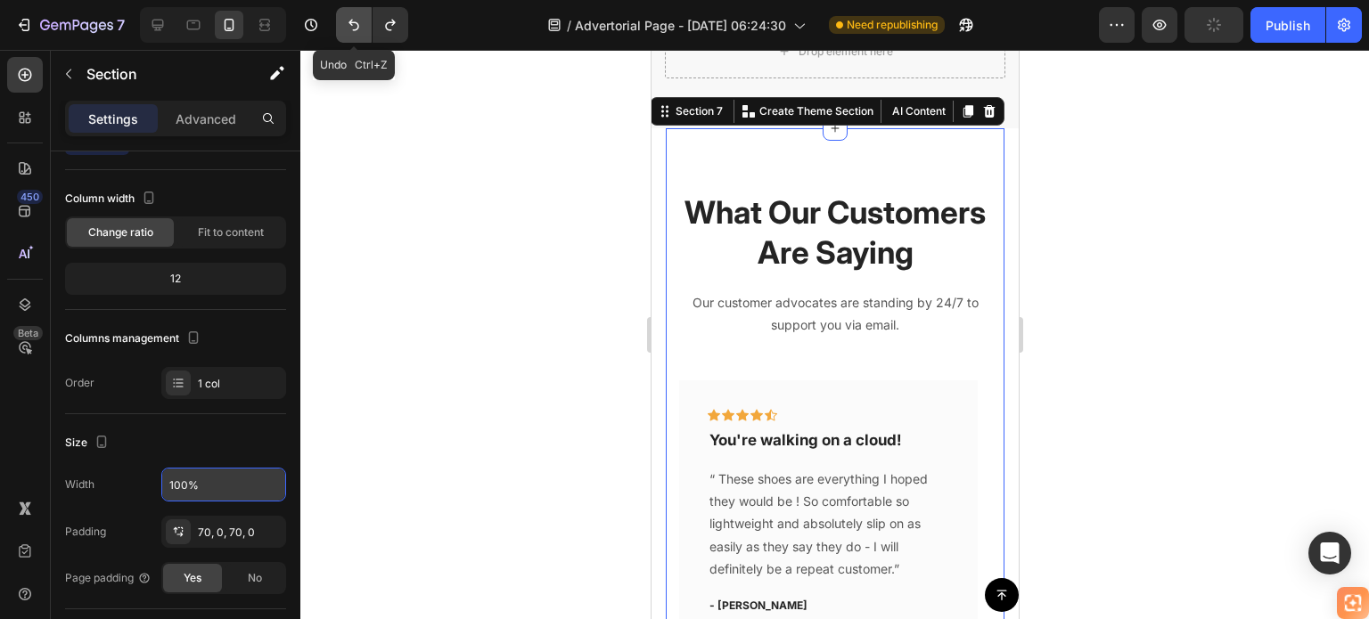
click at [340, 29] on button "Undo/Redo" at bounding box center [354, 25] width 36 height 36
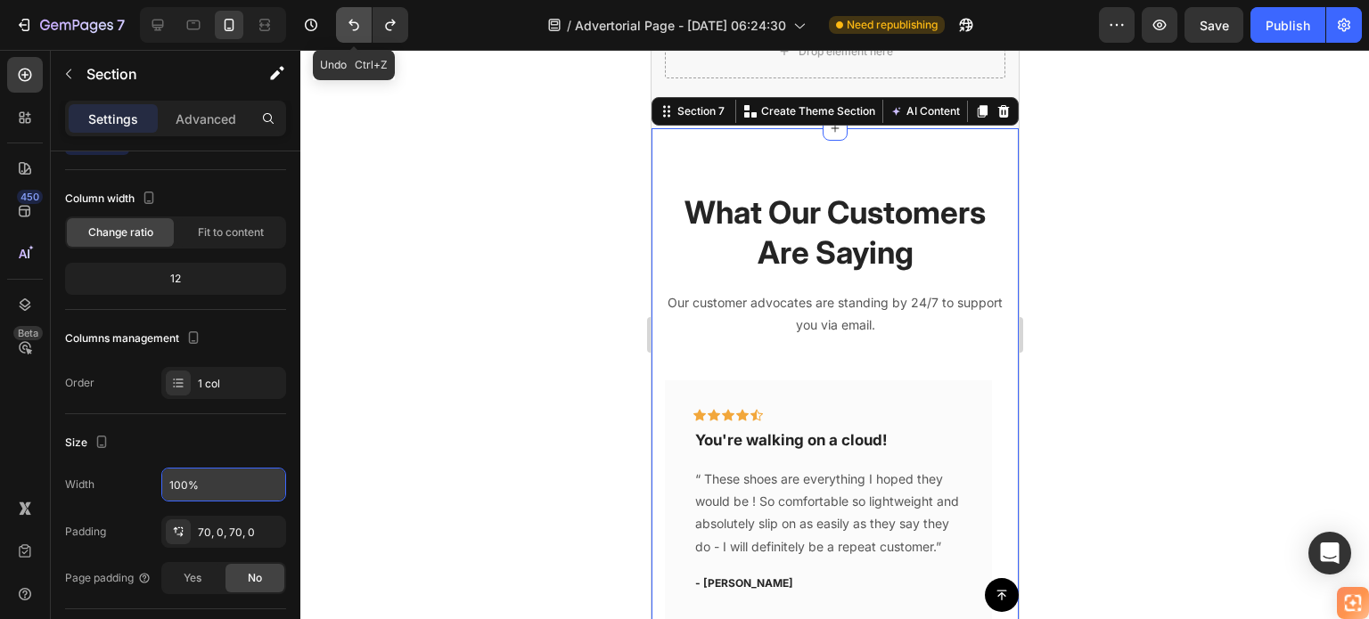
click at [340, 29] on button "Undo/Redo" at bounding box center [354, 25] width 36 height 36
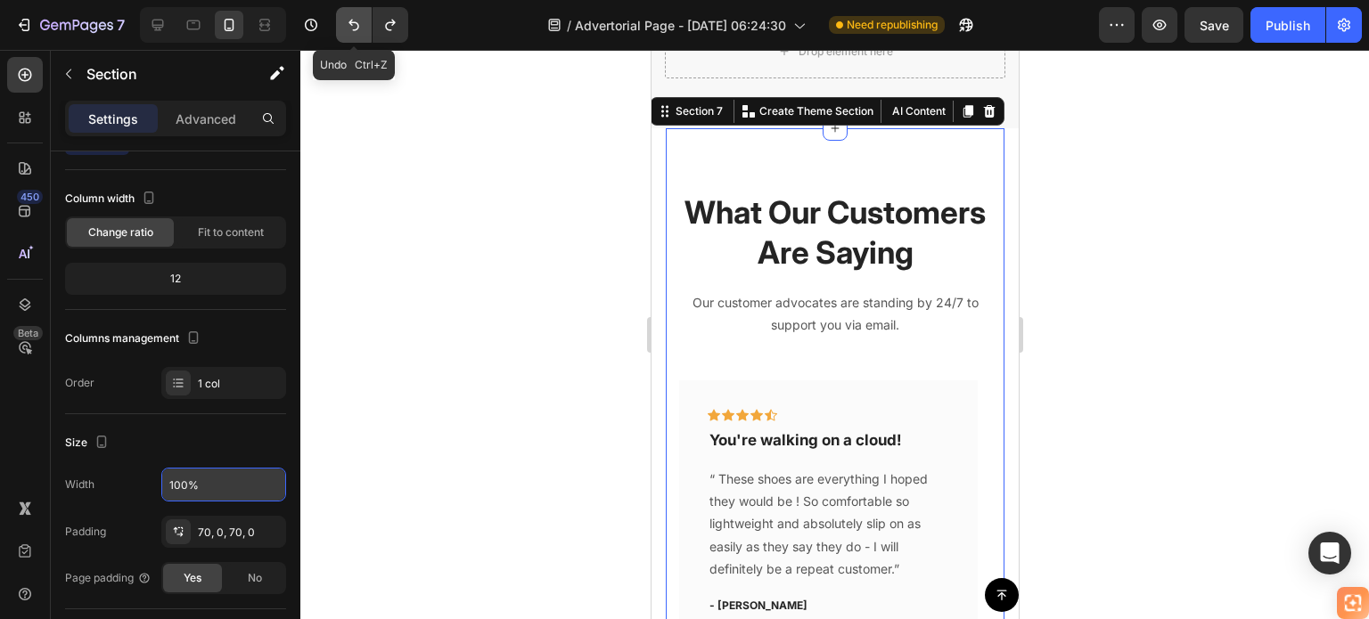
click at [340, 29] on button "Undo/Redo" at bounding box center [354, 25] width 36 height 36
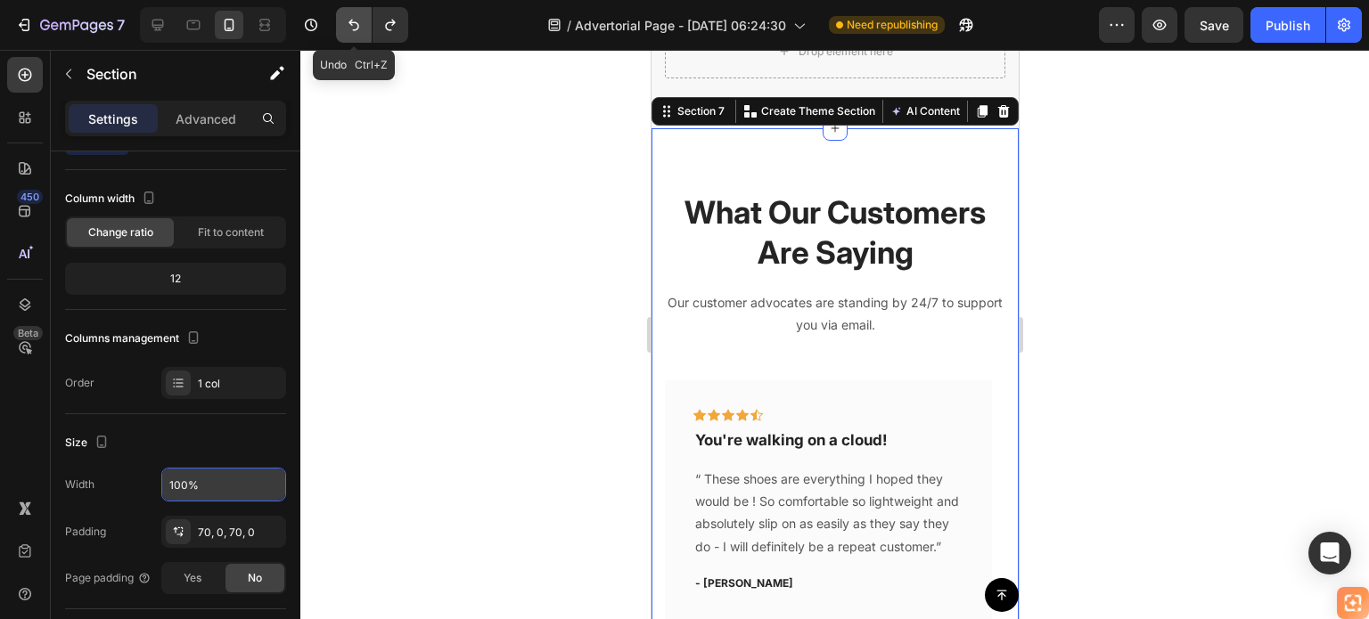
click at [340, 29] on button "Undo/Redo" at bounding box center [354, 25] width 36 height 36
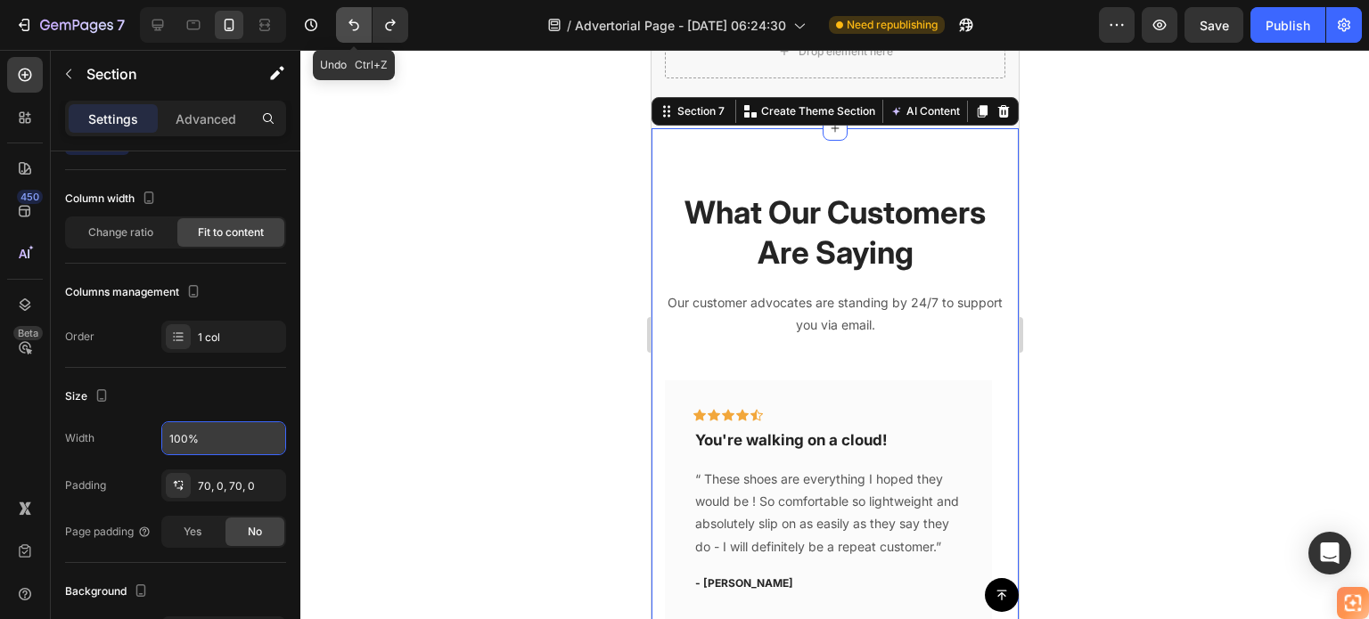
click at [340, 29] on button "Undo/Redo" at bounding box center [354, 25] width 36 height 36
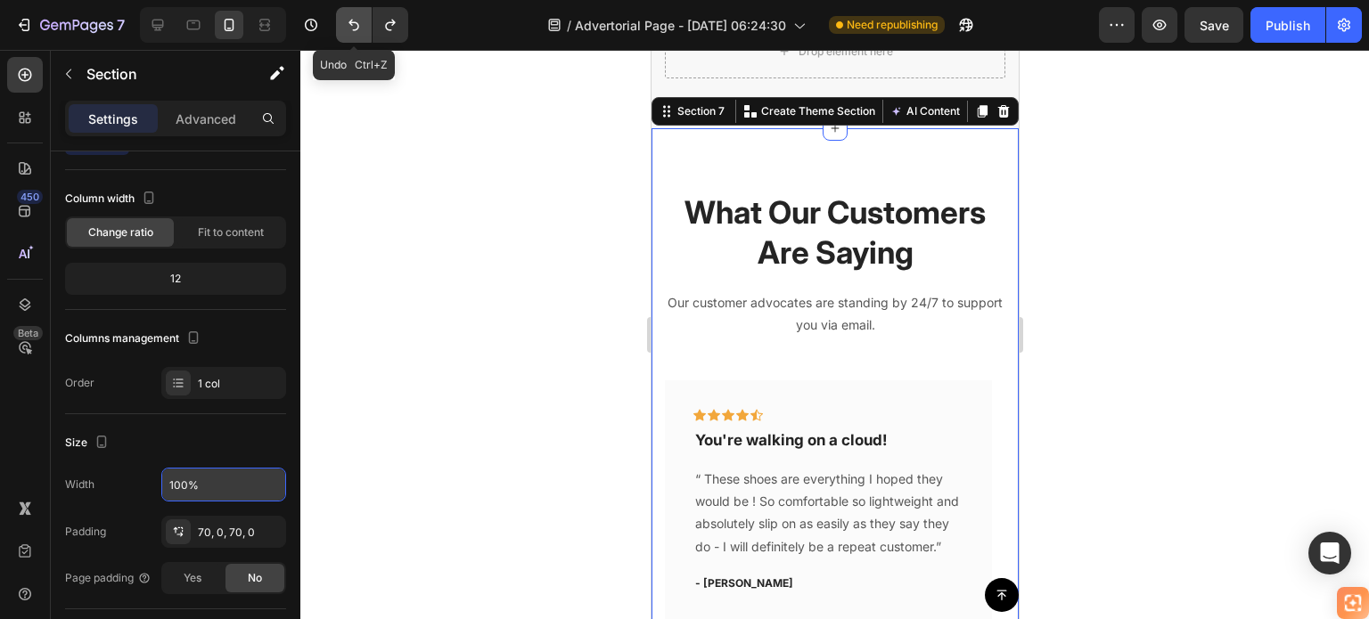
click at [340, 29] on button "Undo/Redo" at bounding box center [354, 25] width 36 height 36
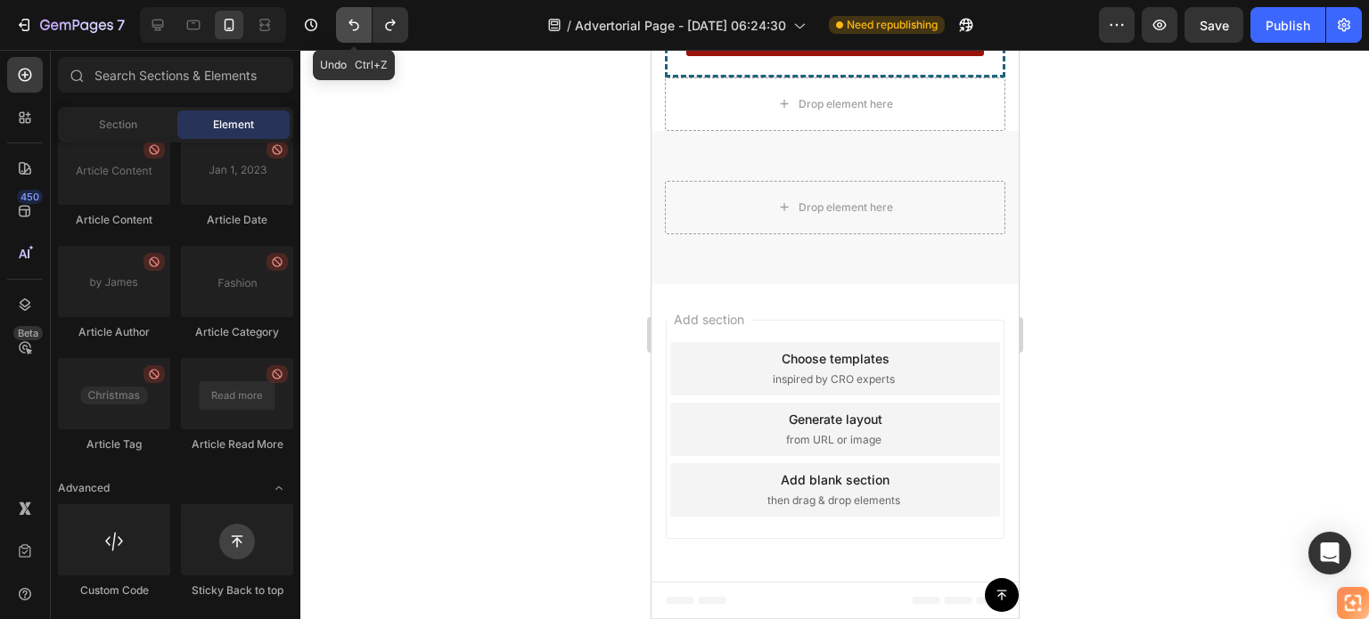
scroll to position [5126, 0]
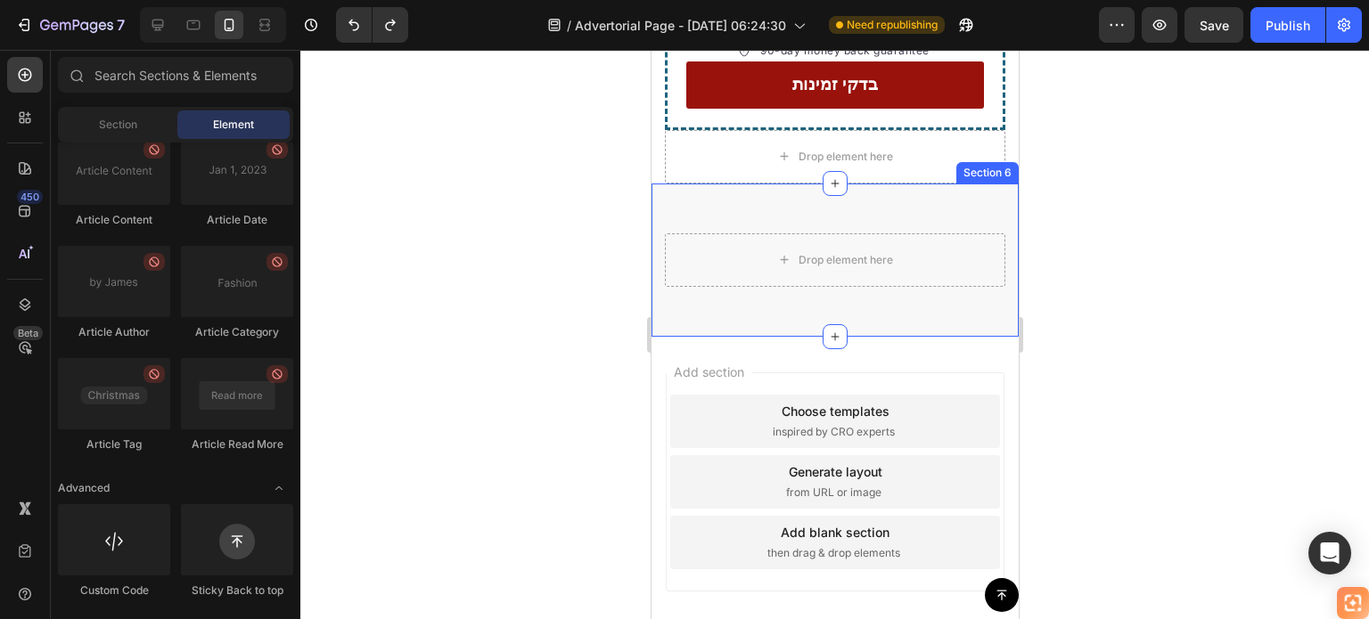
click at [842, 184] on div "Drop element here Row Section 6" at bounding box center [834, 260] width 367 height 153
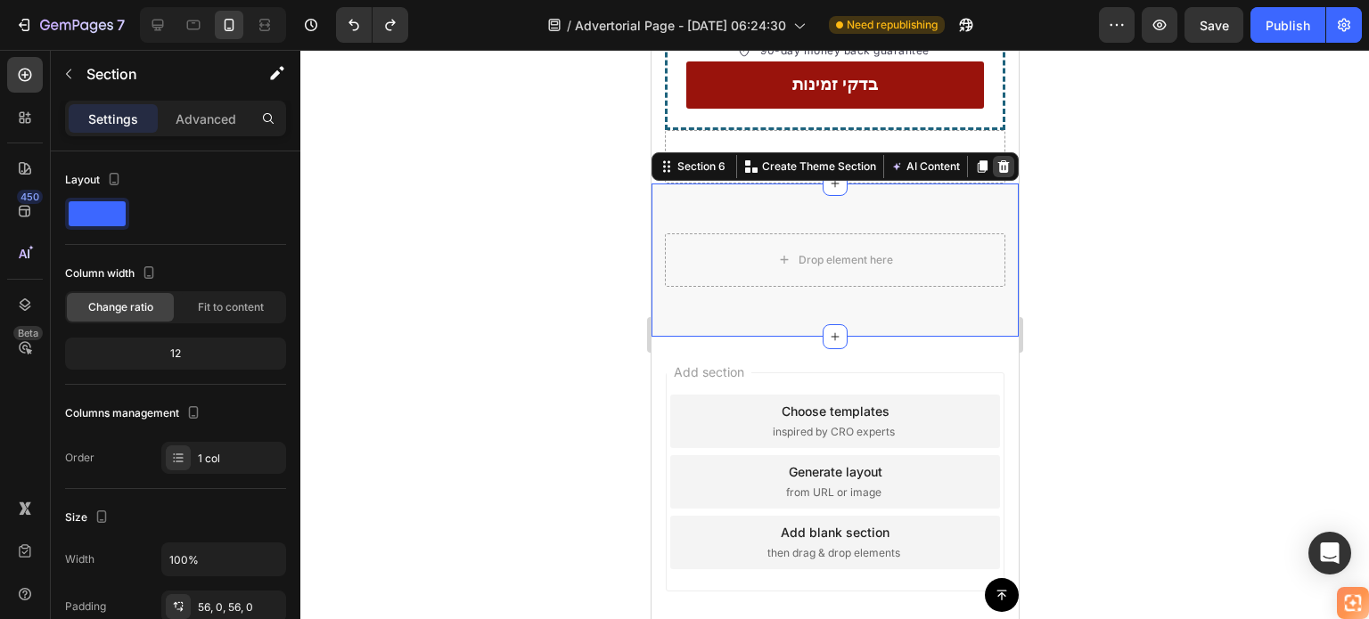
click at [995, 160] on icon at bounding box center [1002, 167] width 14 height 14
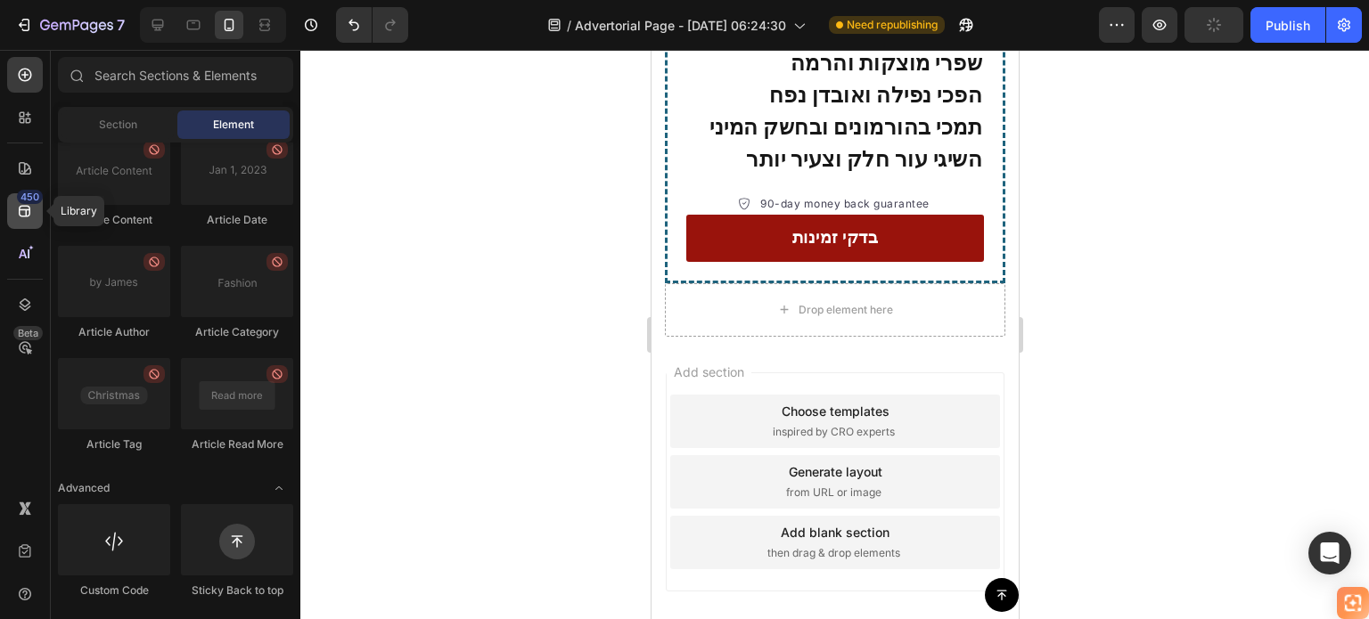
click at [29, 212] on icon at bounding box center [25, 212] width 12 height 12
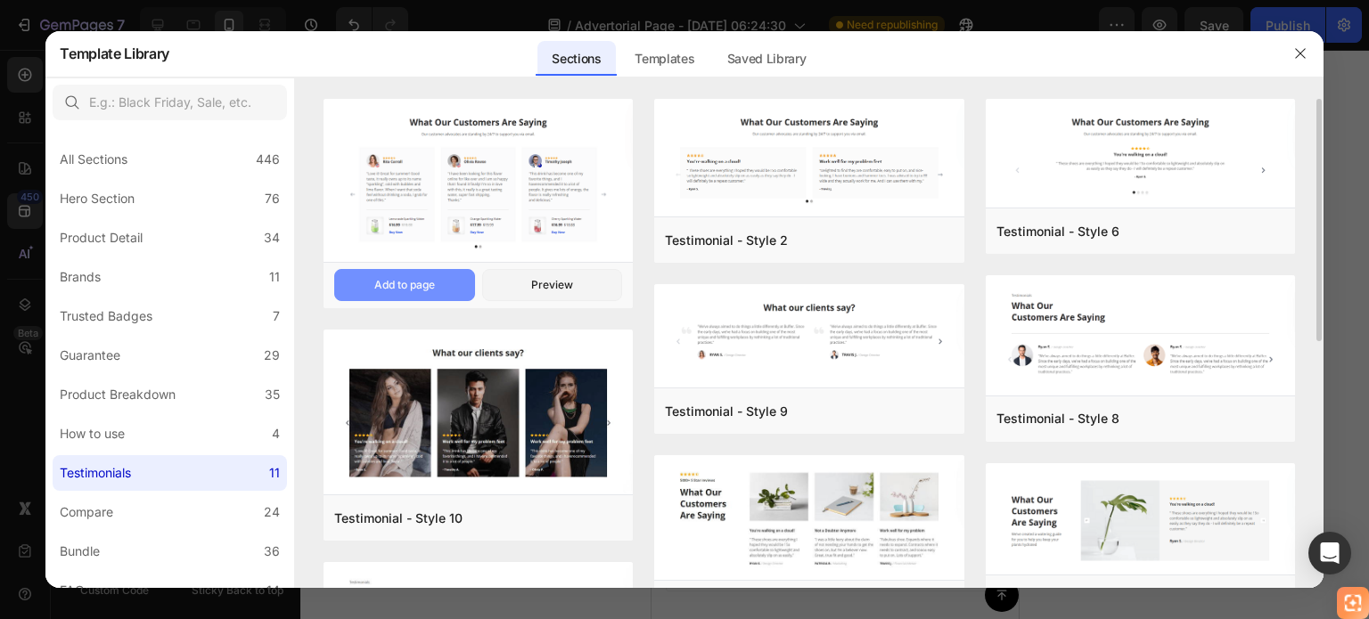
click at [431, 283] on div "Add to page" at bounding box center [404, 285] width 61 height 16
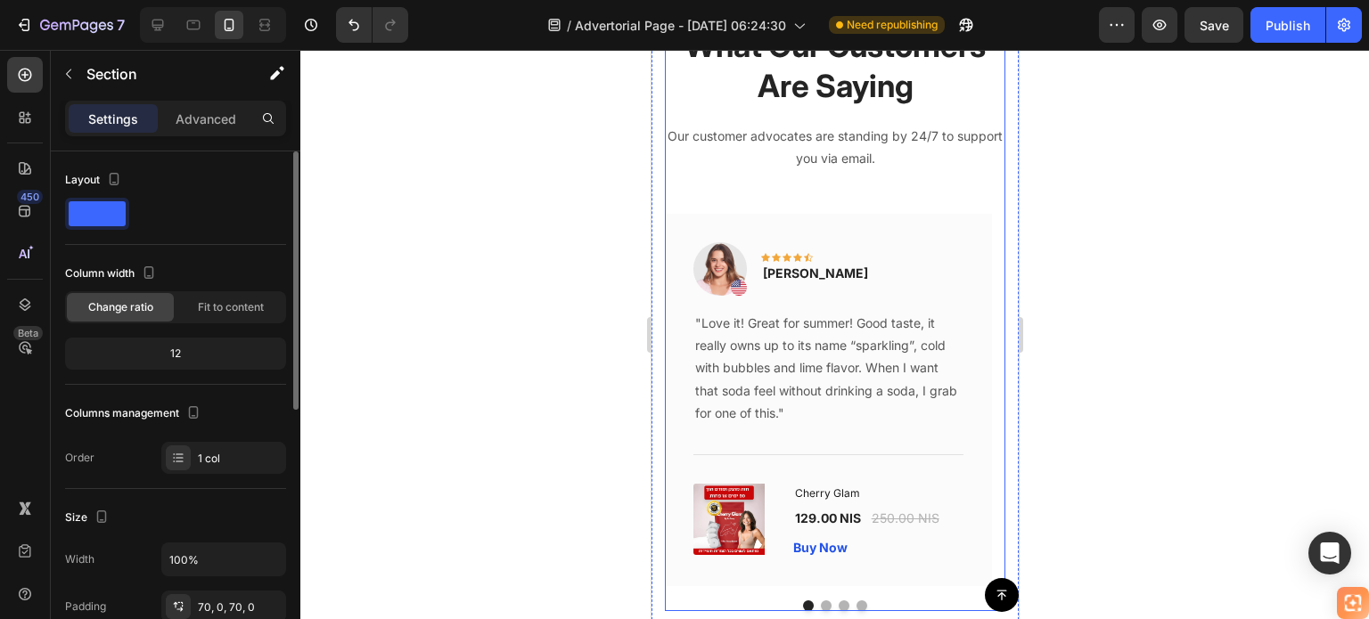
scroll to position [0, 0]
click at [193, 91] on div "Section" at bounding box center [143, 74] width 185 height 46
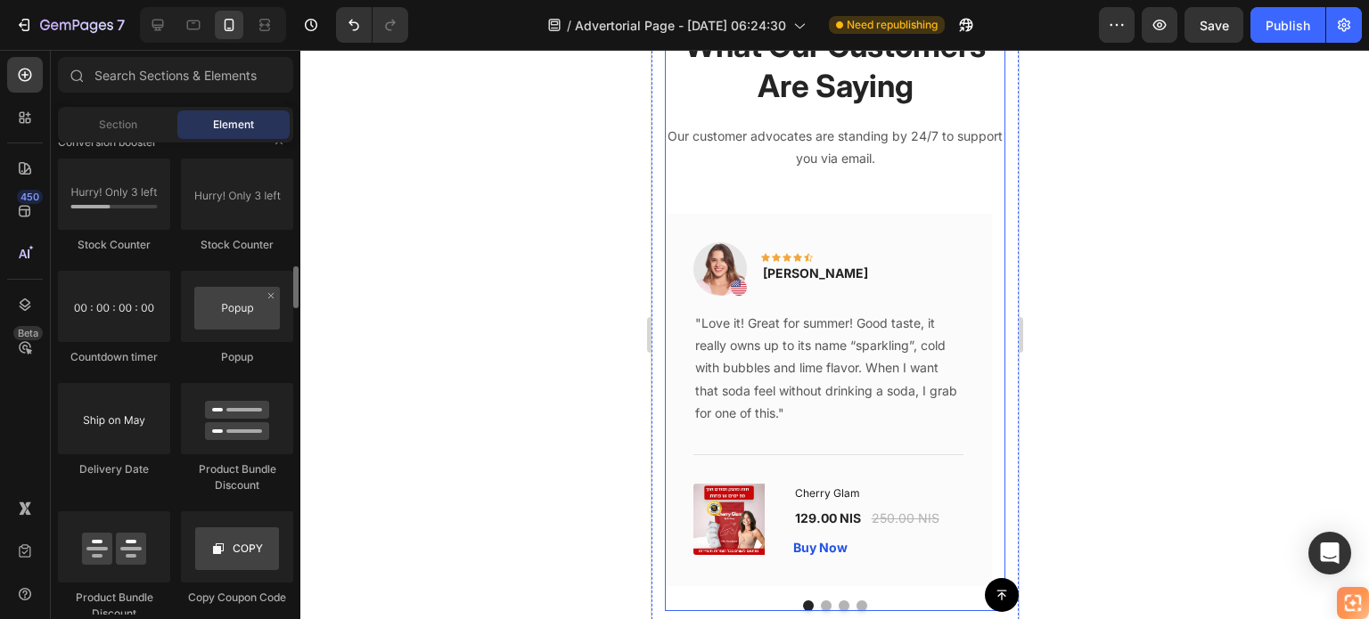
scroll to position [3294, 0]
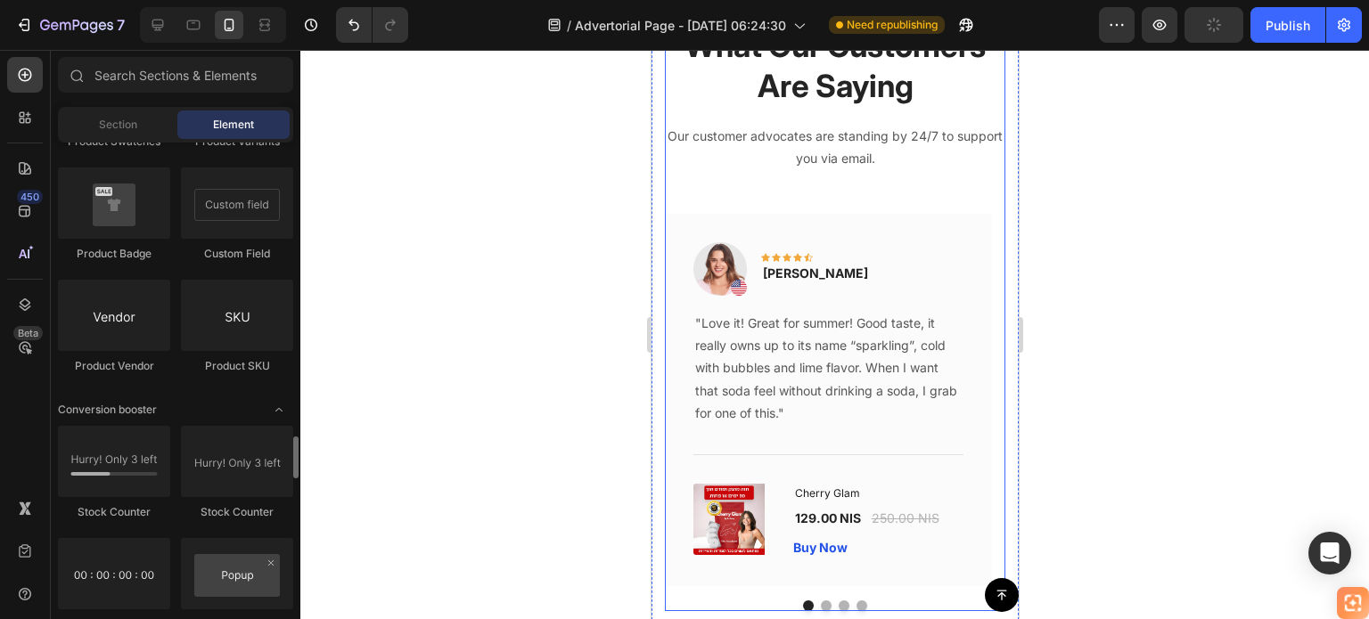
click at [925, 170] on div "What Our Customers Are Saying Heading Our customer advocates are standing by 24…" at bounding box center [834, 317] width 340 height 587
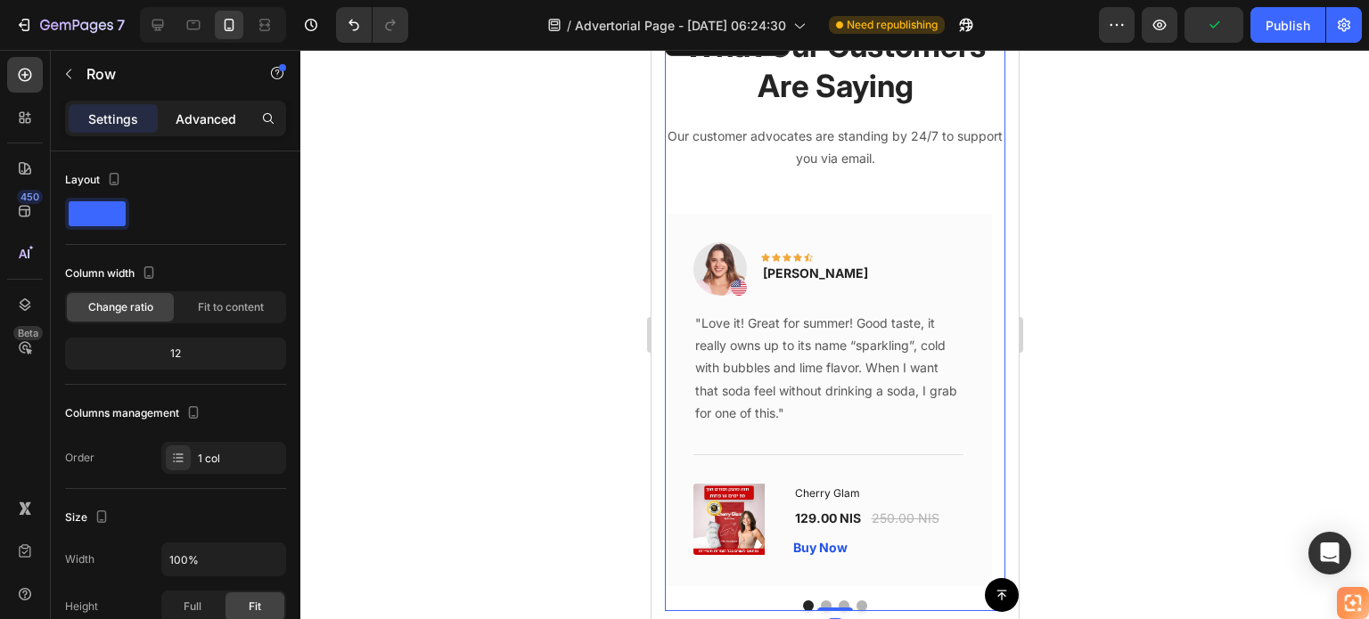
click at [192, 113] on p "Advanced" at bounding box center [206, 119] width 61 height 19
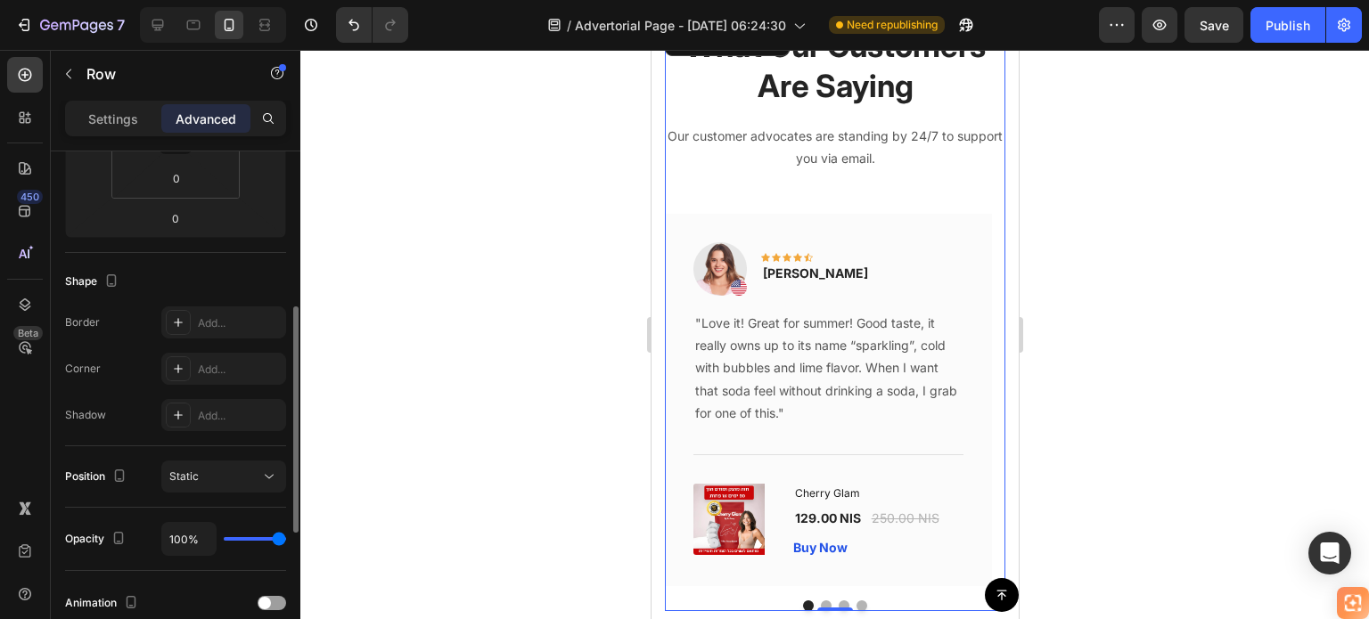
scroll to position [446, 0]
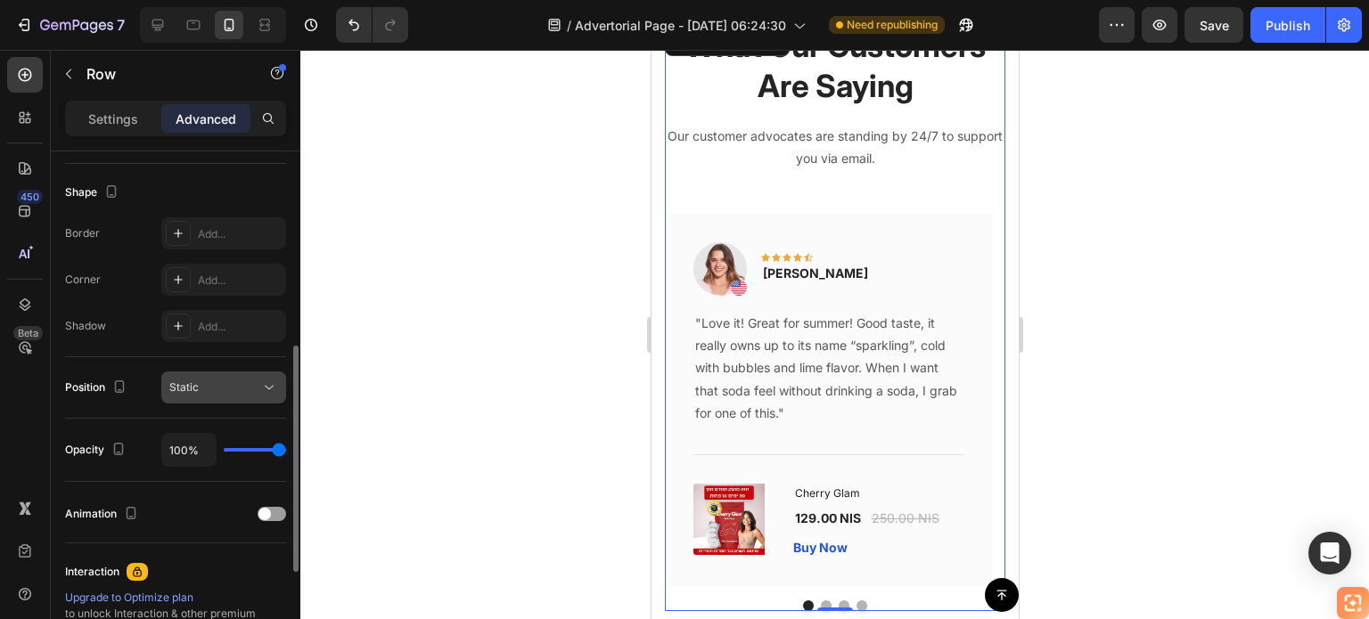
click at [237, 373] on button "Static" at bounding box center [223, 388] width 125 height 32
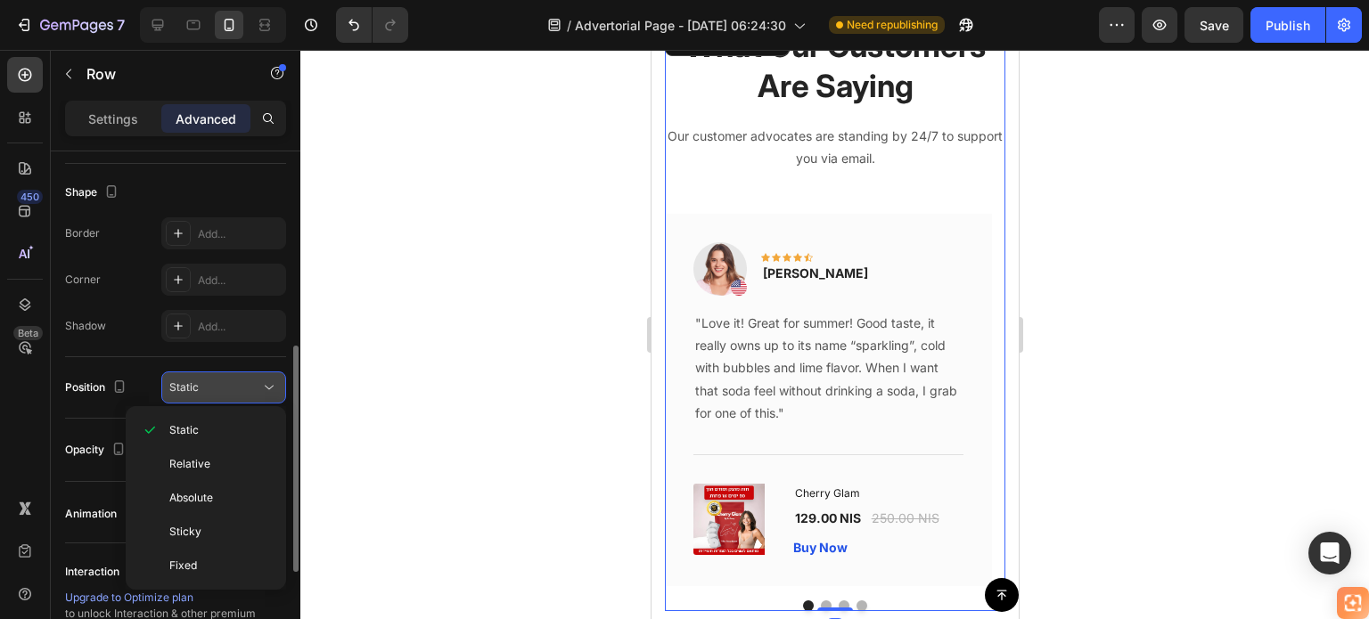
drag, startPoint x: 222, startPoint y: 455, endPoint x: 241, endPoint y: 375, distance: 82.4
click at [223, 456] on p "Relative" at bounding box center [220, 464] width 102 height 16
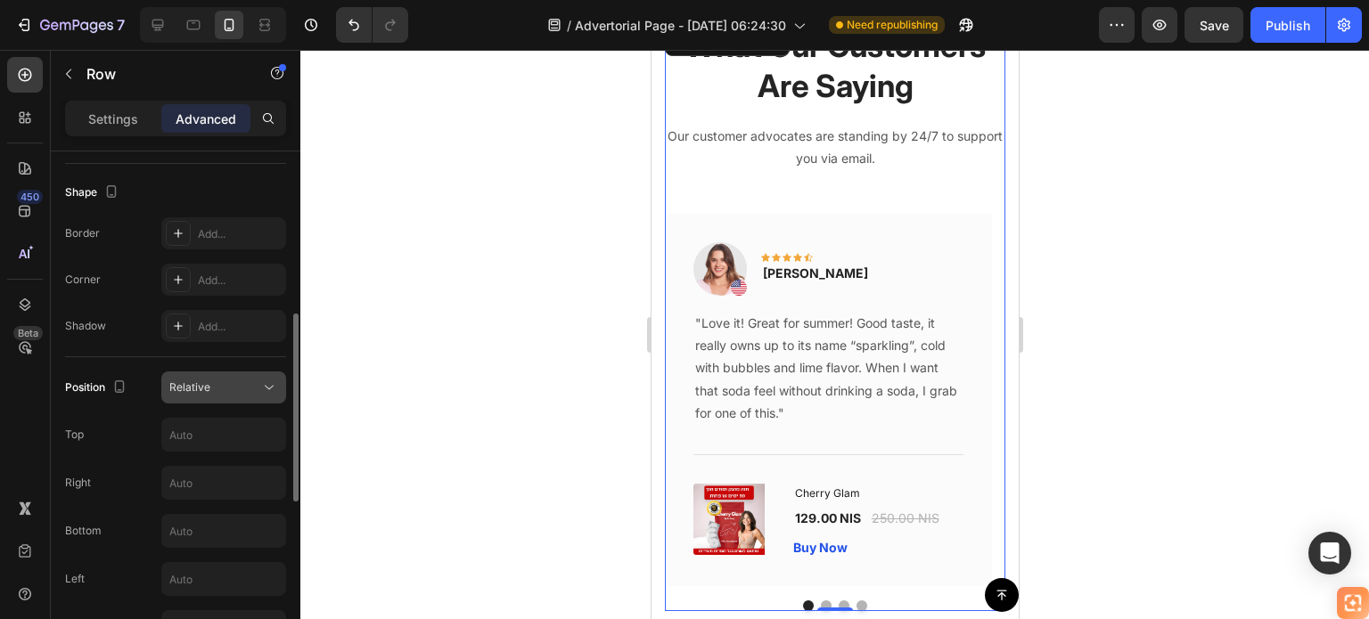
click at [244, 382] on div "Relative" at bounding box center [214, 388] width 91 height 16
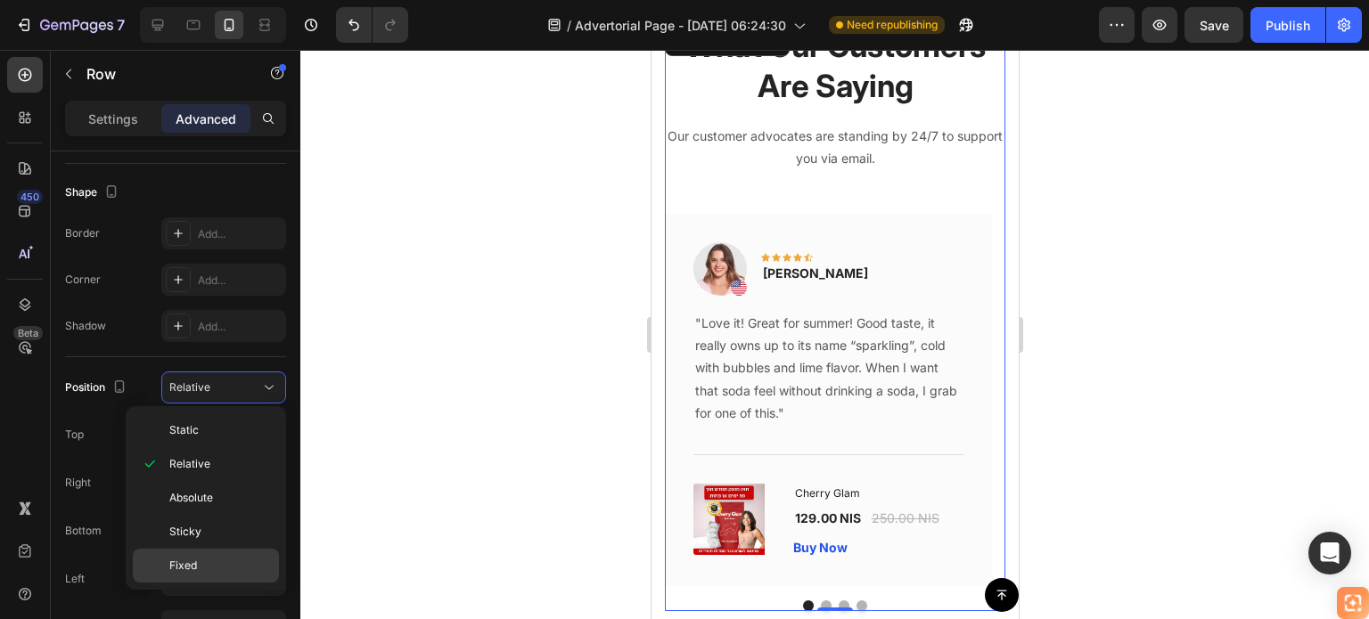
click at [226, 558] on p "Fixed" at bounding box center [220, 566] width 102 height 16
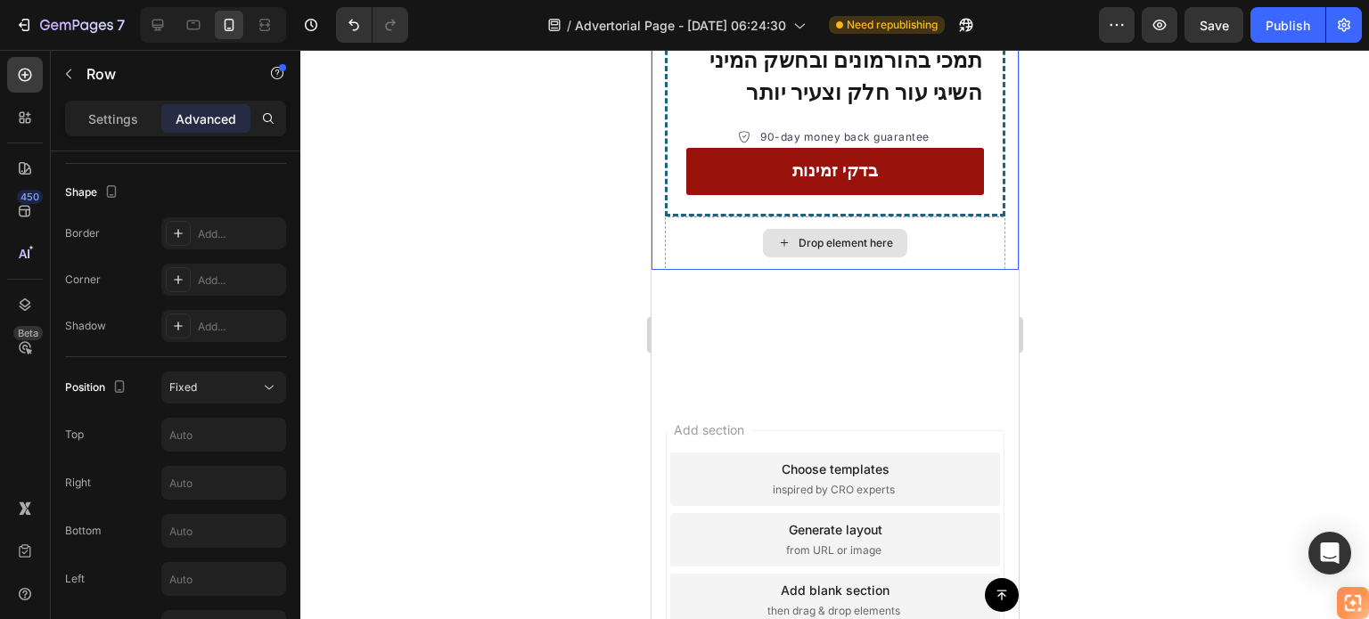
scroll to position [5008, 0]
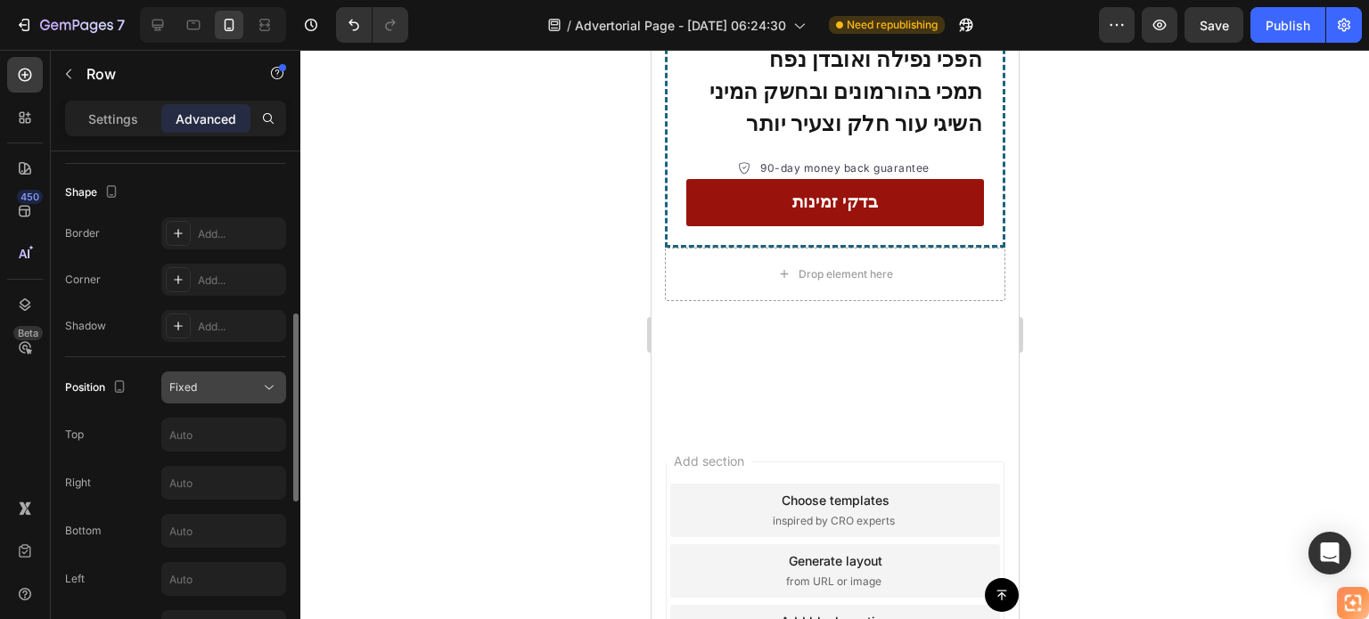
click at [247, 373] on button "Fixed" at bounding box center [223, 388] width 125 height 32
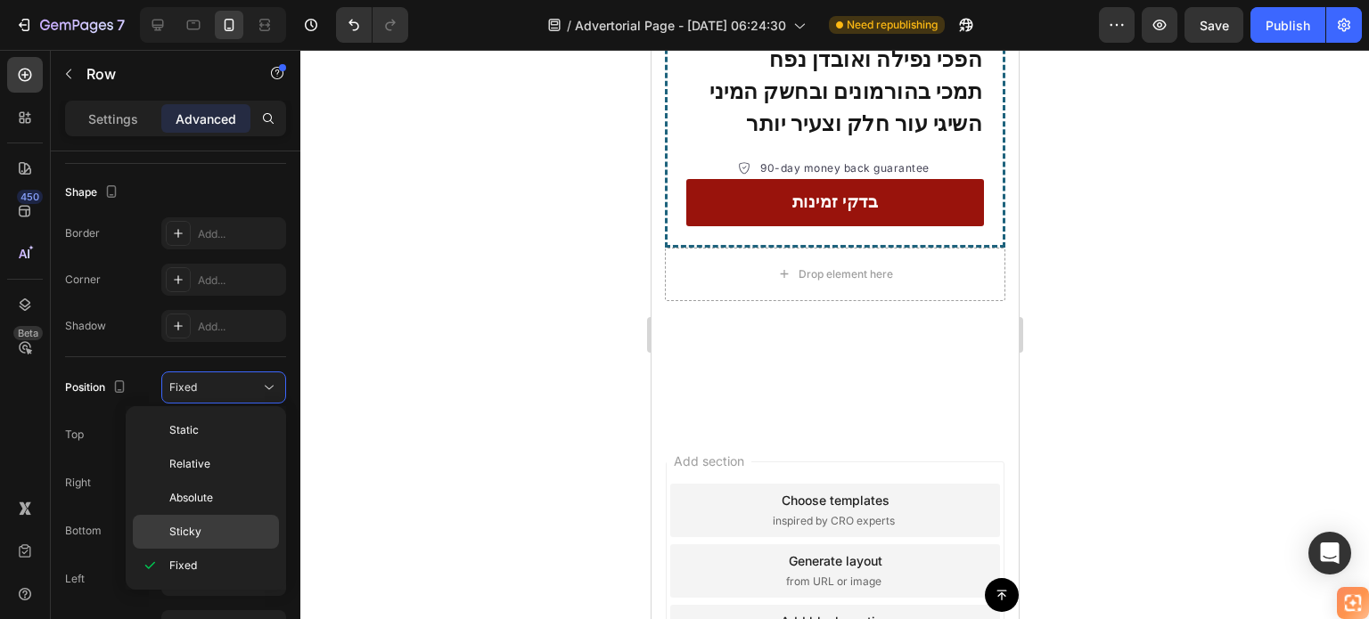
click at [214, 524] on p "Sticky" at bounding box center [220, 532] width 102 height 16
type input "0"
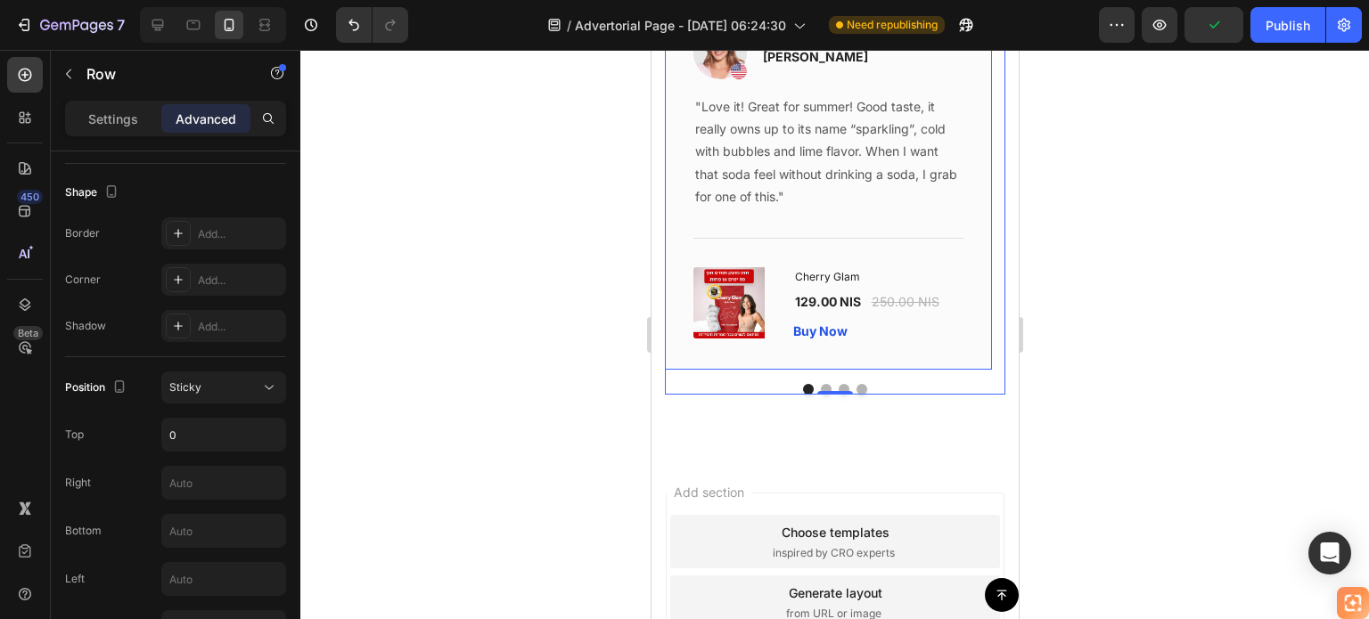
scroll to position [5543, 0]
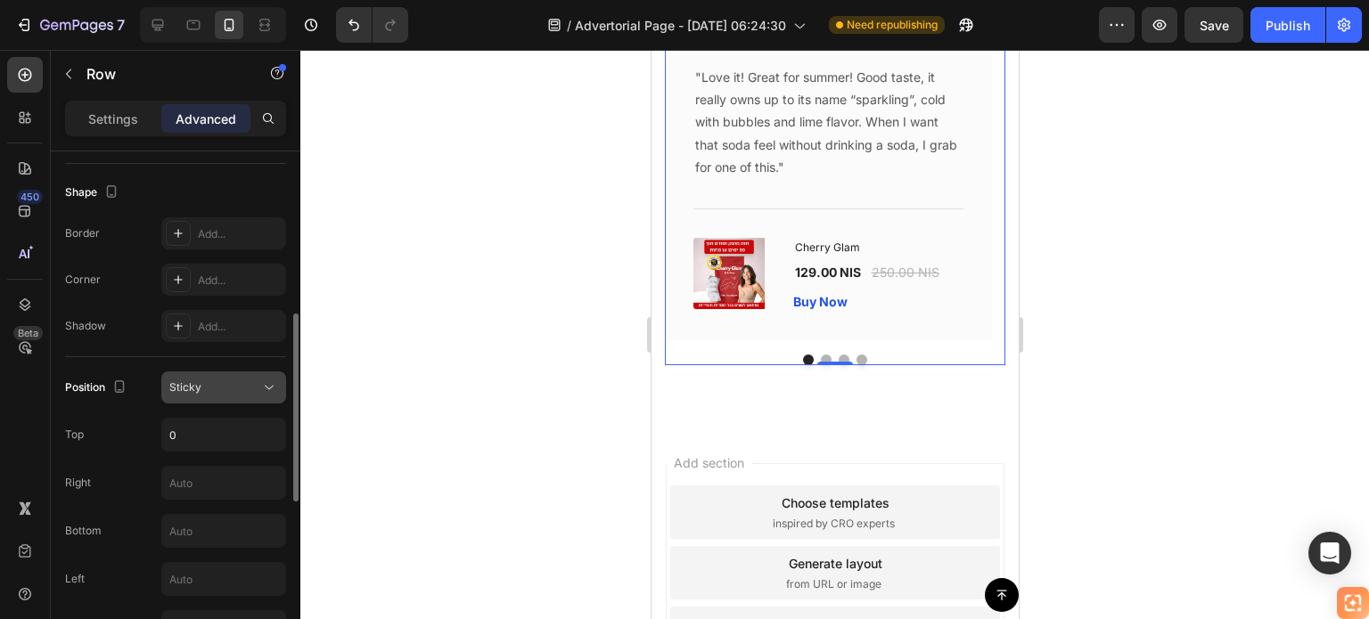
click at [219, 383] on div "Sticky" at bounding box center [214, 388] width 91 height 16
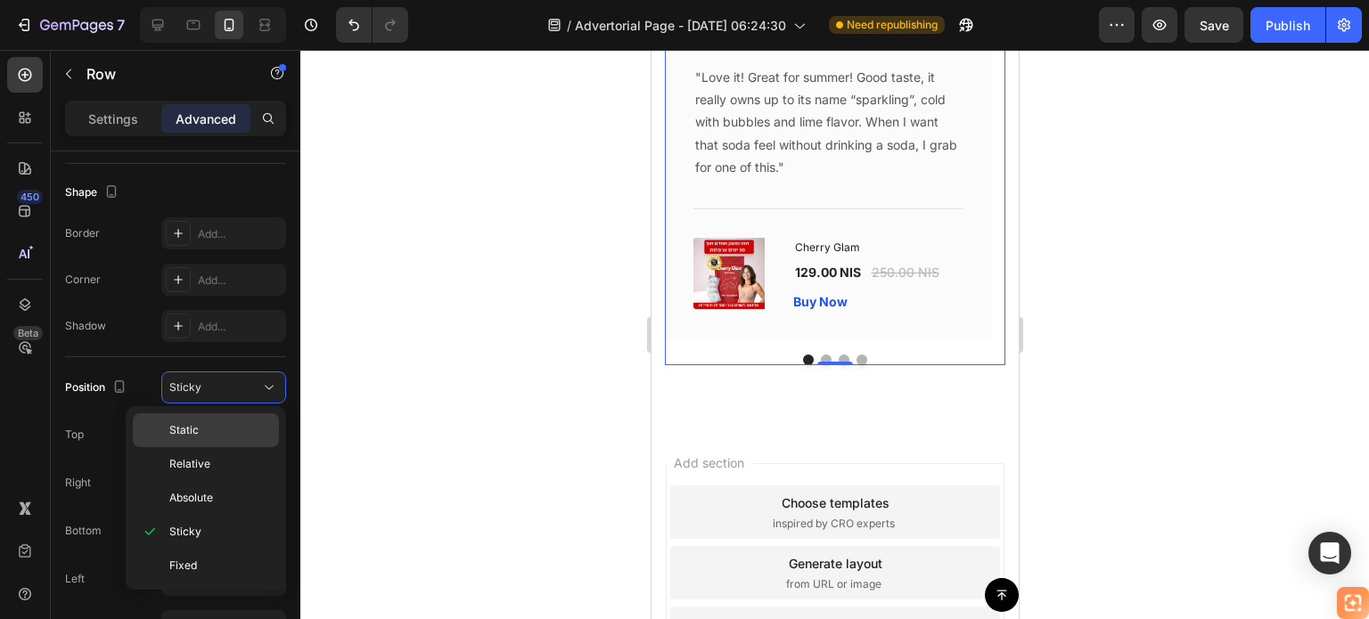
click at [217, 429] on p "Static" at bounding box center [220, 430] width 102 height 16
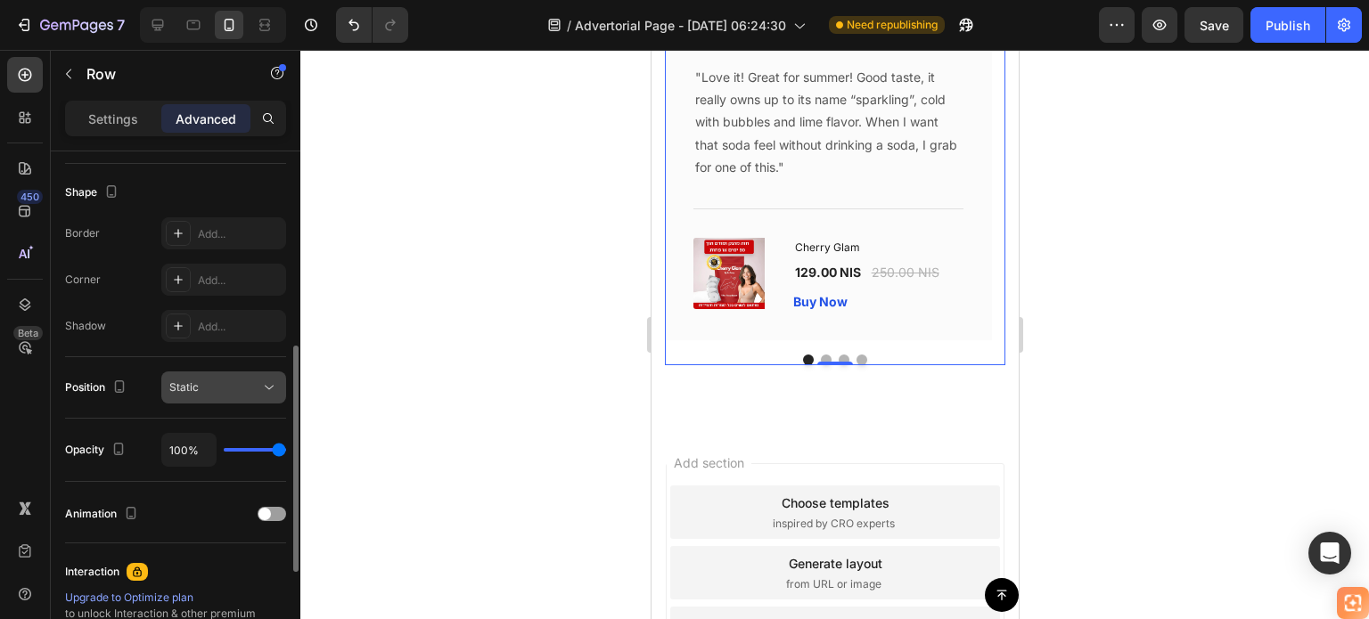
click at [225, 389] on div "Static" at bounding box center [214, 388] width 91 height 16
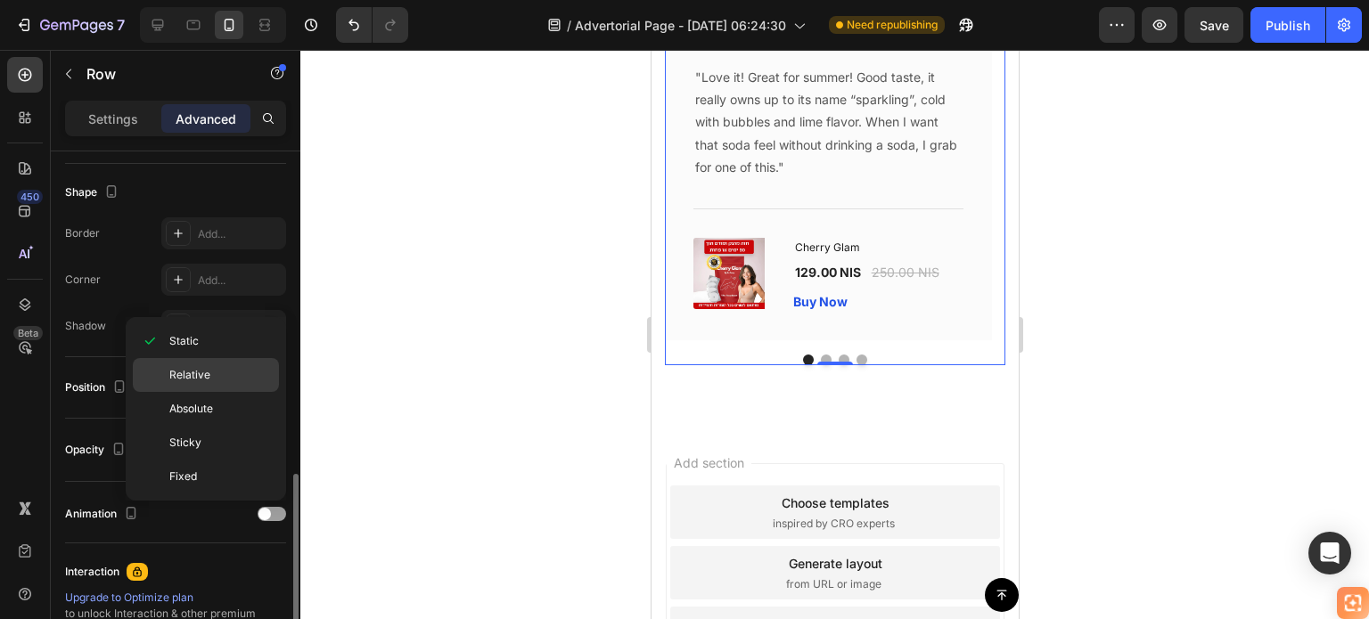
scroll to position [535, 0]
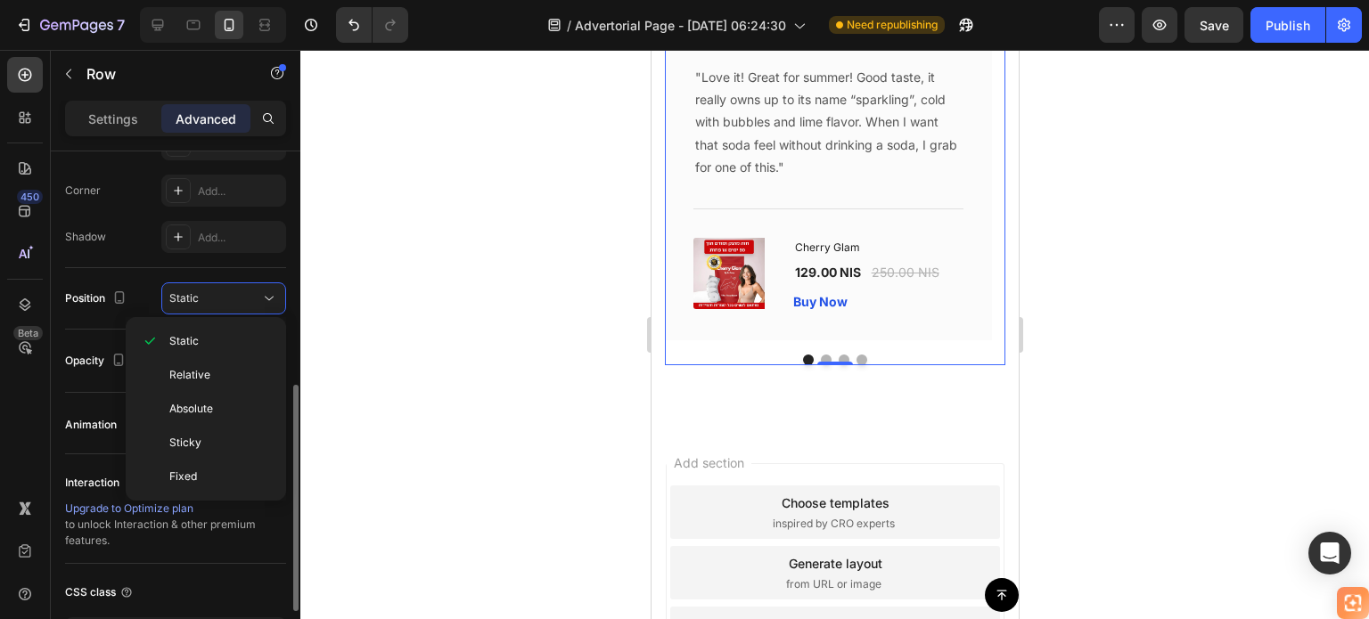
click at [53, 398] on div "Display on Desktop Yes No Tablet Yes No Mobile Yes No Spacing (px) 0 0 0 0 0 0 …" at bounding box center [176, 211] width 250 height 1189
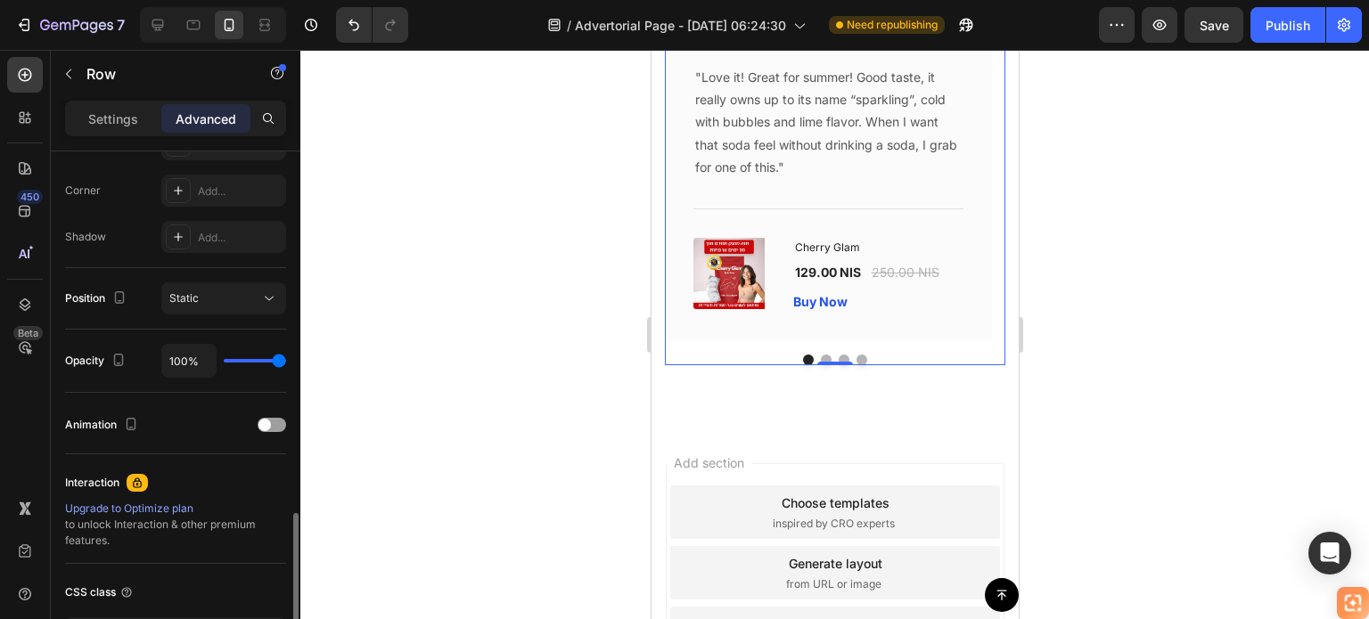
scroll to position [624, 0]
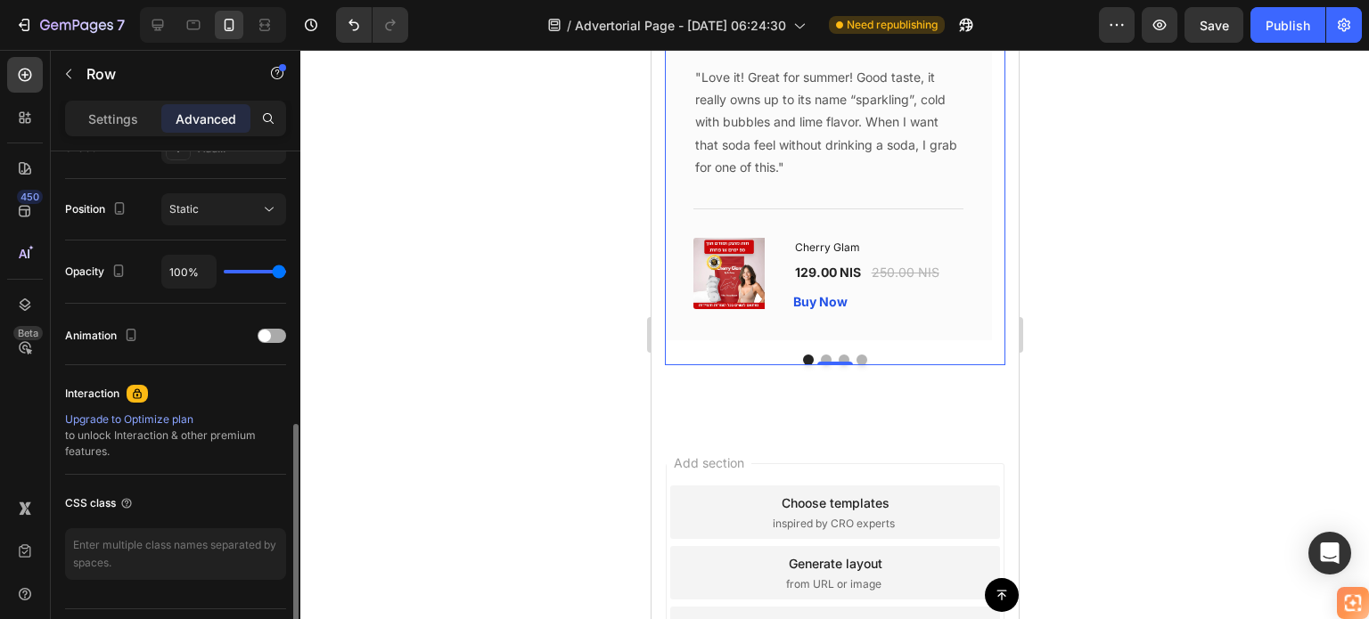
click at [268, 330] on span at bounding box center [264, 336] width 12 height 12
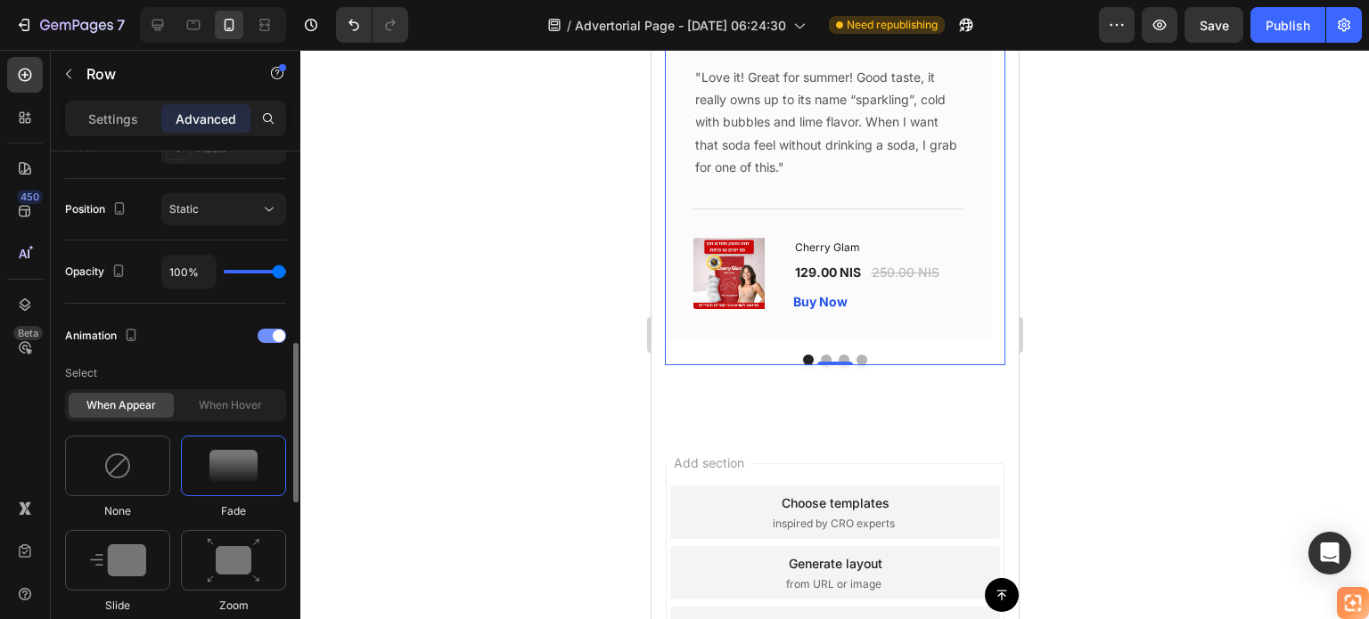
click at [270, 331] on div at bounding box center [272, 336] width 29 height 14
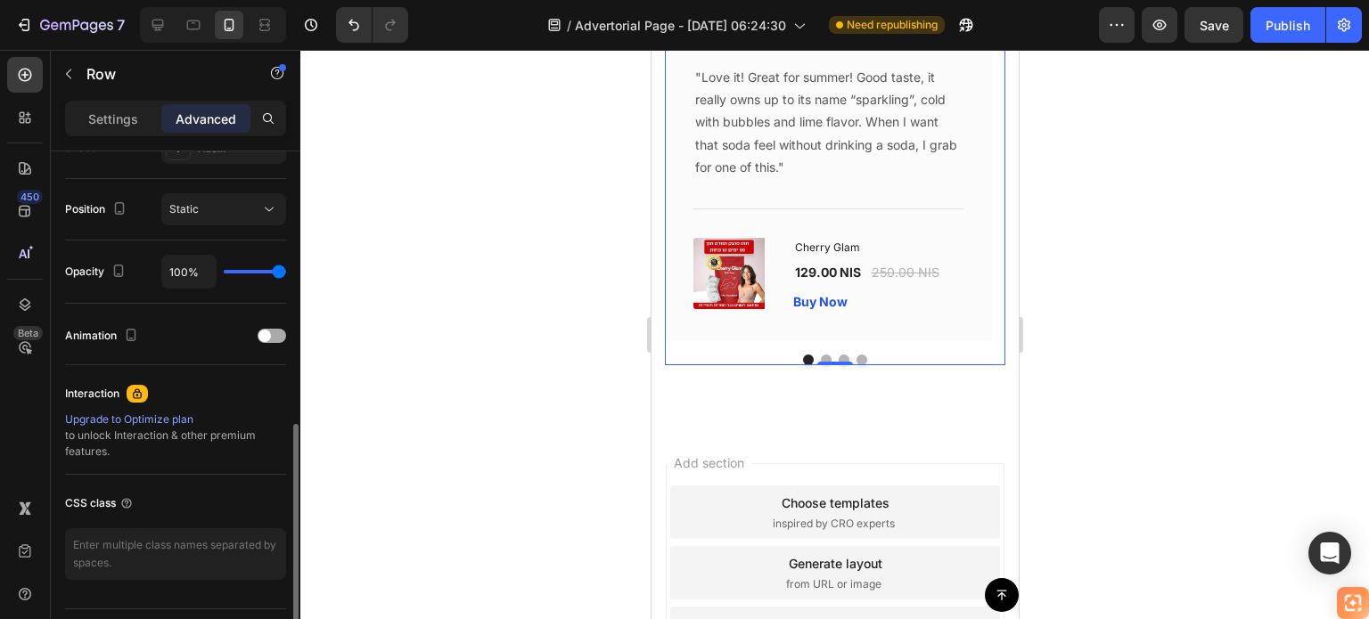
click at [267, 332] on span at bounding box center [264, 336] width 12 height 12
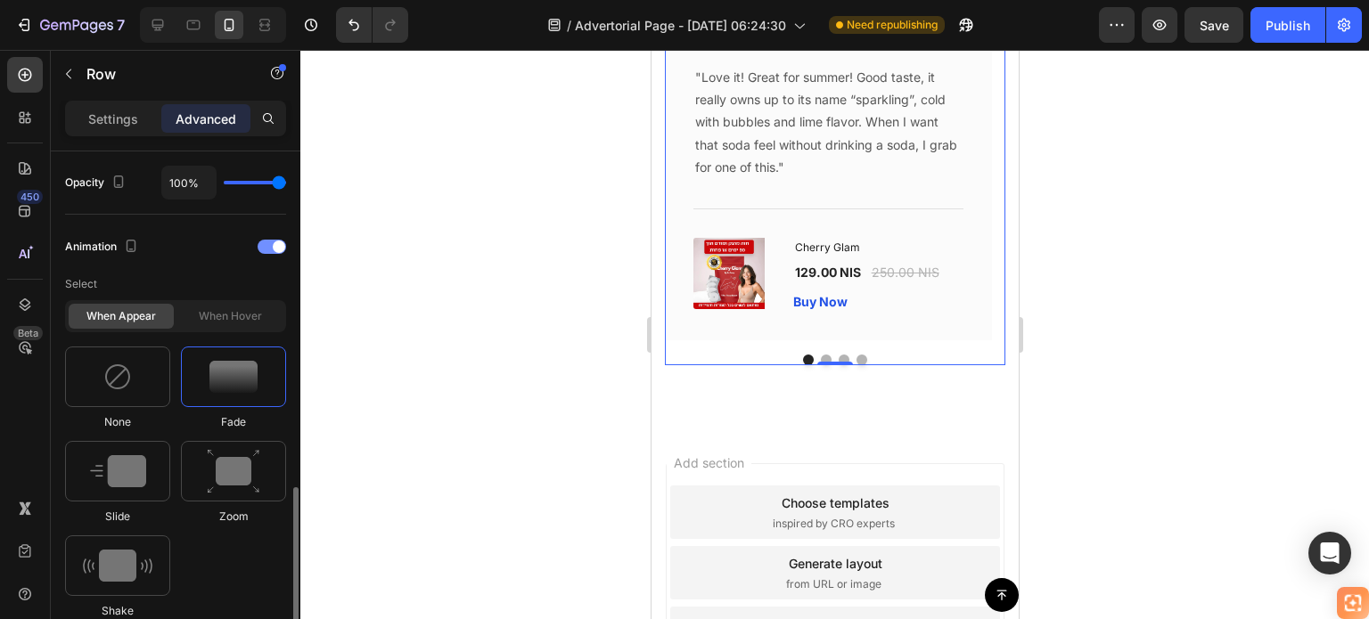
scroll to position [802, 0]
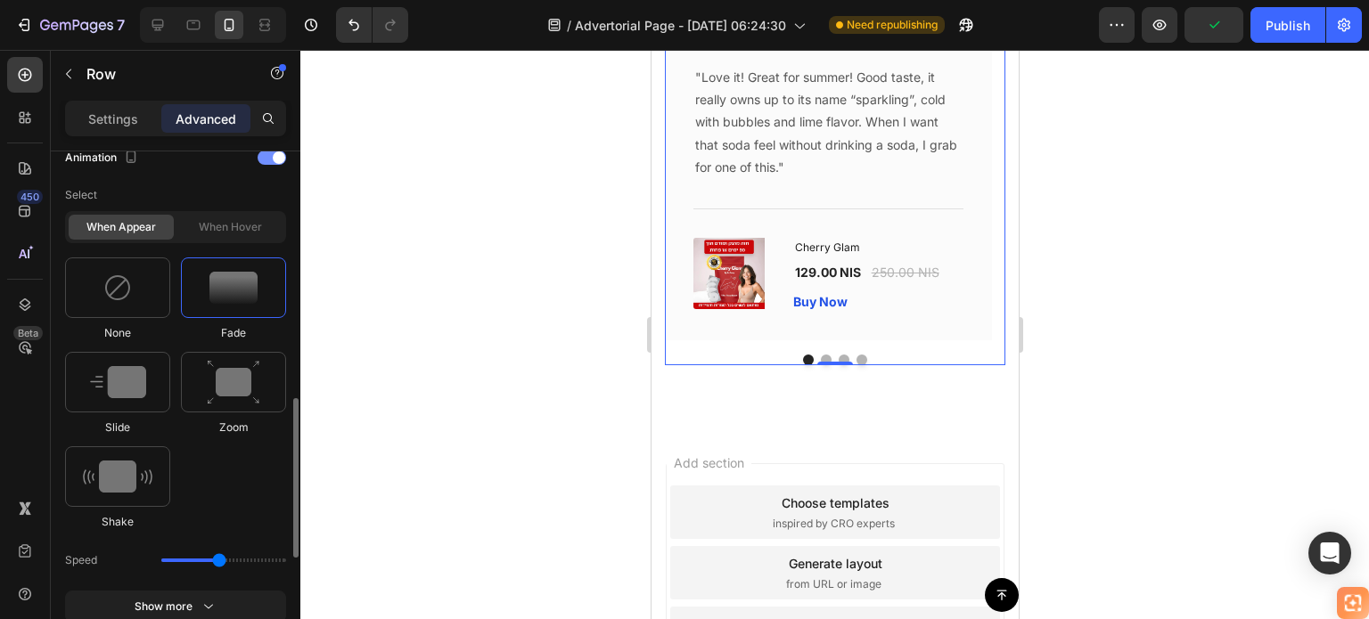
click at [273, 158] on span at bounding box center [279, 157] width 12 height 12
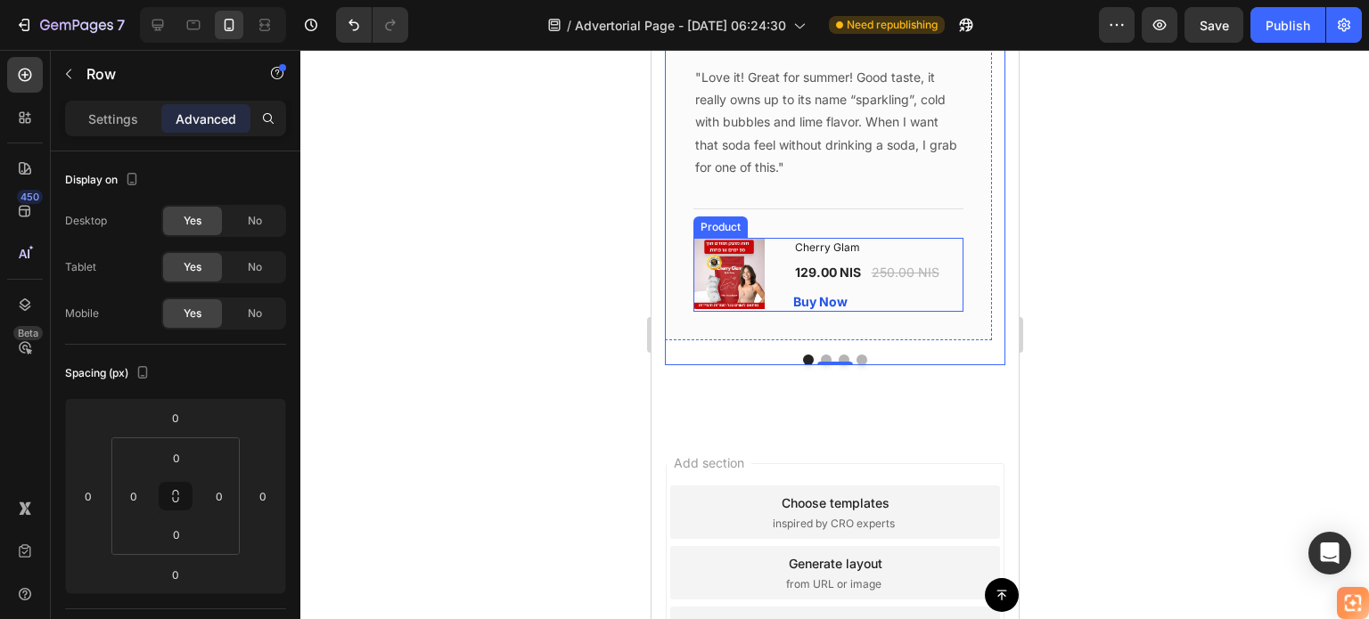
scroll to position [5365, 0]
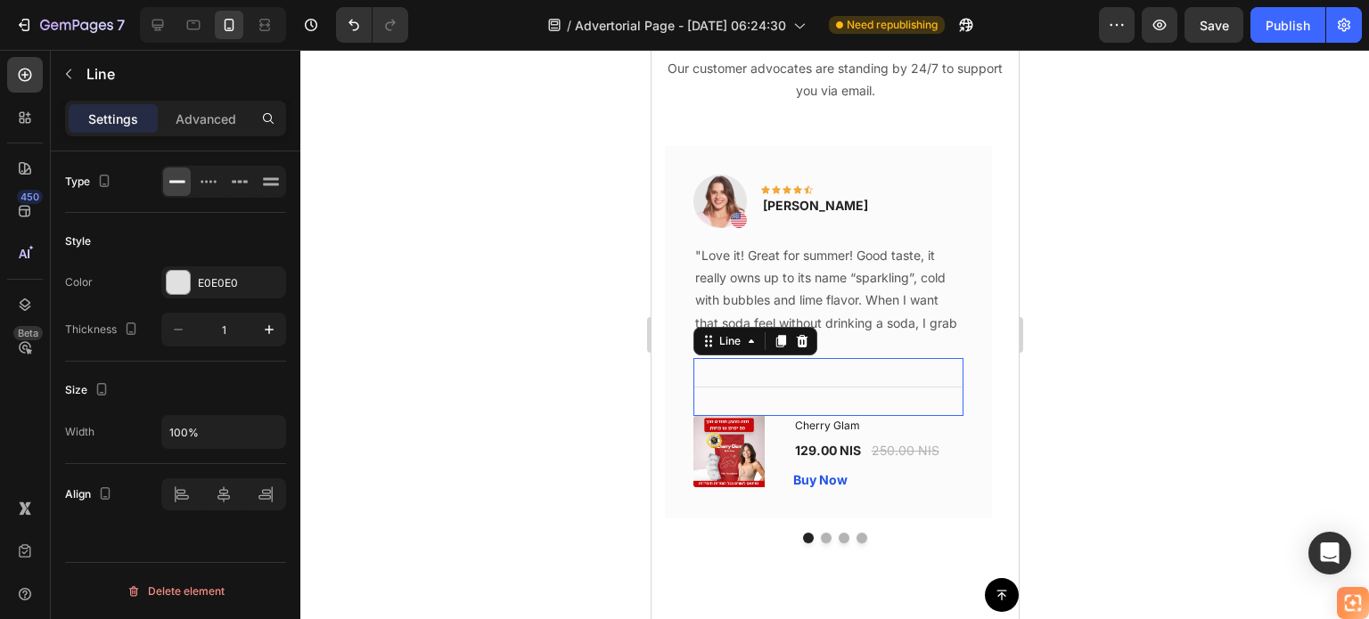
click at [706, 273] on p ""Love it! Great for summer! Good taste, it really owns up to its name “sparklin…" at bounding box center [827, 300] width 266 height 112
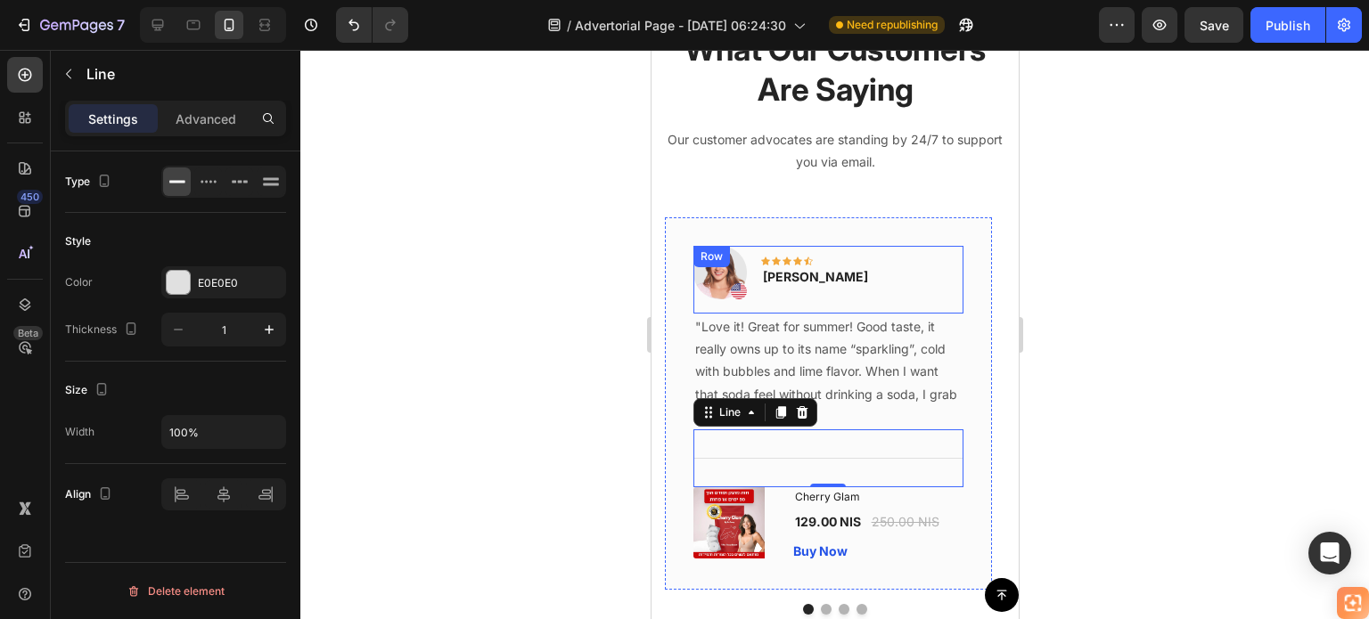
scroll to position [5186, 0]
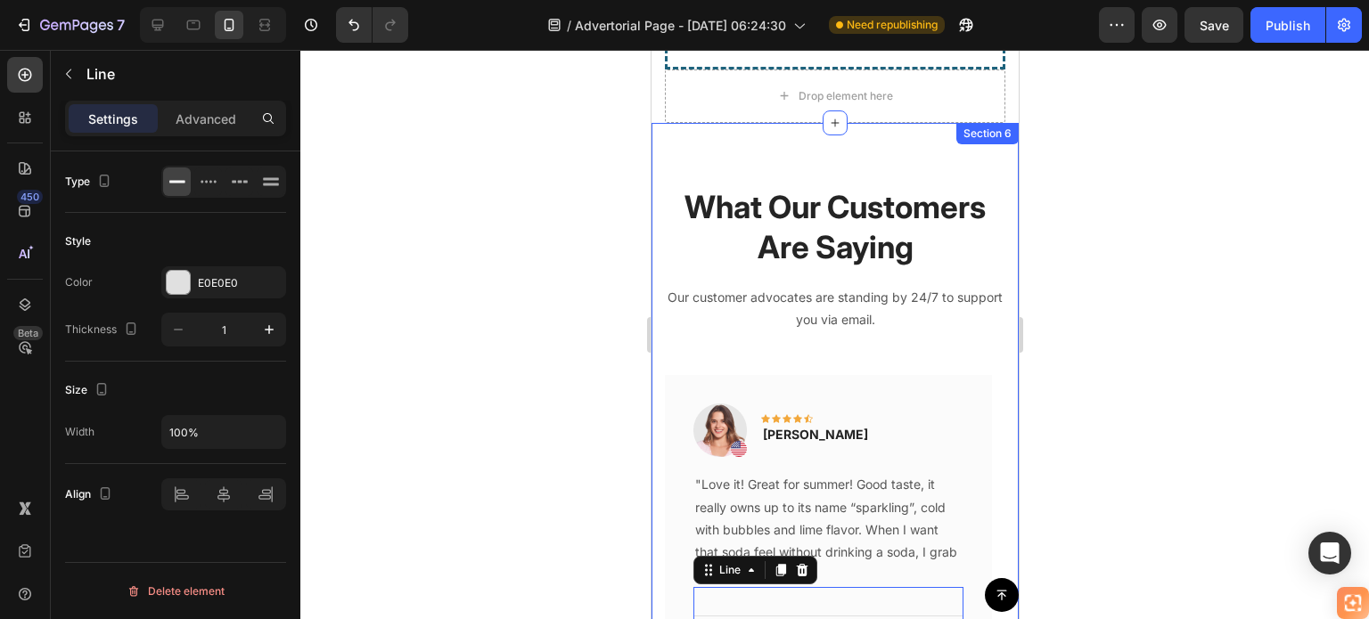
click at [917, 123] on div "What Our Customers Are Saying Heading Our customer advocates are standing by 24…" at bounding box center [834, 479] width 367 height 712
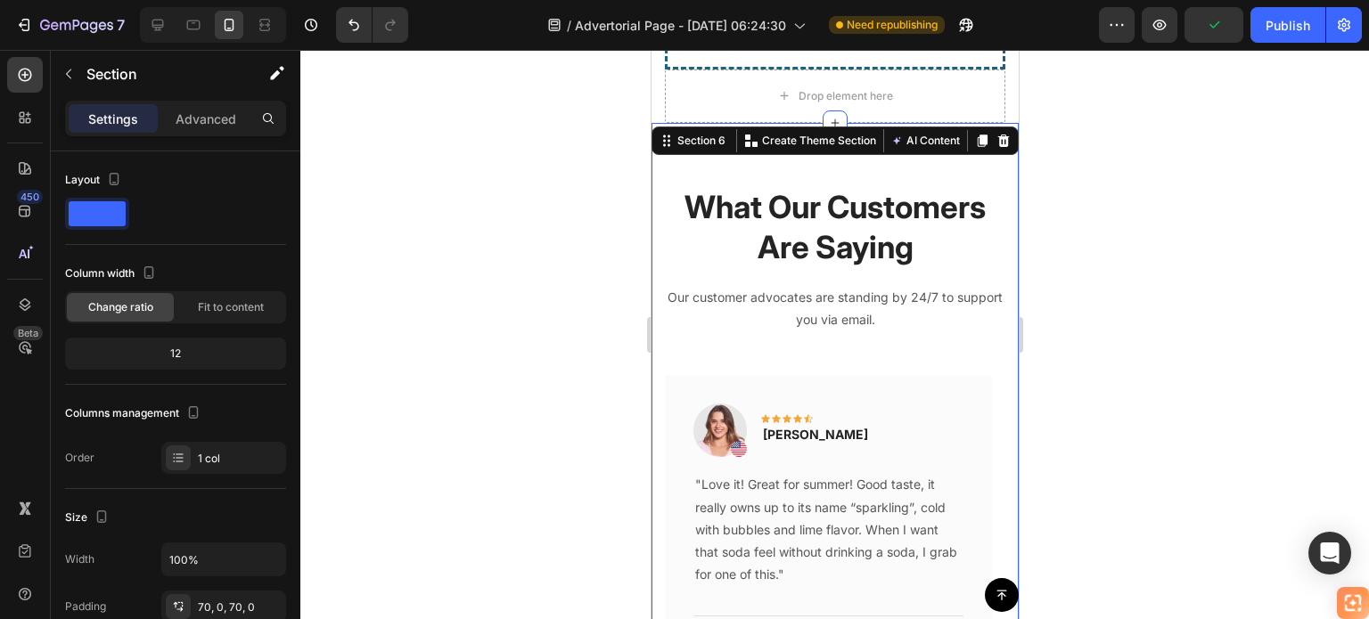
click at [992, 130] on div at bounding box center [1002, 140] width 21 height 21
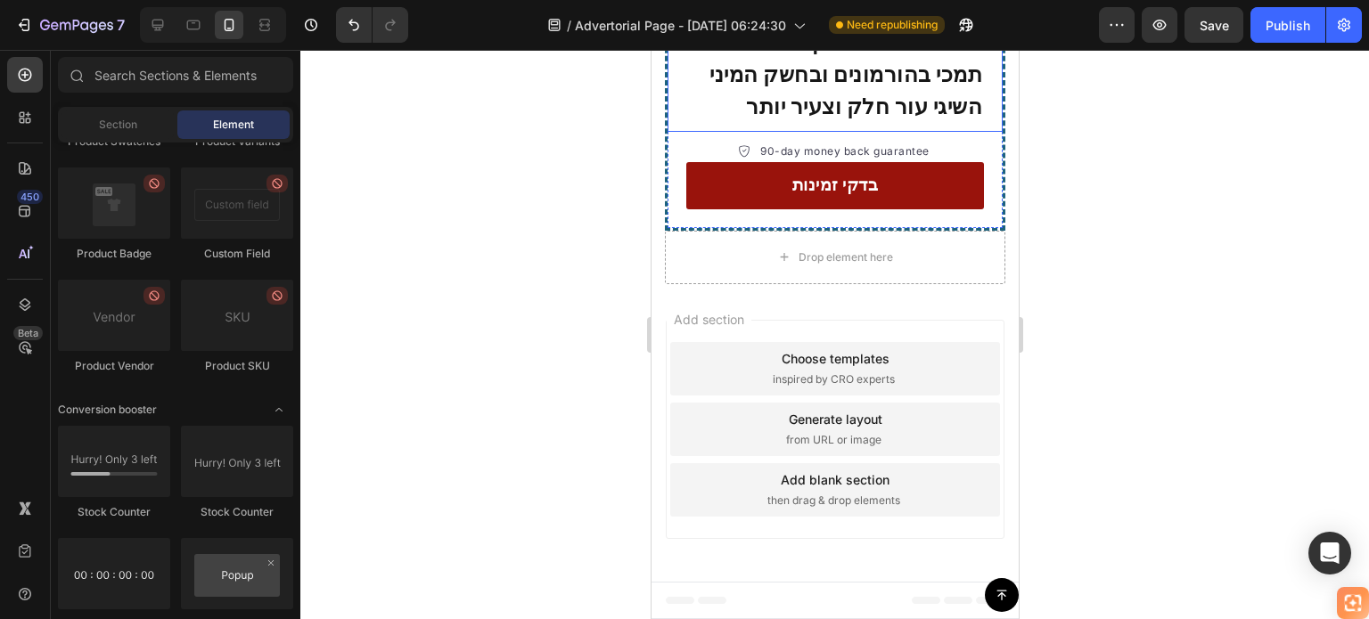
scroll to position [4973, 0]
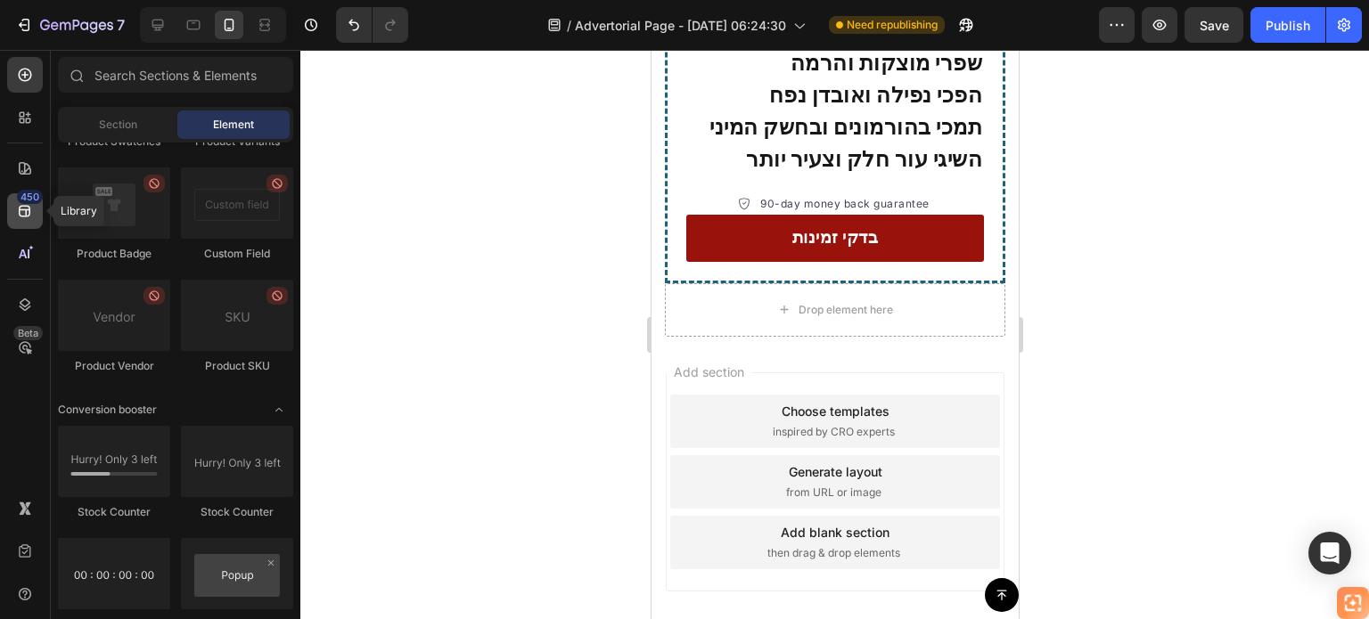
click at [29, 202] on div "450" at bounding box center [30, 197] width 26 height 14
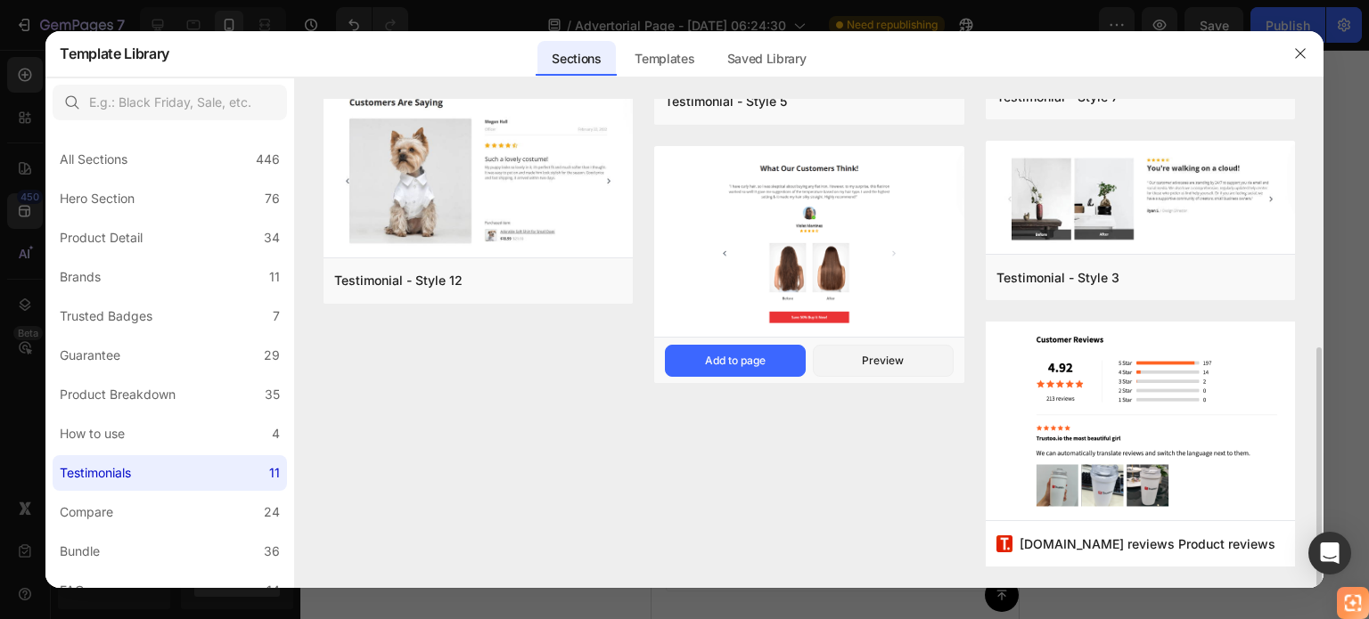
scroll to position [413, 0]
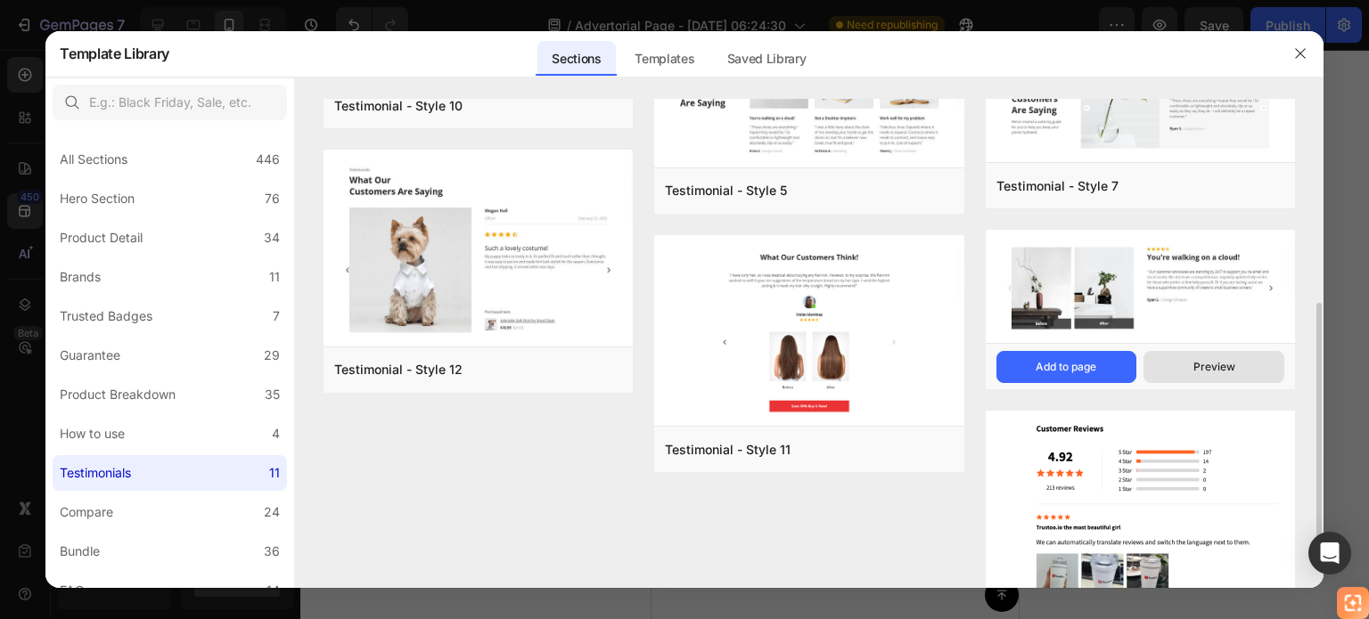
click at [1193, 360] on div "Preview" at bounding box center [1214, 367] width 42 height 16
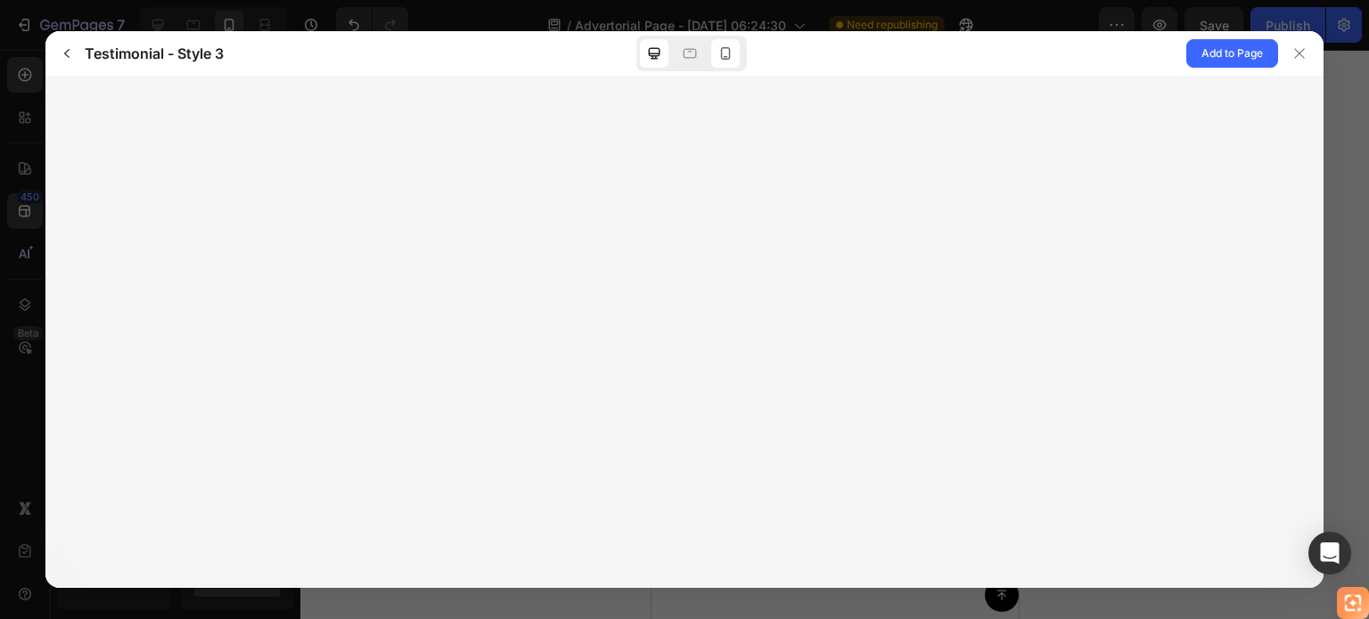
click at [724, 53] on icon at bounding box center [725, 54] width 18 height 18
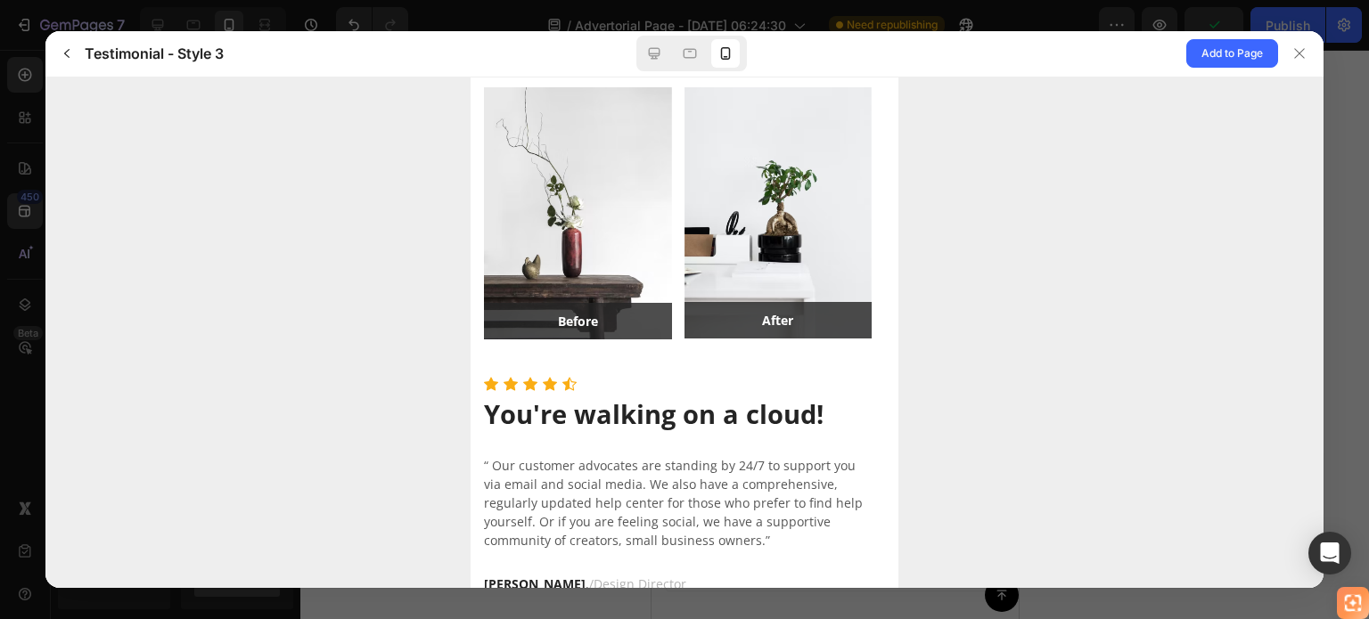
scroll to position [0, 0]
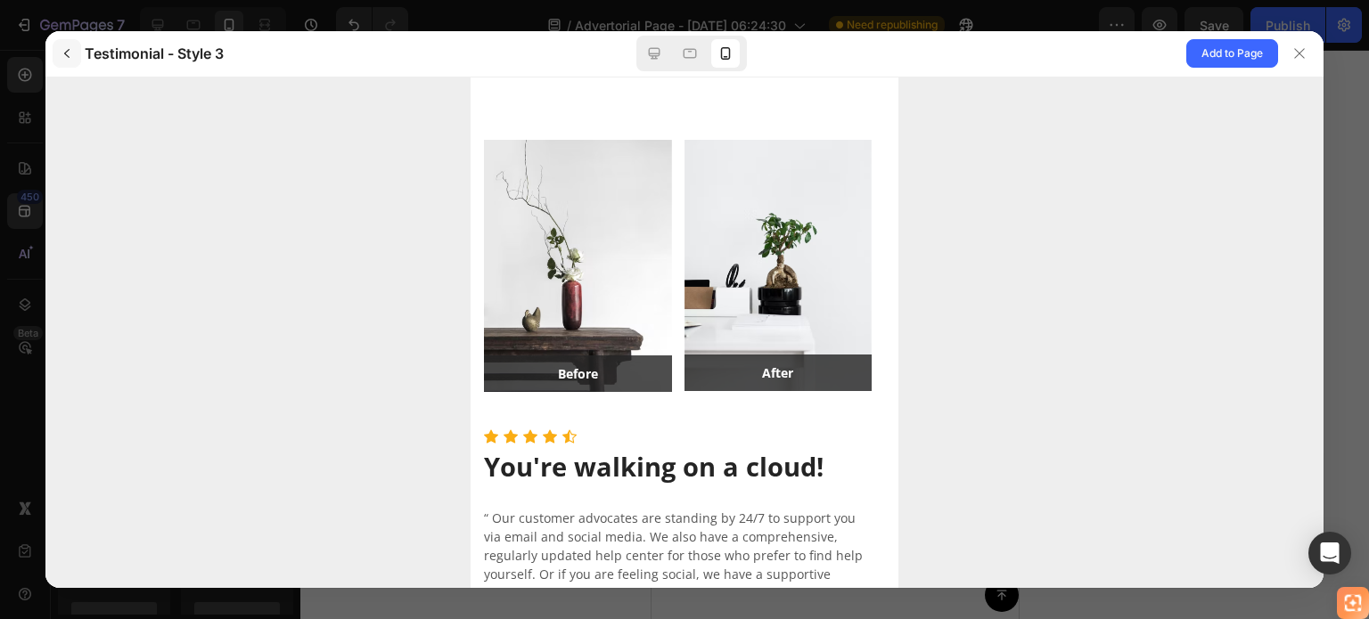
click at [71, 55] on icon "button" at bounding box center [67, 53] width 14 height 14
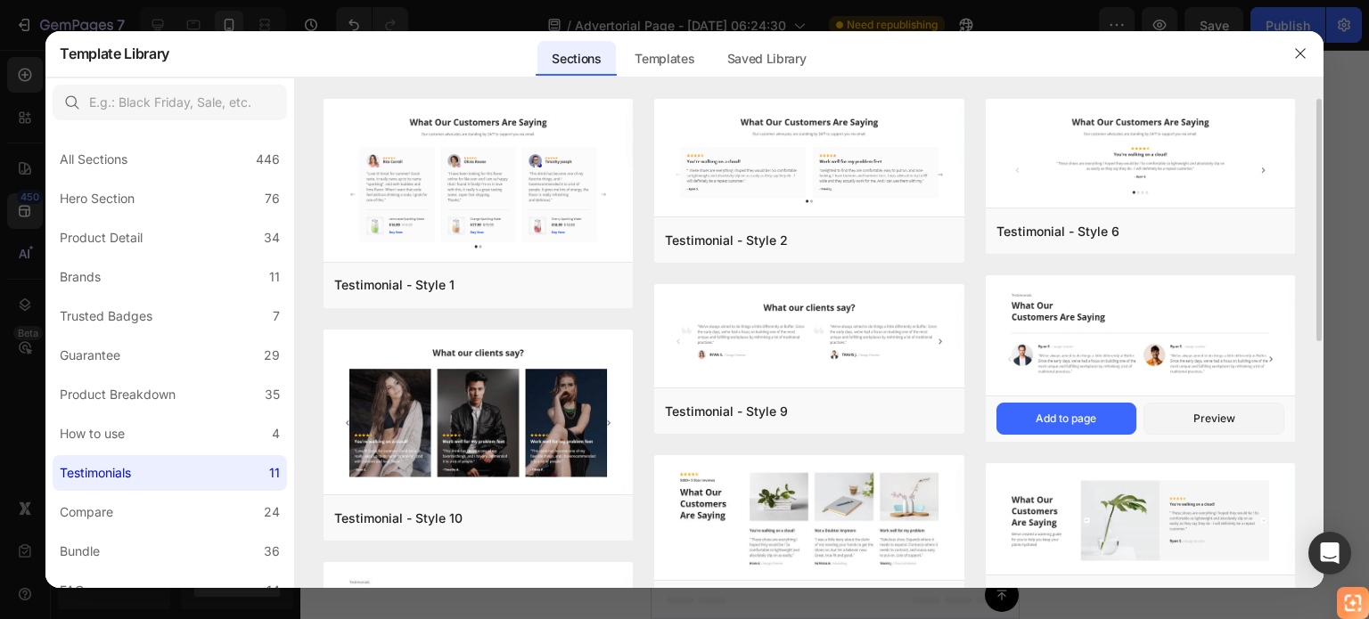
click at [1109, 332] on img at bounding box center [1140, 336] width 309 height 123
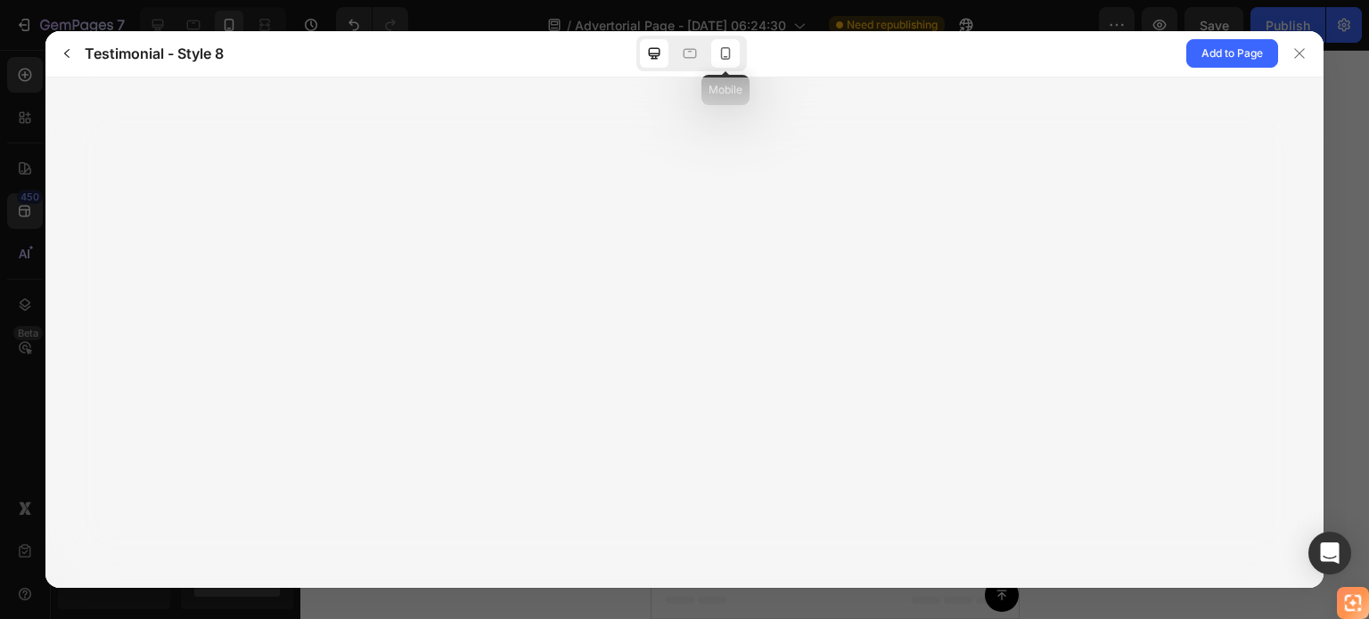
click at [724, 56] on icon at bounding box center [725, 54] width 18 height 18
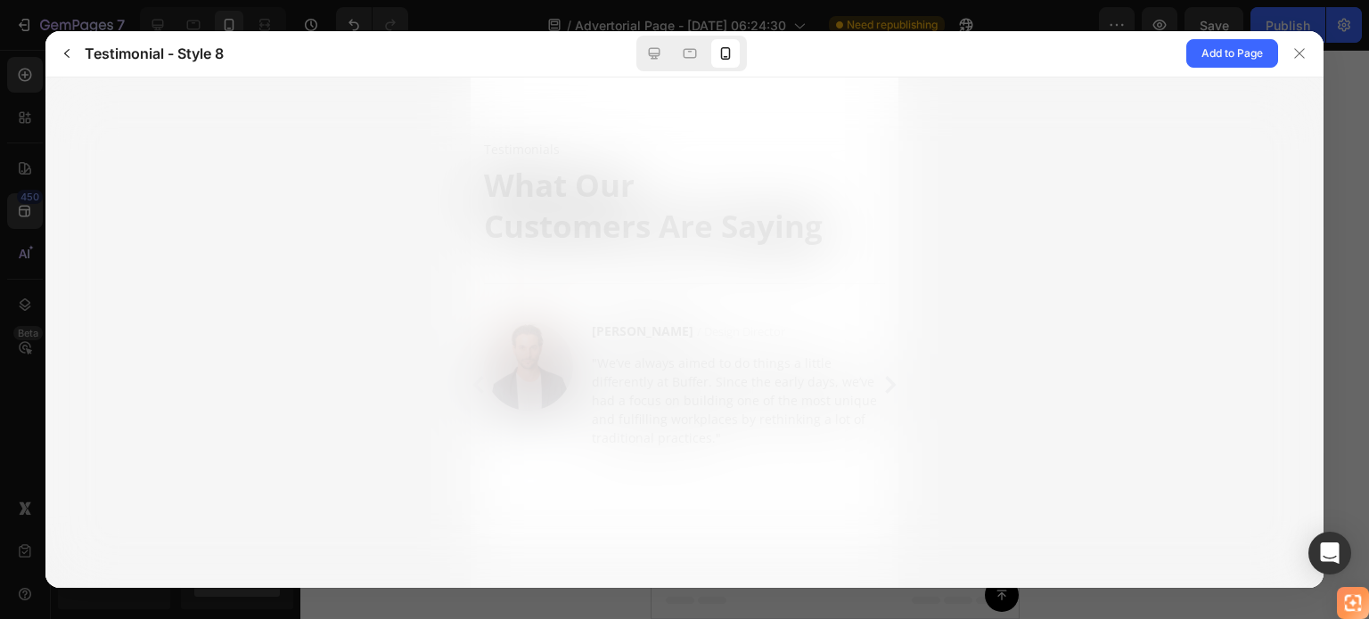
scroll to position [0, 0]
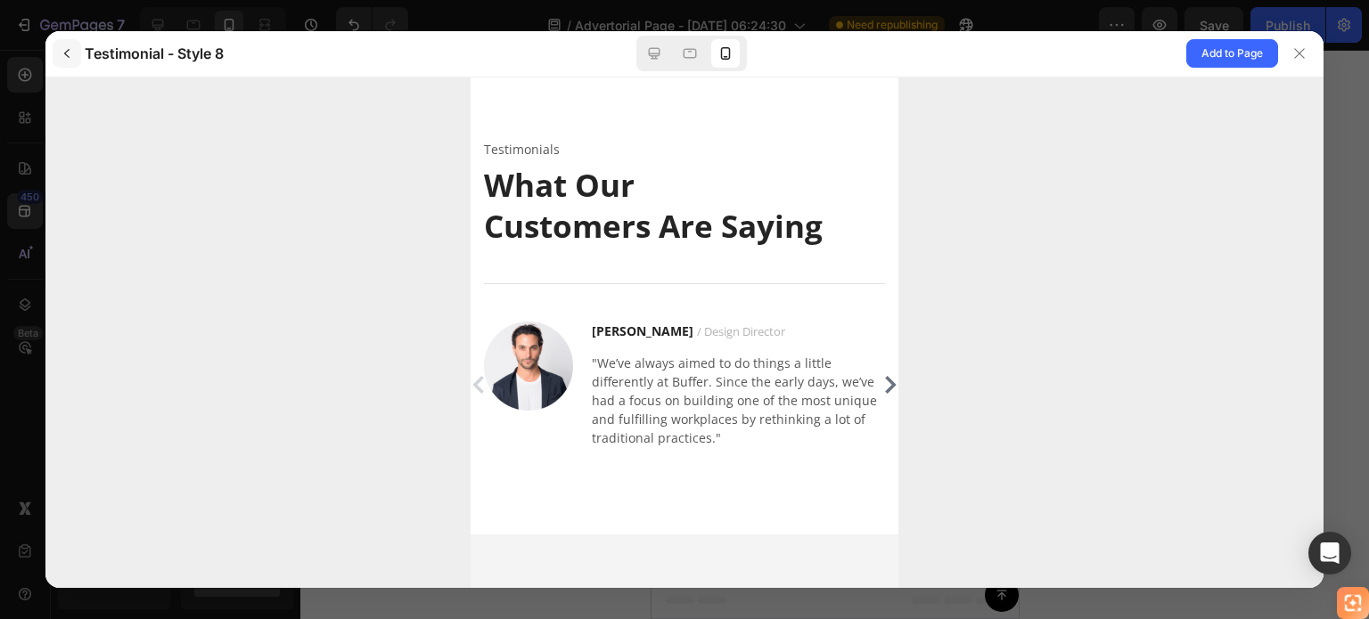
click at [66, 45] on button "button" at bounding box center [67, 53] width 29 height 29
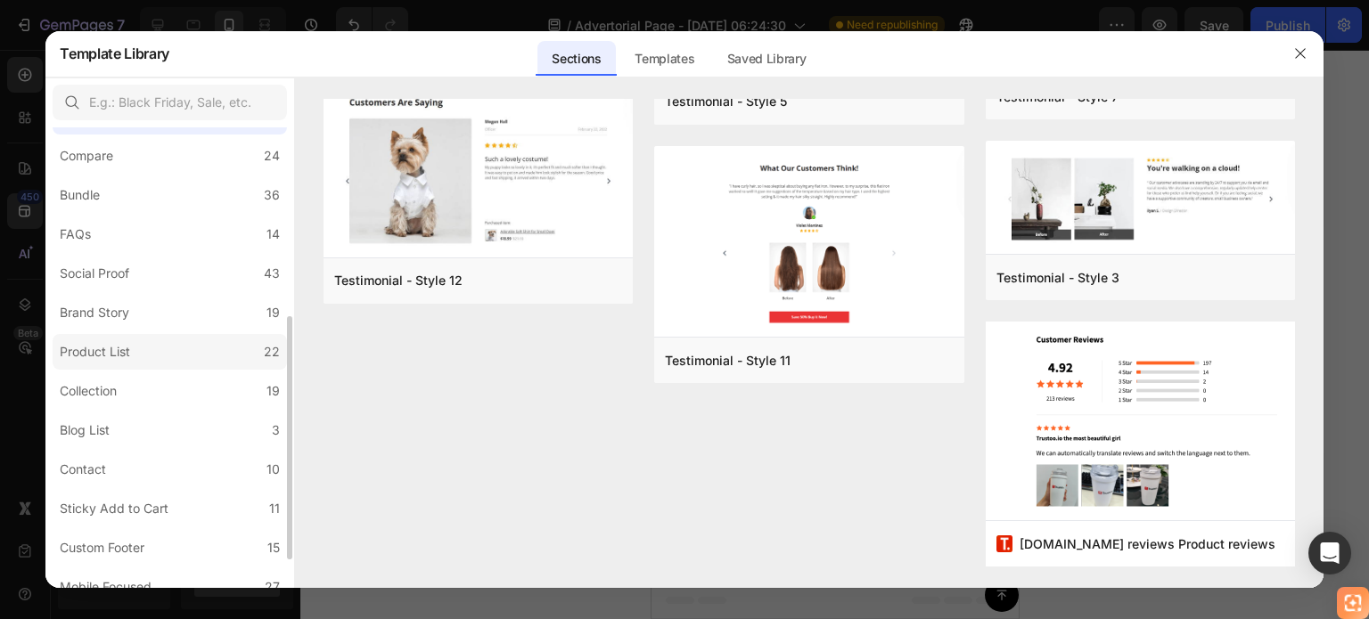
scroll to position [412, 0]
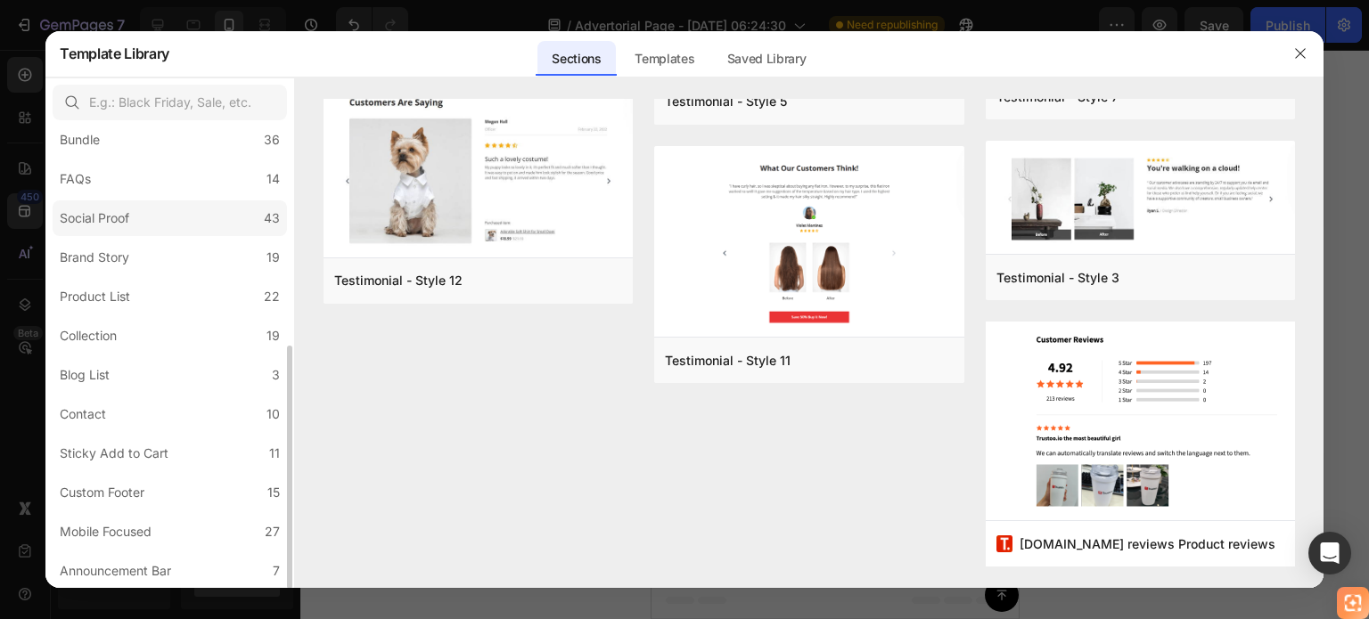
click at [212, 213] on label "Social Proof 43" at bounding box center [170, 219] width 234 height 36
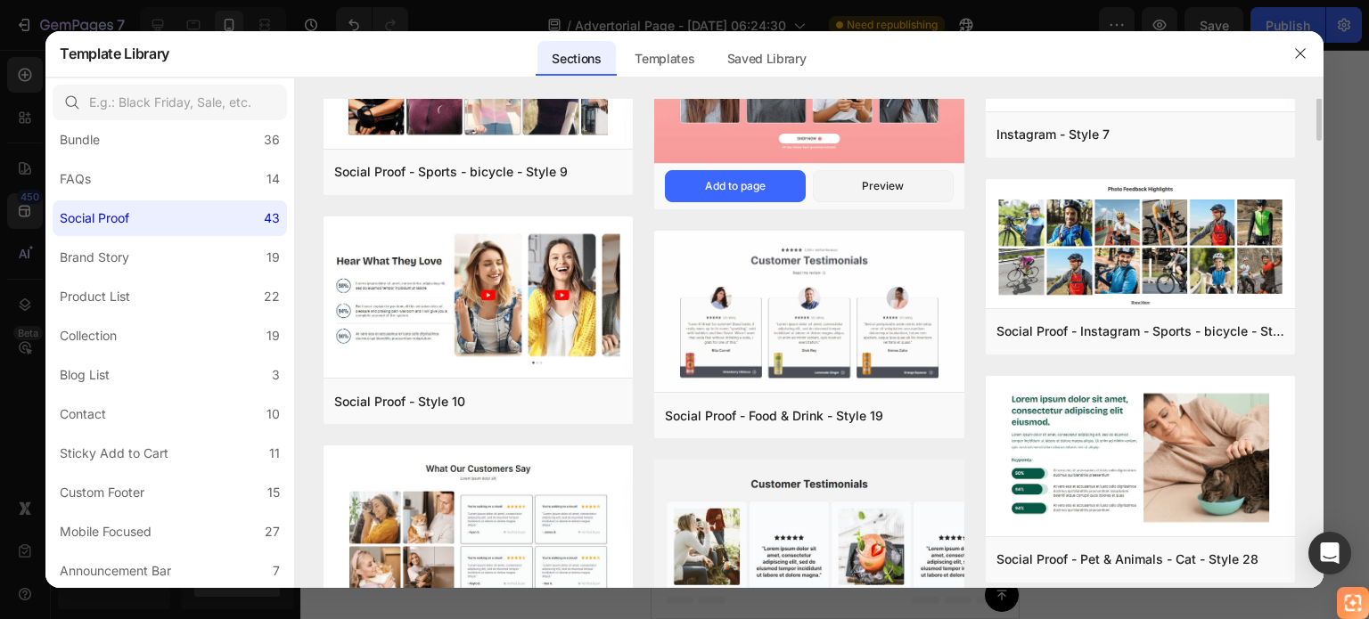
scroll to position [1052, 0]
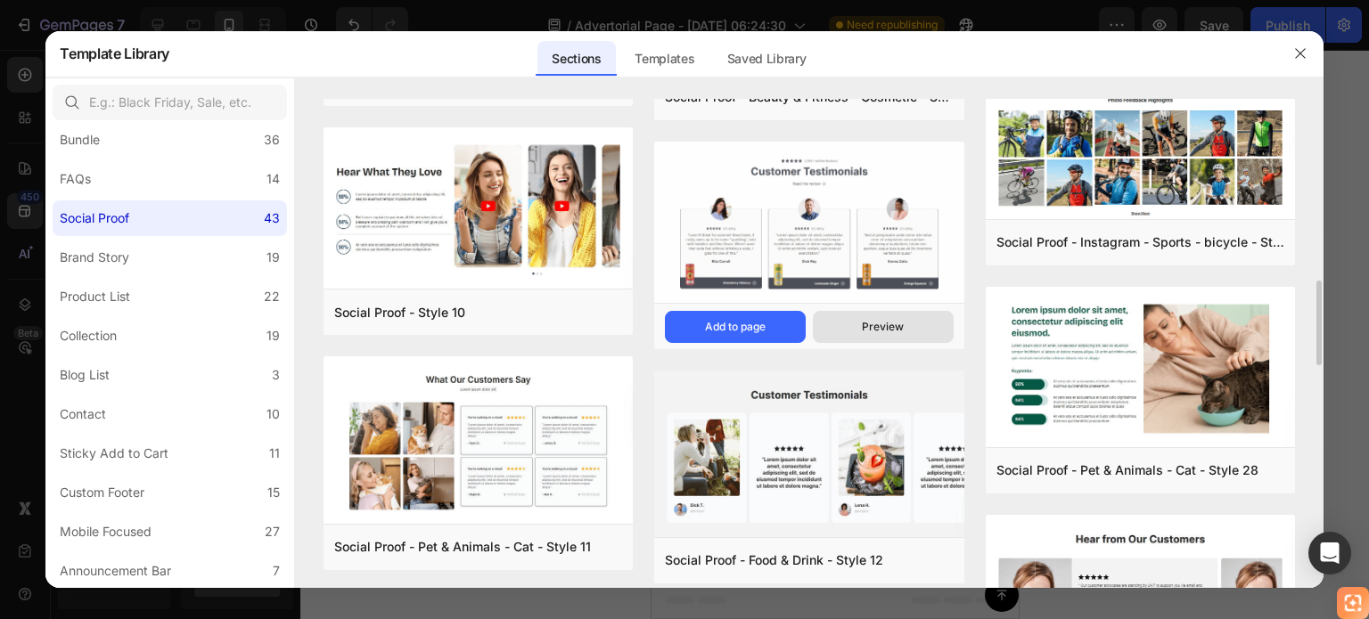
click at [864, 326] on div "Preview" at bounding box center [883, 327] width 42 height 16
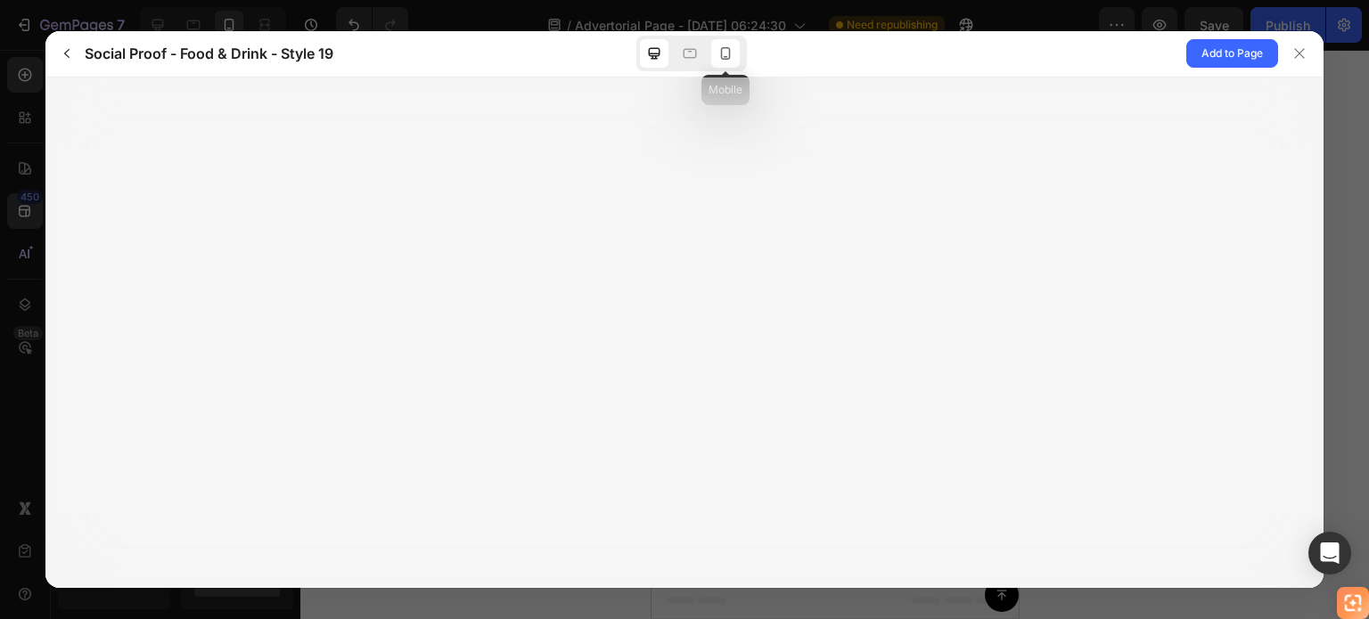
click at [724, 48] on icon at bounding box center [726, 53] width 10 height 12
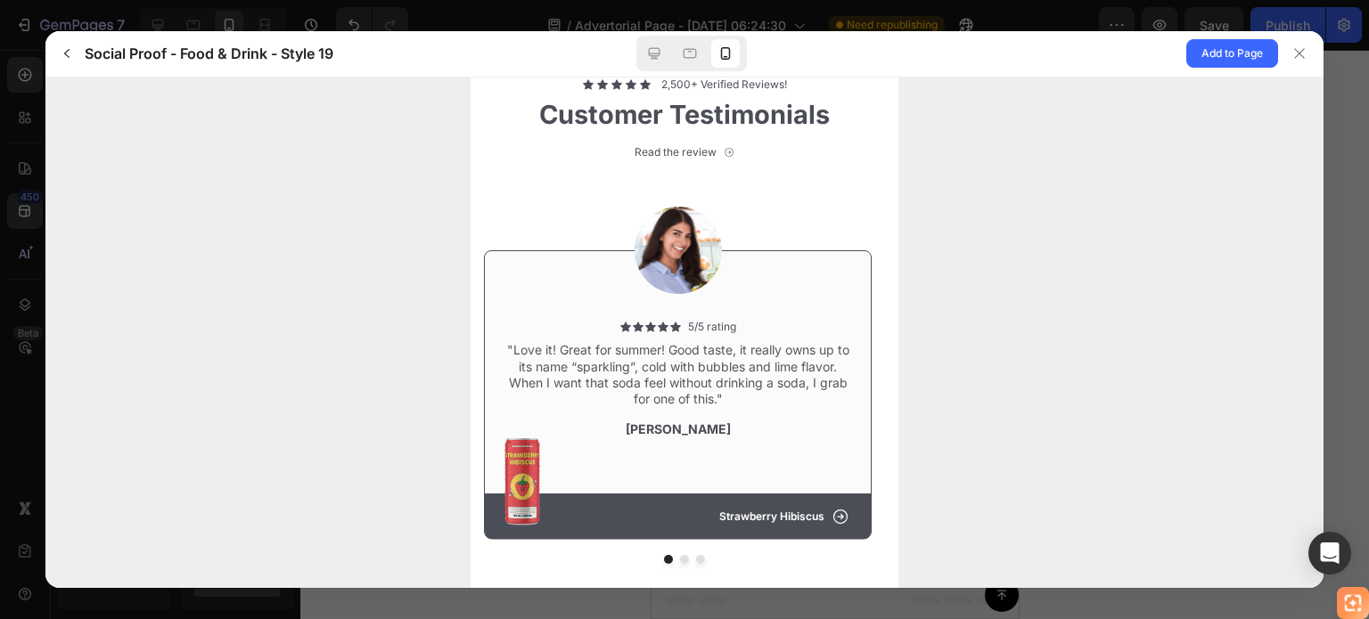
scroll to position [0, 0]
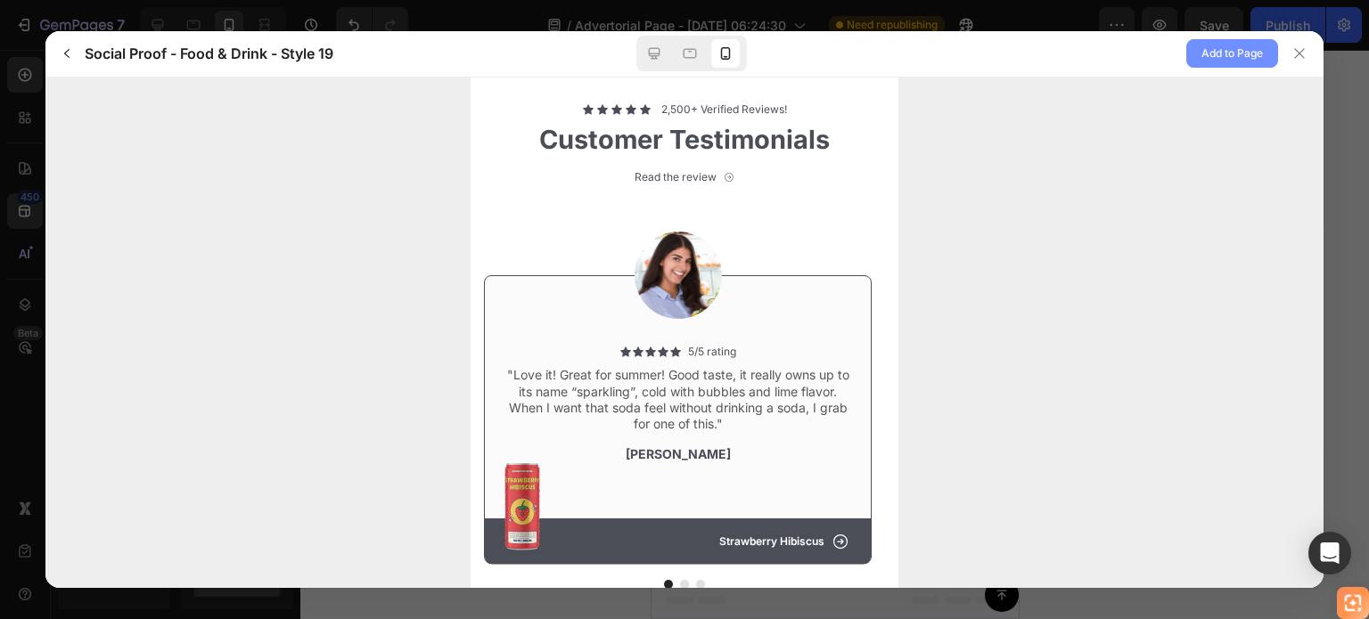
click at [1209, 58] on span "Add to Page" at bounding box center [1231, 53] width 61 height 21
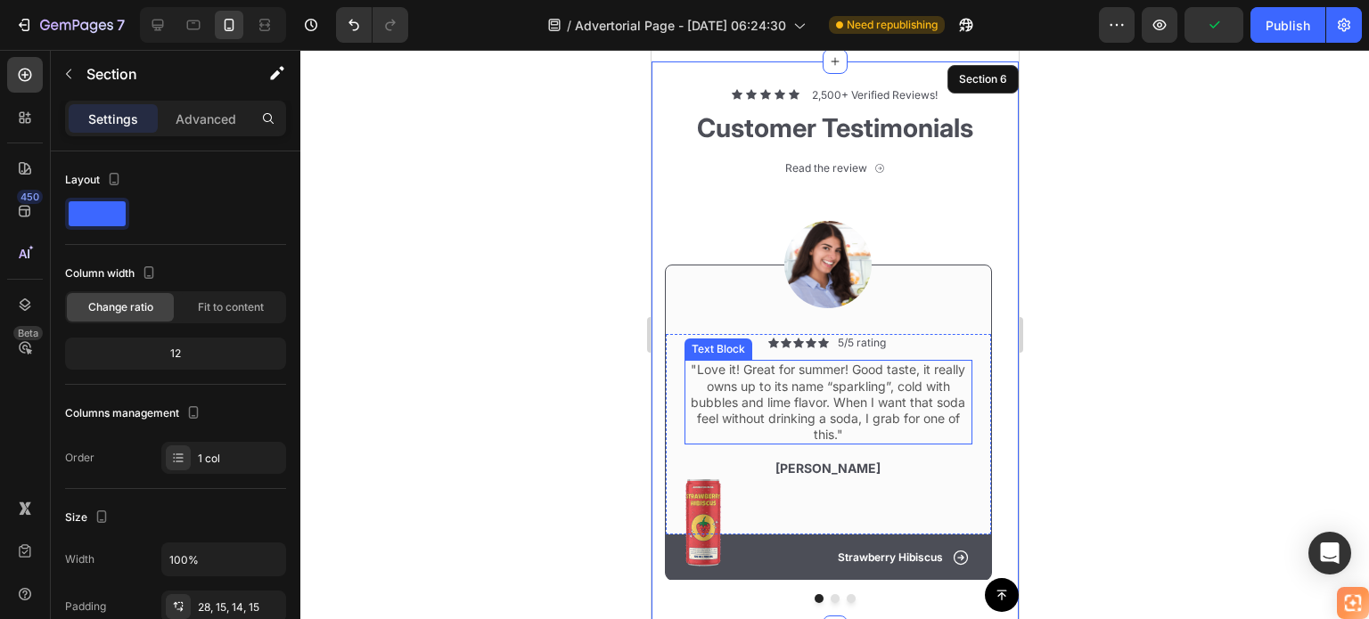
scroll to position [5119, 0]
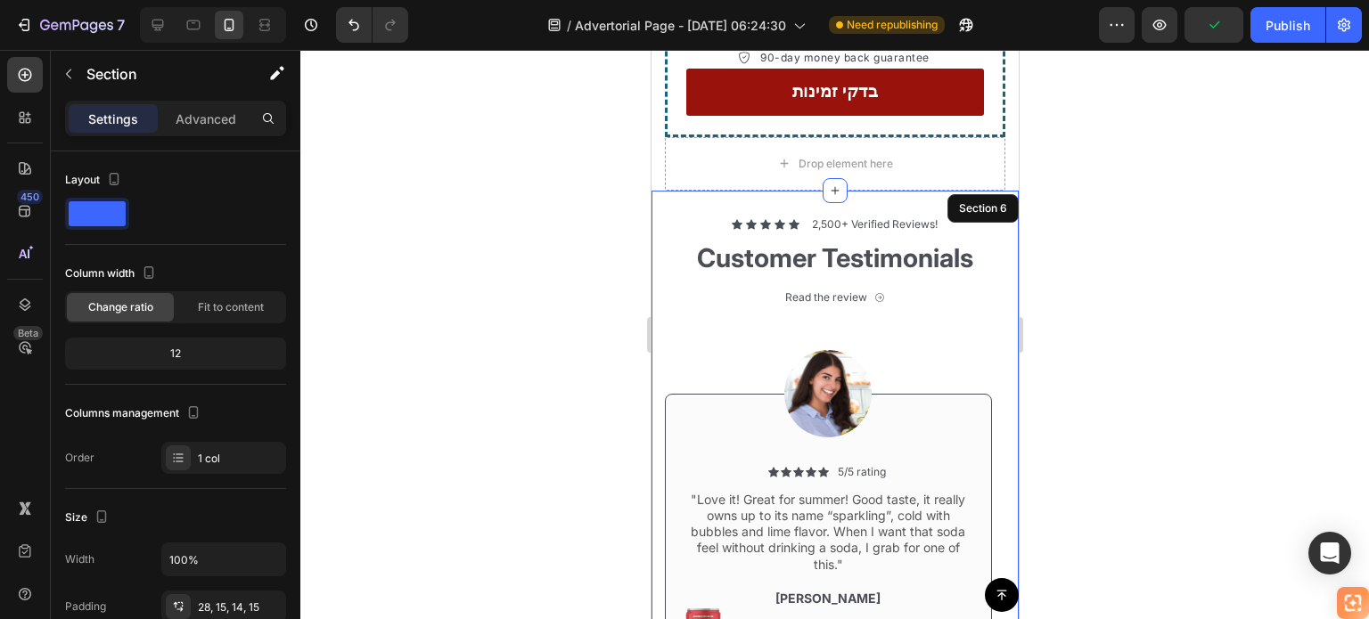
click at [225, 102] on div "Settings Advanced" at bounding box center [175, 119] width 221 height 36
click at [217, 110] on p "Advanced" at bounding box center [206, 119] width 61 height 19
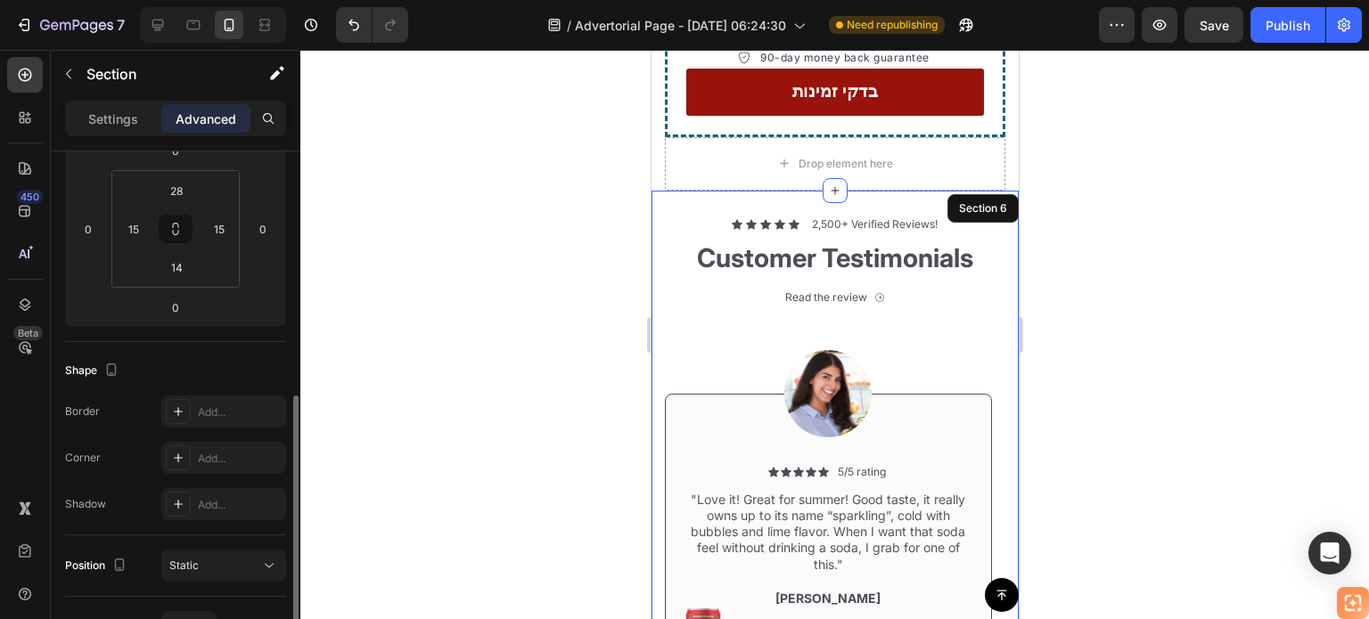
scroll to position [356, 0]
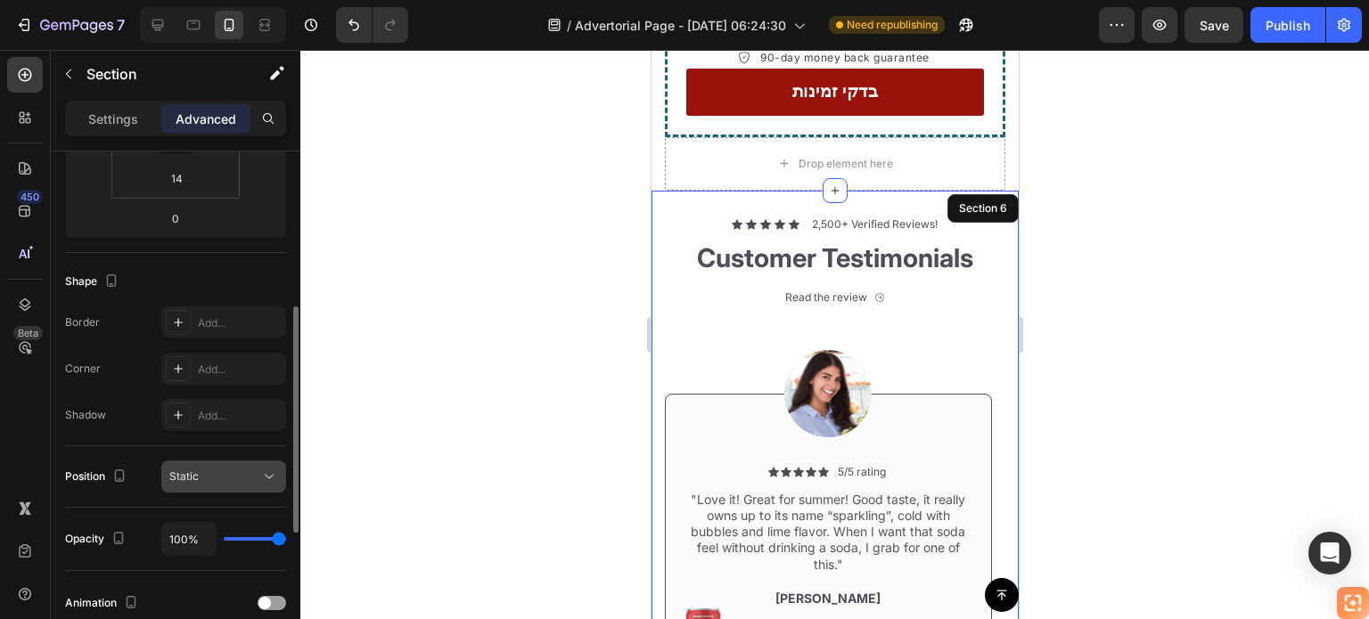
click at [247, 479] on div "Static" at bounding box center [214, 477] width 91 height 16
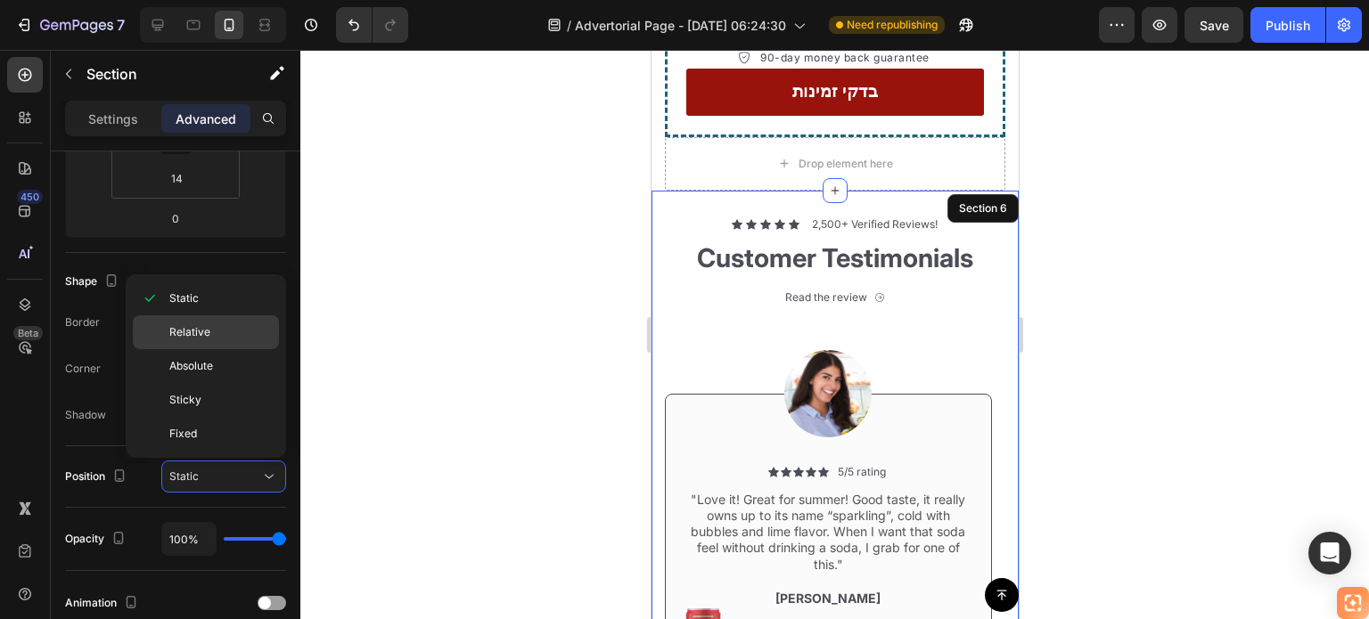
click at [237, 337] on p "Relative" at bounding box center [220, 332] width 102 height 16
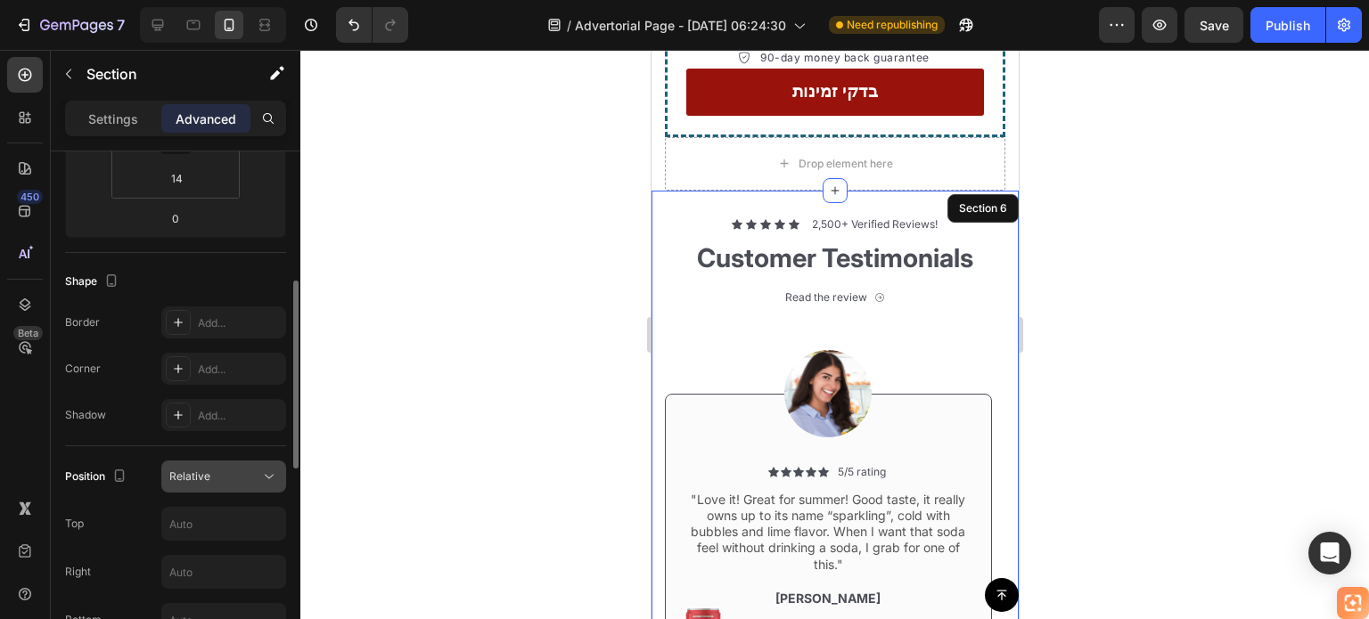
click at [233, 479] on div "Relative" at bounding box center [214, 477] width 91 height 16
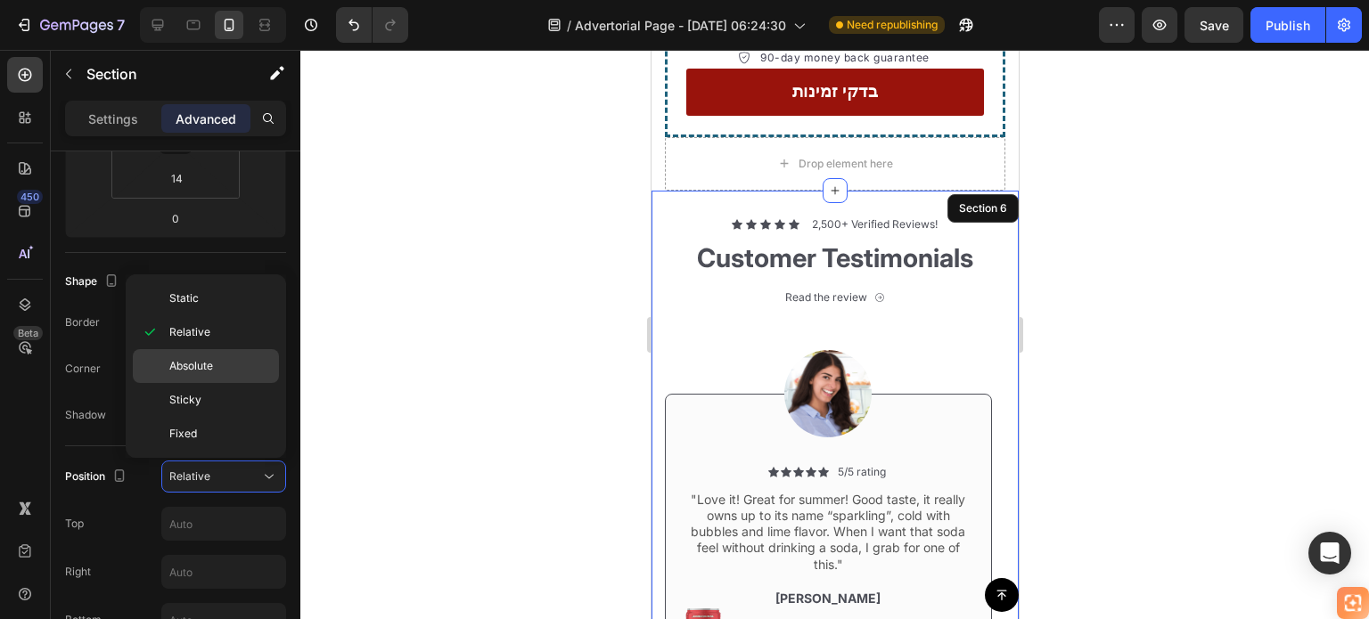
click at [242, 371] on p "Absolute" at bounding box center [220, 366] width 102 height 16
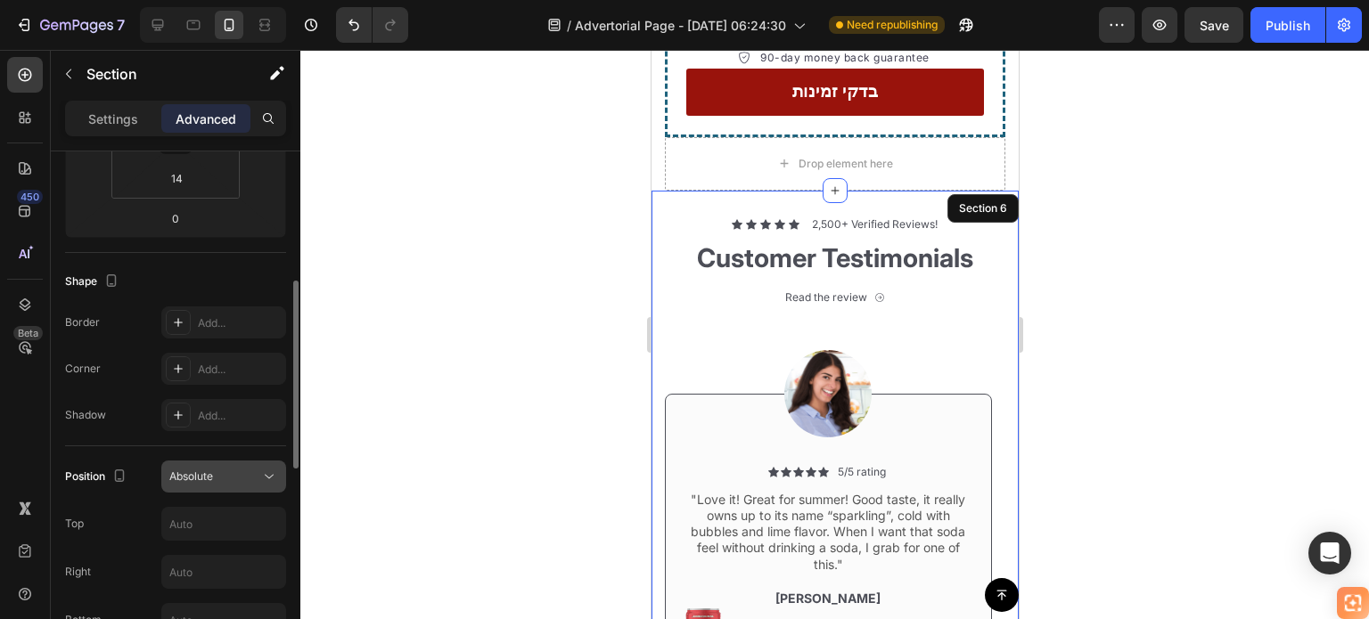
click at [240, 469] on div "Absolute" at bounding box center [214, 477] width 91 height 16
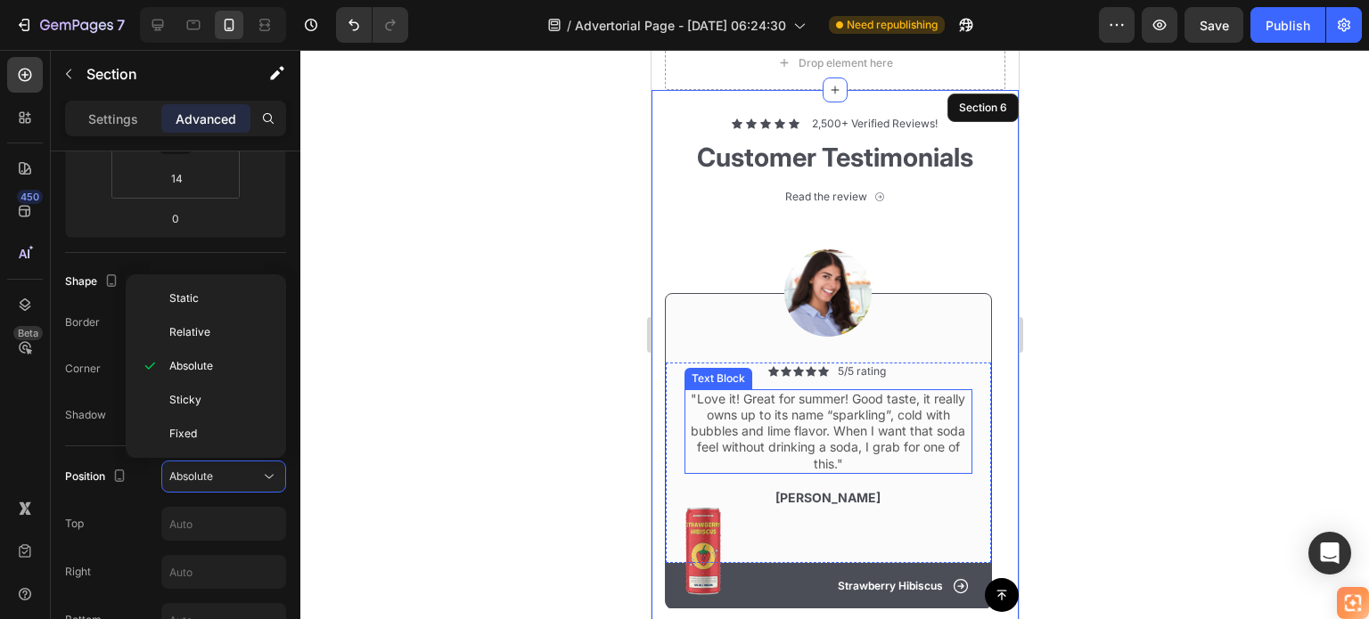
scroll to position [5130, 0]
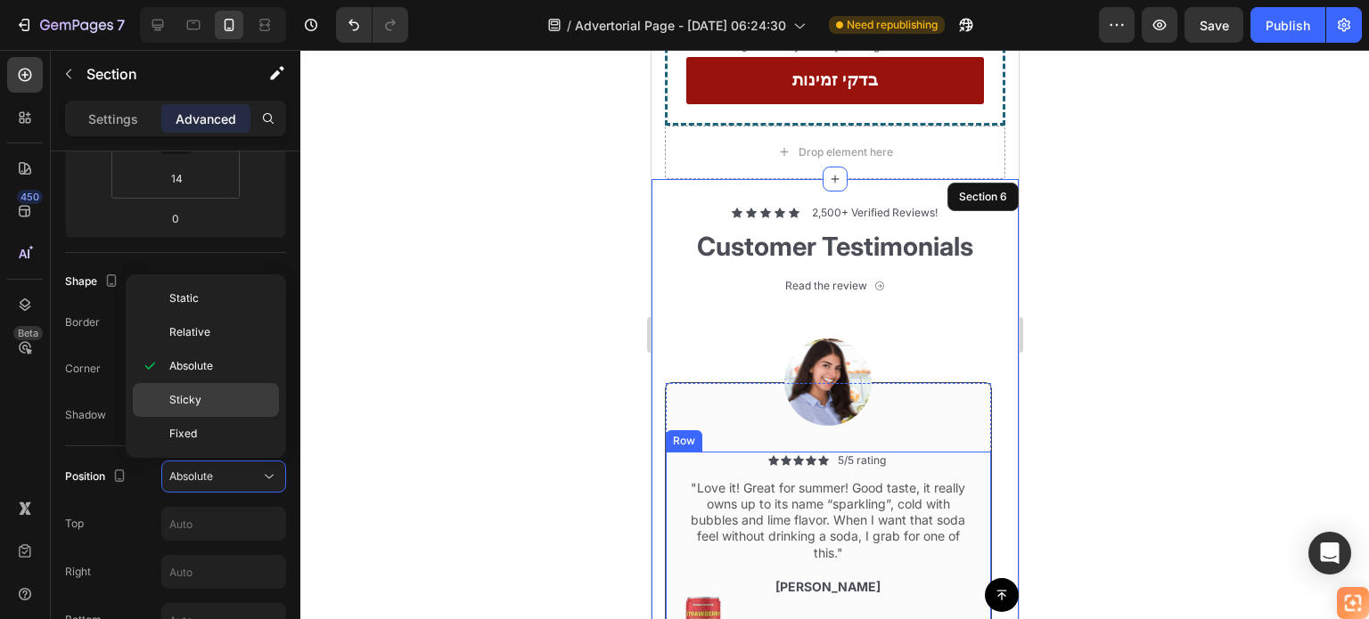
click at [213, 401] on p "Sticky" at bounding box center [220, 400] width 102 height 16
type input "0"
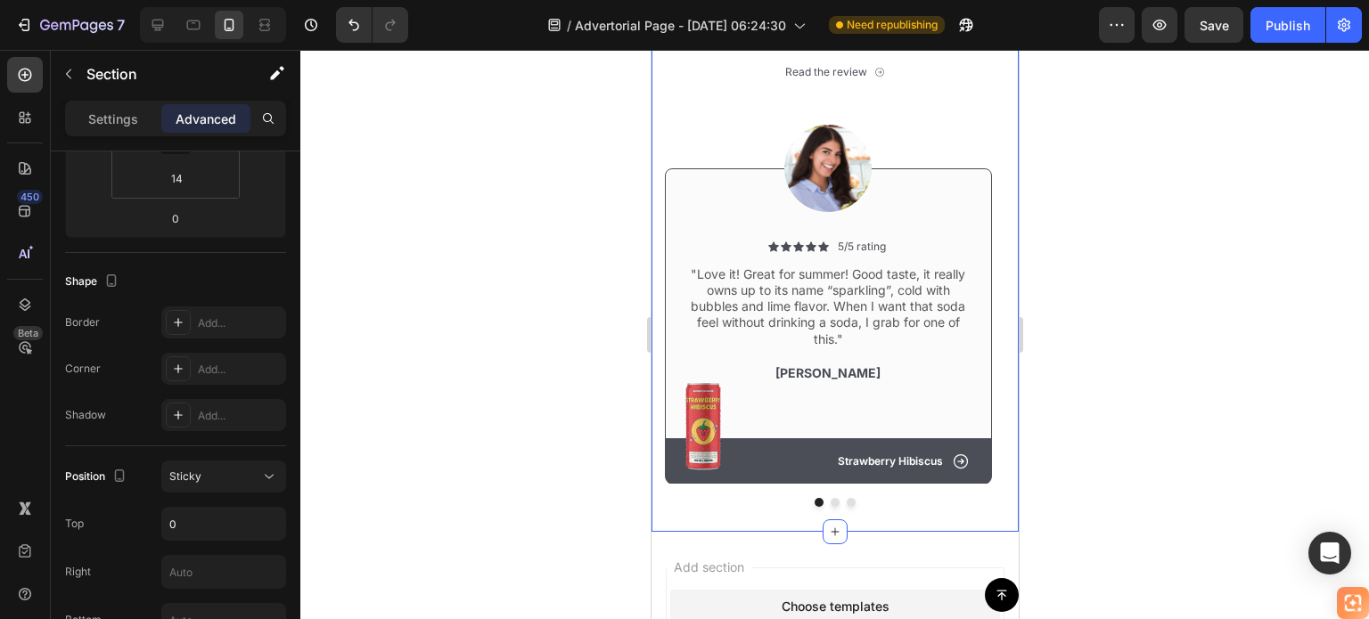
scroll to position [5398, 0]
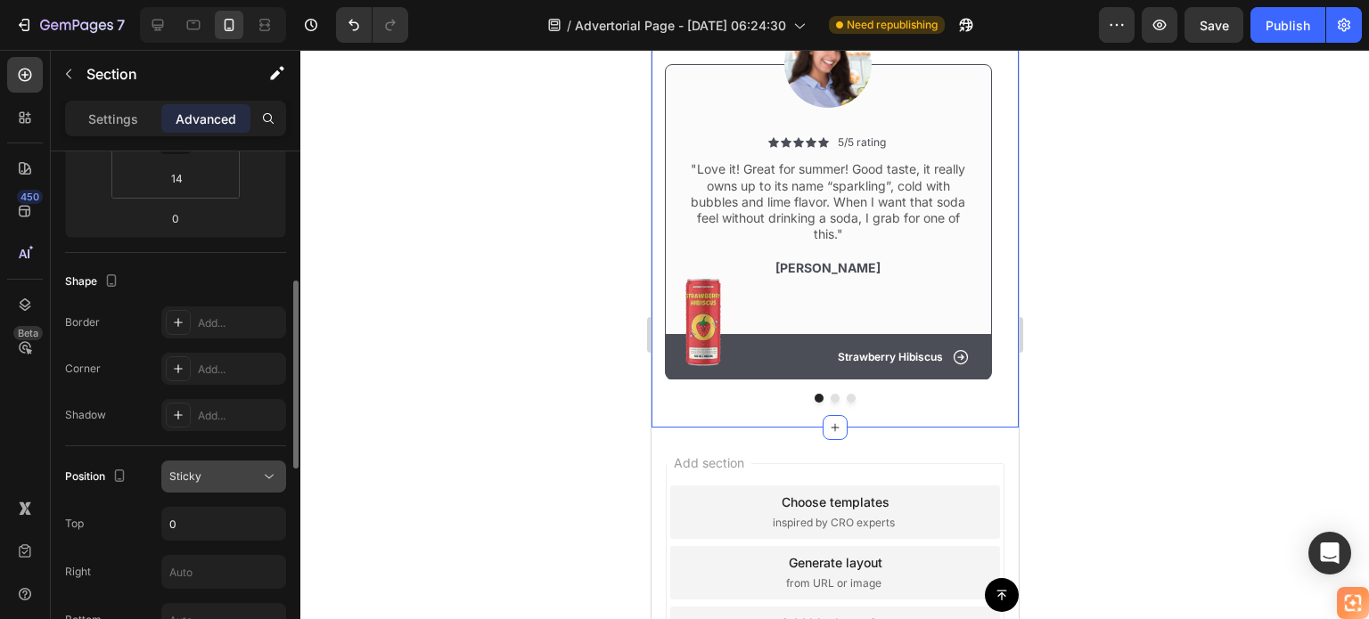
click at [262, 484] on icon at bounding box center [269, 477] width 18 height 18
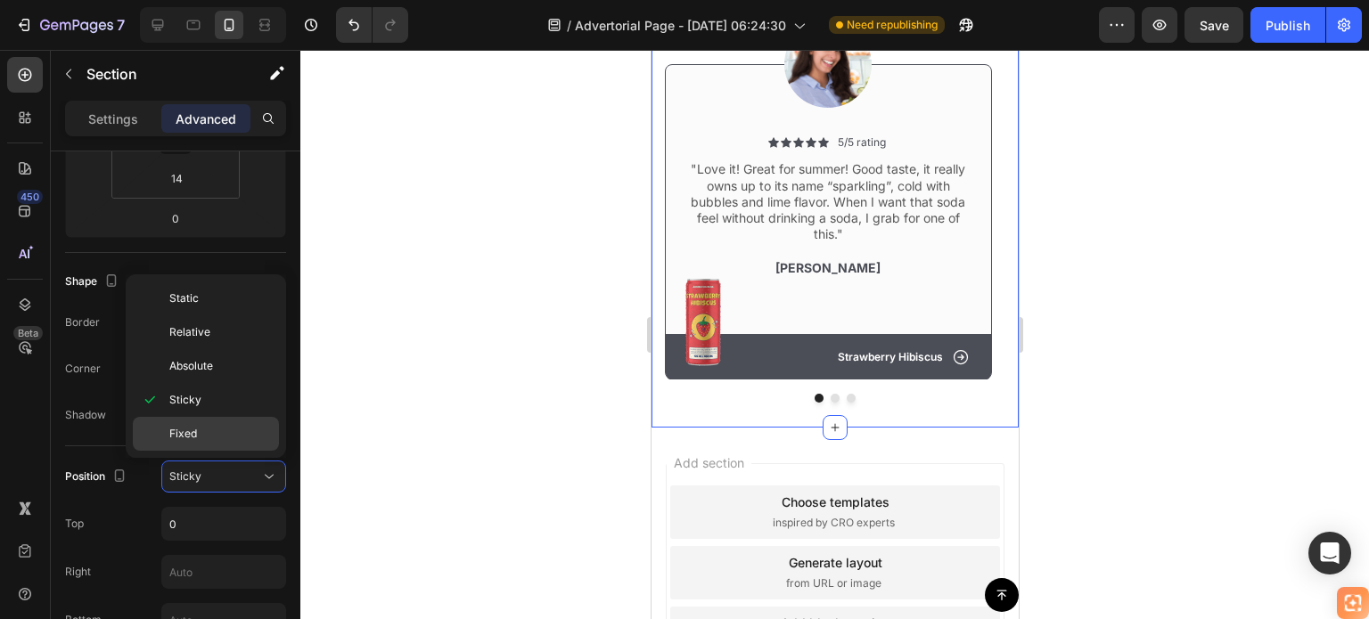
click at [231, 417] on div "Fixed" at bounding box center [206, 434] width 146 height 34
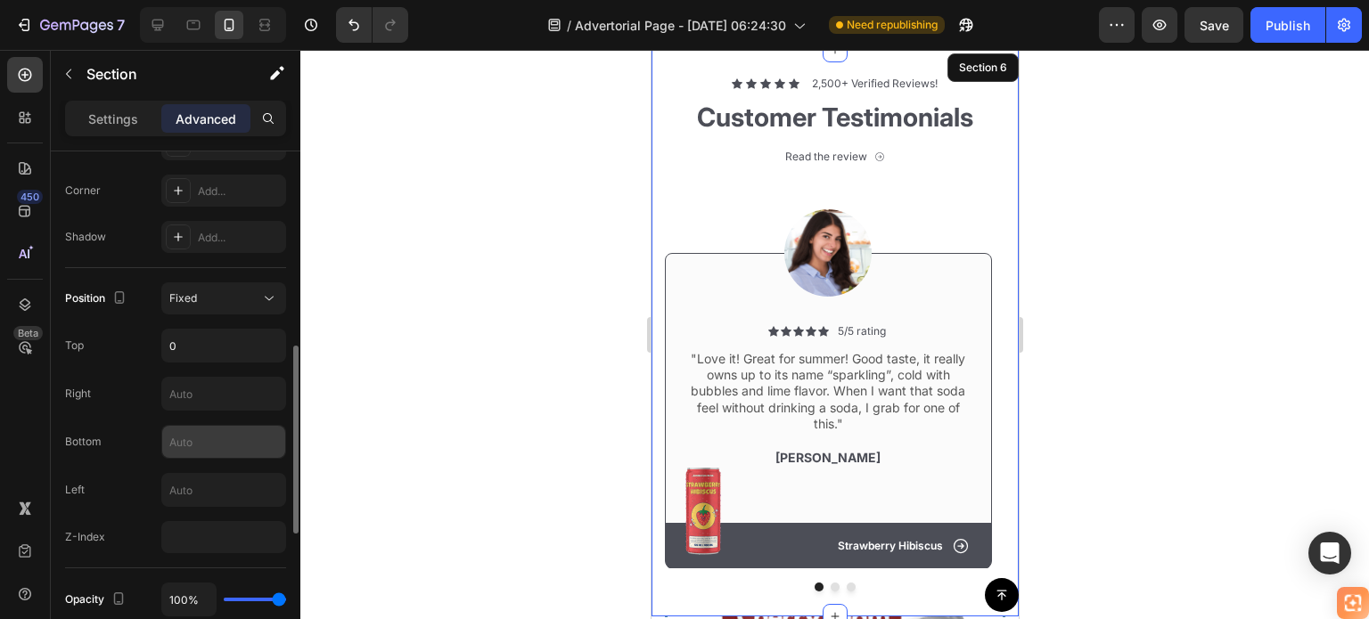
scroll to position [535, 0]
click at [244, 299] on div "Fixed" at bounding box center [214, 299] width 91 height 16
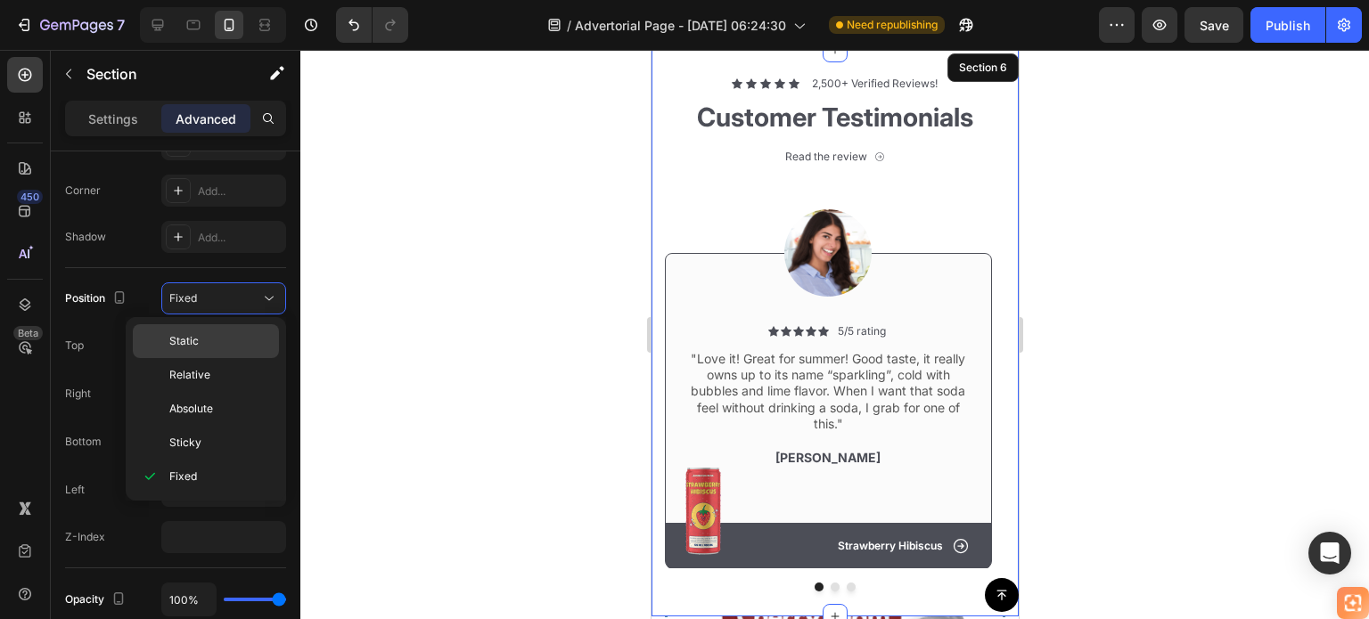
click at [226, 333] on p "Static" at bounding box center [220, 341] width 102 height 16
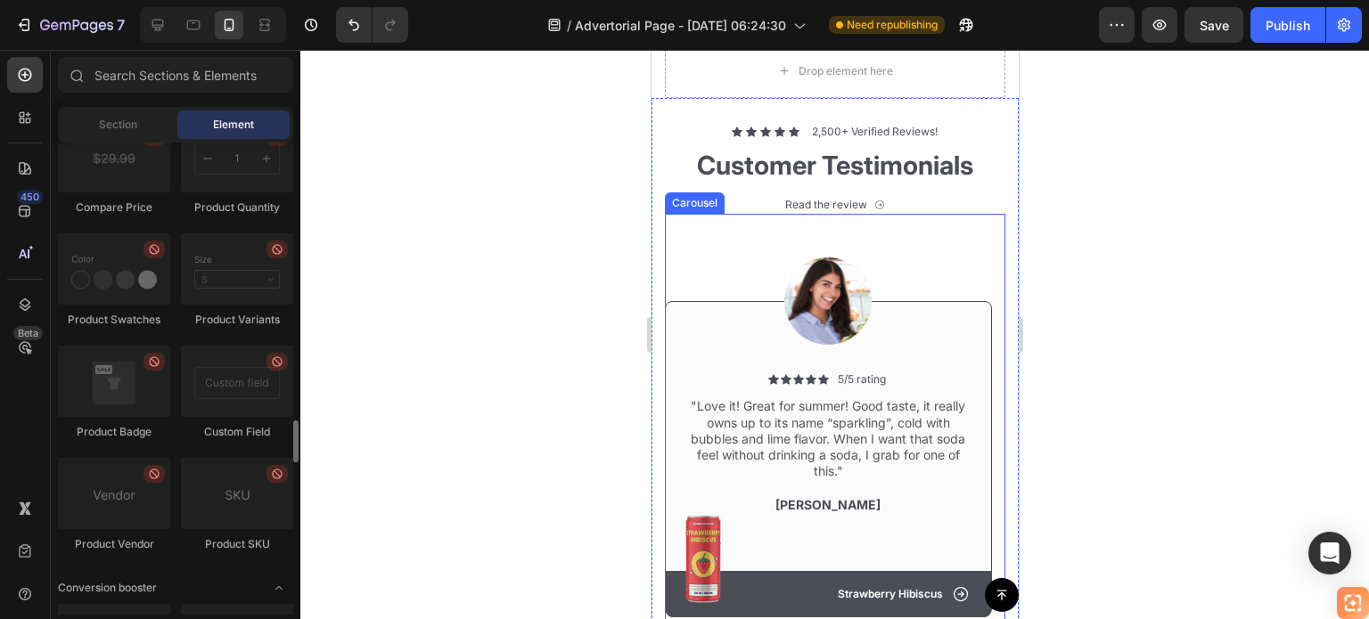
scroll to position [5122, 0]
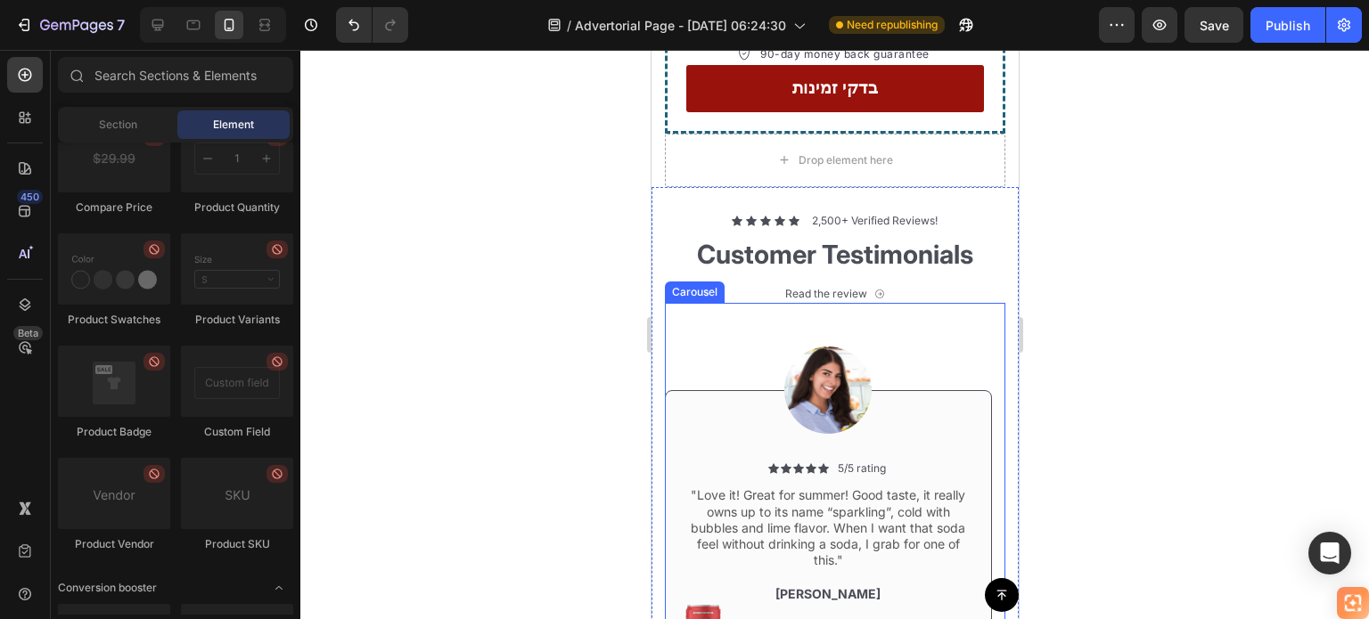
click at [946, 303] on div "Image Icon Icon Icon Icon Icon Icon List 5/5 rating Text Block Row "Love it! Gr…" at bounding box center [827, 505] width 327 height 405
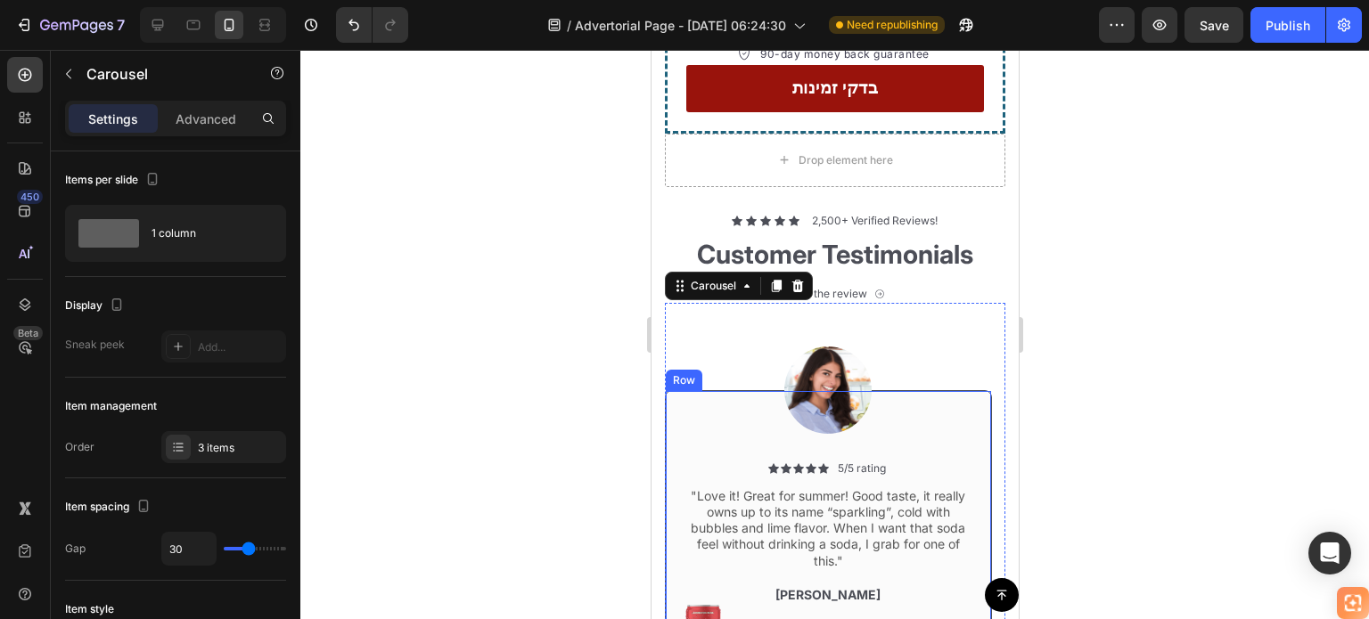
click at [907, 405] on div "Icon Icon Icon Icon Icon Icon List 5/5 rating Text Block Row "Love it! Great fo…" at bounding box center [827, 547] width 327 height 315
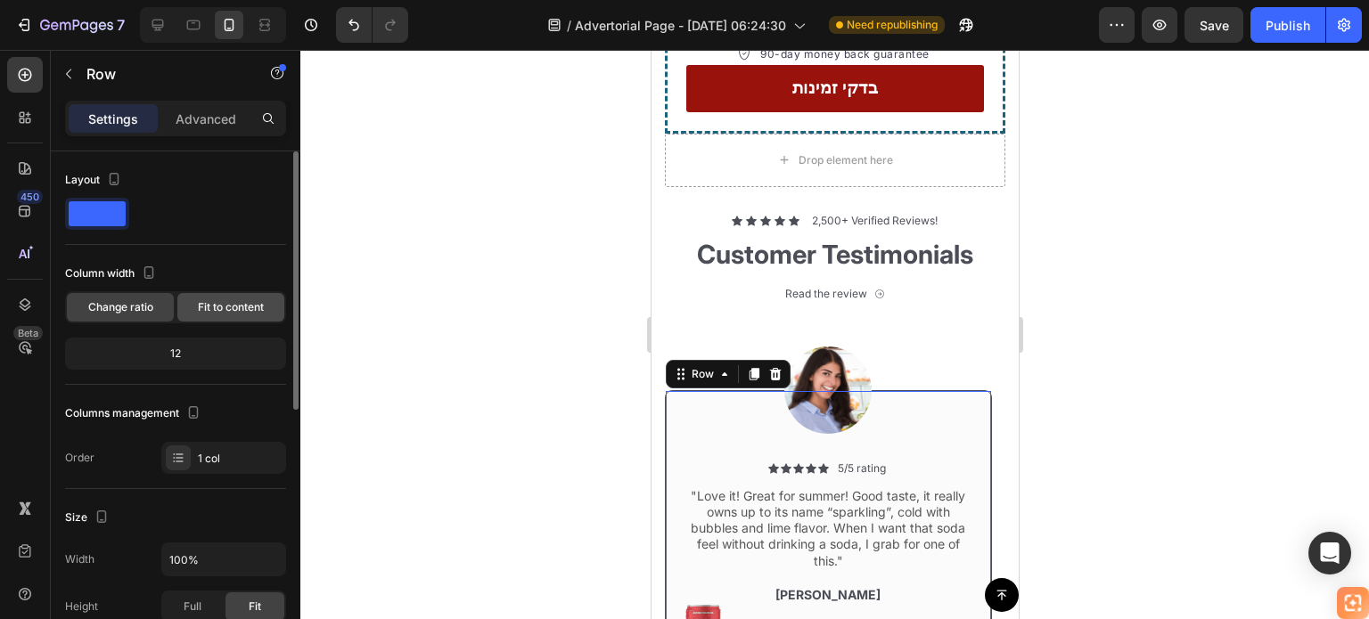
scroll to position [89, 0]
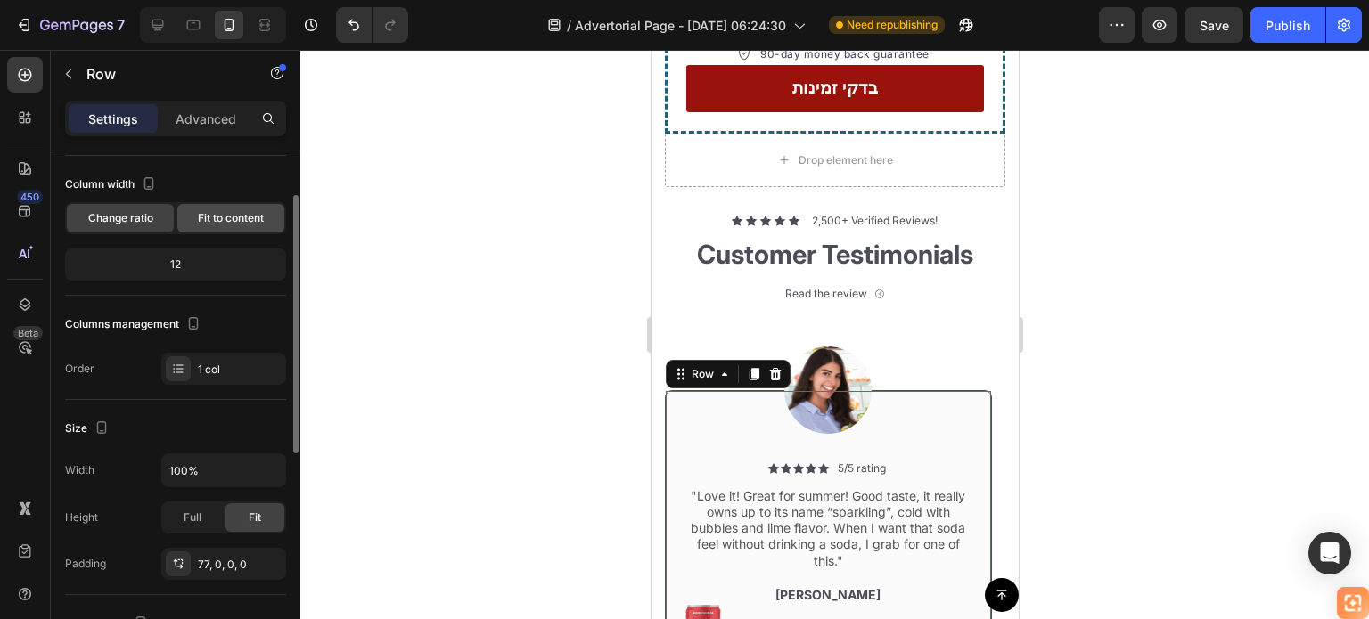
click at [215, 221] on span "Fit to content" at bounding box center [231, 218] width 66 height 16
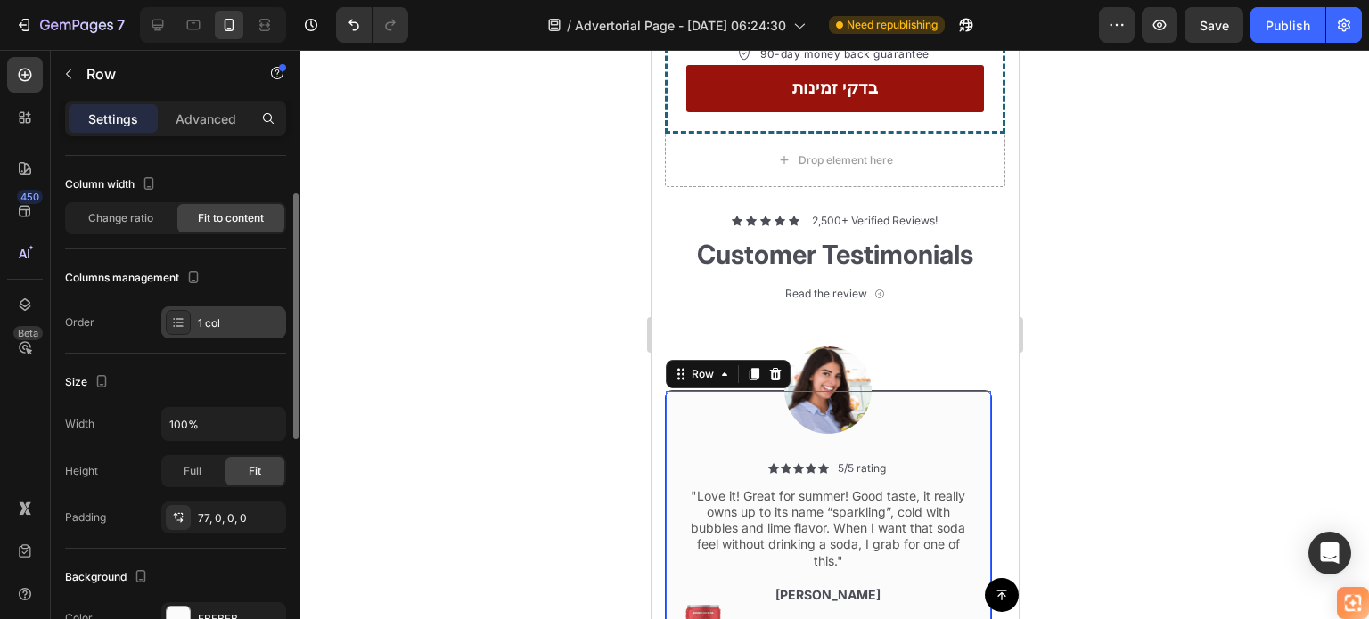
click at [227, 330] on div "1 col" at bounding box center [240, 323] width 84 height 16
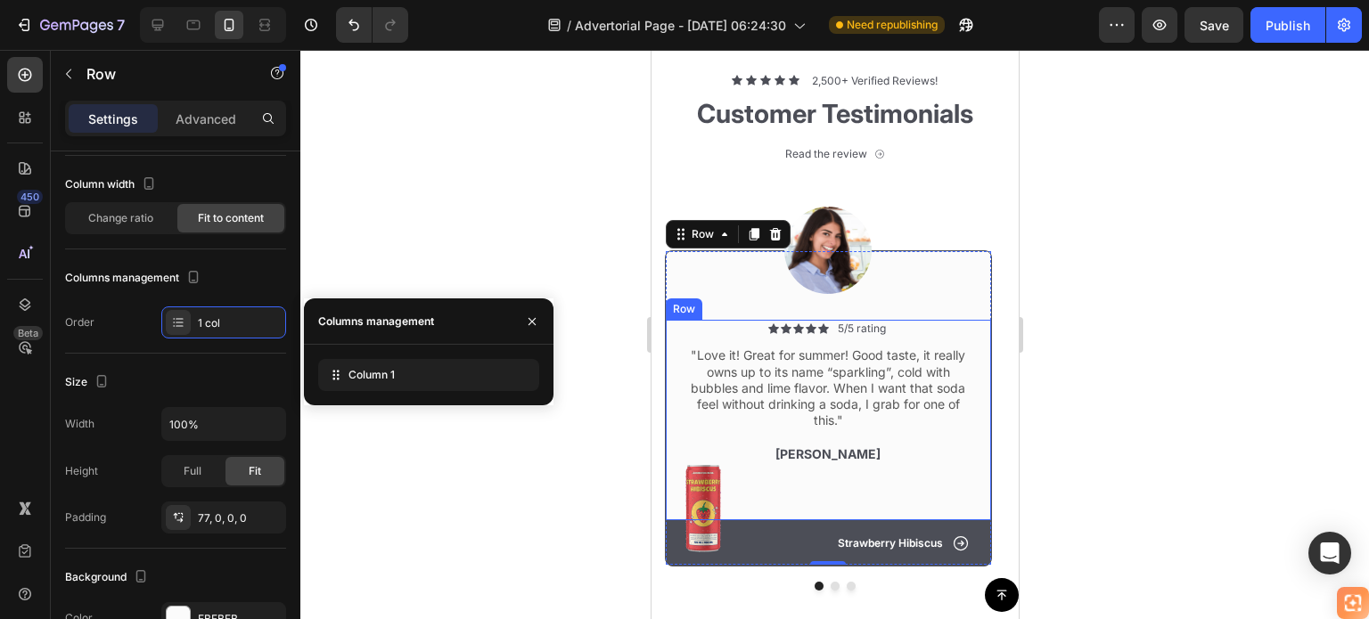
scroll to position [5390, 0]
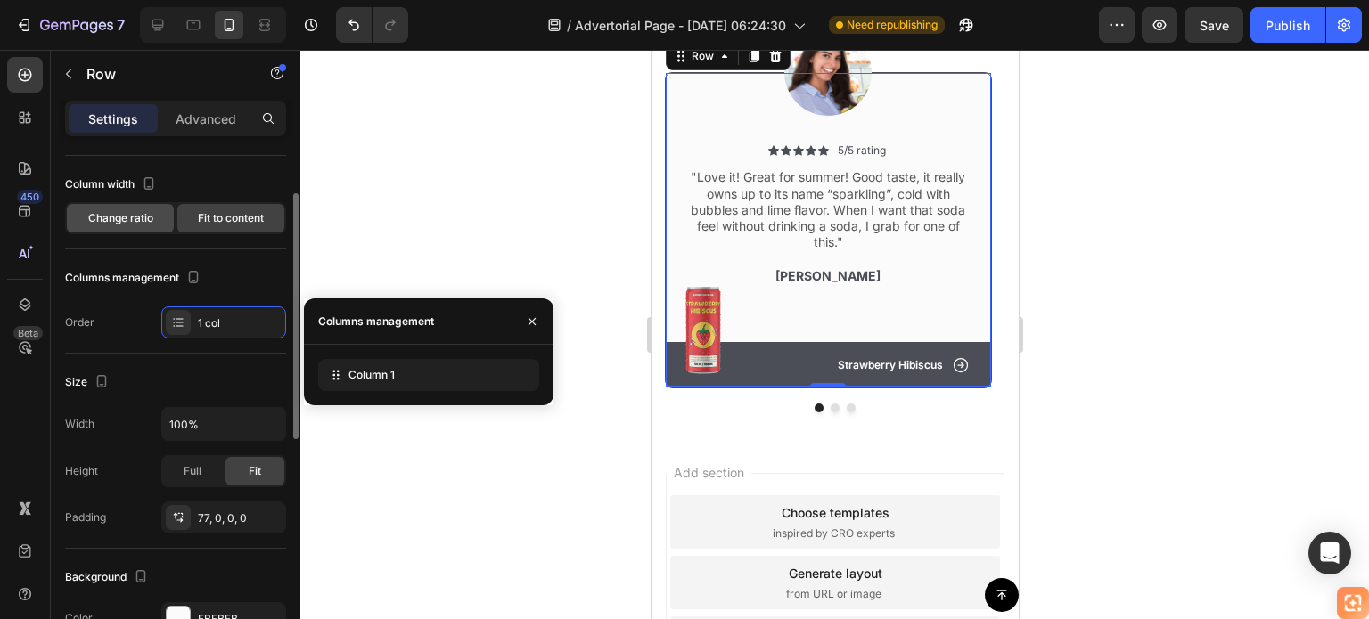
click at [107, 217] on span "Change ratio" at bounding box center [120, 218] width 65 height 16
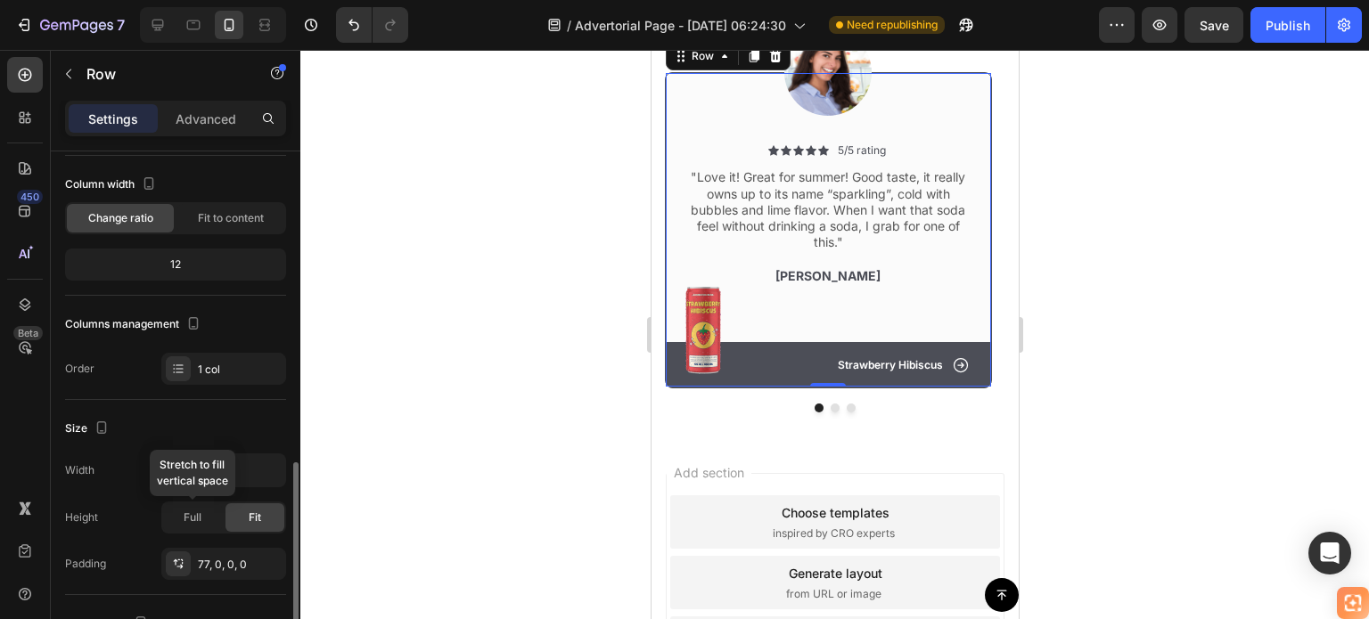
scroll to position [267, 0]
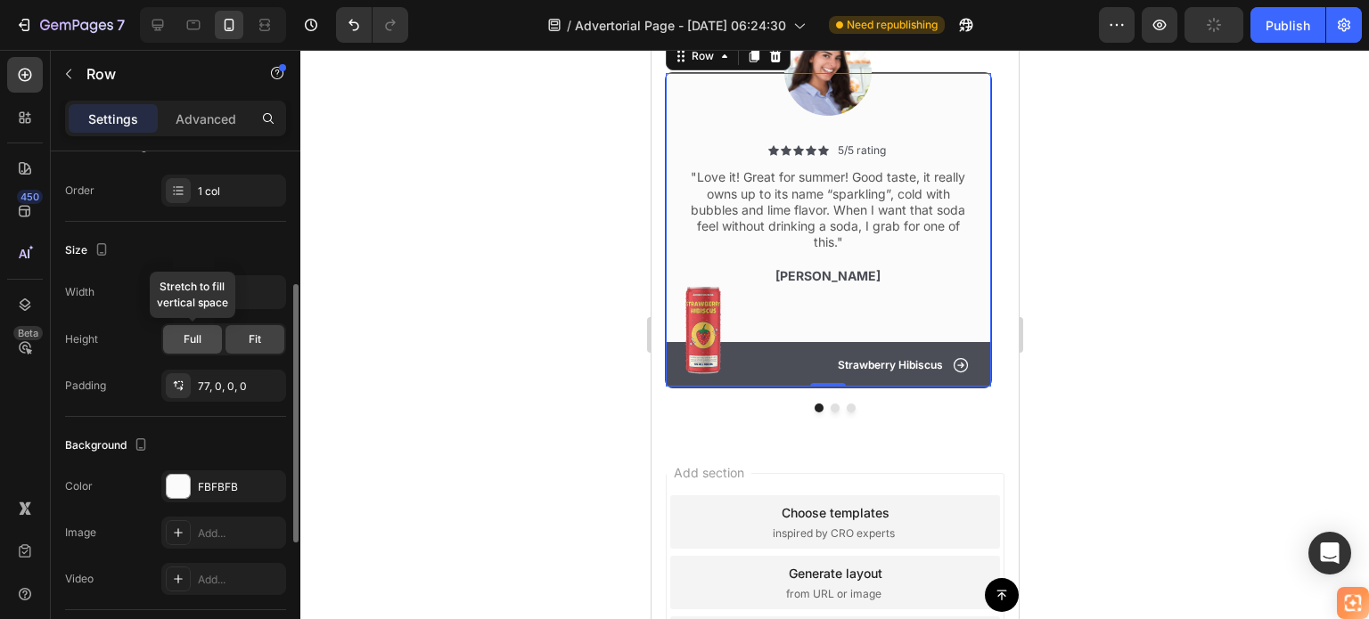
click at [184, 332] on span "Full" at bounding box center [193, 340] width 18 height 16
click at [268, 344] on div "Fit" at bounding box center [254, 339] width 59 height 29
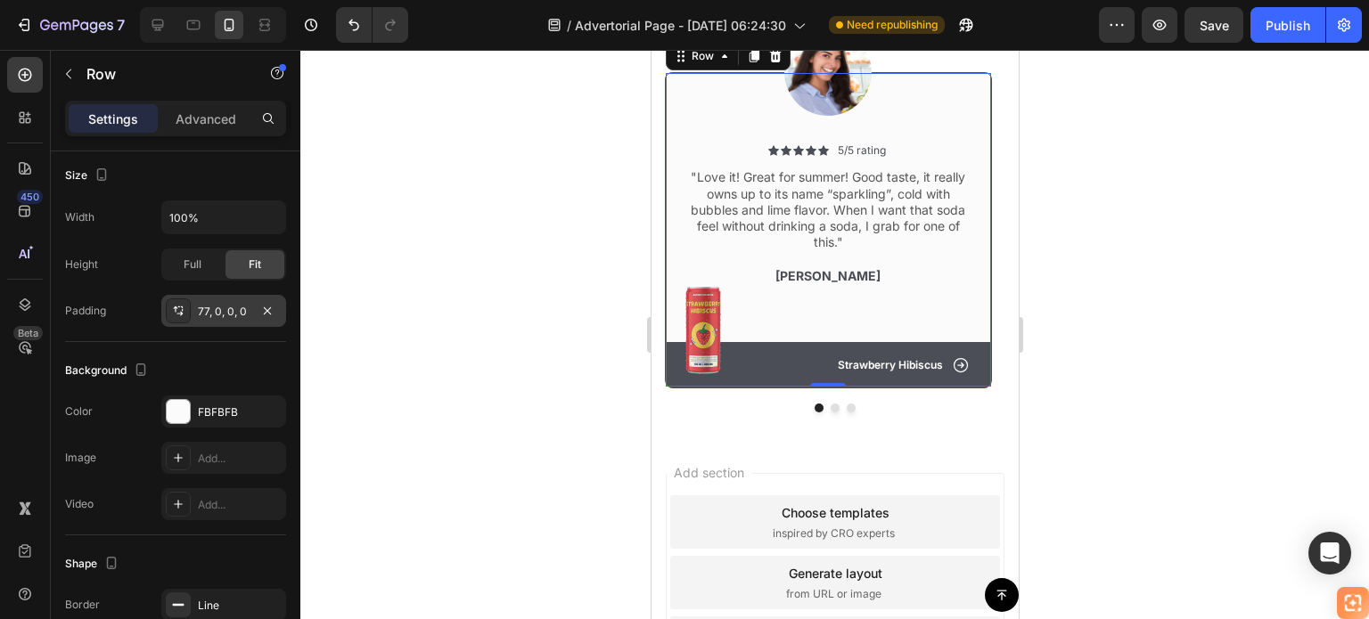
scroll to position [0, 0]
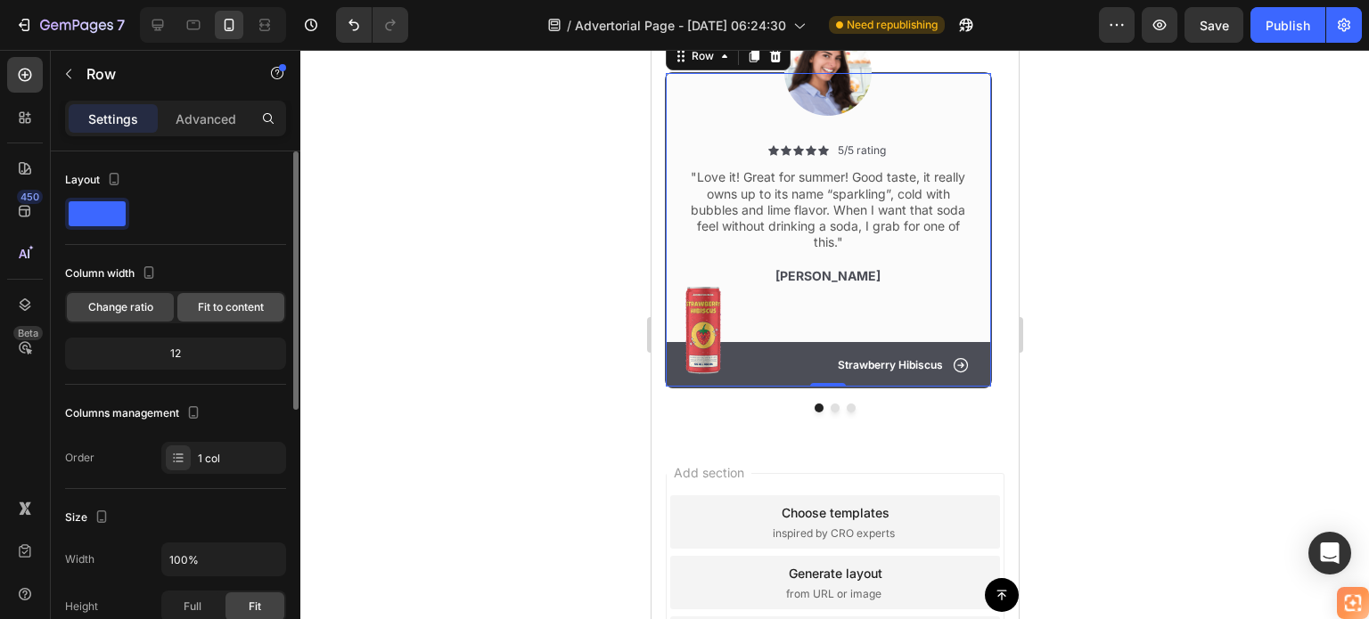
click at [234, 313] on span "Fit to content" at bounding box center [231, 307] width 66 height 16
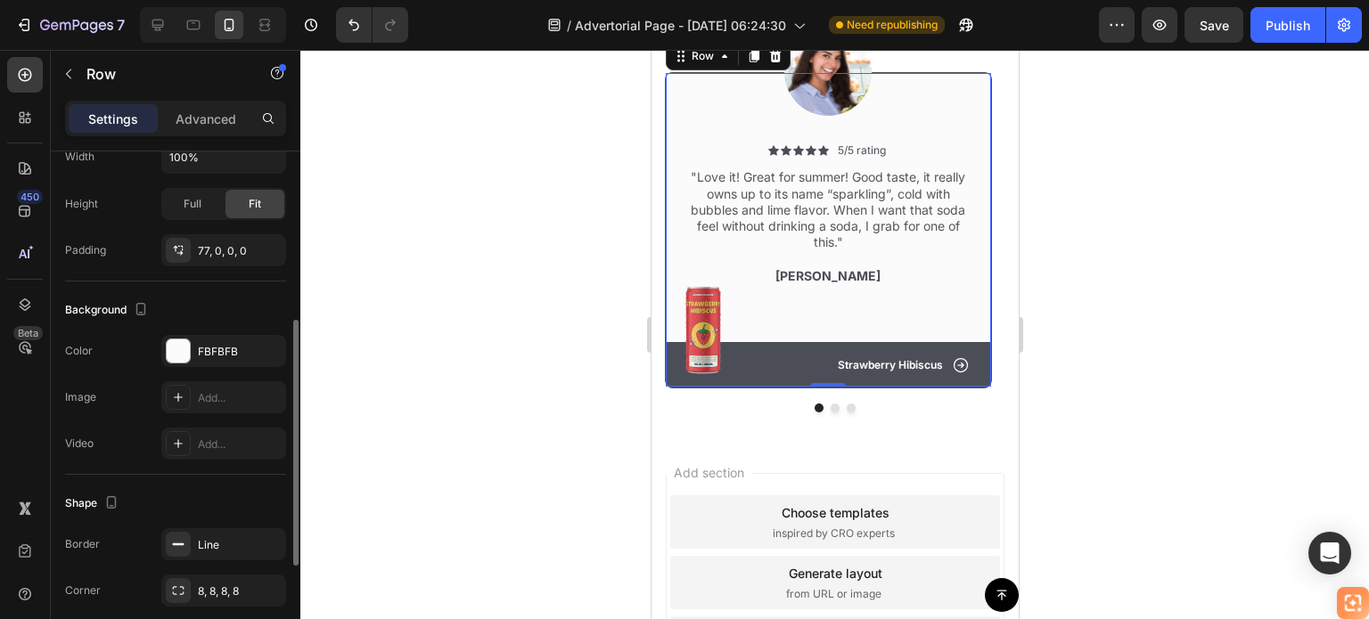
scroll to position [574, 0]
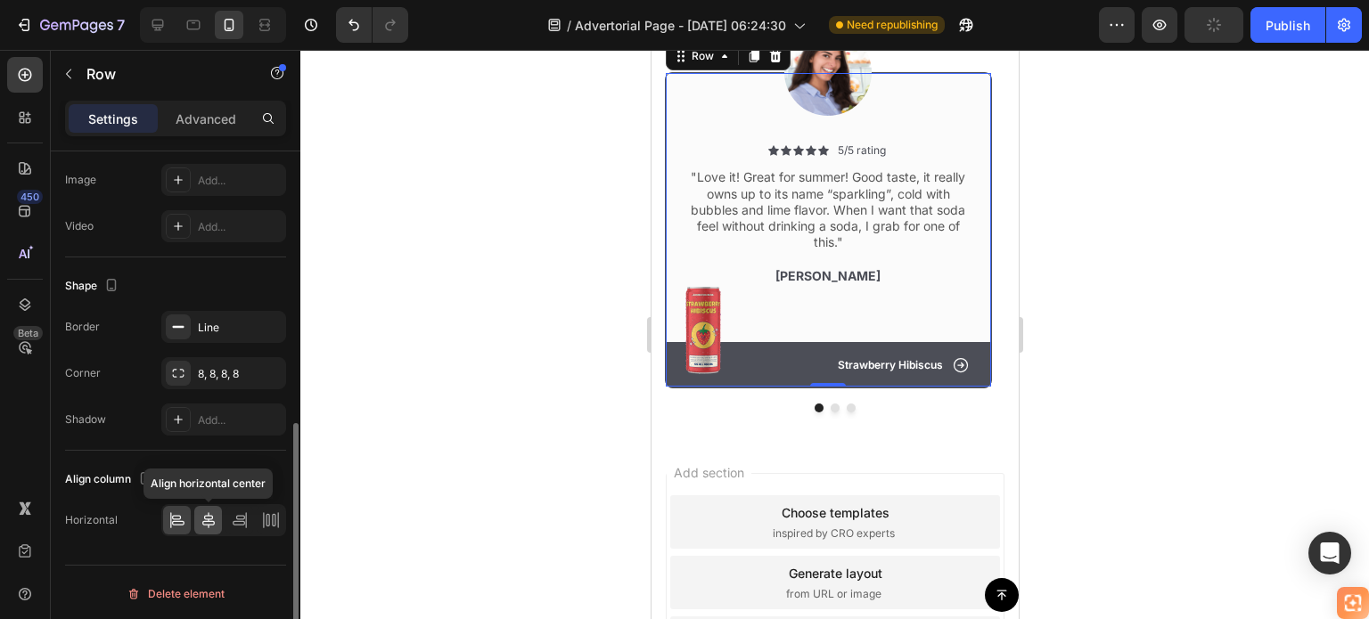
click at [209, 512] on icon at bounding box center [209, 521] width 18 height 18
click at [234, 521] on icon at bounding box center [239, 523] width 12 height 4
click at [218, 513] on div at bounding box center [208, 520] width 28 height 29
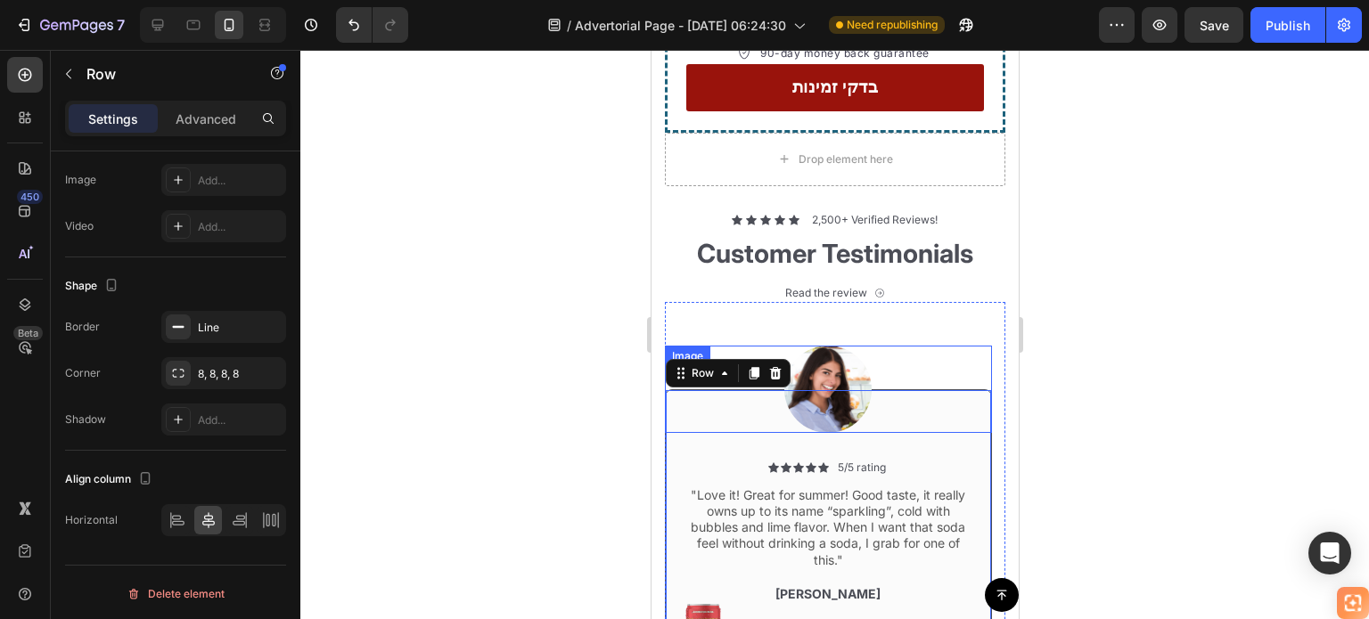
scroll to position [5122, 0]
click at [959, 347] on div at bounding box center [827, 390] width 327 height 87
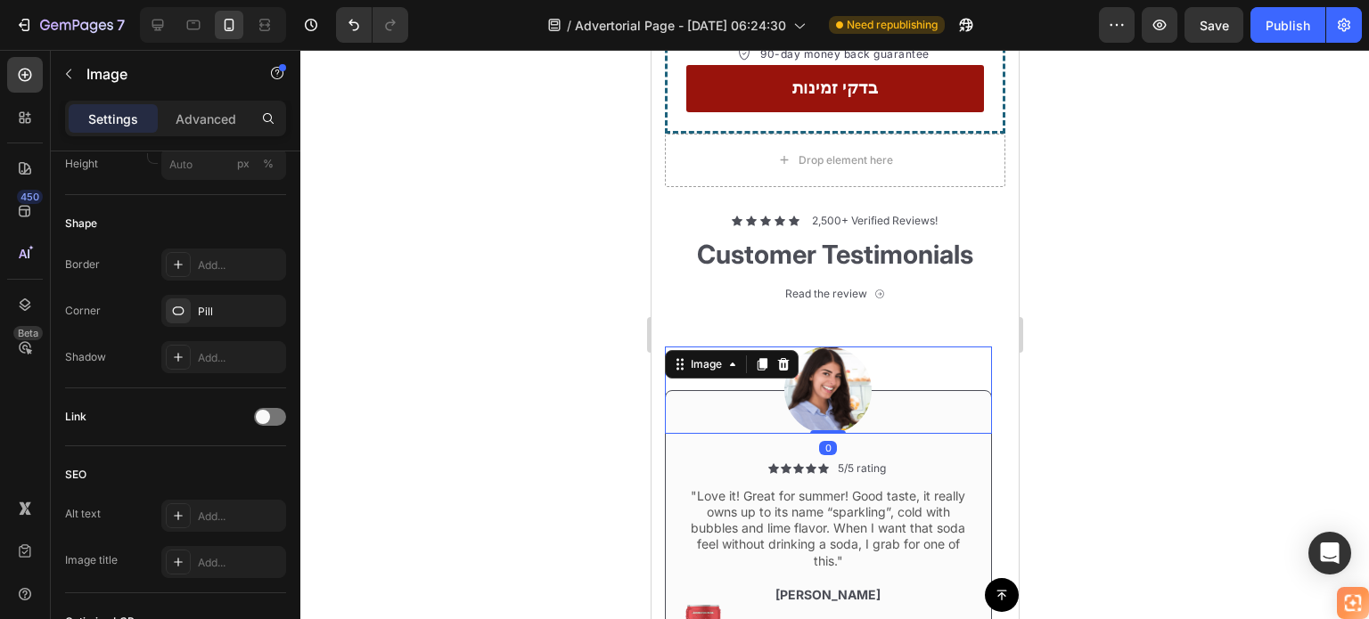
scroll to position [0, 0]
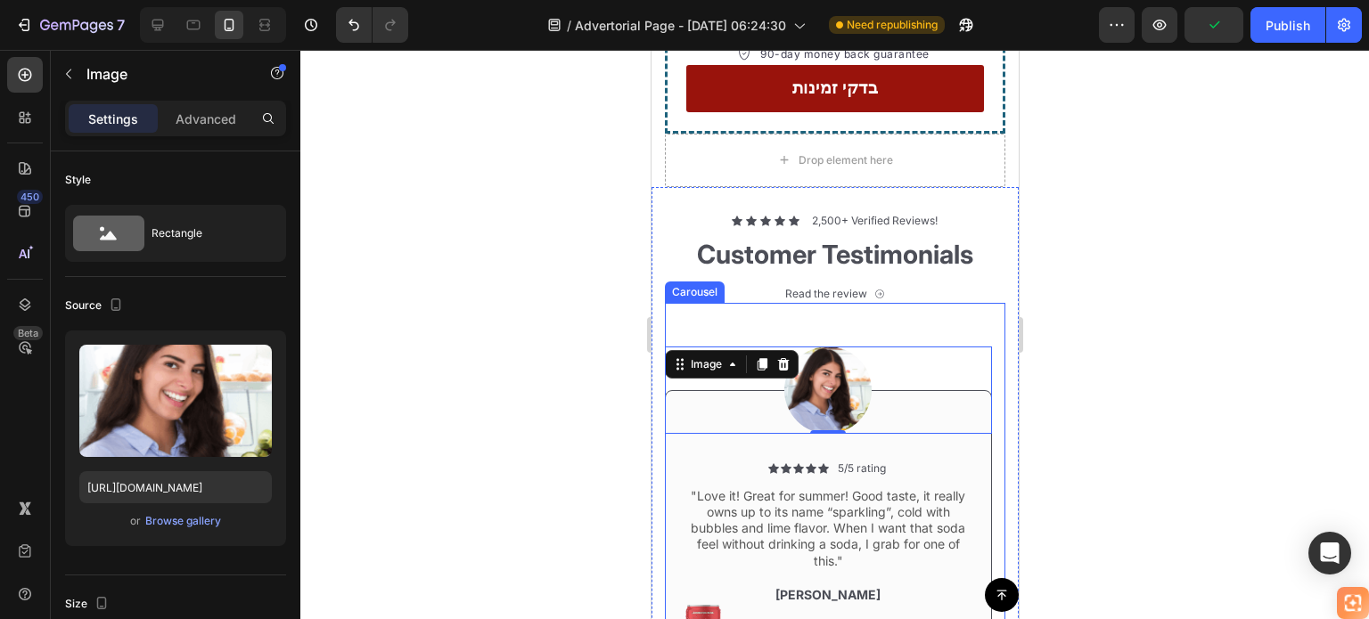
click at [978, 303] on div "Image 0 Icon Icon Icon Icon Icon Icon List 5/5 rating Text Block Row "Love it! …" at bounding box center [827, 505] width 327 height 405
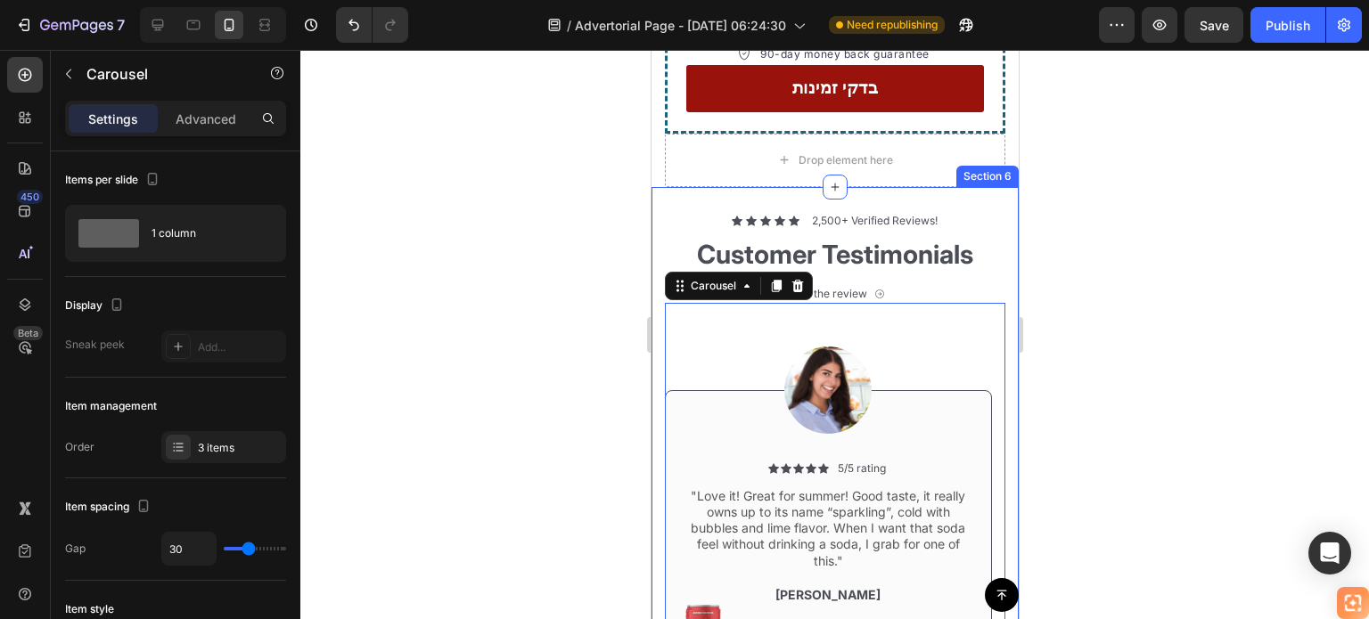
click at [995, 192] on div "Icon Icon Icon Icon Icon Icon List 2,500+ Verified Reviews! Text Block Row Cust…" at bounding box center [834, 471] width 367 height 569
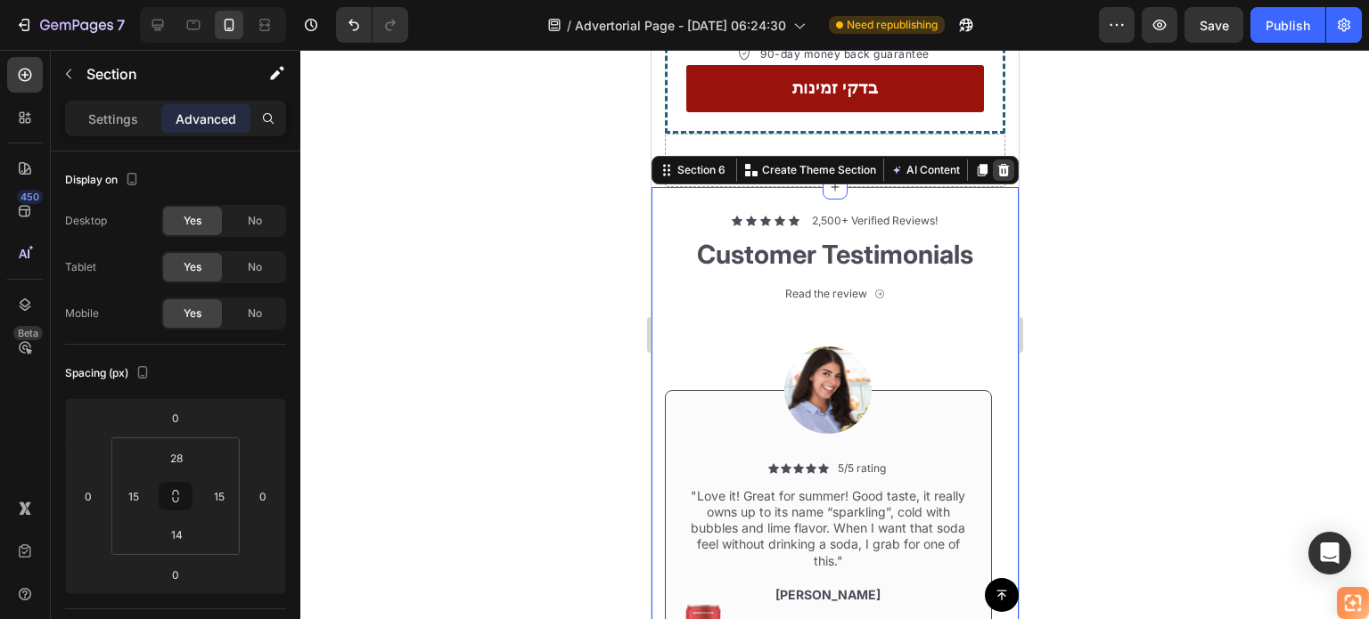
click at [997, 164] on icon at bounding box center [1003, 170] width 12 height 12
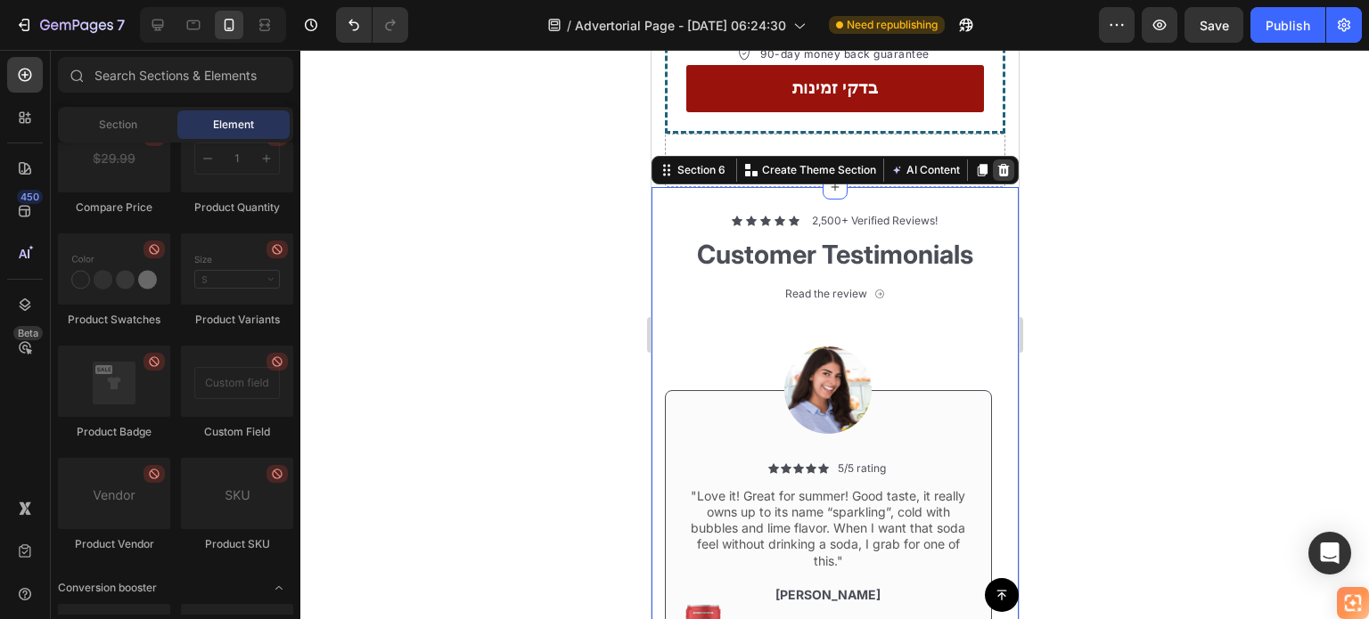
scroll to position [4973, 0]
